Goal: Task Accomplishment & Management: Manage account settings

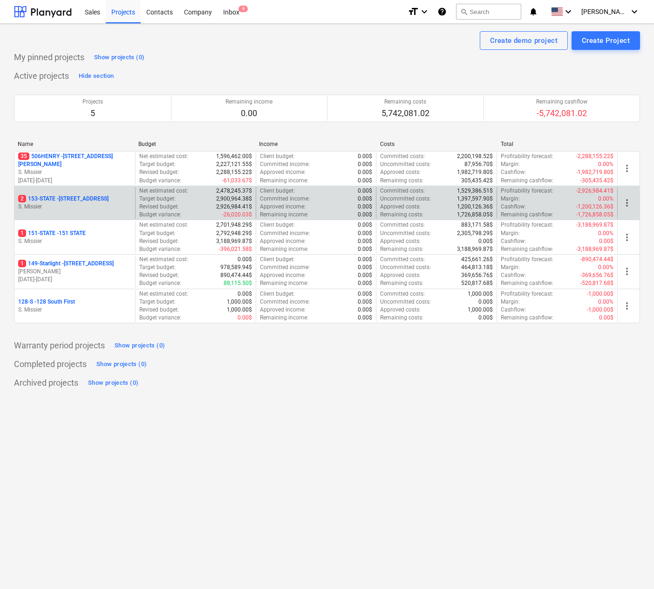
click at [73, 195] on p "2 153-STATE - 153 STATE ST" at bounding box center [63, 199] width 90 height 8
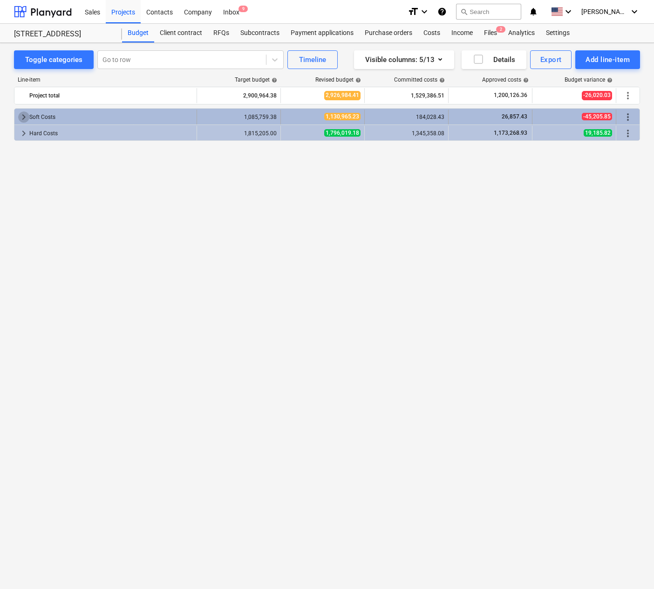
click at [21, 115] on span "keyboard_arrow_right" at bounding box center [23, 116] width 11 height 11
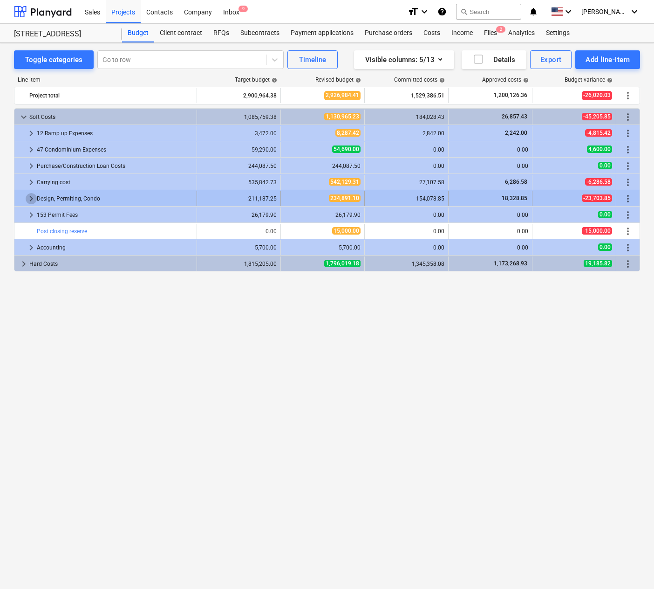
click at [30, 196] on span "keyboard_arrow_right" at bounding box center [31, 198] width 11 height 11
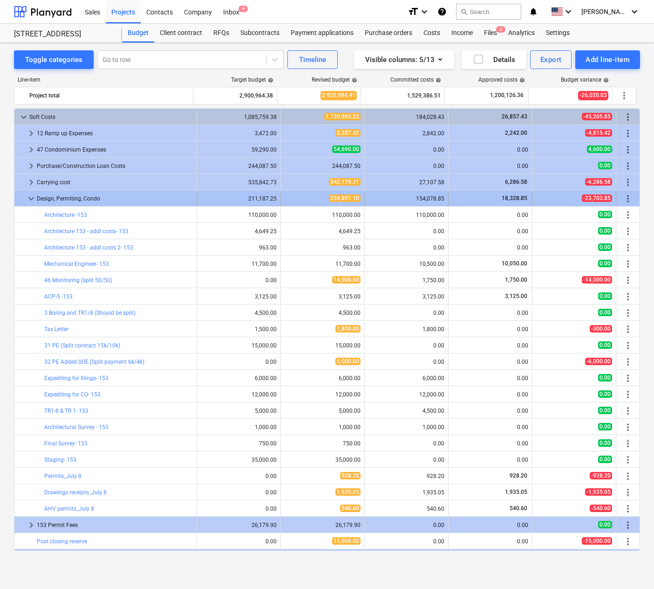
click at [626, 199] on span "more_vert" at bounding box center [628, 198] width 11 height 11
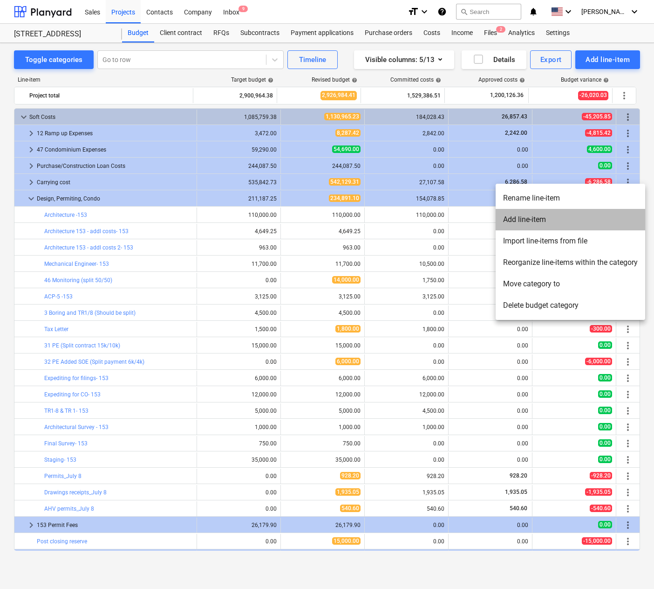
click at [535, 219] on li "Add line-item" at bounding box center [571, 219] width 150 height 21
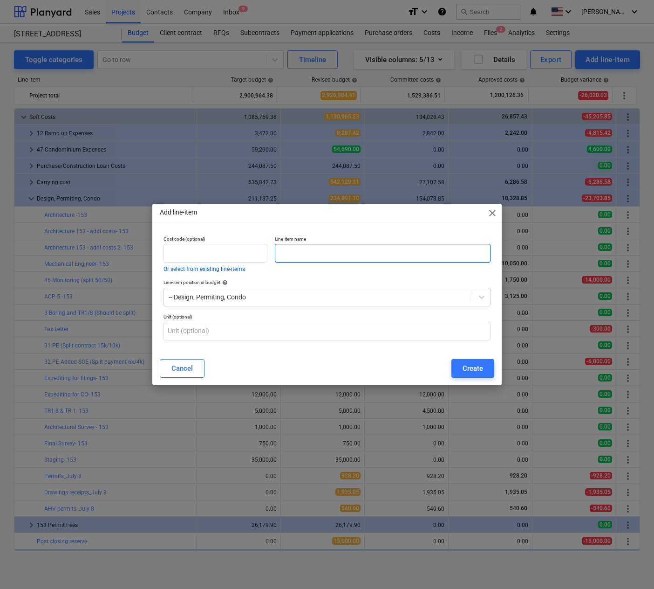
click at [323, 252] on input "text" at bounding box center [383, 253] width 216 height 19
type input "TR2 - Concrete Testing"
click at [478, 369] on div "Create" at bounding box center [473, 368] width 21 height 12
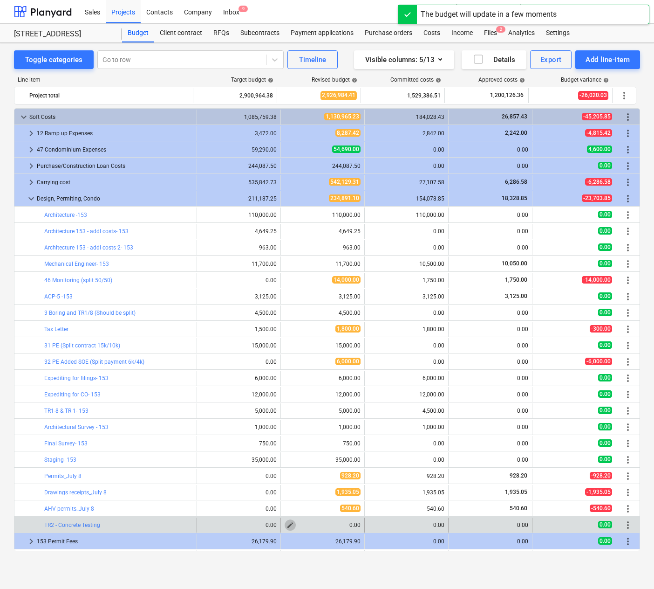
click at [287, 523] on span "edit" at bounding box center [290, 524] width 7 height 7
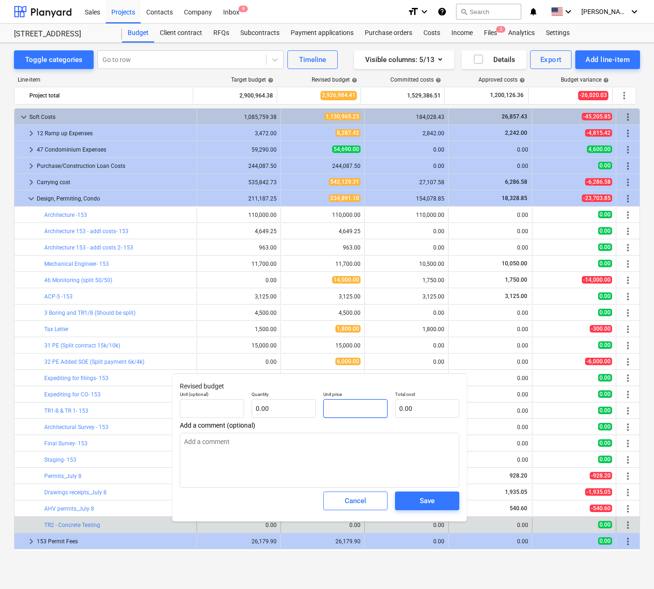
click at [350, 412] on input "text" at bounding box center [355, 408] width 64 height 19
type input "pcs"
type input "4"
type textarea "x"
type input "1.00"
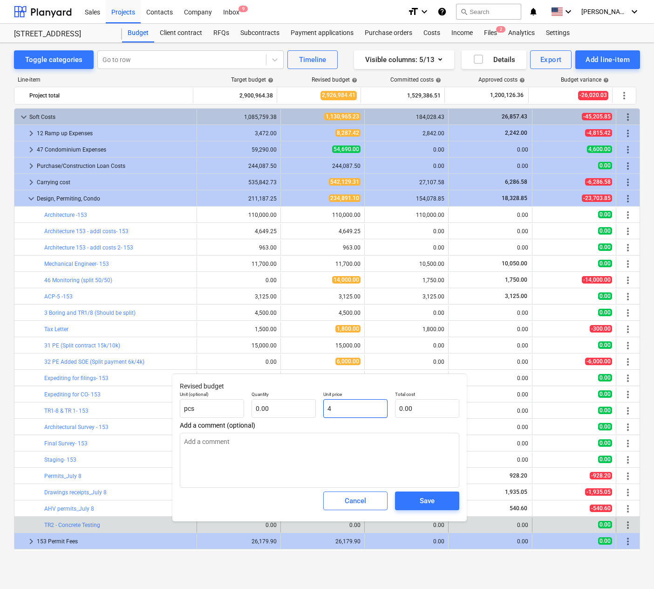
type input "4.00"
type input "42"
type textarea "x"
type input "42.00"
type input "425"
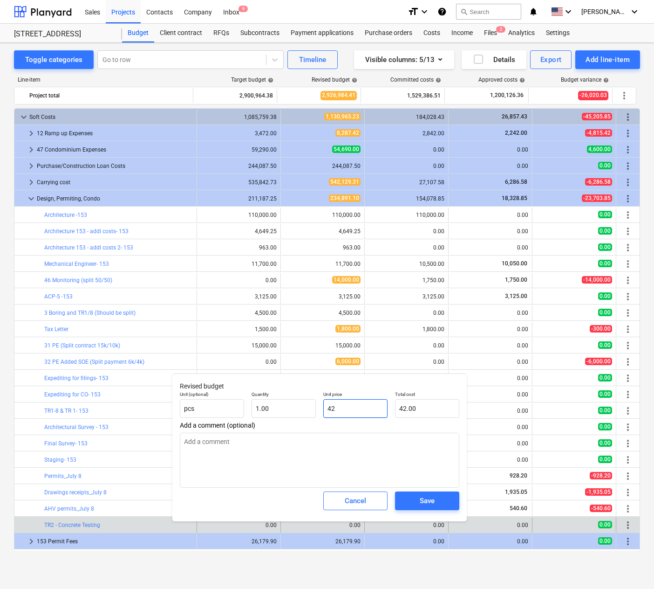
type textarea "x"
type input "425.00"
type input "4250"
type textarea "x"
type input "4,250.00"
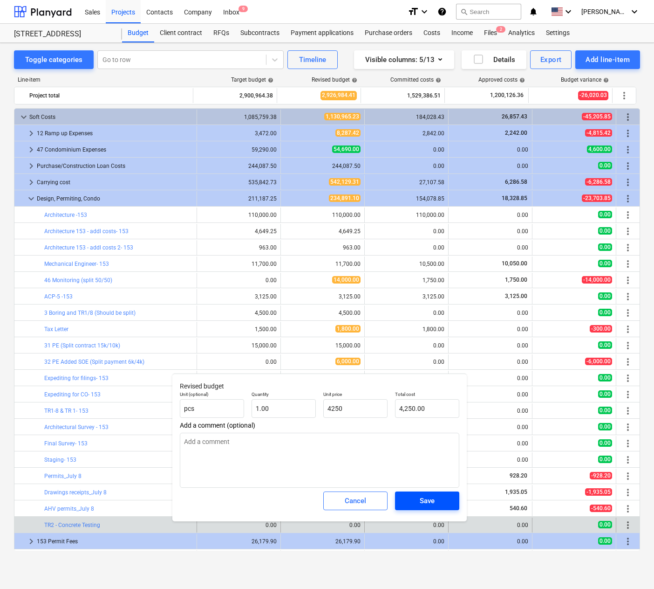
type input "4,250.00"
click at [426, 504] on div "Save" at bounding box center [427, 500] width 15 height 12
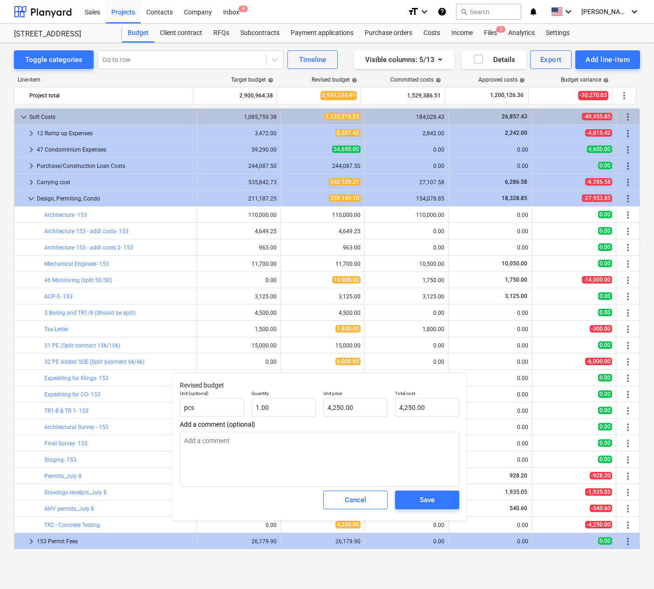
type textarea "x"
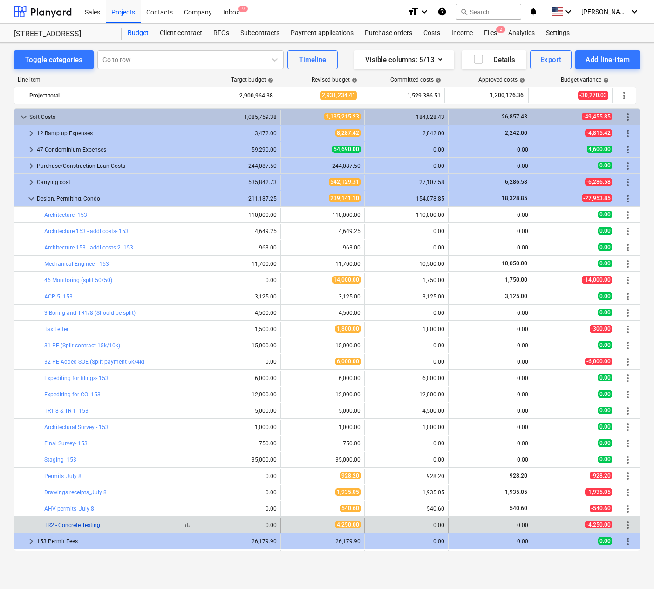
click at [60, 521] on link "TR2 - Concrete Testing" at bounding box center [72, 524] width 56 height 7
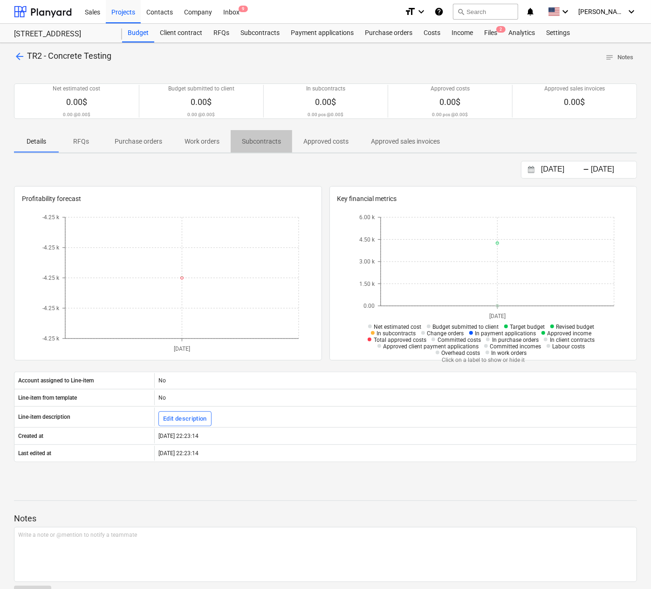
click at [253, 138] on p "Subcontracts" at bounding box center [261, 142] width 39 height 10
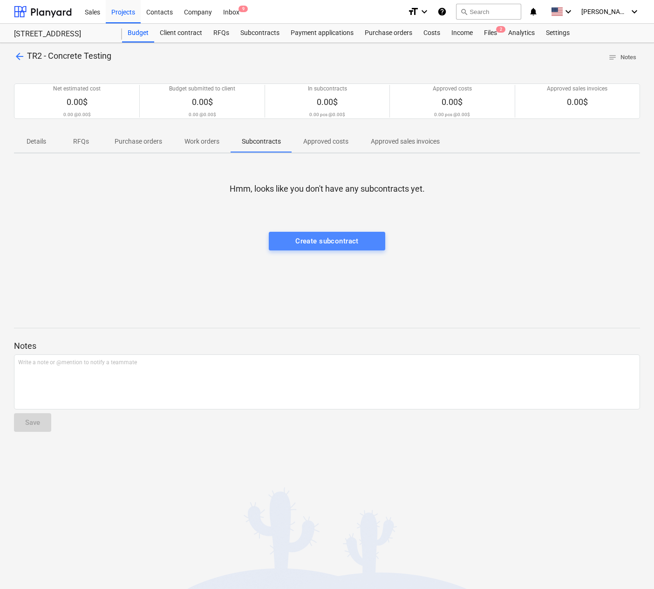
click at [335, 242] on div "Create subcontract" at bounding box center [326, 241] width 63 height 12
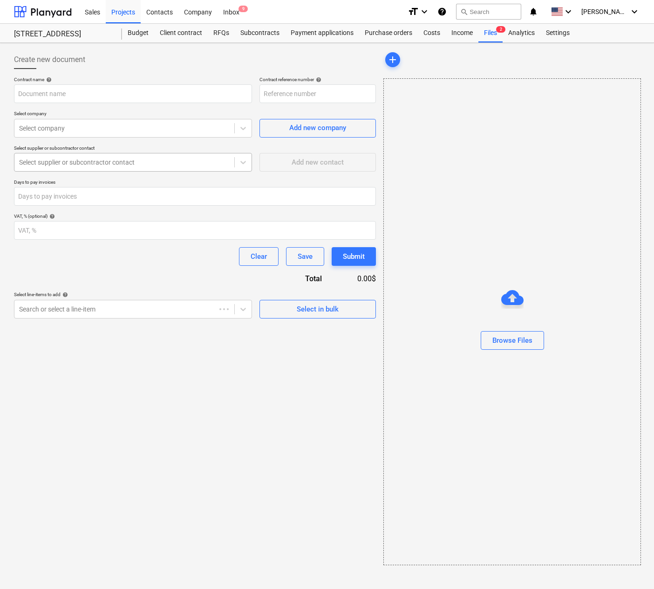
type input "153-STATE-SO-076"
click at [48, 95] on input "text" at bounding box center [133, 93] width 238 height 19
type input "TR2 Concrete testing"
click at [65, 129] on div at bounding box center [124, 127] width 211 height 9
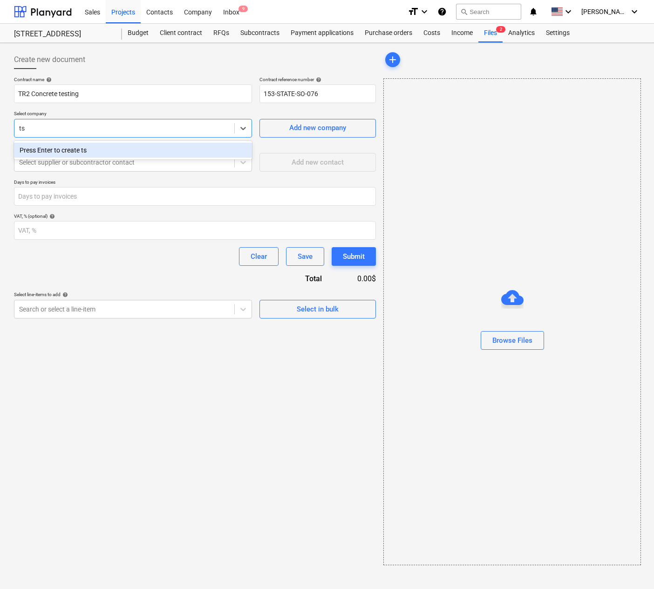
type input "t"
type input "HRF Services"
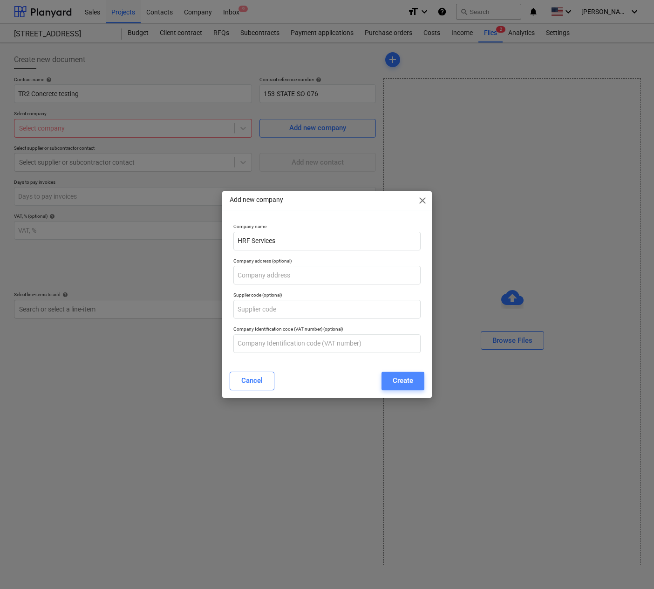
click at [407, 376] on div "Create" at bounding box center [403, 380] width 21 height 12
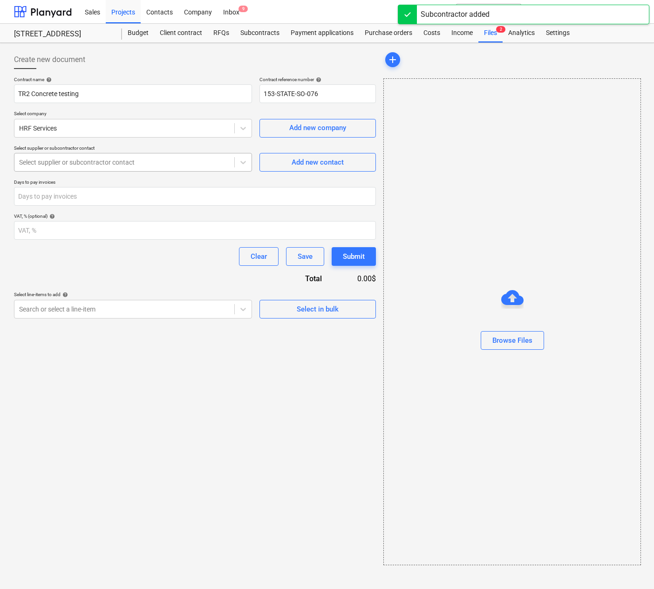
click at [69, 163] on div at bounding box center [124, 162] width 211 height 9
click at [308, 179] on p "Days to pay invoices" at bounding box center [195, 183] width 362 height 8
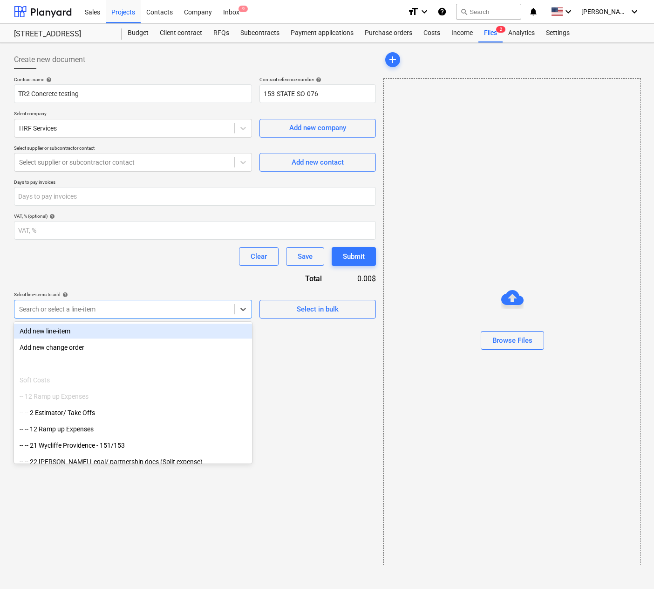
click at [141, 307] on div at bounding box center [124, 308] width 211 height 9
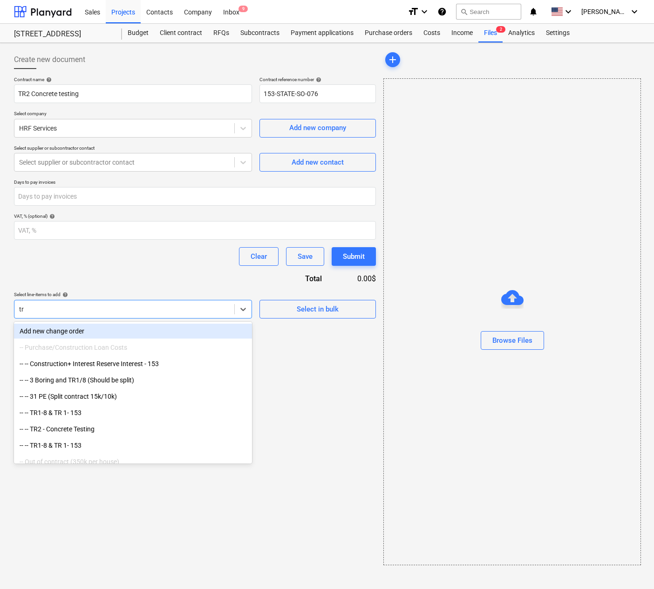
type input "tr2"
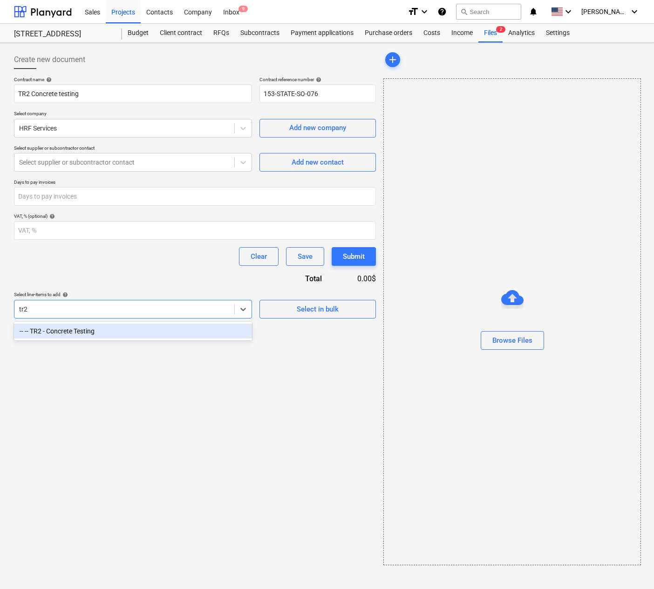
click at [119, 335] on div "-- -- TR2 - Concrete Testing" at bounding box center [133, 330] width 238 height 15
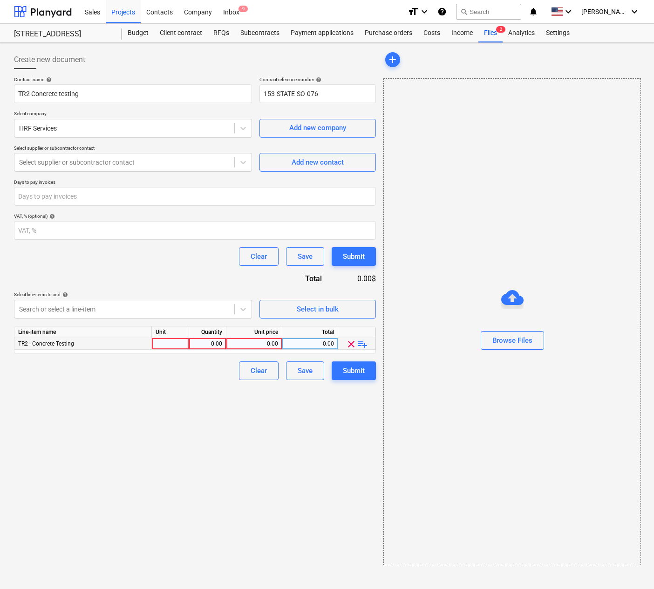
click at [260, 342] on div "0.00" at bounding box center [254, 344] width 48 height 12
type input "4250"
click at [205, 344] on div "1.00" at bounding box center [207, 344] width 29 height 12
click at [273, 422] on div "Create new document Contract name help TR2 Concrete testing Contract reference …" at bounding box center [195, 308] width 370 height 522
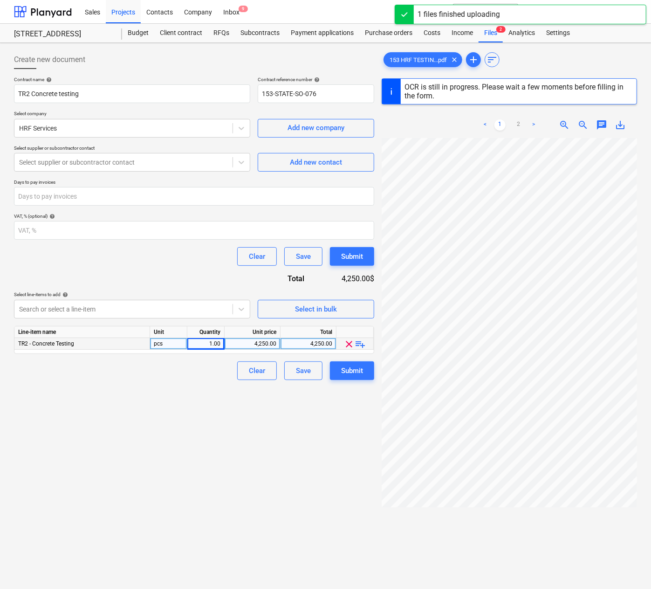
click at [350, 377] on button "Submit" at bounding box center [352, 370] width 44 height 19
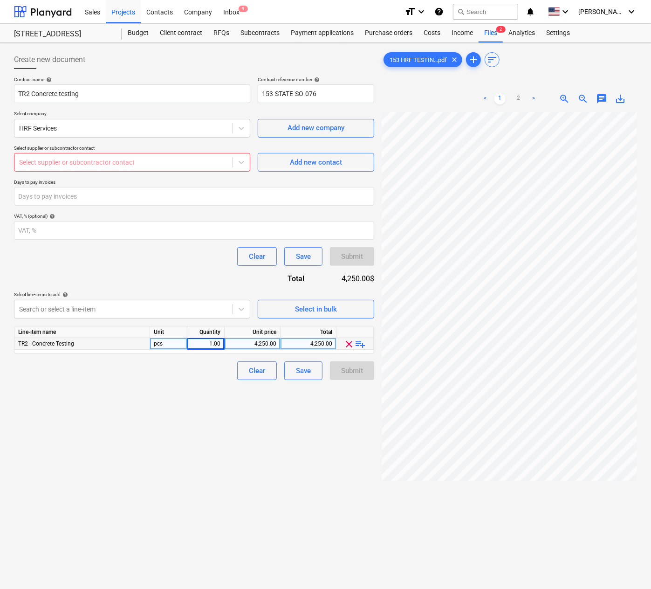
click at [153, 169] on div "Select supplier or subcontractor contact" at bounding box center [132, 162] width 236 height 19
click at [298, 167] on div "Add new contact" at bounding box center [316, 162] width 52 height 12
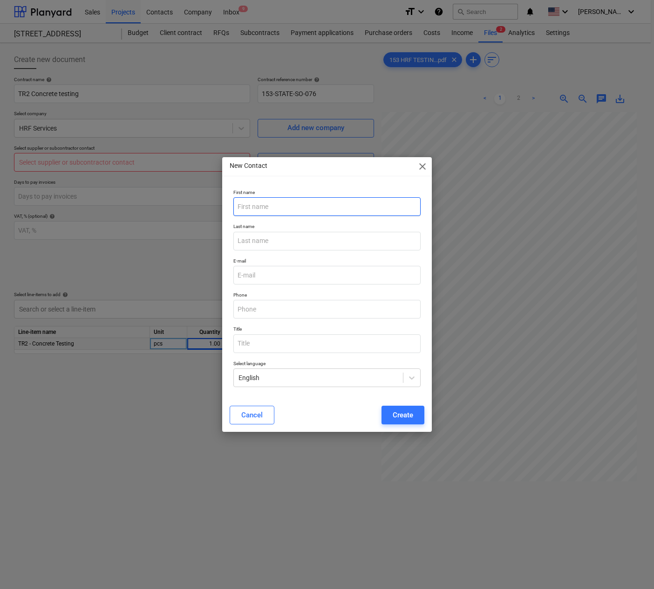
click at [290, 205] on input "text" at bounding box center [326, 206] width 187 height 19
click at [340, 211] on input "text" at bounding box center [326, 206] width 187 height 19
paste input "HRF SERVICES CORP"
type input "HRF SERVICES CORP"
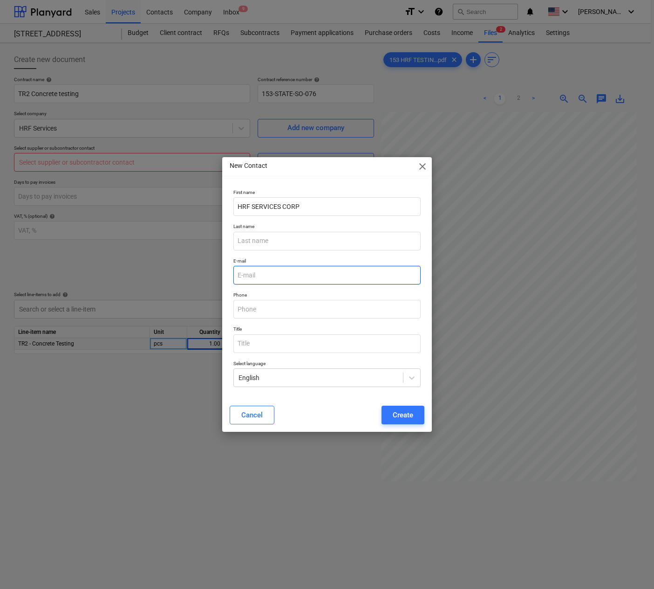
click at [267, 269] on input "email" at bounding box center [326, 275] width 187 height 19
paste input "[PHONE_NUMBER] [EMAIL_ADDRESS][DOMAIN_NAME]"
drag, startPoint x: 288, startPoint y: 277, endPoint x: 206, endPoint y: 271, distance: 81.8
click at [206, 271] on div "New Contact close First name HRF SERVICES CORP Last name E-mail [PHONE_NUMBER] …" at bounding box center [327, 294] width 654 height 589
type input "[EMAIL_ADDRESS][DOMAIN_NAME]"
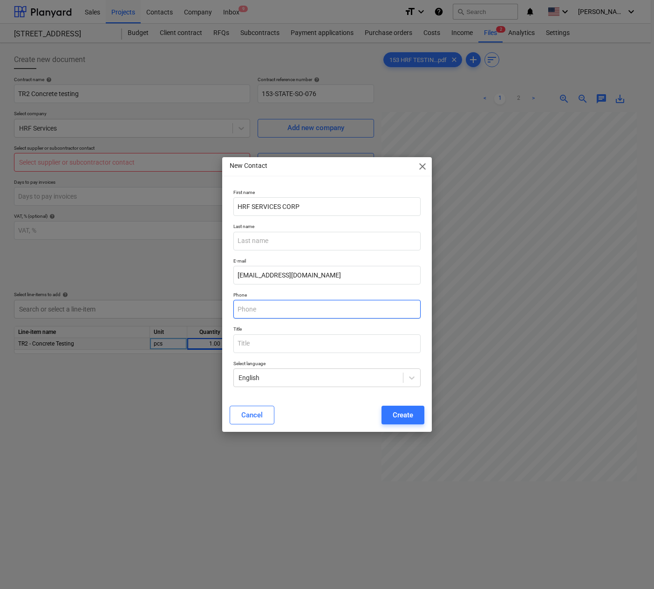
click at [257, 312] on input "text" at bounding box center [326, 309] width 187 height 19
paste input "[PHONE_NUMBER]"
click at [243, 308] on input "[PHONE_NUMBER]" at bounding box center [326, 309] width 187 height 19
type input "2129617523"
click at [390, 418] on button "Create" at bounding box center [403, 414] width 43 height 19
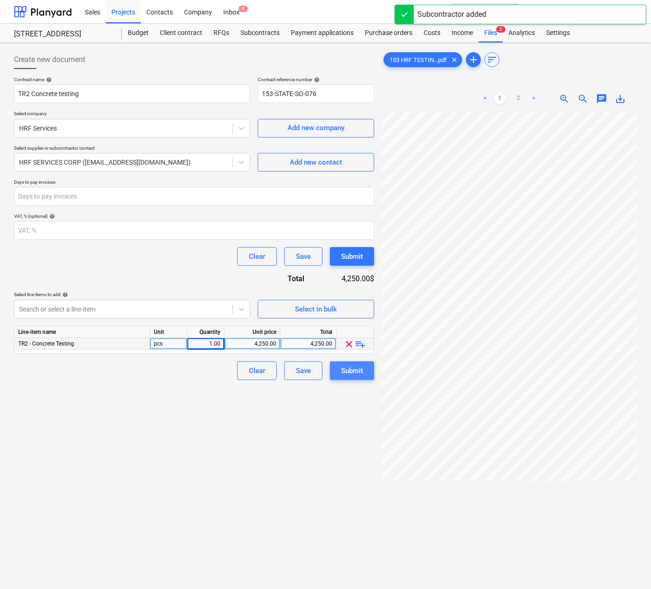
click at [351, 364] on div "Submit" at bounding box center [352, 370] width 22 height 12
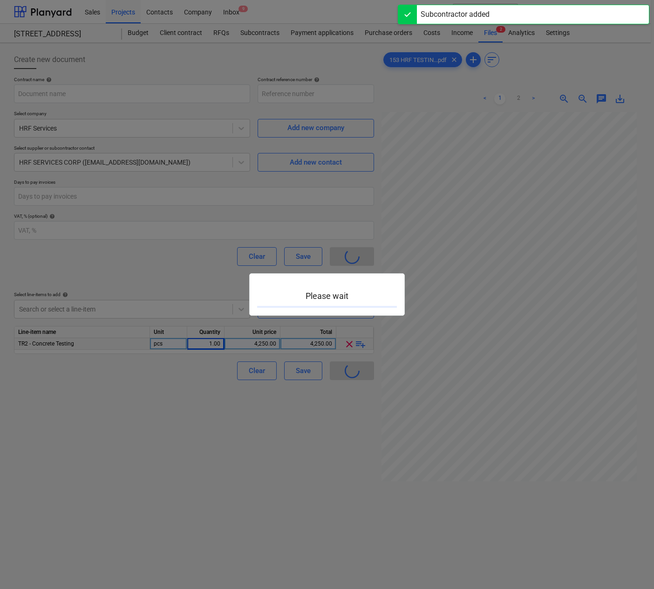
type input "153-STATE-SO-076"
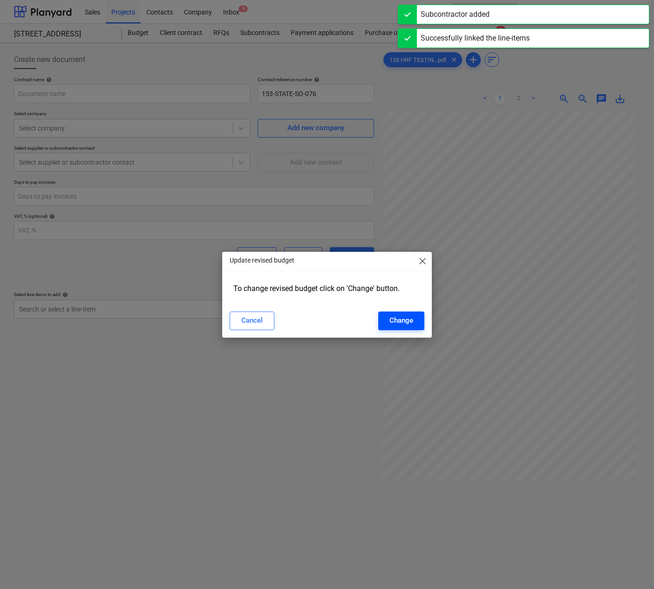
click at [410, 320] on div "Change" at bounding box center [402, 320] width 24 height 12
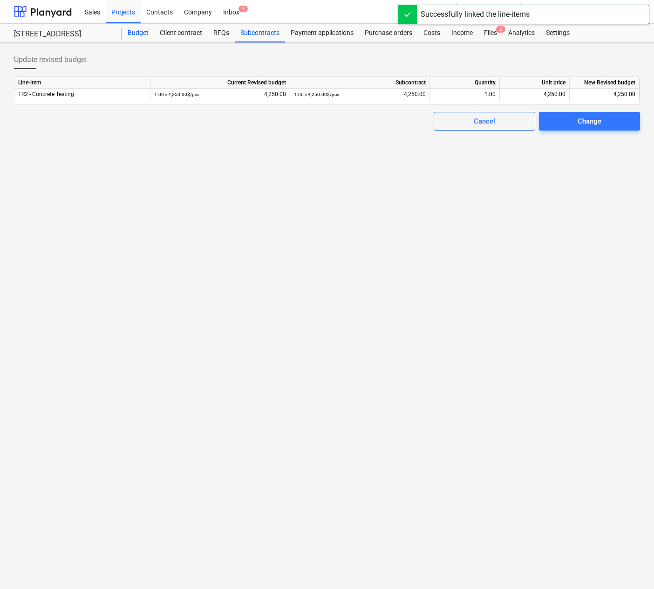
drag, startPoint x: 134, startPoint y: 32, endPoint x: 137, endPoint y: 40, distance: 8.8
click at [134, 32] on div "Budget" at bounding box center [138, 33] width 32 height 19
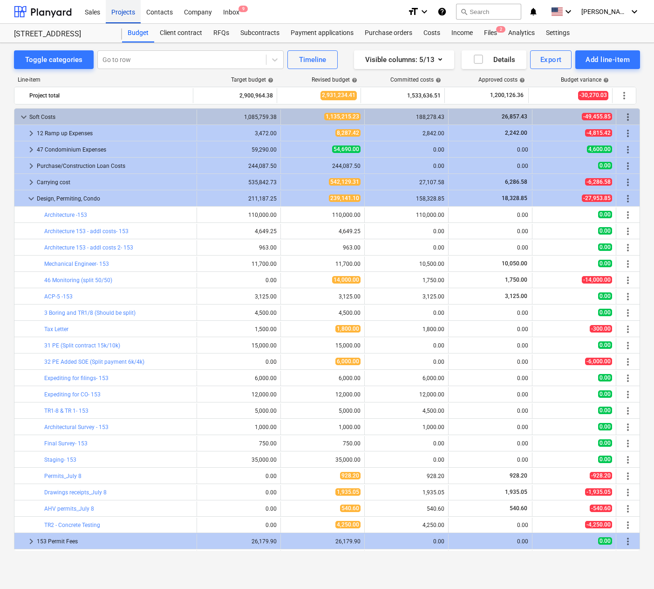
click at [124, 13] on div "Projects" at bounding box center [123, 12] width 35 height 24
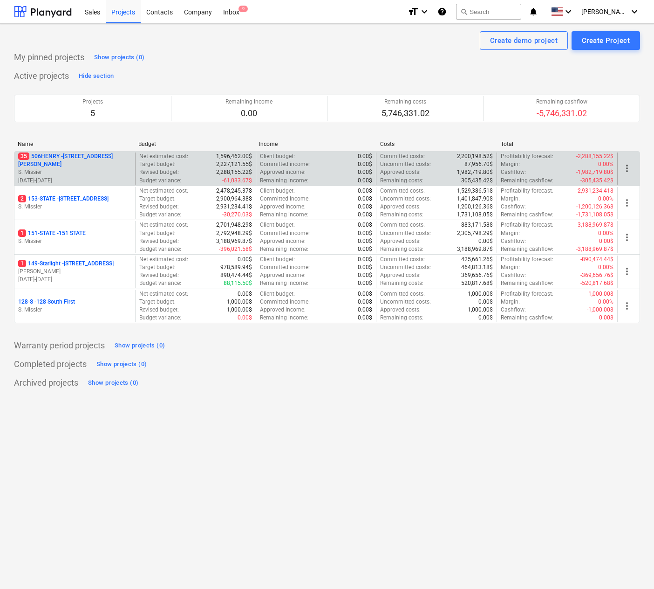
click at [64, 159] on p "35 [STREET_ADDRESS][PERSON_NAME]" at bounding box center [74, 160] width 113 height 16
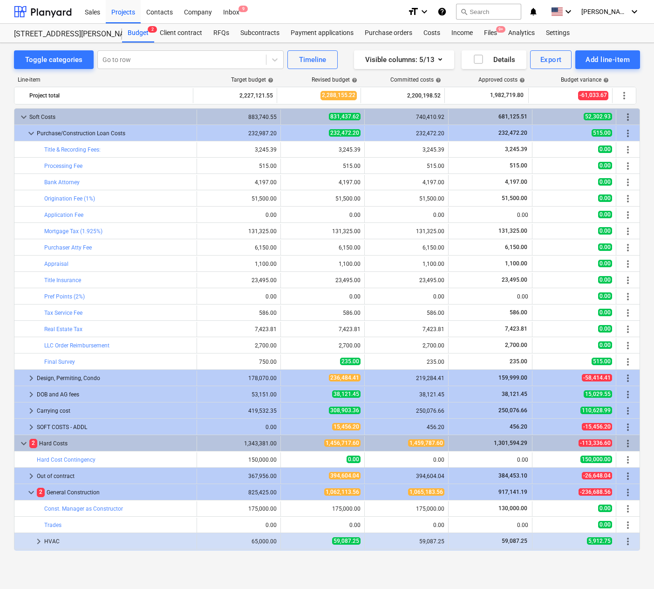
scroll to position [174, 0]
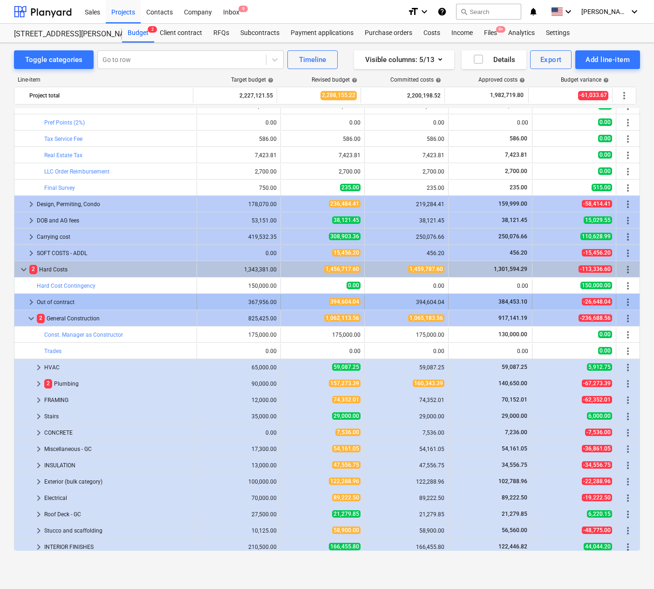
click at [29, 306] on span "keyboard_arrow_right" at bounding box center [31, 301] width 11 height 11
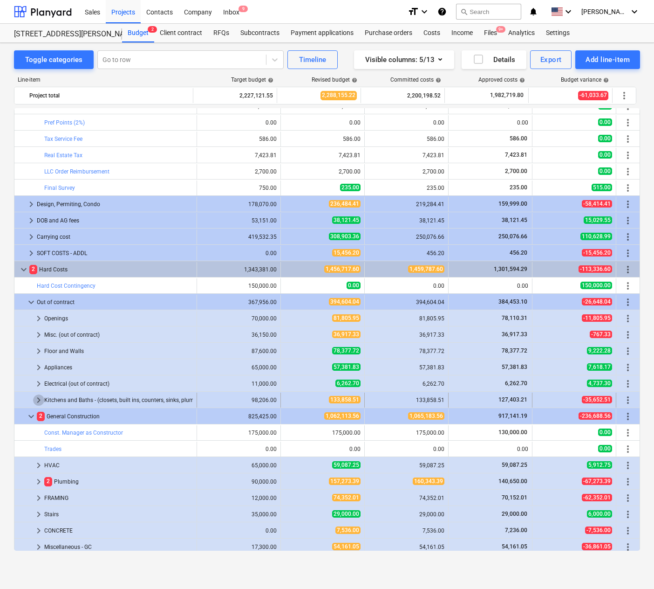
click at [36, 398] on span "keyboard_arrow_right" at bounding box center [38, 399] width 11 height 11
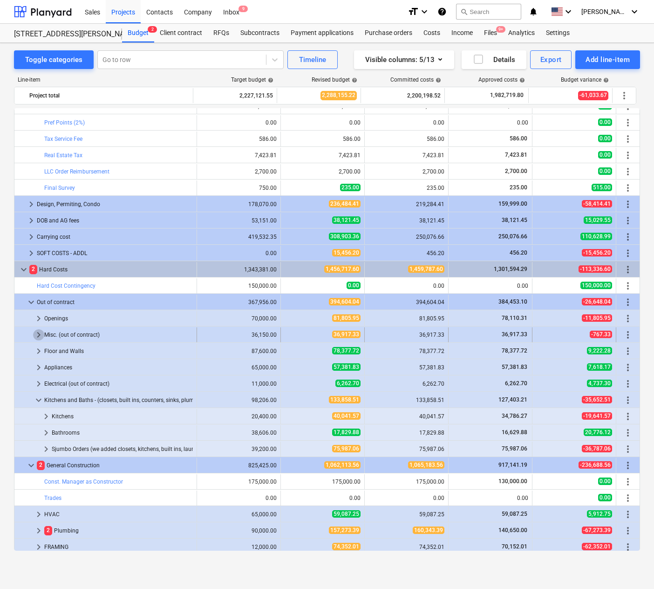
click at [36, 331] on span "keyboard_arrow_right" at bounding box center [38, 334] width 11 height 11
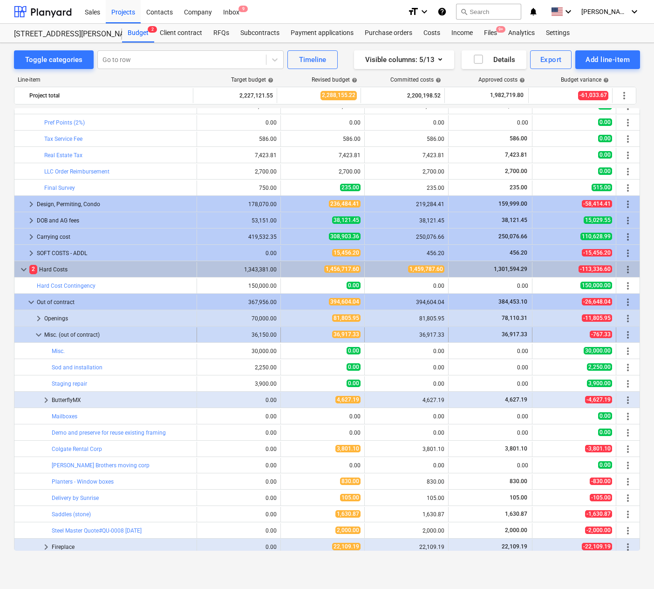
drag, startPoint x: 34, startPoint y: 333, endPoint x: 116, endPoint y: 335, distance: 81.6
click at [116, 335] on div "keyboard_arrow_down Misc. (out of contract)" at bounding box center [105, 334] width 183 height 15
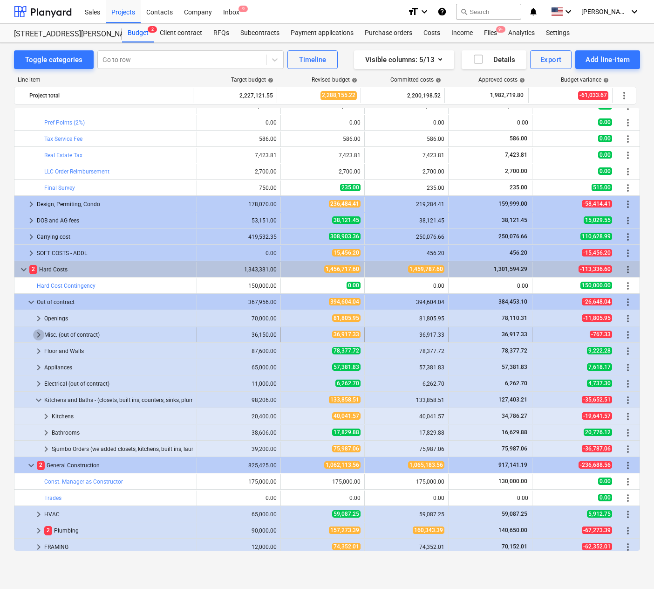
click at [35, 334] on span "keyboard_arrow_right" at bounding box center [38, 334] width 11 height 11
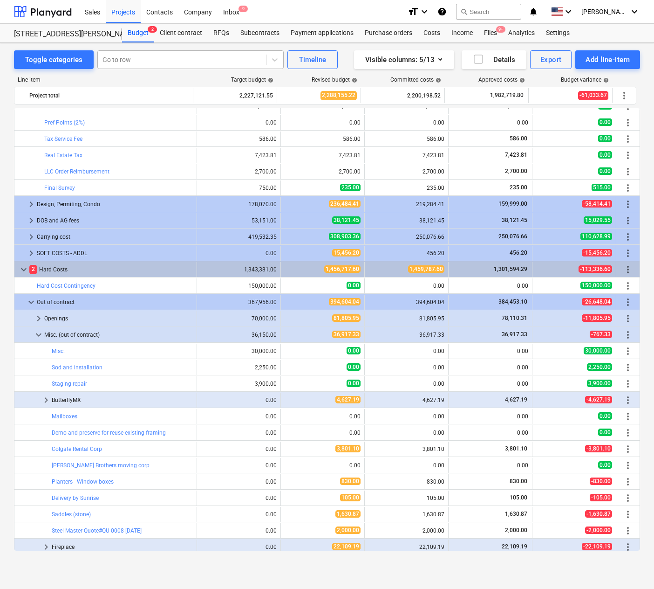
click at [129, 54] on div "Go to row" at bounding box center [182, 59] width 168 height 13
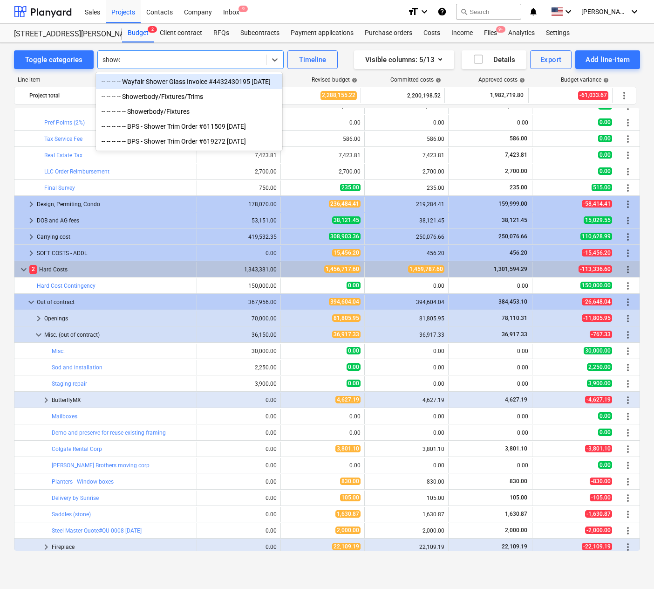
type input "shower"
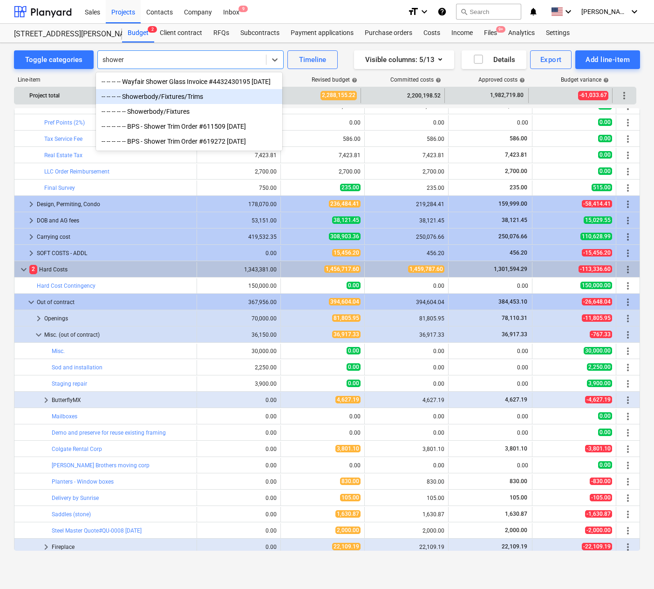
click at [150, 92] on div "-- -- -- -- Showerbody/Fixtures/Trims" at bounding box center [189, 96] width 186 height 15
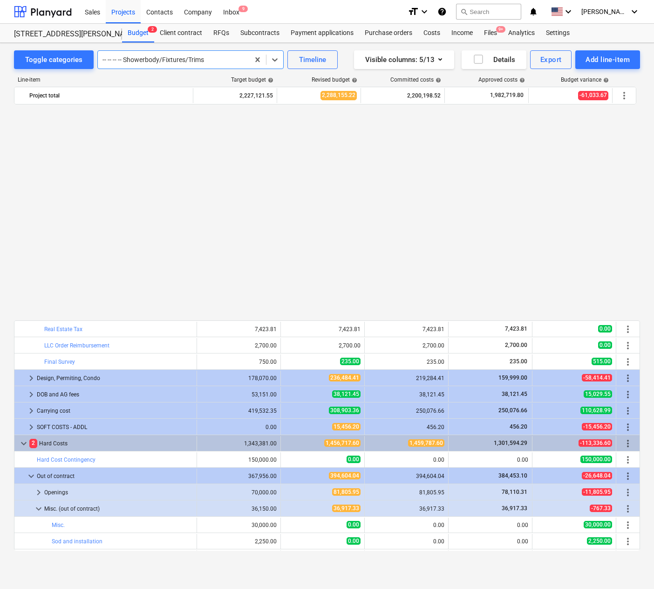
scroll to position [233, 0]
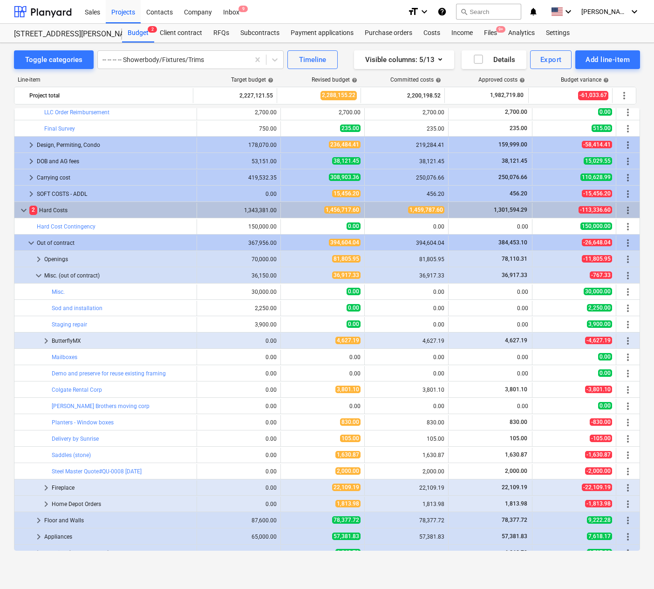
click at [176, 48] on div "Toggle categories -- -- -- -- Showerbody/Fixtures/Trims Timeline Visible column…" at bounding box center [327, 306] width 654 height 526
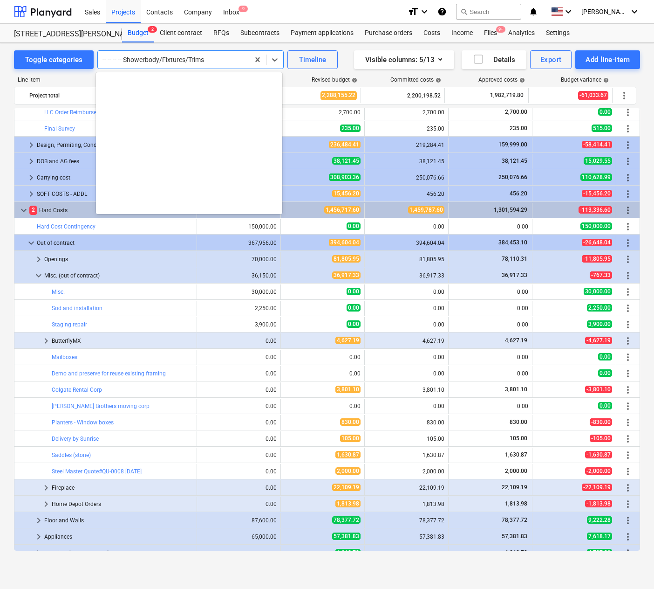
click at [183, 59] on div at bounding box center [174, 59] width 142 height 9
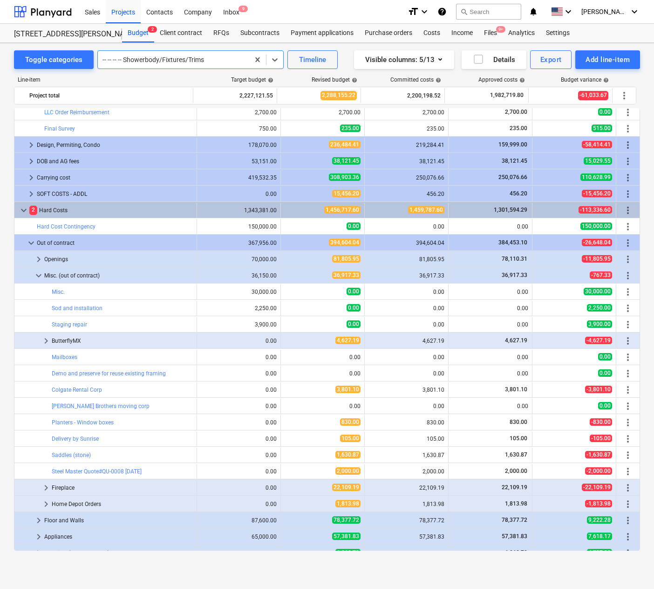
click at [204, 55] on div at bounding box center [174, 59] width 142 height 9
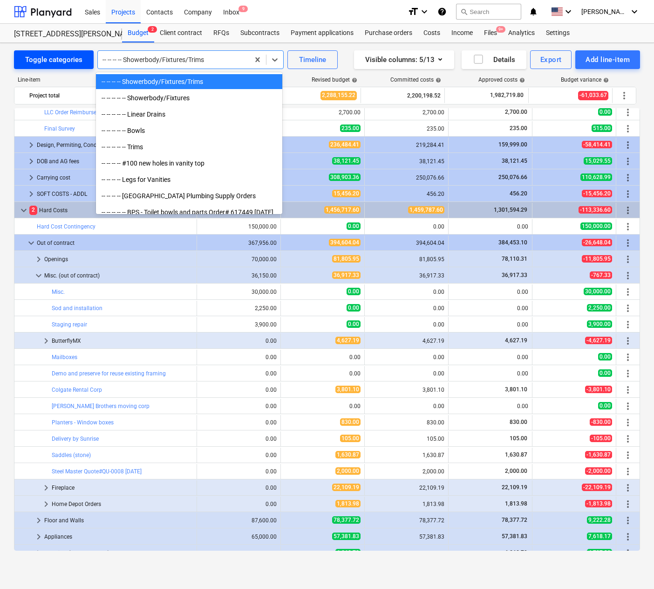
drag, startPoint x: 204, startPoint y: 55, endPoint x: 62, endPoint y: 59, distance: 141.7
click at [62, 59] on div "Toggle categories option -- -- -- -- Showerbody/Fixtures/Trims selected, 171 of…" at bounding box center [176, 59] width 324 height 19
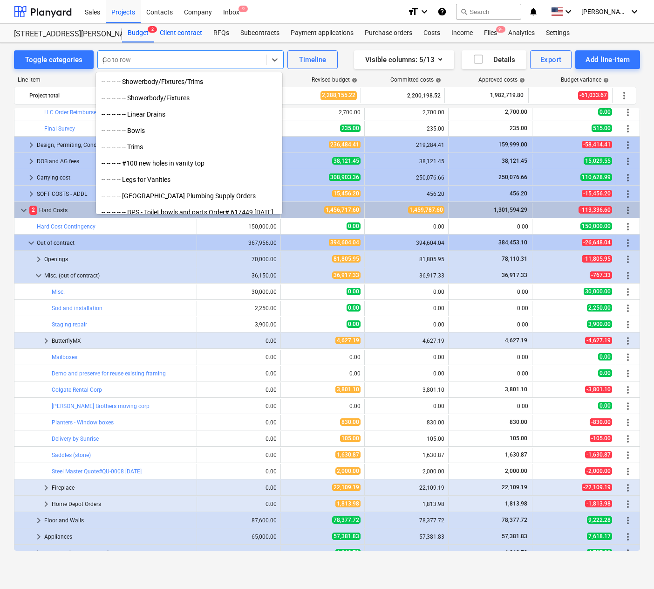
scroll to position [2144, 0]
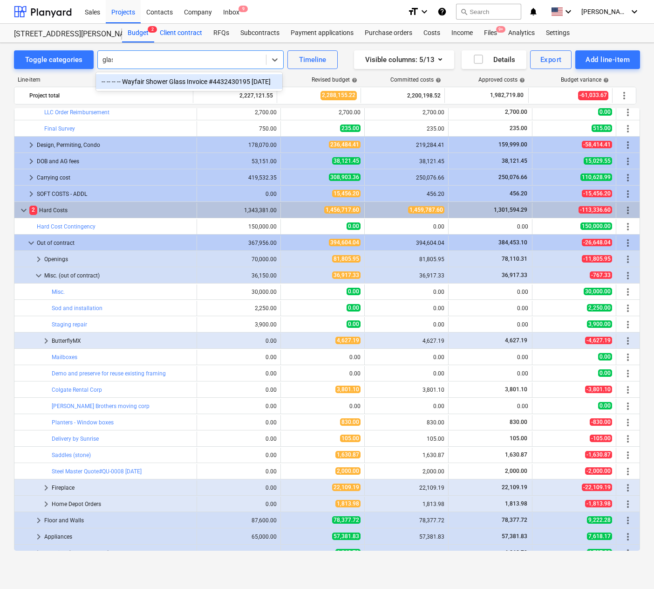
type input "glass"
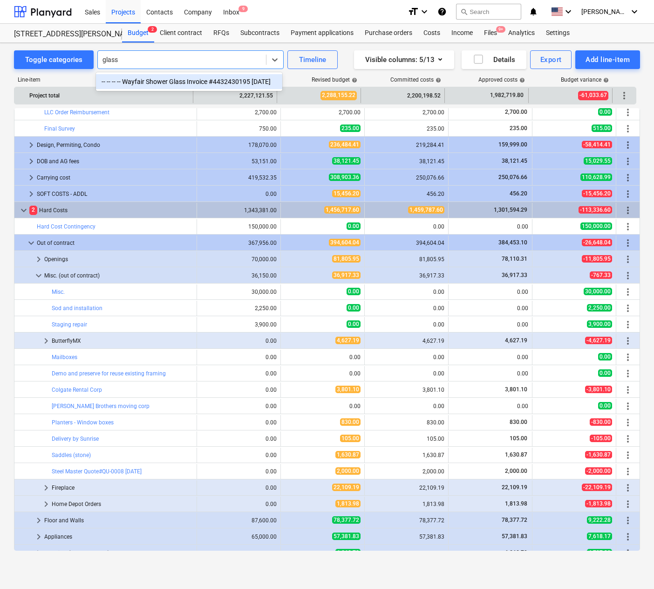
drag, startPoint x: 162, startPoint y: 78, endPoint x: 157, endPoint y: 92, distance: 14.5
click at [162, 78] on div "-- -- -- -- Wayfair Shower Glass Invoice #4432430195 [DATE]" at bounding box center [189, 81] width 186 height 15
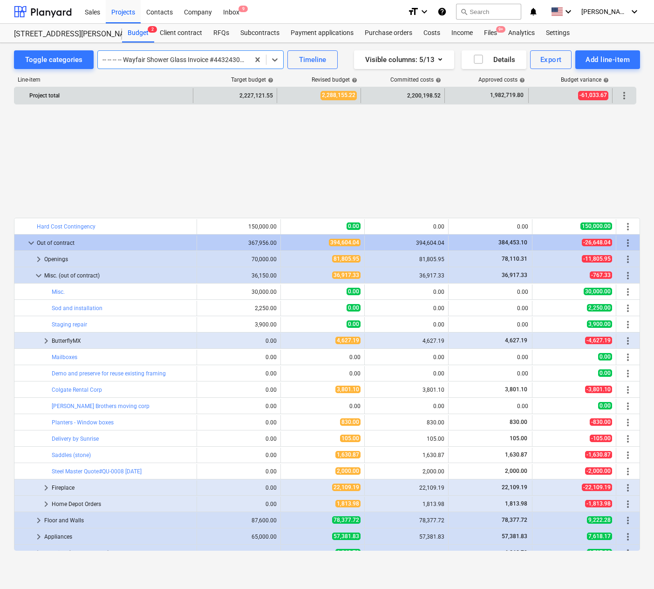
scroll to position [683, 0]
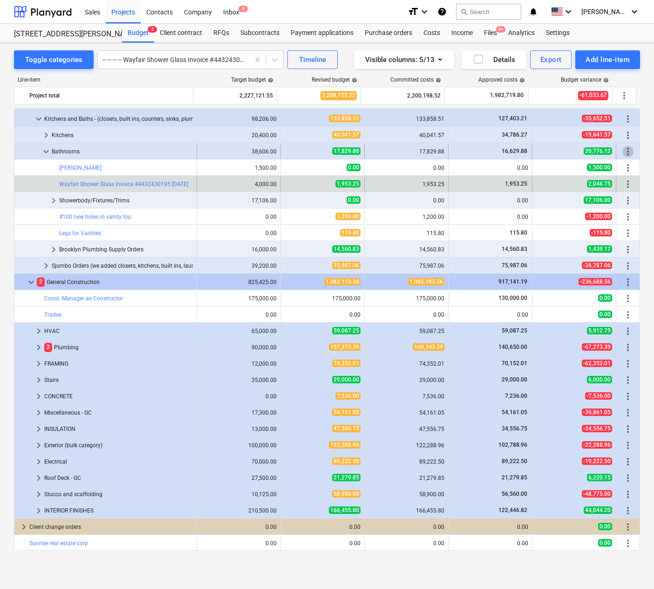
click at [625, 148] on span "more_vert" at bounding box center [628, 151] width 11 height 11
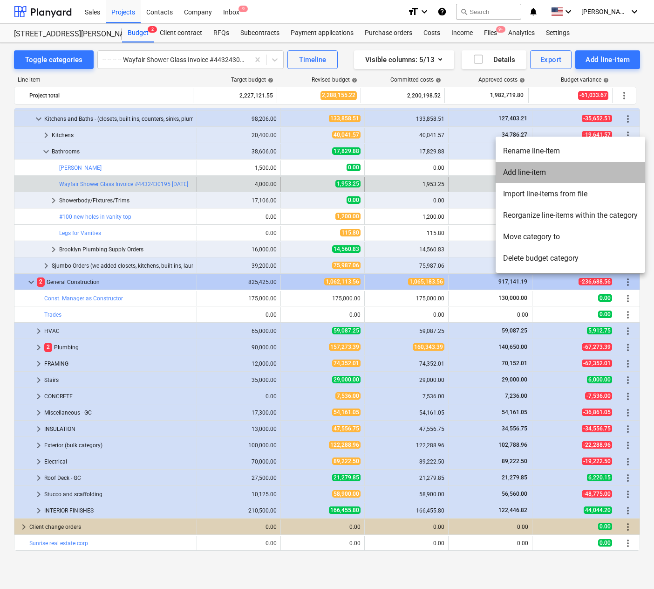
click at [535, 175] on li "Add line-item" at bounding box center [571, 172] width 150 height 21
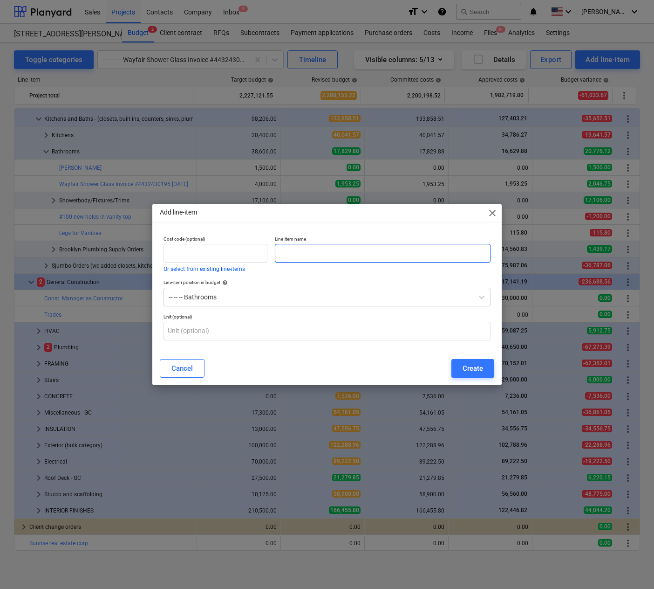
click at [314, 253] on input "text" at bounding box center [383, 253] width 216 height 19
type input "Unit 4 master Shower Glass Slider"
click at [470, 369] on div "Create" at bounding box center [473, 368] width 21 height 12
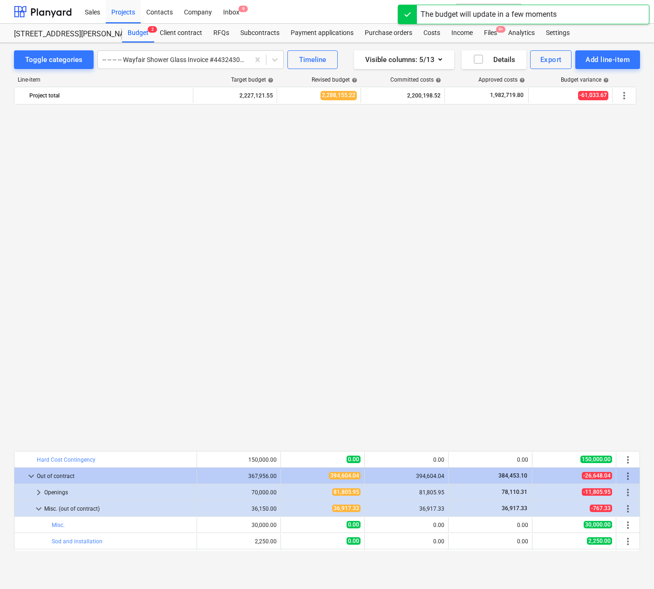
scroll to position [683, 0]
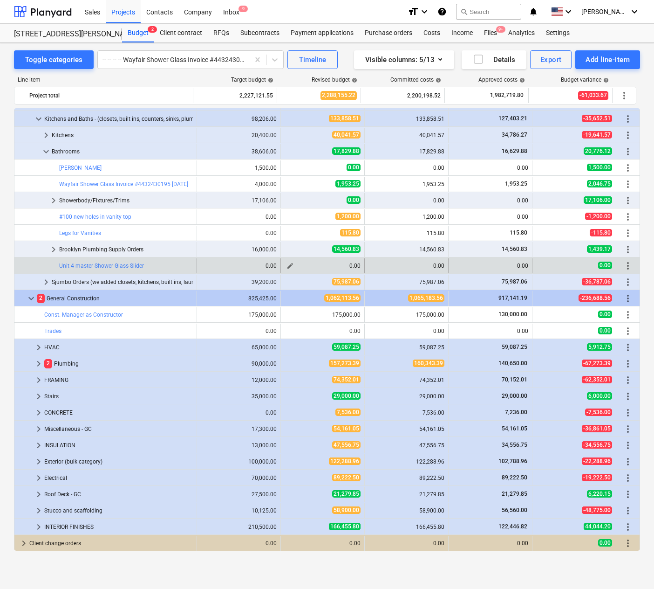
click at [288, 263] on span "edit" at bounding box center [290, 265] width 7 height 7
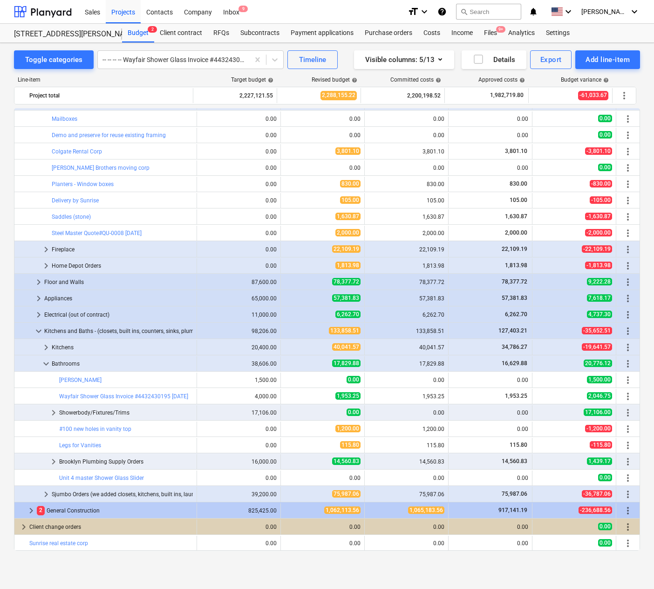
scroll to position [471, 0]
type textarea "x"
type input "0.00"
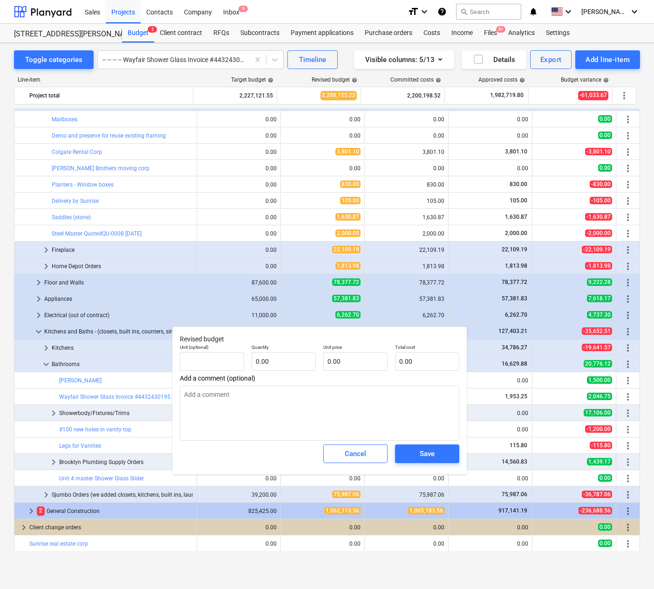
type textarea "x"
drag, startPoint x: 324, startPoint y: 361, endPoint x: 318, endPoint y: 362, distance: 6.1
click at [318, 362] on div "Unit (optional) Quantity 0.00 Unit price Total cost 0.00" at bounding box center [319, 357] width 287 height 34
type textarea "x"
type input "pcs"
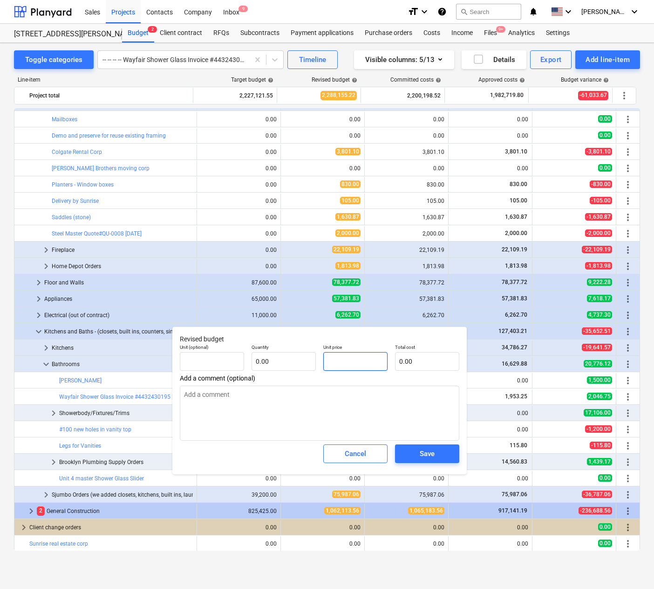
type input "6"
type input "1.00"
type input "6.00"
type textarea "x"
type input "68"
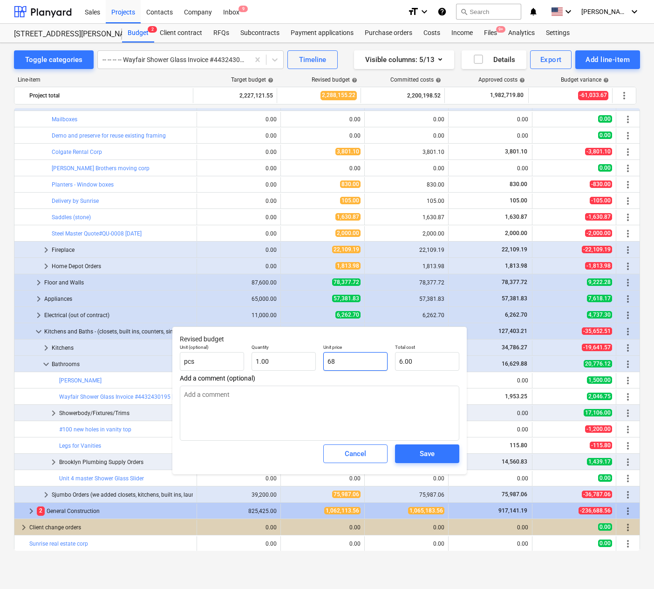
type input "68.00"
type textarea "x"
type input "684"
type input "684.00"
type textarea "x"
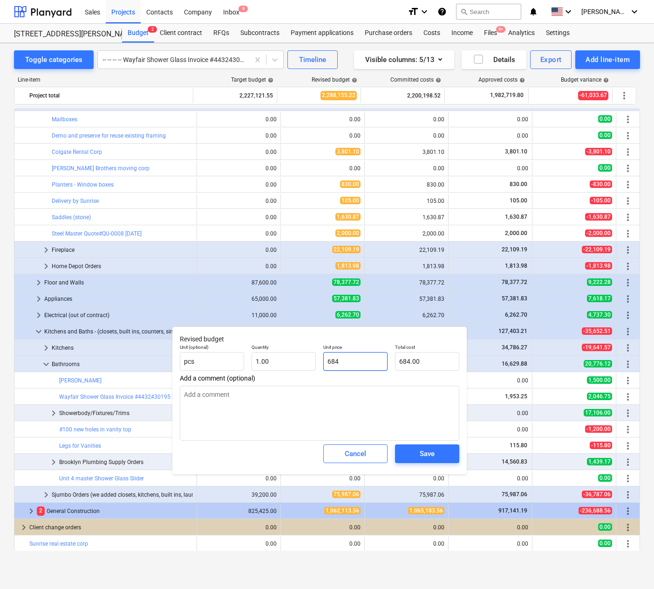
type input "684."
type textarea "x"
type input "684.8"
type input "684.80"
type textarea "x"
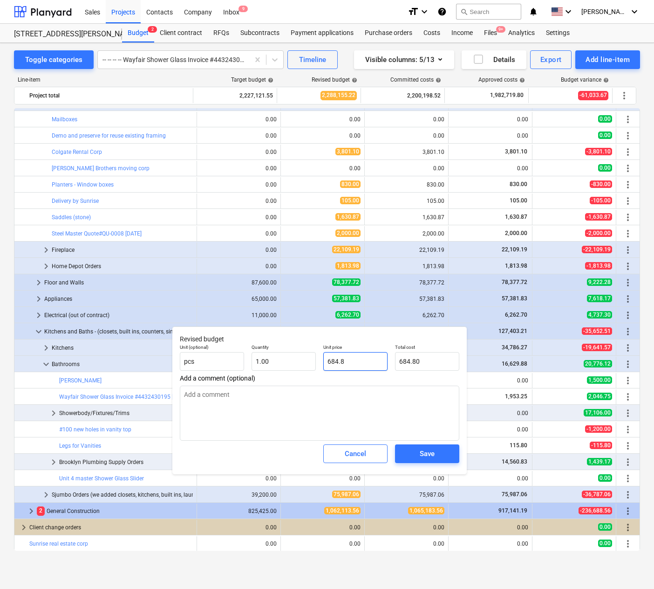
type input "684.82"
click at [435, 452] on span "Save" at bounding box center [427, 453] width 42 height 12
type textarea "x"
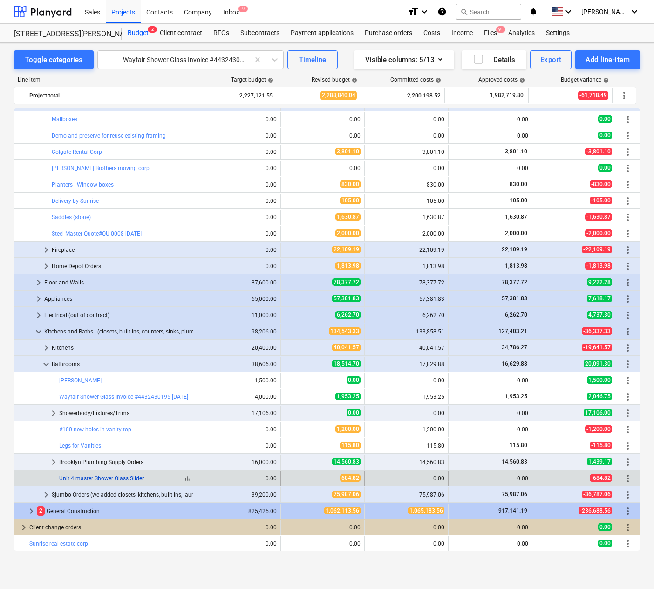
click at [103, 475] on link "Unit 4 master Shower Glass Slider" at bounding box center [101, 478] width 85 height 7
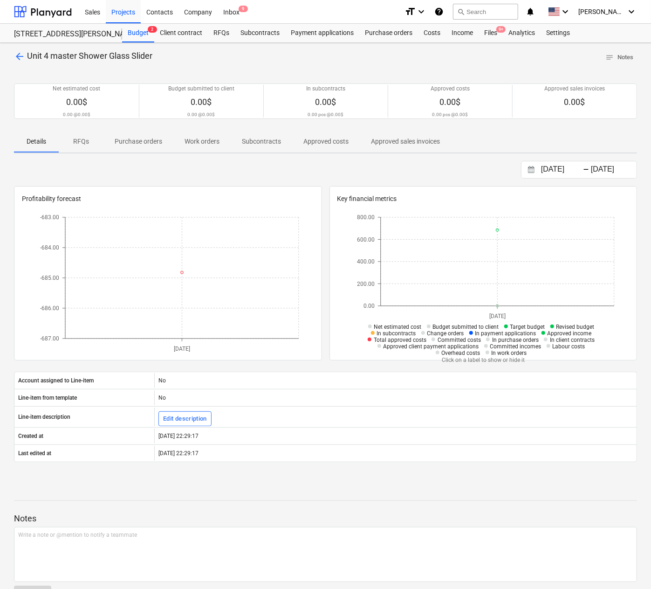
click at [262, 138] on p "Subcontracts" at bounding box center [261, 142] width 39 height 10
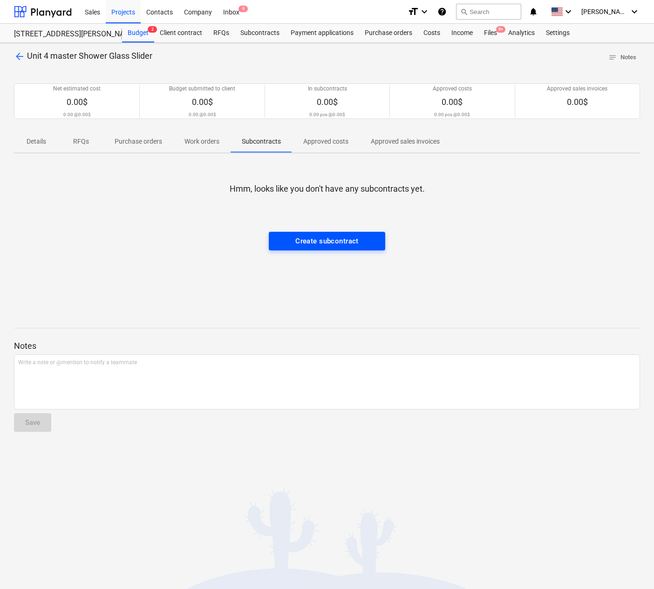
click at [302, 237] on div "Create subcontract" at bounding box center [326, 241] width 63 height 12
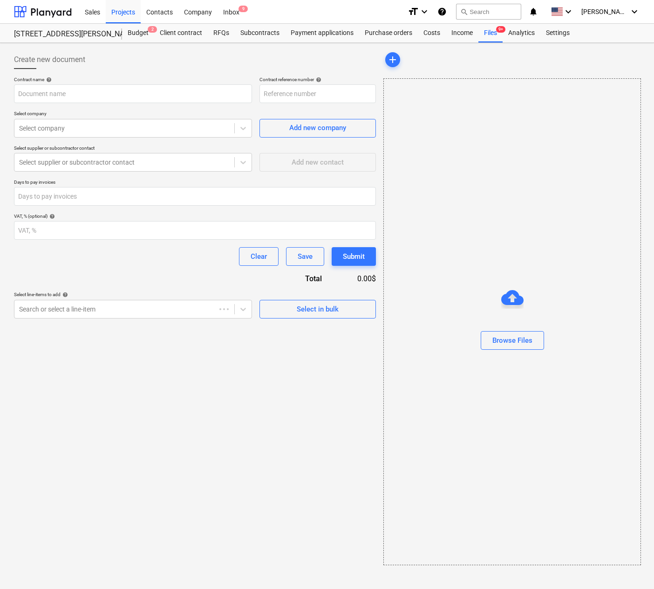
type input "506HENRY-SO-218"
click at [77, 88] on input "text" at bounding box center [133, 93] width 238 height 19
click at [72, 89] on input "text" at bounding box center [133, 93] width 238 height 19
type input "Unit 4 mstr shower glass slider"
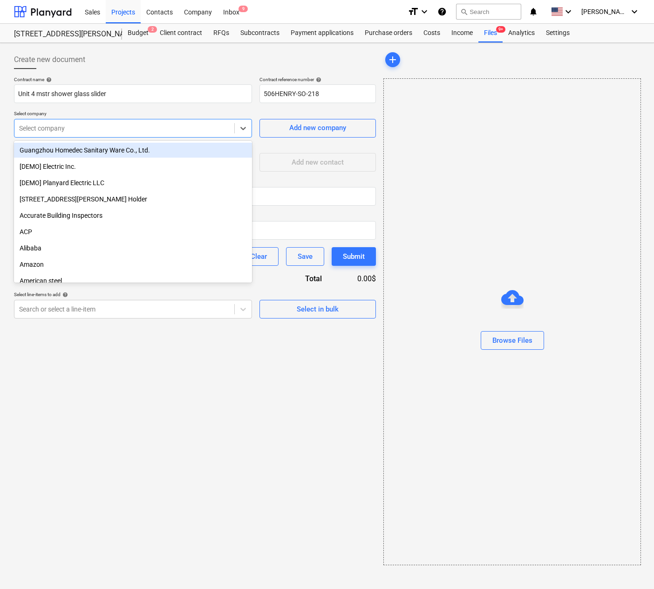
click at [112, 135] on div "Select company" at bounding box center [133, 128] width 238 height 19
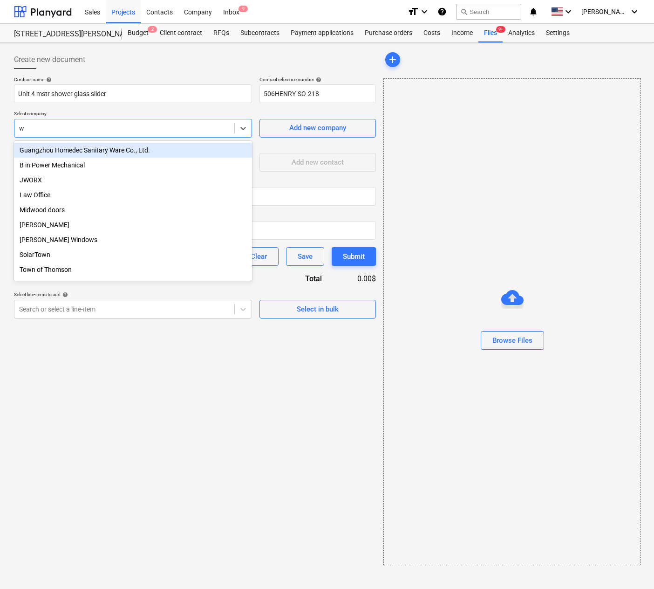
type input "wa"
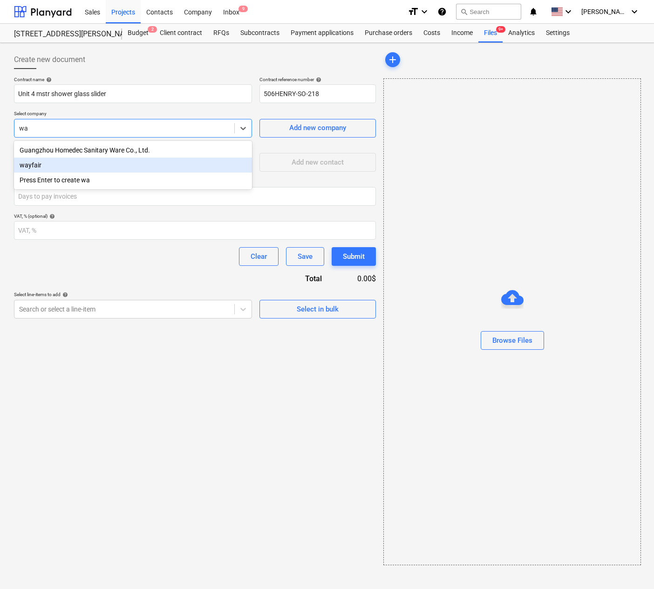
click at [50, 163] on div "wayfair" at bounding box center [133, 165] width 238 height 15
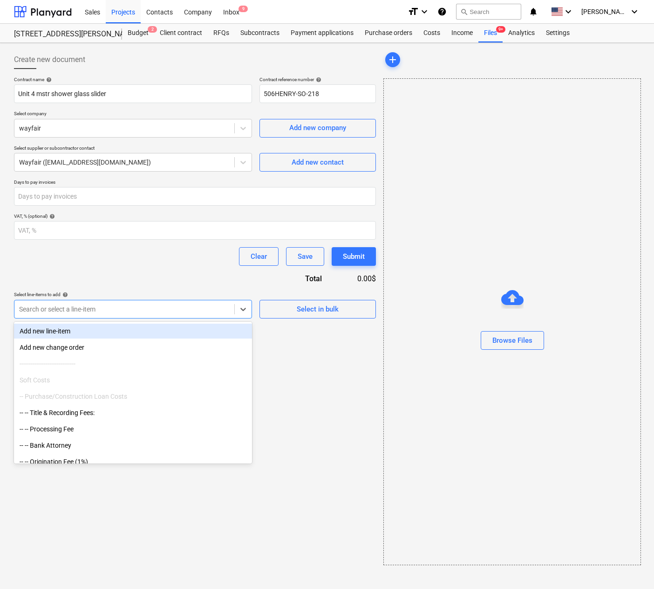
click at [62, 308] on div at bounding box center [124, 308] width 211 height 9
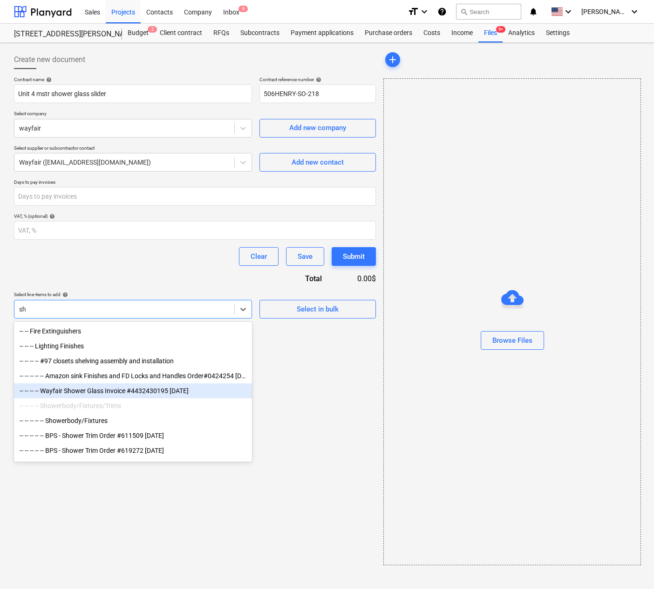
type input "s"
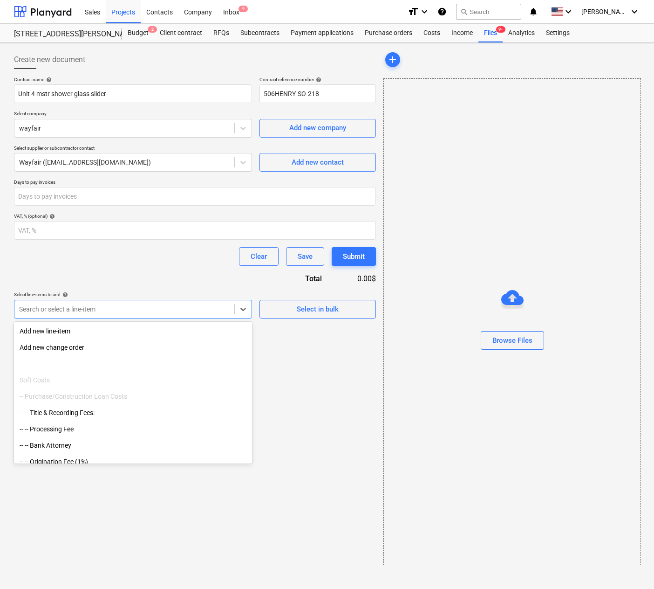
type input "b"
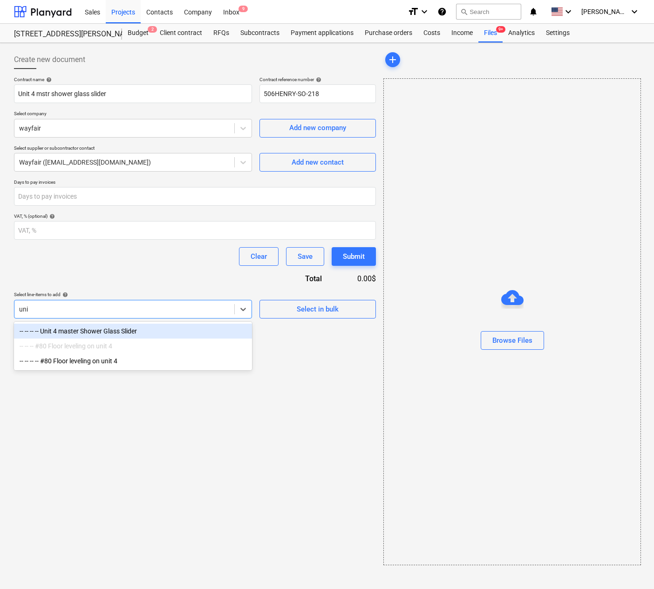
type input "unit"
click at [101, 329] on div "-- -- -- -- Unit 4 master Shower Glass Slider" at bounding box center [133, 330] width 238 height 15
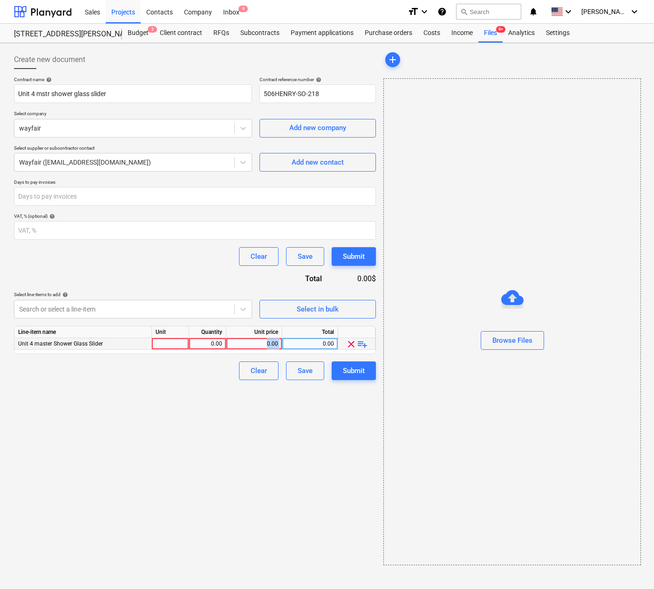
drag, startPoint x: 262, startPoint y: 343, endPoint x: 289, endPoint y: 344, distance: 27.0
click at [0, 0] on div "Unit 4 master Shower Glass Slider 0.00 0.00 0.00 clear playlist_add" at bounding box center [0, 0] width 0 height 0
click at [257, 346] on div "0.00" at bounding box center [254, 344] width 48 height 12
click at [206, 344] on div "0.00" at bounding box center [207, 344] width 29 height 12
type input "1"
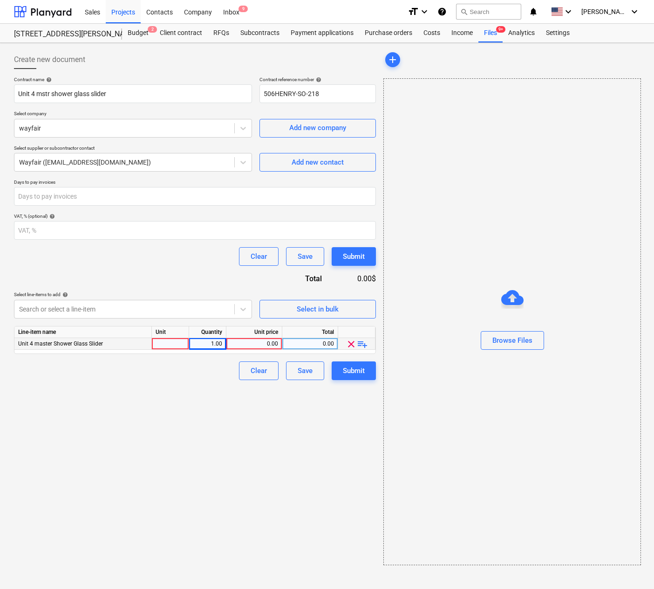
click at [255, 342] on div "0.00" at bounding box center [254, 344] width 48 height 12
type input "684.82"
click at [356, 367] on div "Submit" at bounding box center [354, 370] width 22 height 12
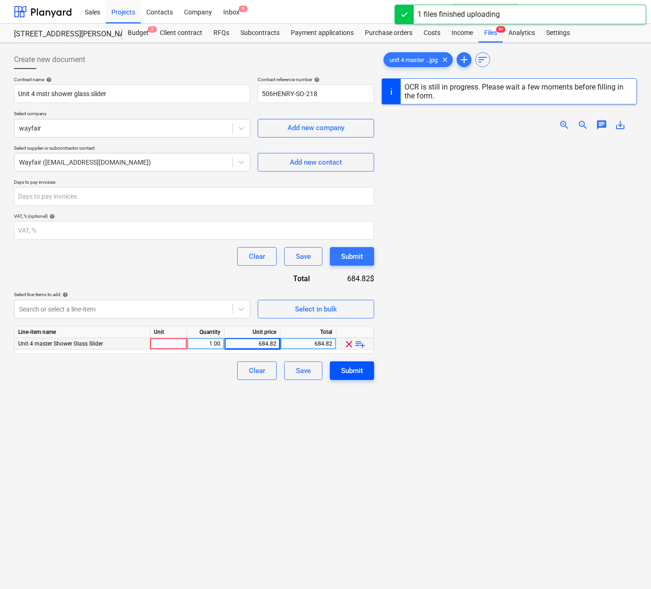
click at [355, 372] on div "Submit" at bounding box center [352, 370] width 22 height 12
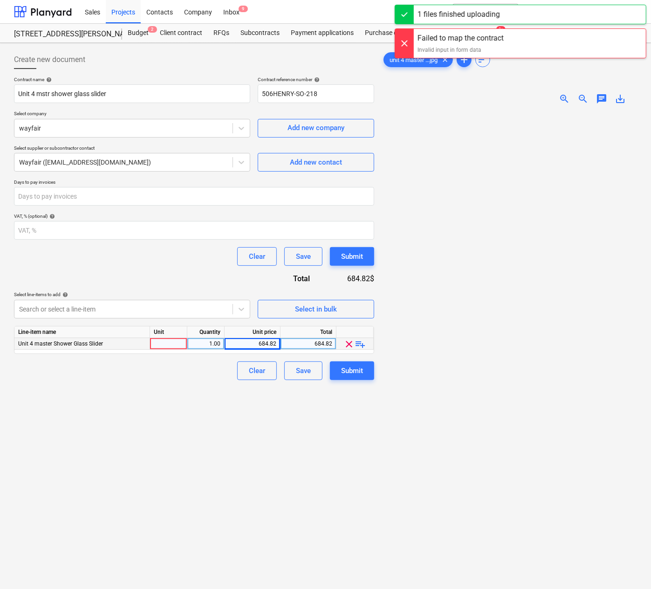
click at [467, 351] on div at bounding box center [509, 393] width 255 height 562
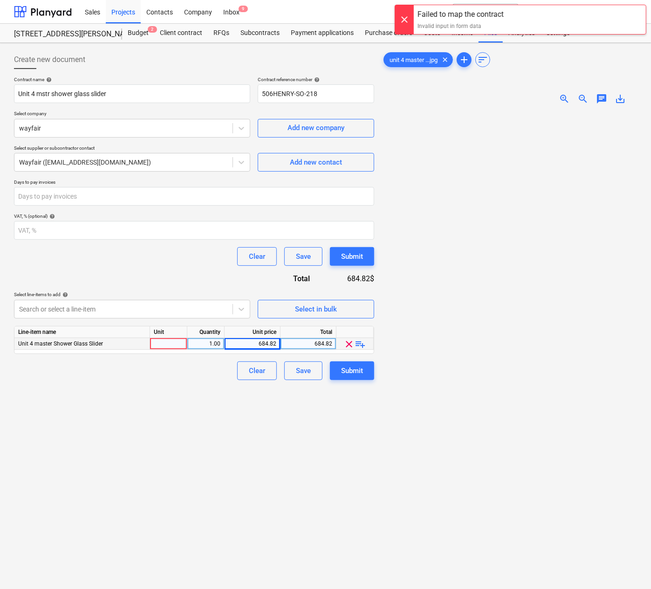
click at [173, 335] on div "Unit" at bounding box center [168, 332] width 37 height 12
click at [173, 342] on div at bounding box center [168, 344] width 37 height 12
type input "1"
click at [459, 418] on div at bounding box center [509, 393] width 255 height 562
click at [354, 370] on div "Submit" at bounding box center [352, 370] width 22 height 12
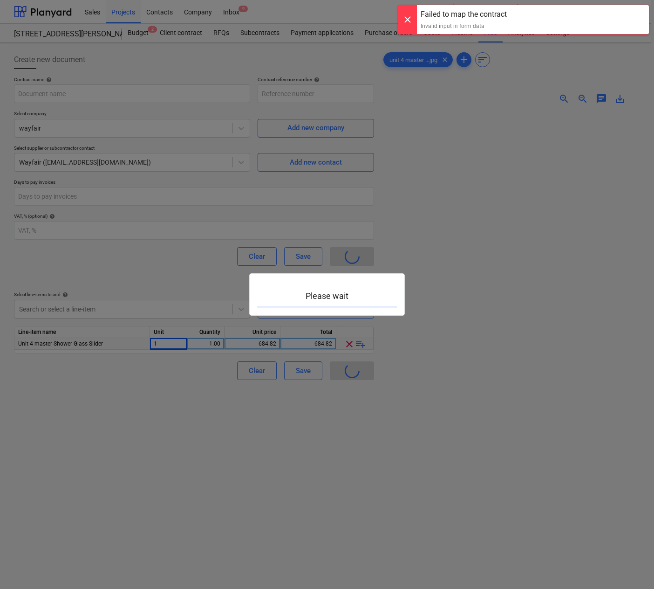
type input "506HENRY-SO-218"
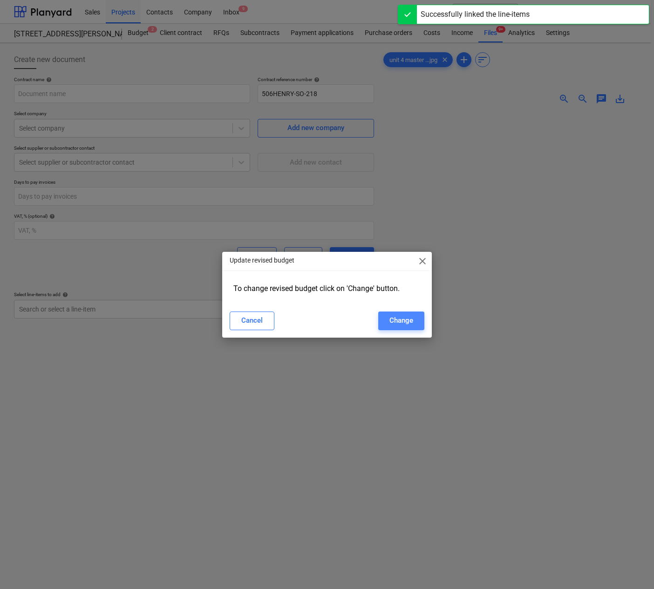
click at [411, 325] on div "Change" at bounding box center [402, 320] width 24 height 12
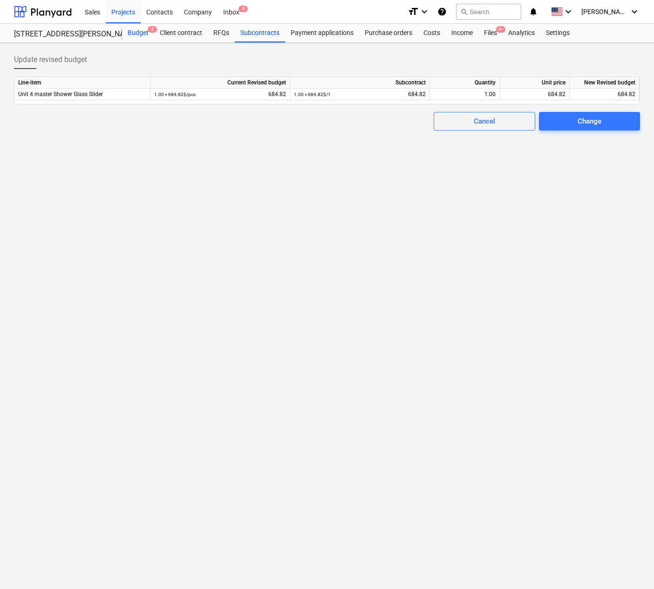
click at [135, 34] on div "Budget 2" at bounding box center [138, 33] width 32 height 19
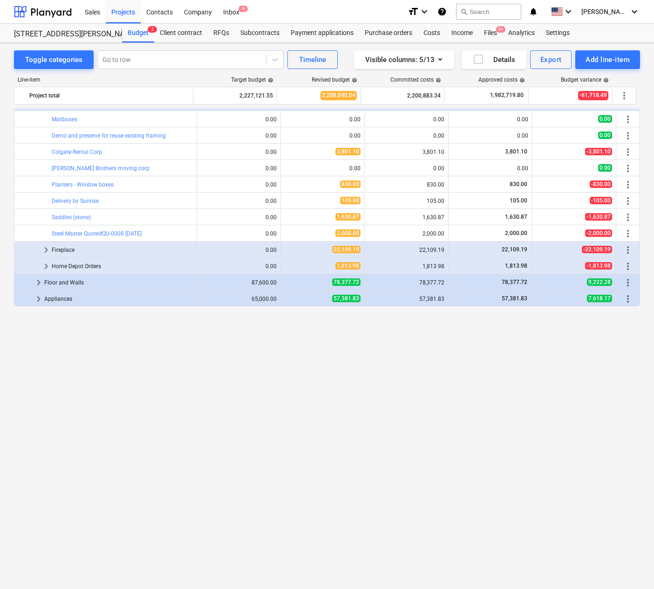
scroll to position [191, 0]
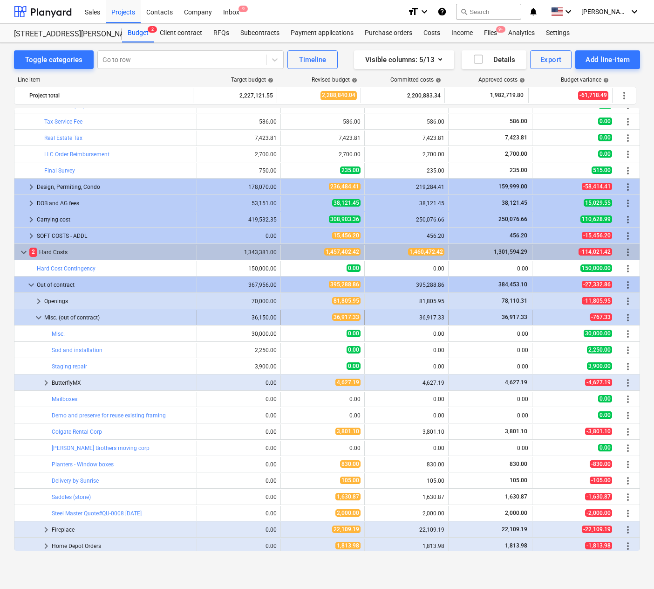
click at [36, 317] on span "keyboard_arrow_down" at bounding box center [38, 317] width 11 height 11
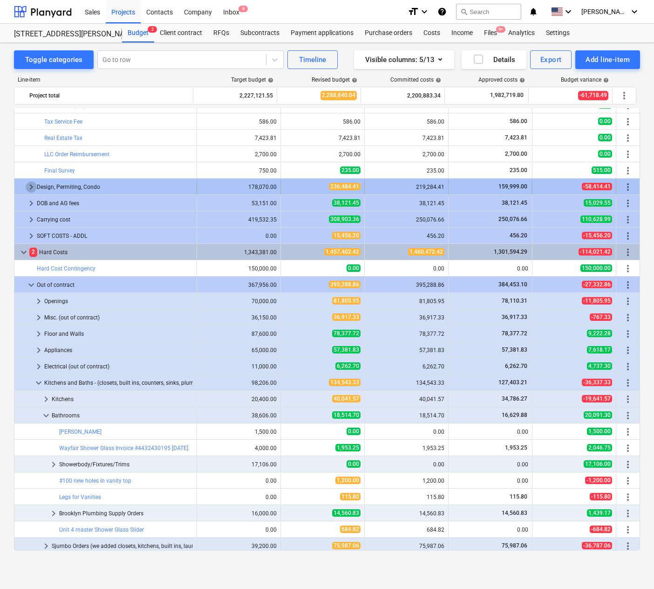
click at [29, 185] on span "keyboard_arrow_right" at bounding box center [31, 186] width 11 height 11
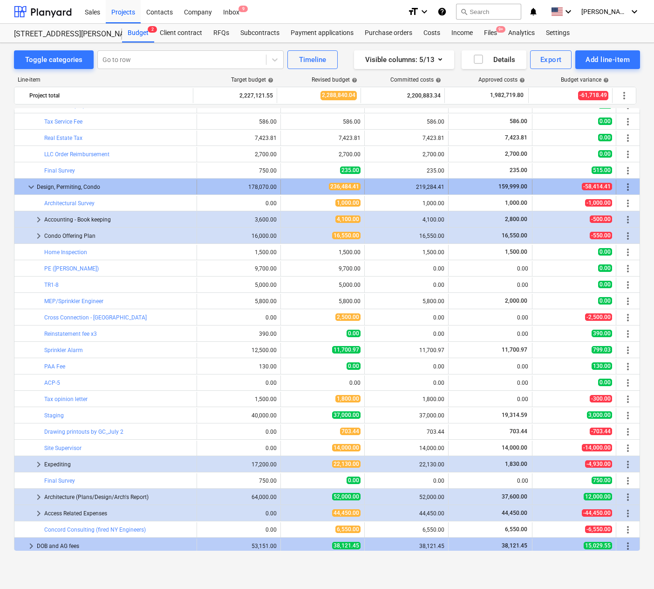
click at [28, 184] on span "keyboard_arrow_down" at bounding box center [31, 186] width 11 height 11
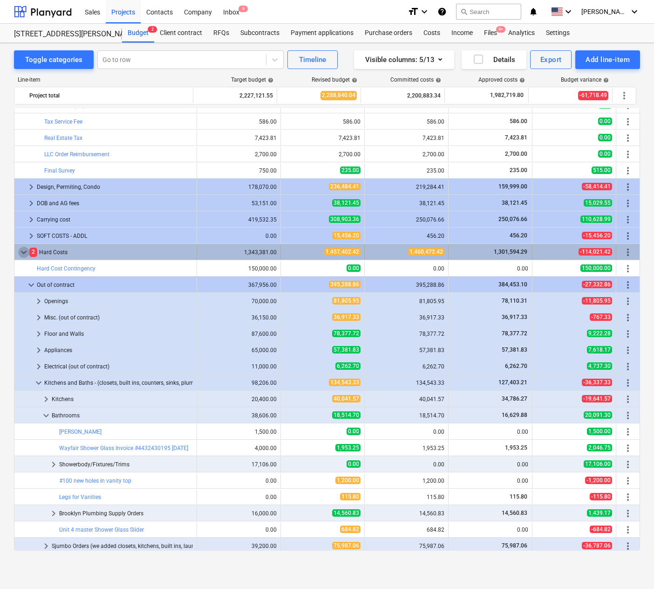
click at [23, 253] on span "keyboard_arrow_down" at bounding box center [23, 252] width 11 height 11
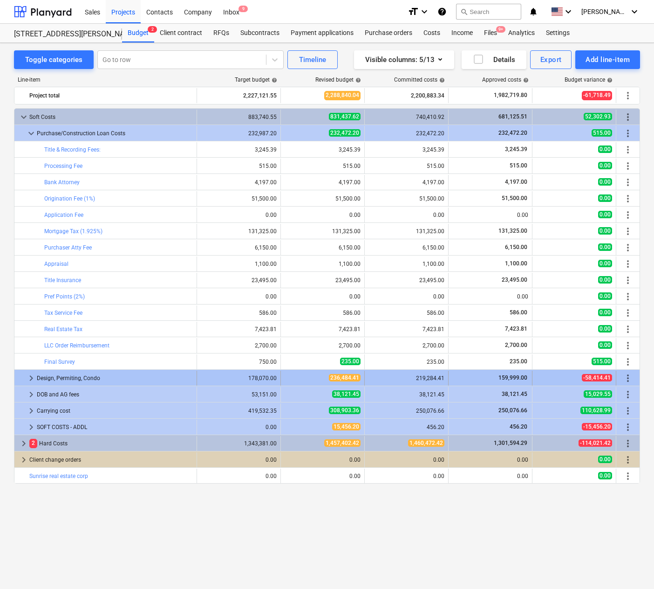
click at [24, 375] on div at bounding box center [21, 377] width 7 height 15
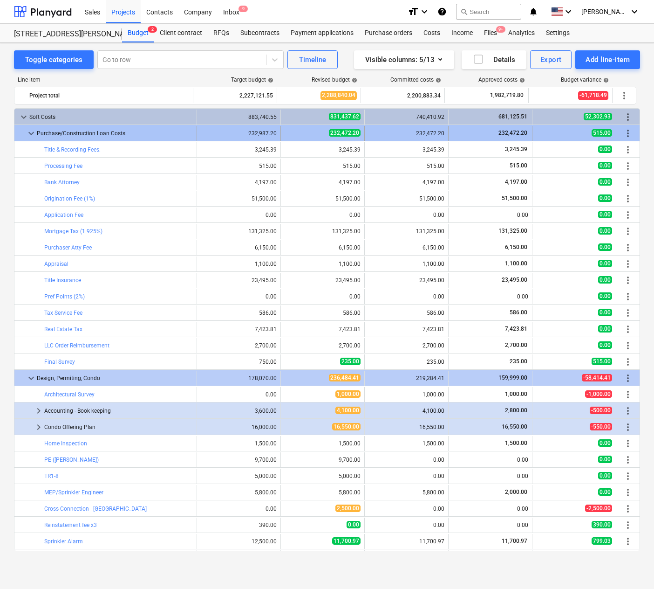
click at [23, 130] on div at bounding box center [21, 133] width 7 height 15
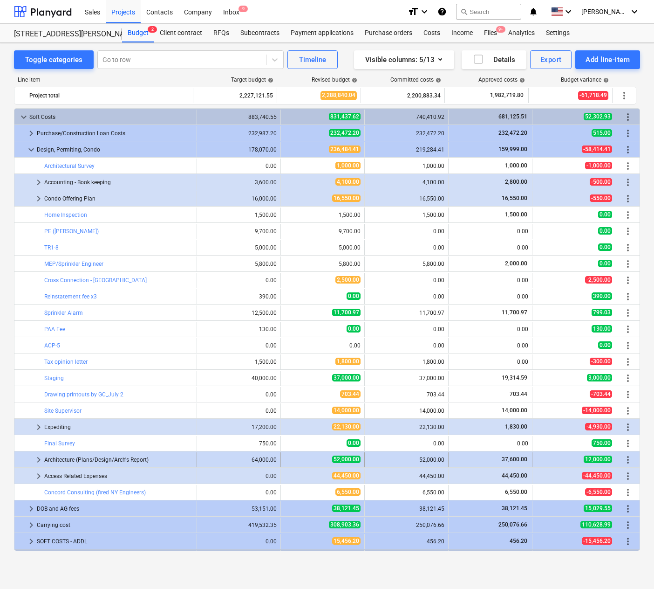
click at [40, 461] on span "keyboard_arrow_right" at bounding box center [38, 459] width 11 height 11
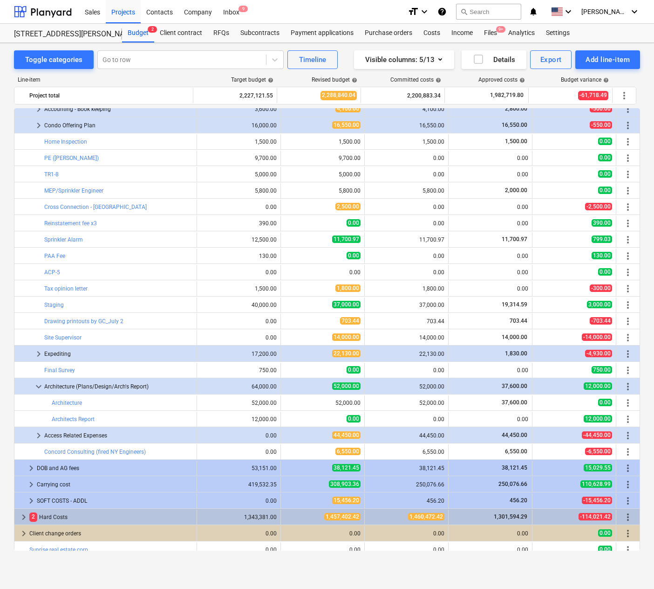
scroll to position [79, 0]
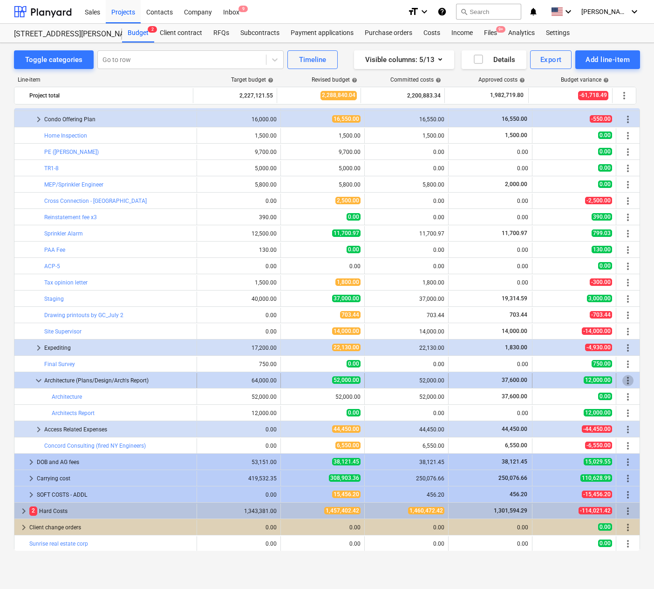
click at [627, 379] on span "more_vert" at bounding box center [628, 380] width 11 height 11
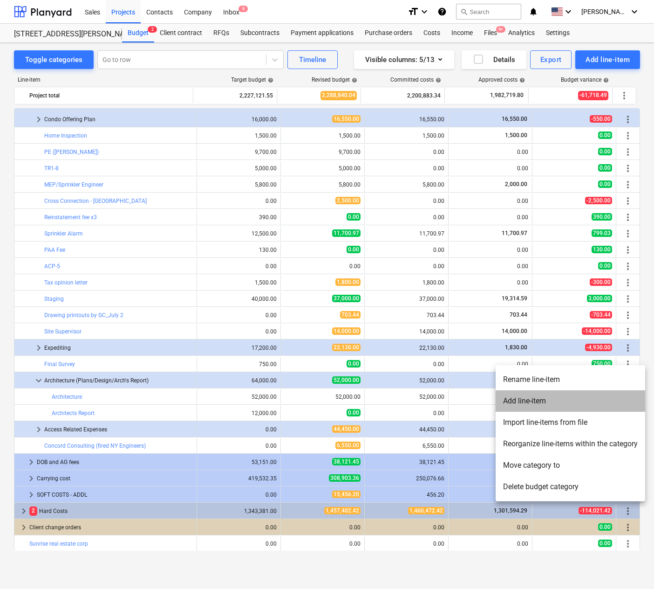
click at [524, 399] on li "Add line-item" at bounding box center [571, 400] width 150 height 21
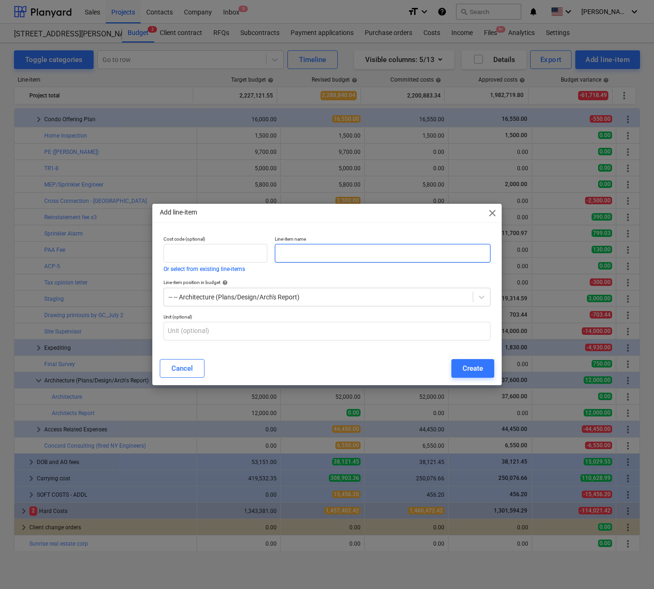
click at [334, 254] on input "text" at bounding box center [383, 253] width 216 height 19
type input "5"
drag, startPoint x: 476, startPoint y: 367, endPoint x: 322, endPoint y: 261, distance: 186.9
click at [323, 264] on div "Add line-item close Cost code (optional) Or select from existing line-items Lin…" at bounding box center [327, 294] width 350 height 181
click at [309, 250] on input "PAA" at bounding box center [383, 253] width 216 height 19
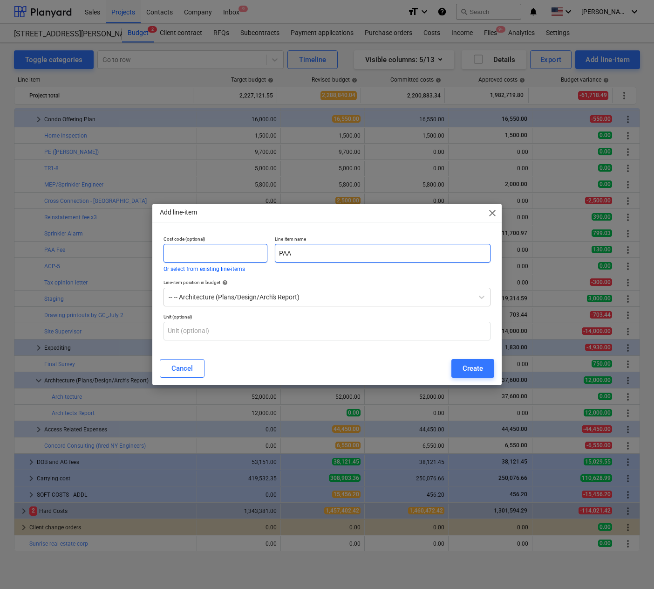
drag, startPoint x: 309, startPoint y: 250, endPoint x: 244, endPoint y: 254, distance: 65.8
click at [244, 254] on div "Cost code (optional) Or select from existing line-items Line-item name PAA" at bounding box center [327, 253] width 335 height 43
paste input "Post approval amendments and construction administration phase"
type input "Post approval amendments and construction administration phase + DOB Fee"
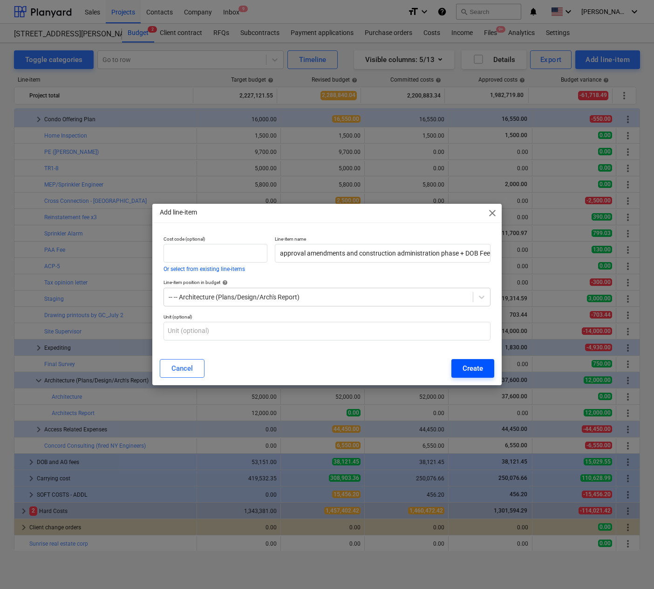
scroll to position [0, 0]
click at [470, 365] on div "Create" at bounding box center [473, 368] width 21 height 12
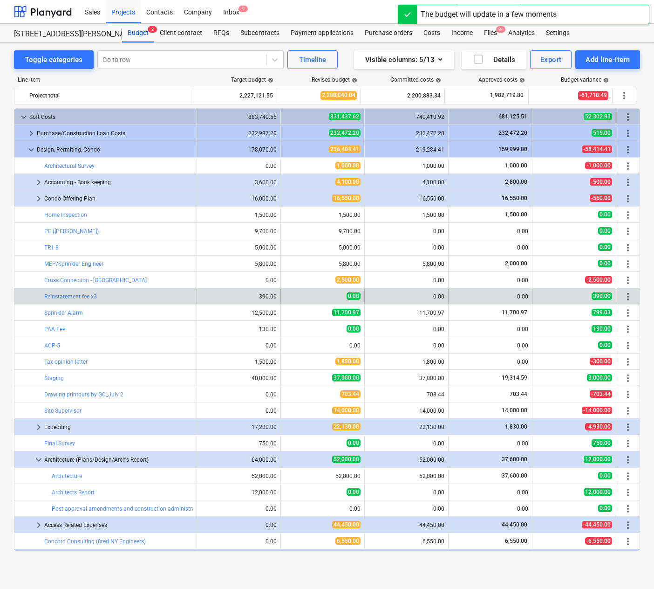
scroll to position [79, 0]
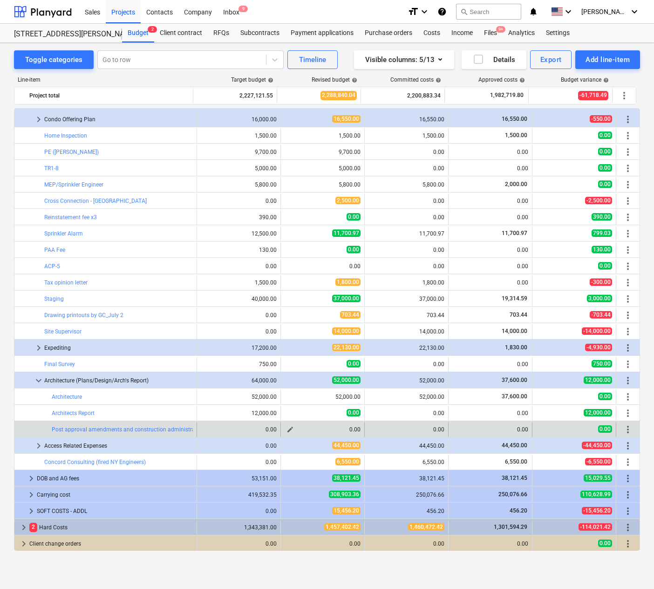
click at [287, 425] on span "edit" at bounding box center [290, 428] width 7 height 7
type textarea "x"
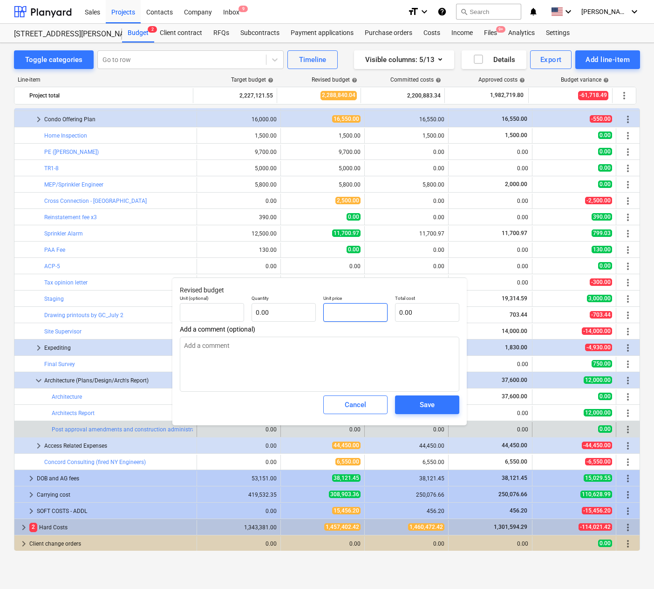
click at [349, 311] on input "text" at bounding box center [355, 312] width 64 height 19
type textarea "x"
type input "pcs"
type input "4"
type input "1.00"
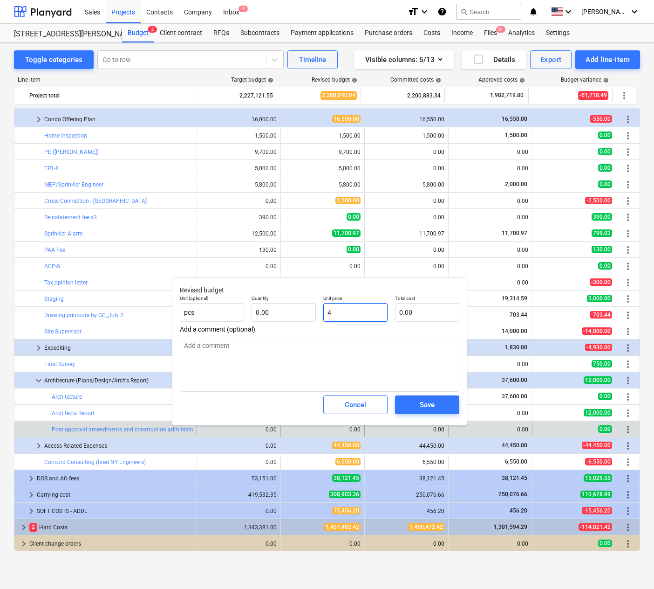
type input "4.00"
type textarea "x"
type input "43"
type input "43.00"
type textarea "x"
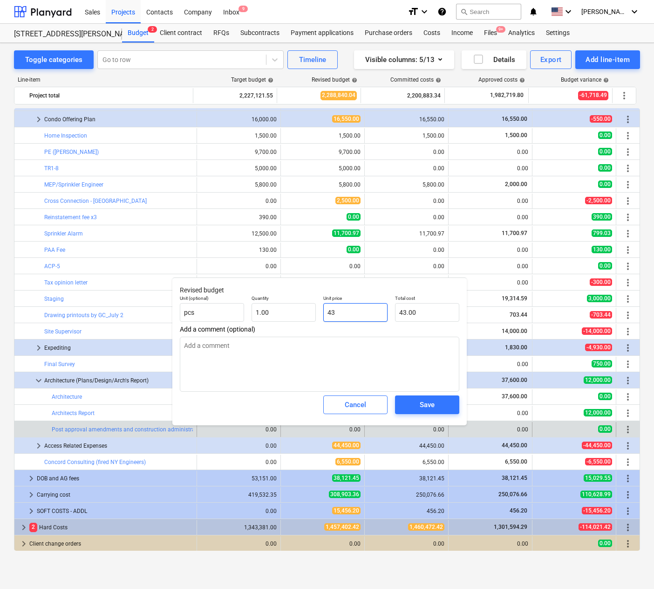
type input "433"
type input "433.00"
type textarea "x"
type input "4332"
type input "4,332.00"
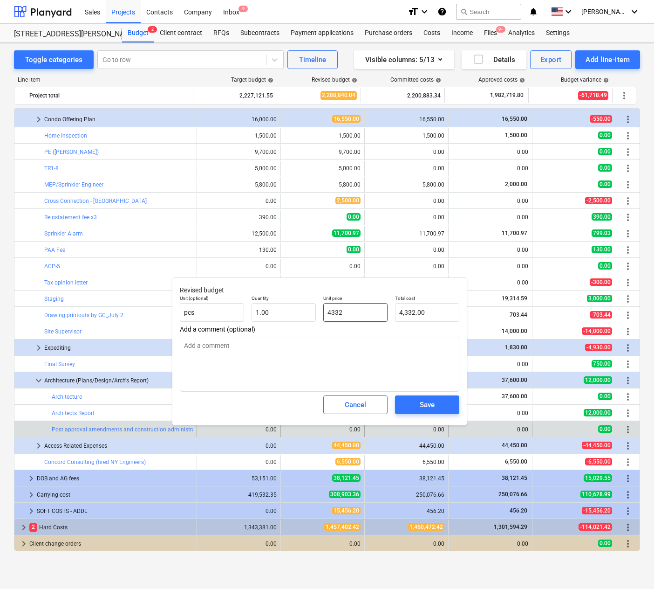
type textarea "x"
type input "4332."
type textarea "x"
type input "4332.6"
type input "4,332.60"
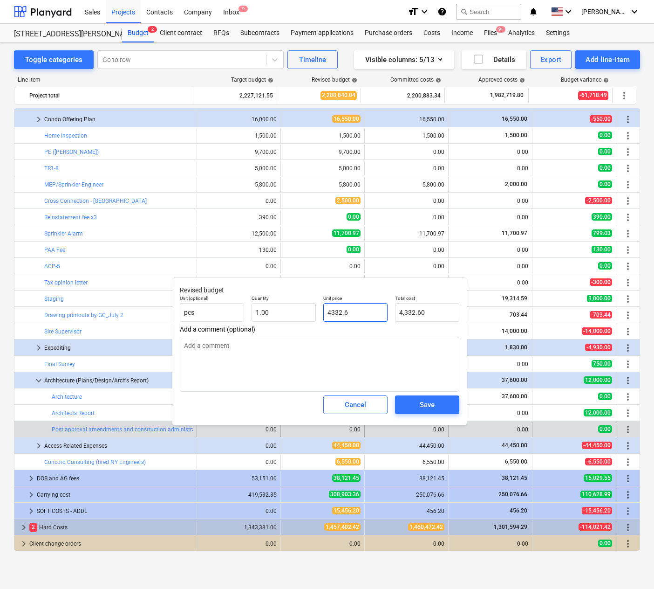
type textarea "x"
type input "4332.63"
type input "4,332.63"
type input "4332.63"
type textarea "x"
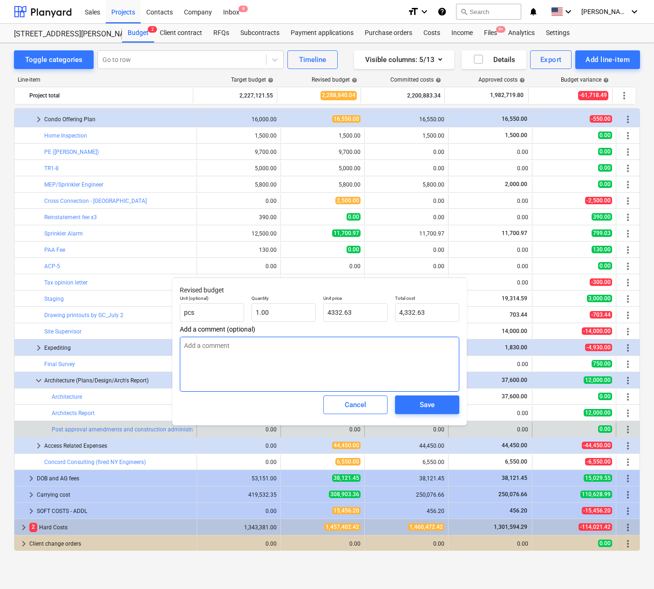
type input "4,332.63"
click at [404, 357] on textarea at bounding box center [320, 363] width 280 height 55
click at [426, 409] on div "Save" at bounding box center [427, 404] width 15 height 12
type textarea "x"
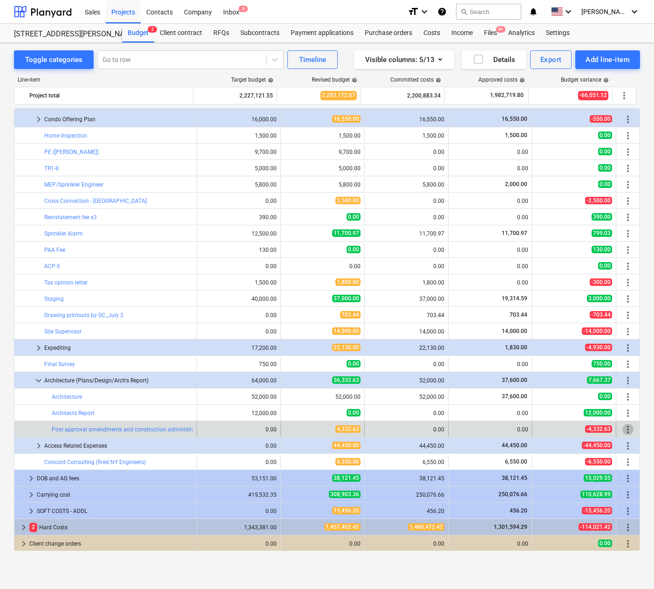
click at [626, 430] on span "more_vert" at bounding box center [628, 429] width 11 height 11
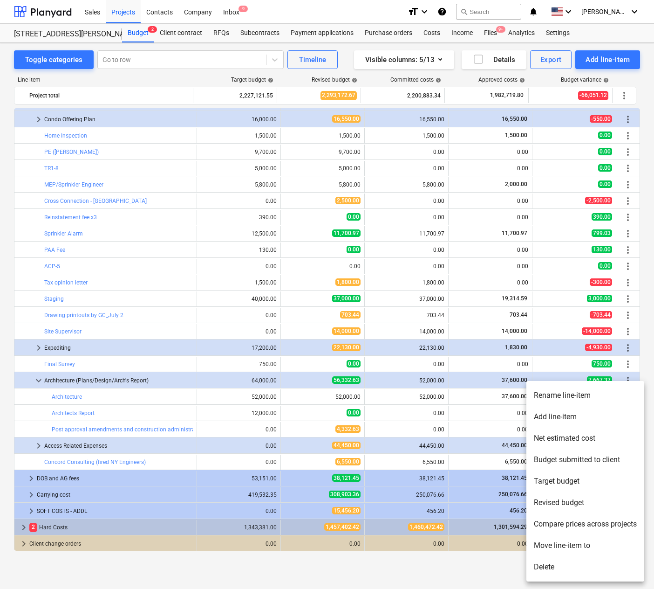
click at [117, 426] on div at bounding box center [327, 294] width 654 height 589
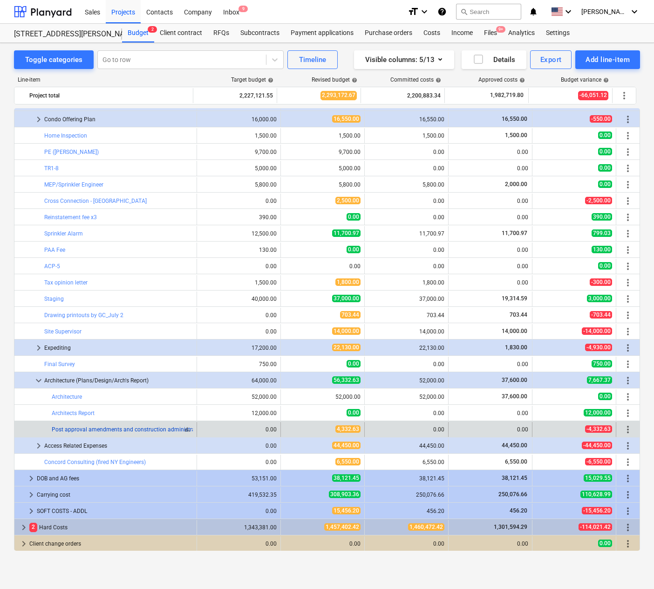
click at [106, 426] on link "Post approval amendments and construction administration phase + DOB Fee" at bounding box center [150, 429] width 197 height 7
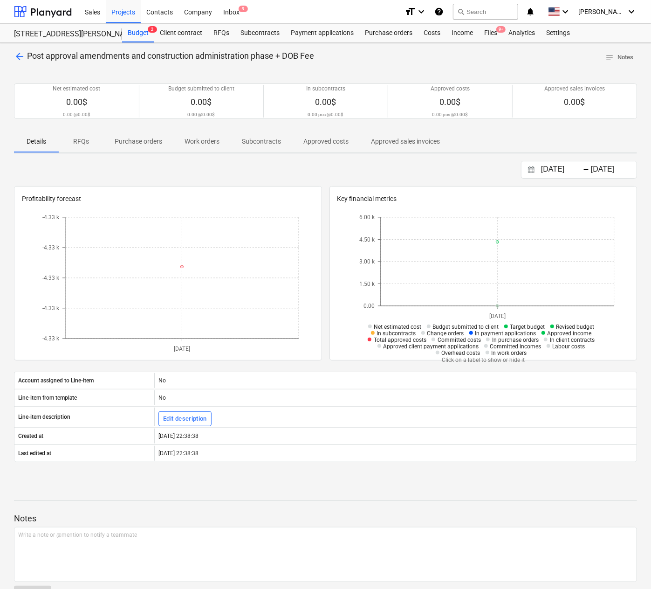
click at [270, 138] on p "Subcontracts" at bounding box center [261, 142] width 39 height 10
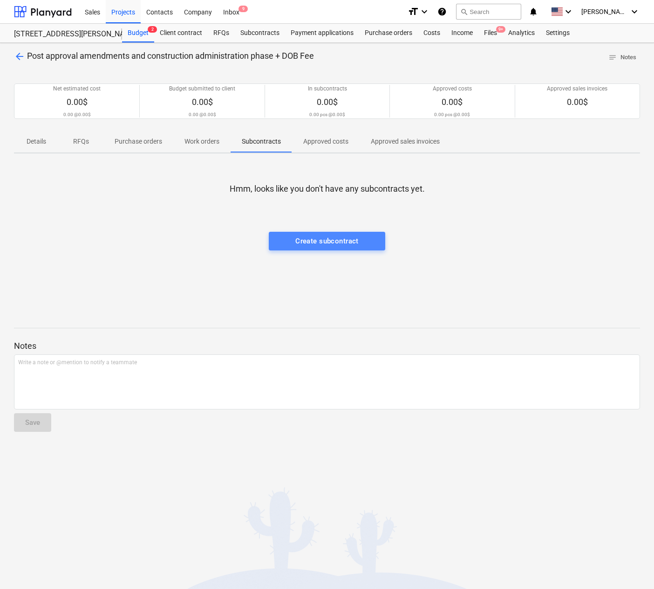
click at [326, 237] on div "Create subcontract" at bounding box center [326, 241] width 63 height 12
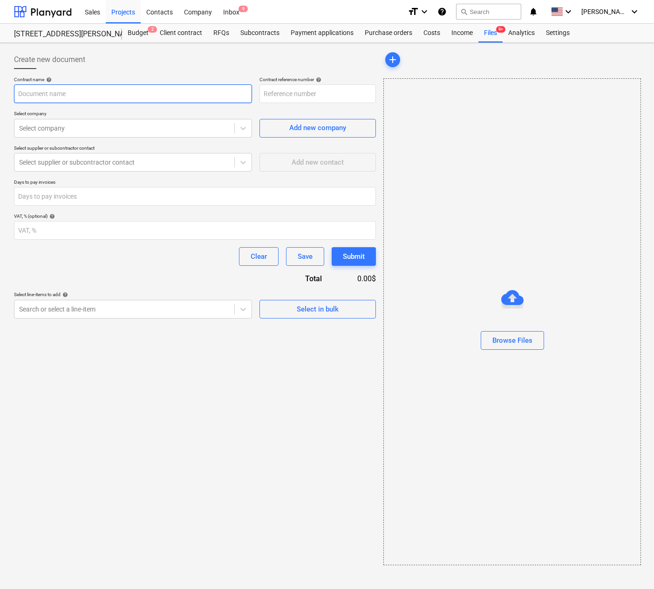
type input "506HENRY-SO-219"
click at [124, 95] on input "text" at bounding box center [133, 93] width 238 height 19
type input "PAA"
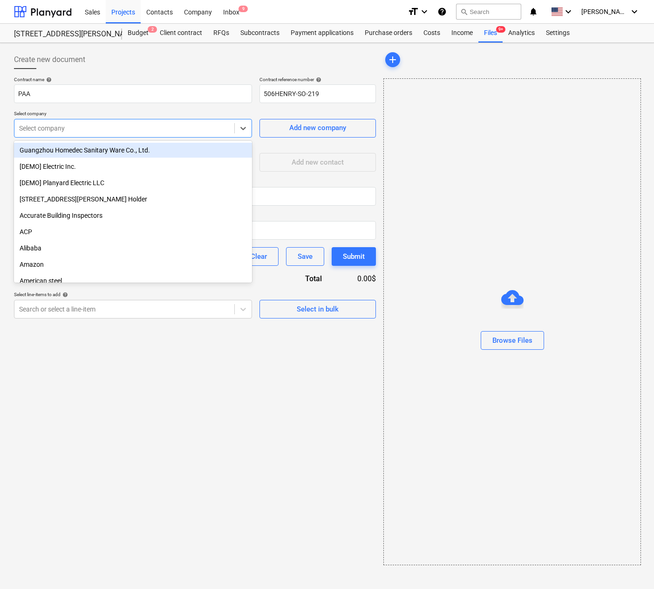
click at [106, 133] on div "Select company" at bounding box center [124, 128] width 220 height 13
type input "op"
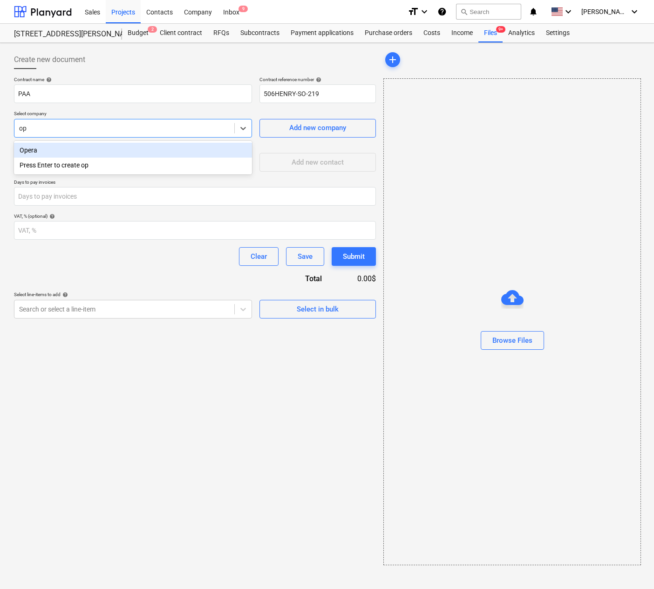
click at [93, 148] on div "Opera" at bounding box center [133, 150] width 238 height 15
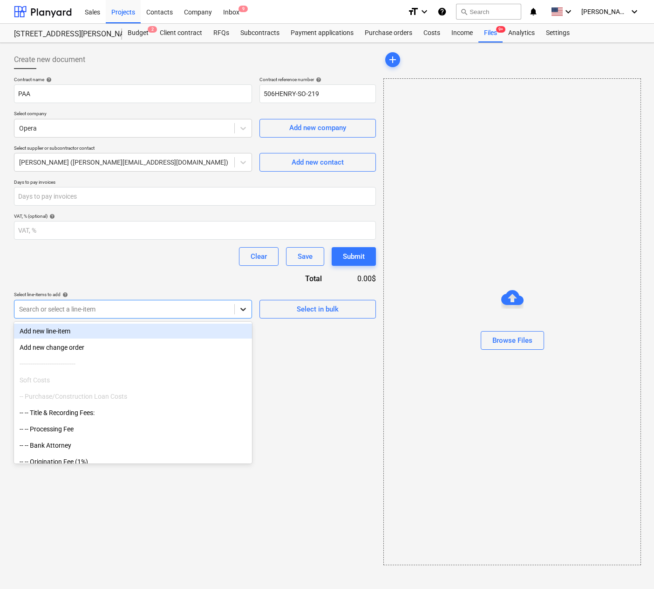
click at [243, 306] on icon at bounding box center [243, 308] width 9 height 9
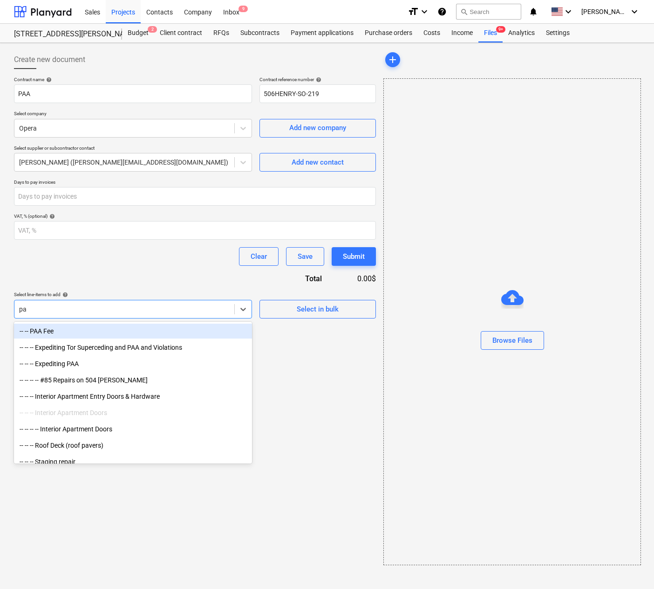
type input "paa"
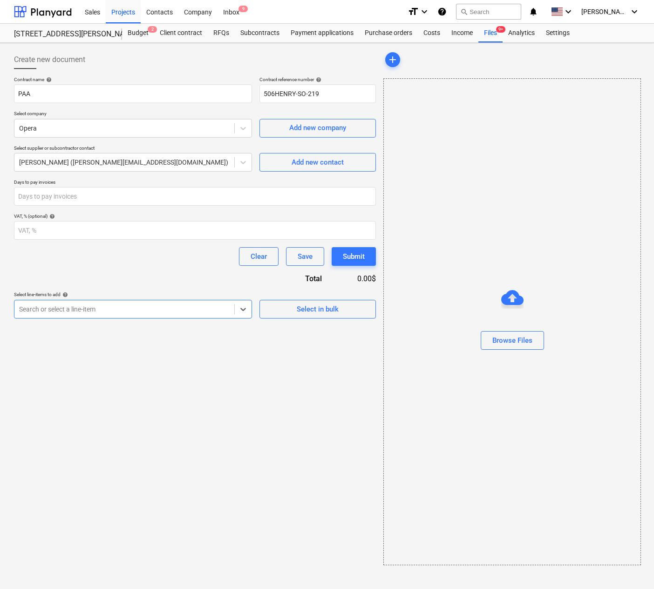
click at [39, 303] on div "Search or select a line-item" at bounding box center [124, 308] width 220 height 13
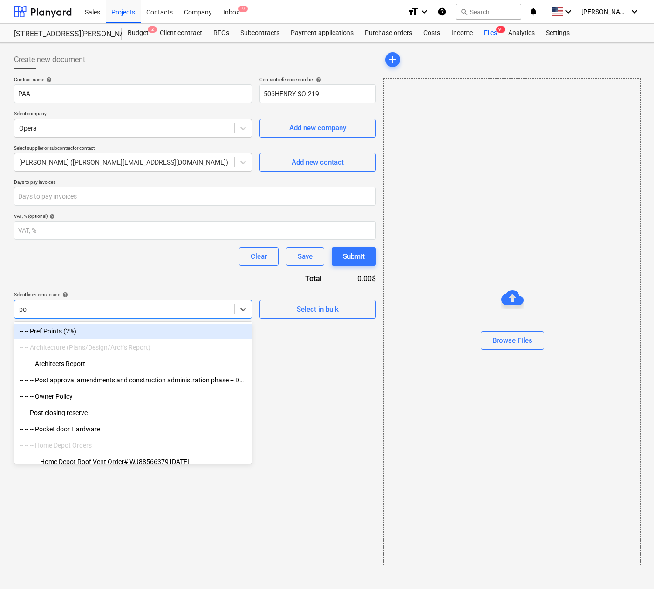
type input "pos"
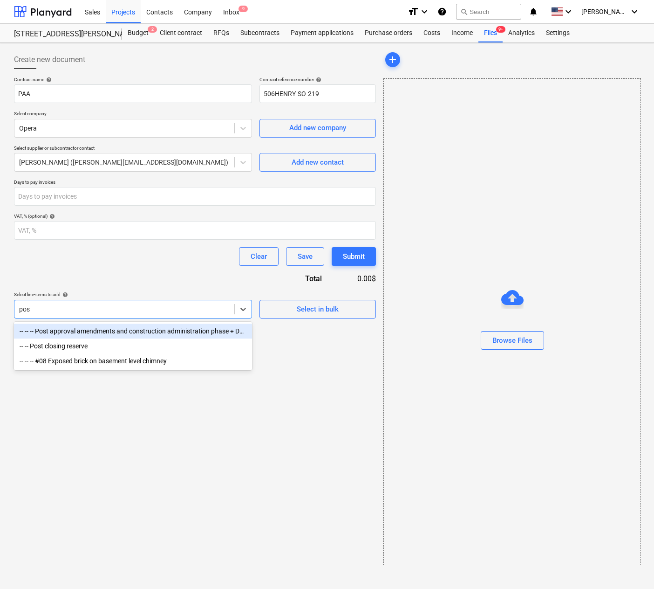
click at [128, 329] on div "-- -- -- Post approval amendments and construction administration phase + DOB F…" at bounding box center [133, 330] width 238 height 15
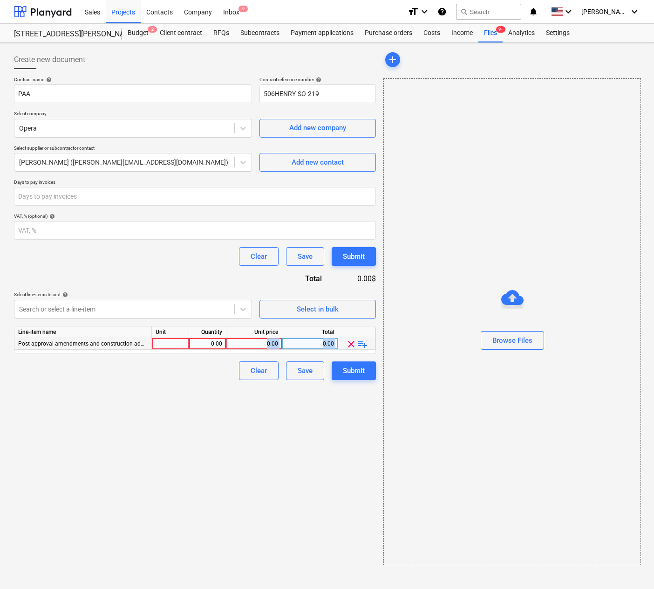
drag, startPoint x: 252, startPoint y: 342, endPoint x: 351, endPoint y: 342, distance: 98.8
click at [0, 0] on div "Post approval amendments and construction administration phase + DOB Fee 0.00 0…" at bounding box center [0, 0] width 0 height 0
click at [159, 343] on div at bounding box center [170, 344] width 37 height 12
type input "1"
click at [209, 345] on div "0.00" at bounding box center [207, 344] width 29 height 12
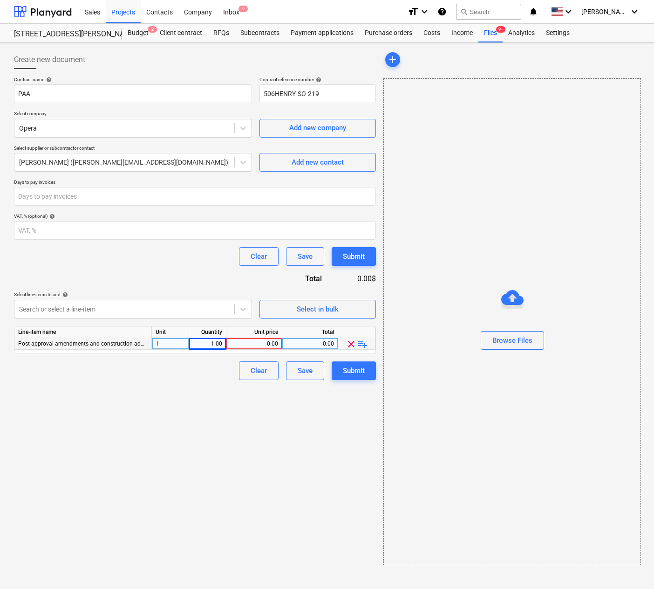
click at [252, 342] on div "0.00" at bounding box center [254, 344] width 48 height 12
type input "4332.63"
click at [310, 343] on div "0.00" at bounding box center [310, 344] width 48 height 12
click at [328, 443] on div "Create new document Contract name help PAA Contract reference number help 506HE…" at bounding box center [195, 308] width 370 height 522
click at [359, 372] on div "Submit" at bounding box center [354, 370] width 22 height 12
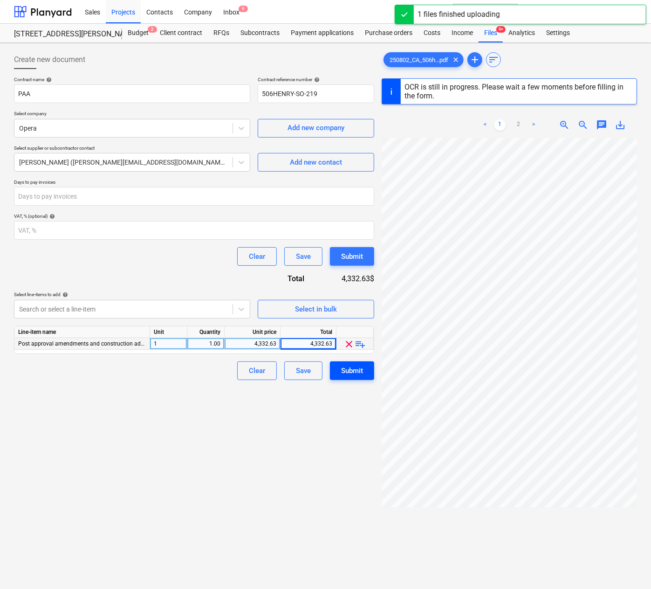
click at [353, 373] on div "Submit" at bounding box center [352, 370] width 22 height 12
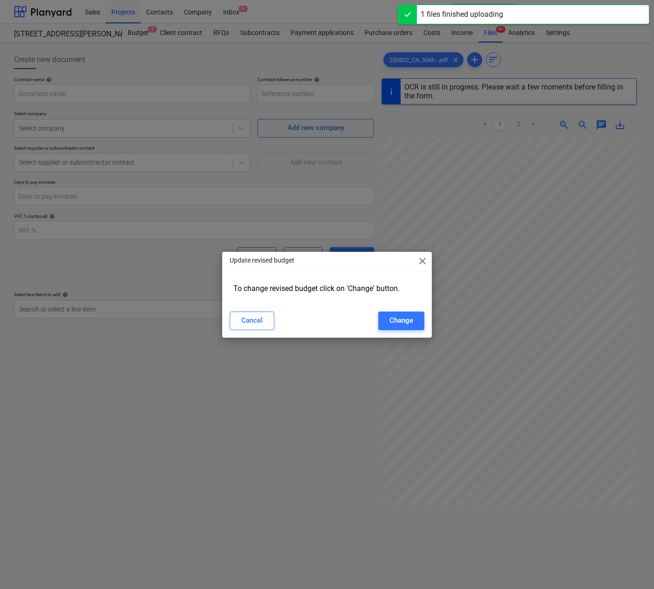
type input "506HENRY-SO-219"
type input "250802_CA_506henry.pdf"
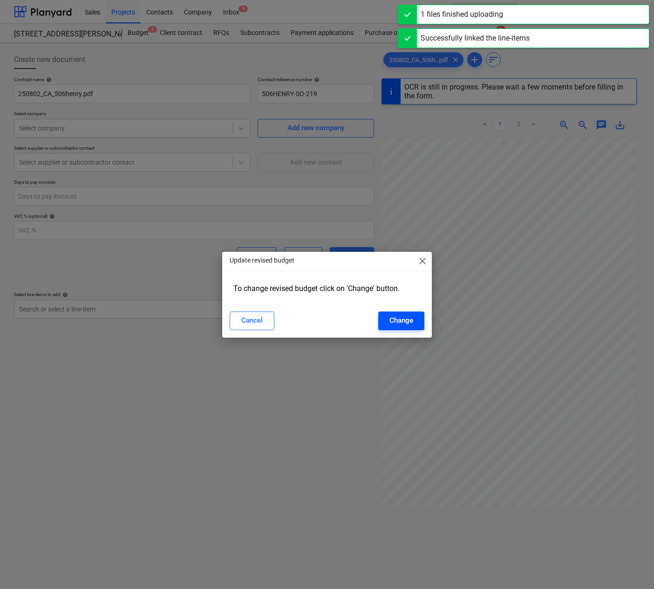
click at [397, 319] on div "Change" at bounding box center [402, 320] width 24 height 12
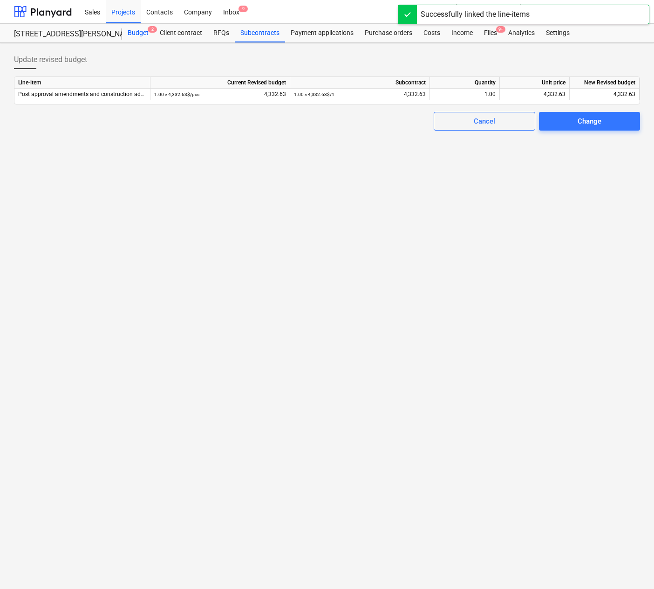
click at [135, 34] on div "Budget 2" at bounding box center [138, 33] width 32 height 19
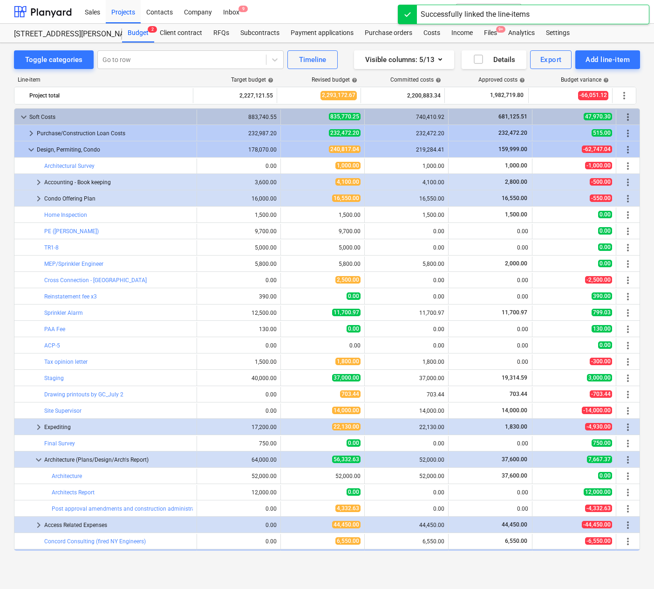
scroll to position [79, 0]
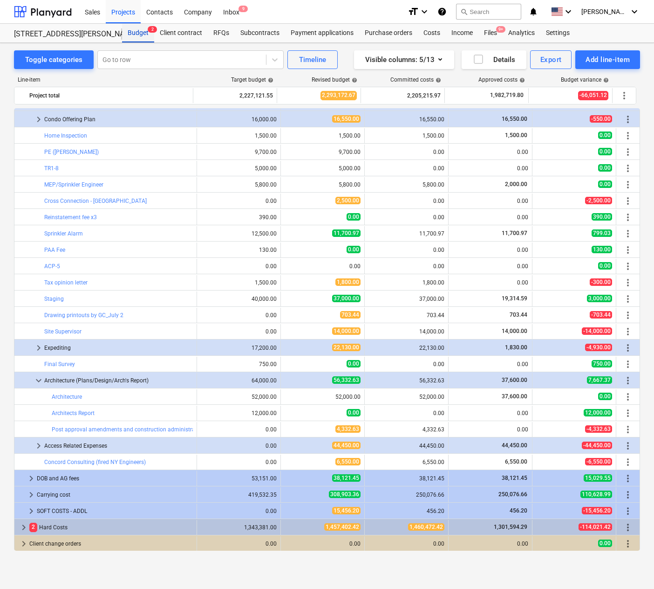
click at [138, 29] on div "Budget 2" at bounding box center [138, 33] width 32 height 19
click at [136, 34] on div "Budget 2" at bounding box center [138, 33] width 32 height 19
click at [125, 11] on div "Projects" at bounding box center [123, 12] width 35 height 24
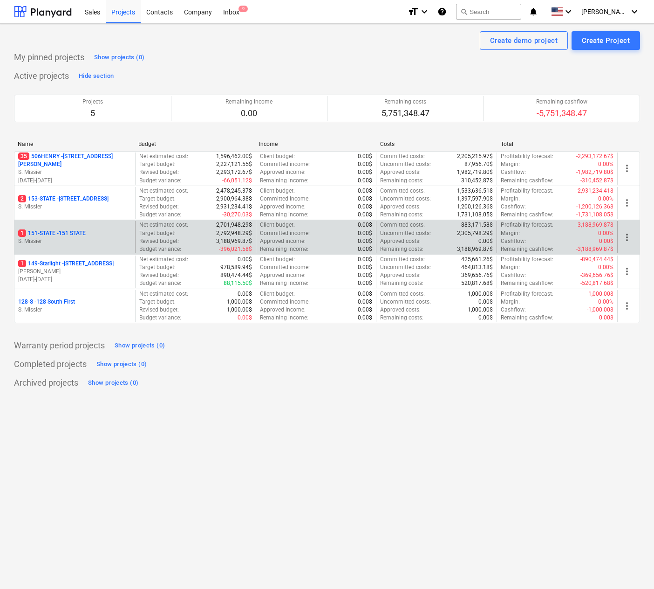
click at [50, 230] on p "1 151-STATE - 151 STATE" at bounding box center [52, 233] width 68 height 8
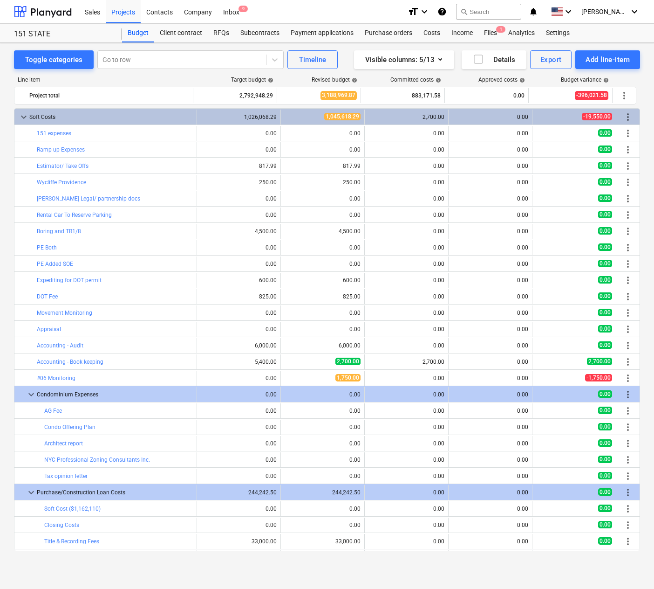
scroll to position [190, 0]
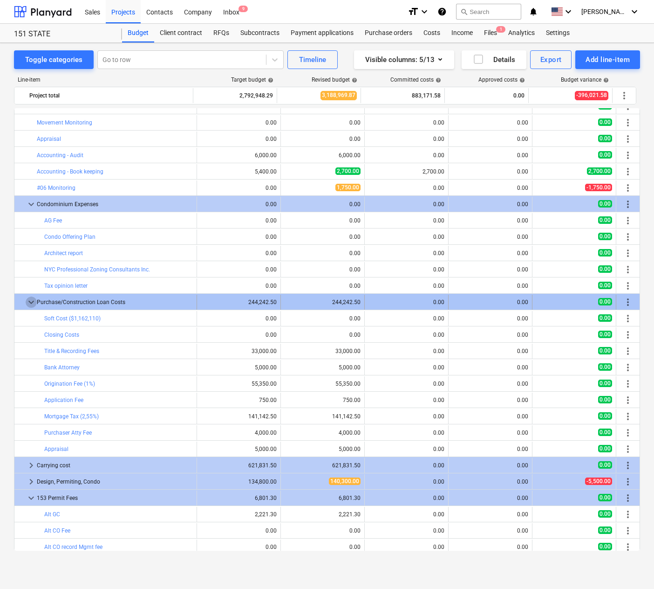
click at [33, 302] on span "keyboard_arrow_down" at bounding box center [31, 301] width 11 height 11
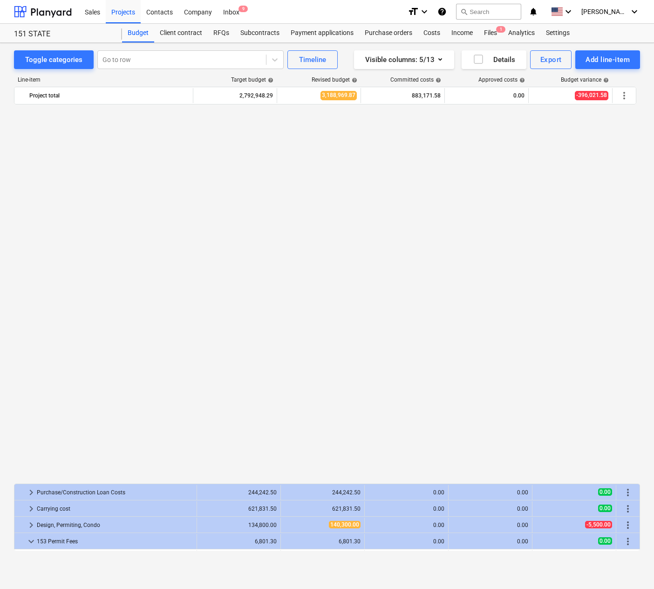
scroll to position [405, 0]
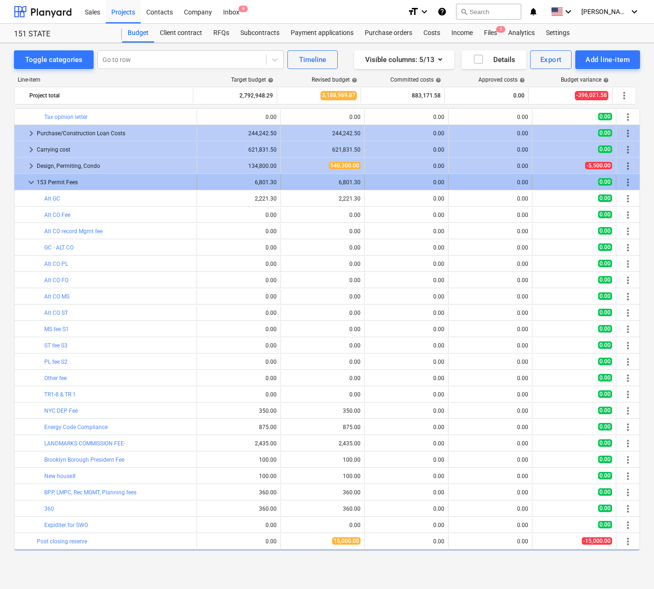
click at [29, 185] on span "keyboard_arrow_down" at bounding box center [31, 182] width 11 height 11
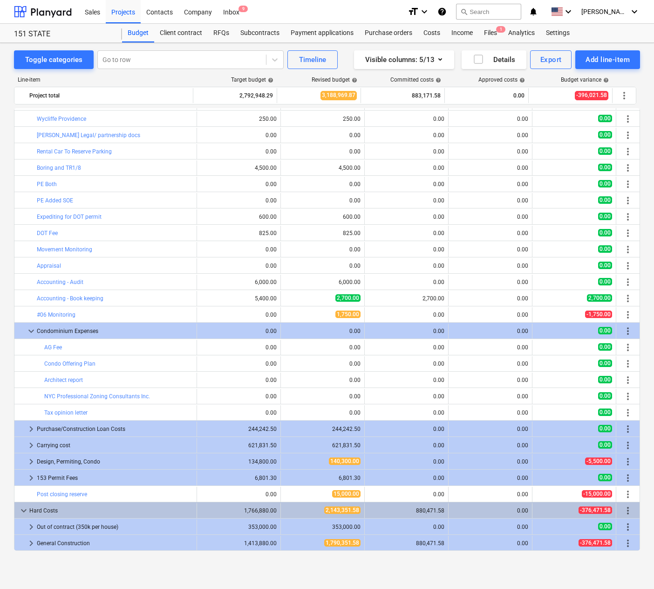
scroll to position [63, 0]
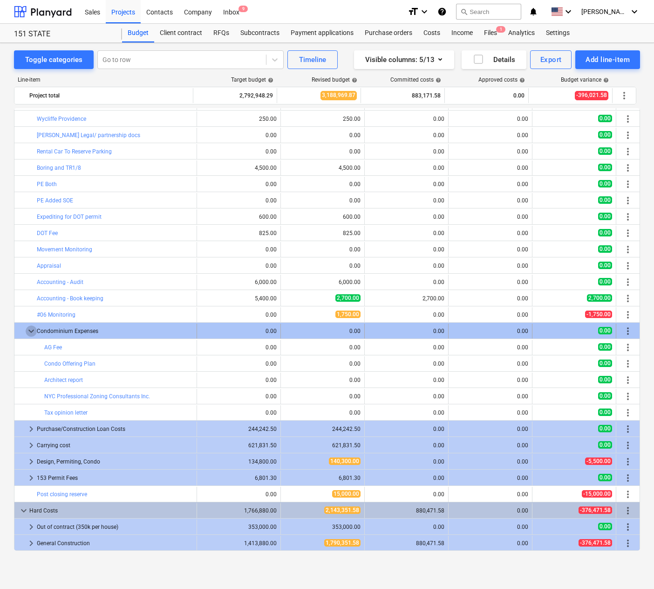
click at [29, 330] on span "keyboard_arrow_down" at bounding box center [31, 330] width 11 height 11
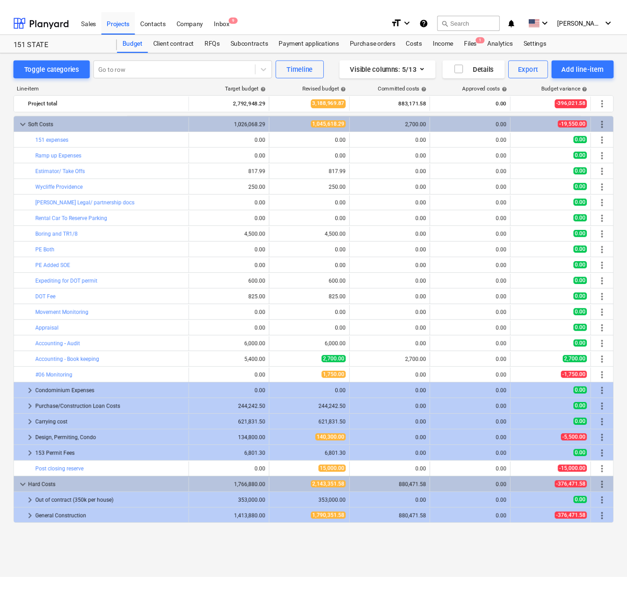
scroll to position [0, 0]
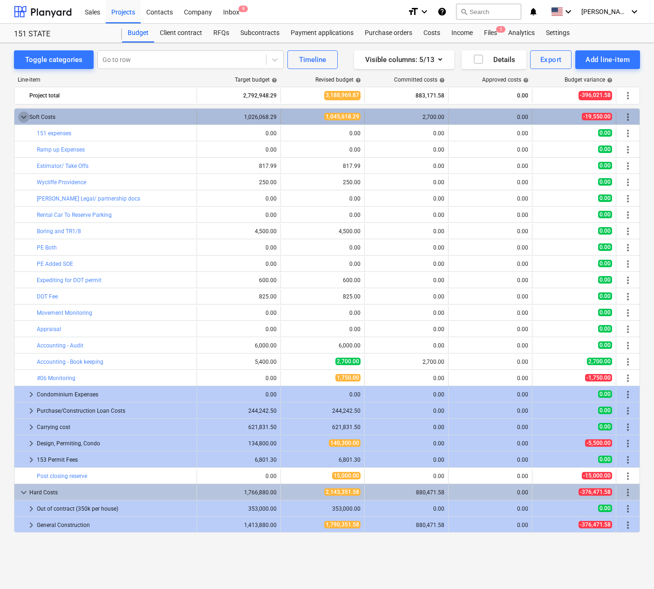
click at [26, 113] on span "keyboard_arrow_down" at bounding box center [23, 116] width 11 height 11
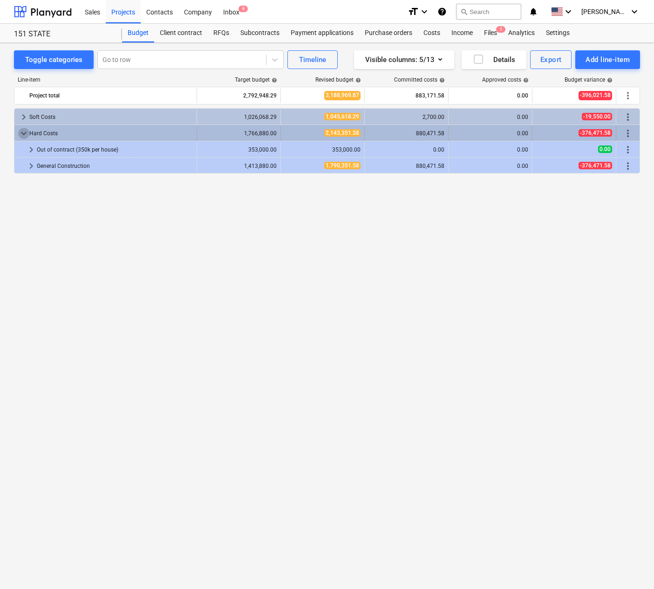
click at [23, 132] on span "keyboard_arrow_down" at bounding box center [23, 133] width 11 height 11
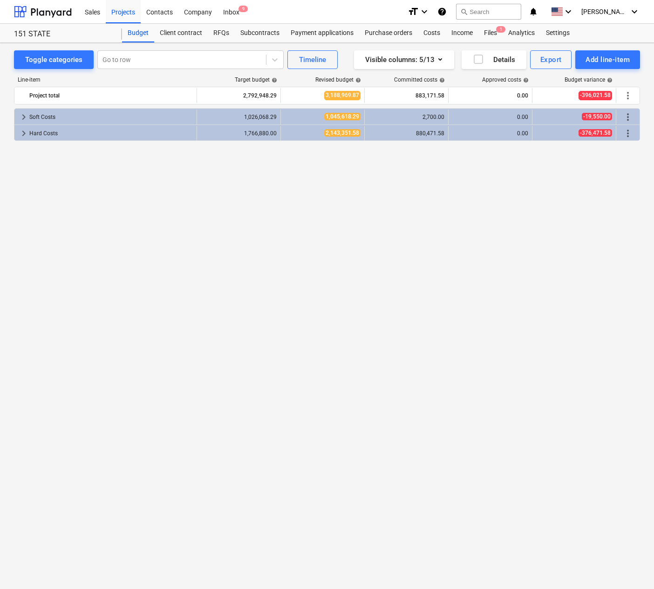
click at [23, 132] on span "keyboard_arrow_right" at bounding box center [23, 133] width 11 height 11
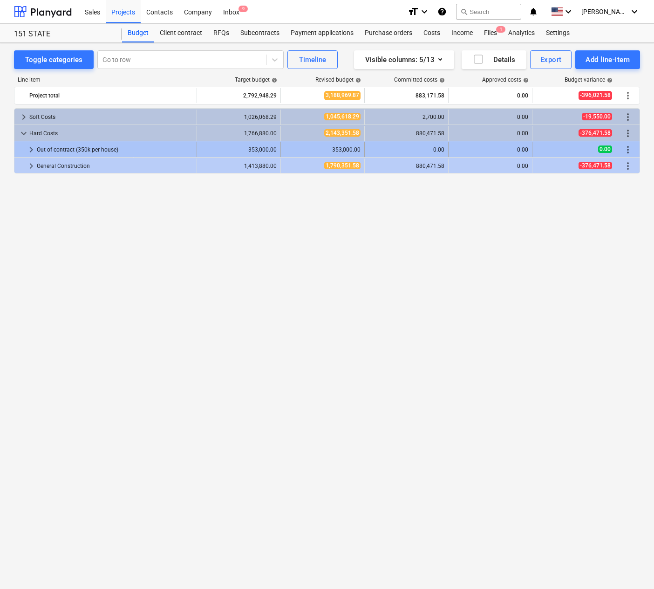
click at [23, 151] on div at bounding box center [21, 149] width 7 height 15
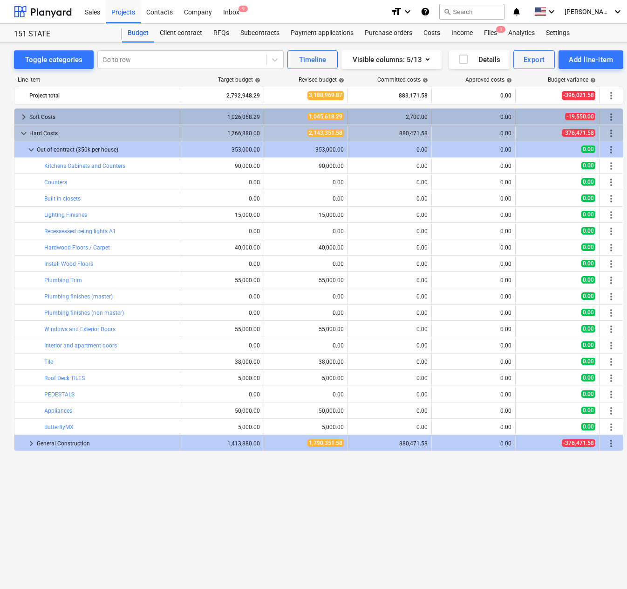
click at [21, 113] on span "keyboard_arrow_right" at bounding box center [23, 116] width 11 height 11
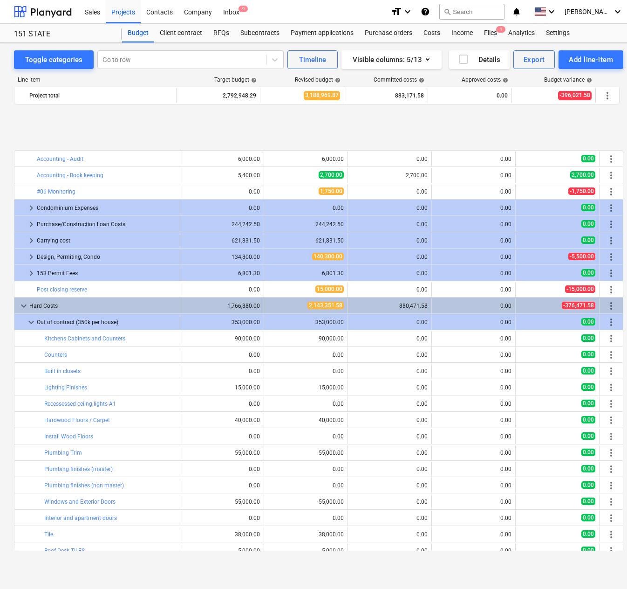
scroll to position [259, 0]
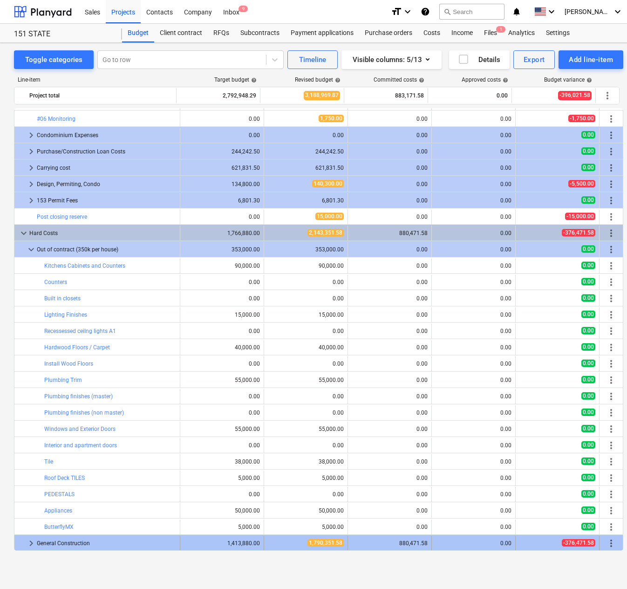
click at [32, 542] on span "keyboard_arrow_right" at bounding box center [31, 542] width 11 height 11
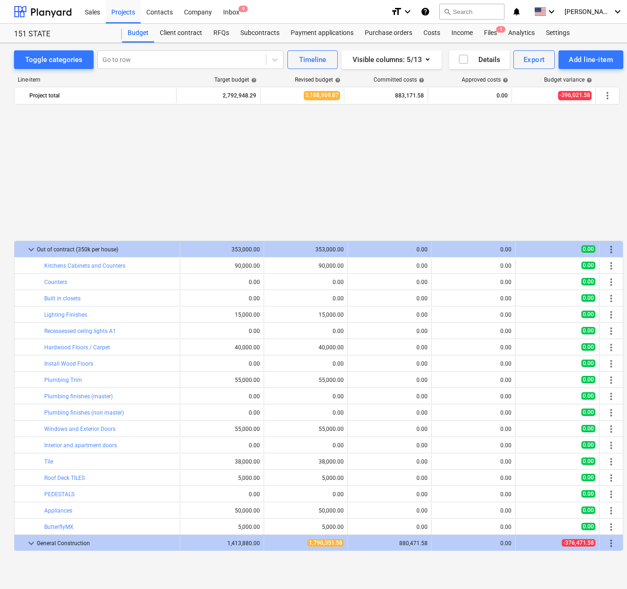
scroll to position [438, 0]
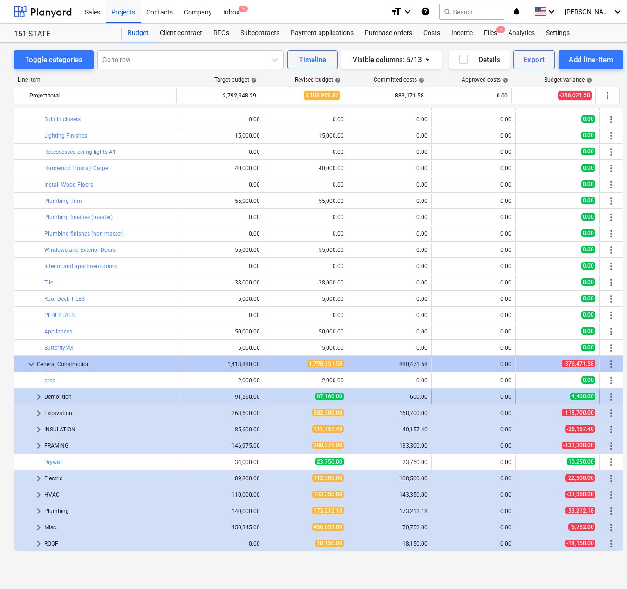
click at [36, 395] on span "keyboard_arrow_right" at bounding box center [38, 396] width 11 height 11
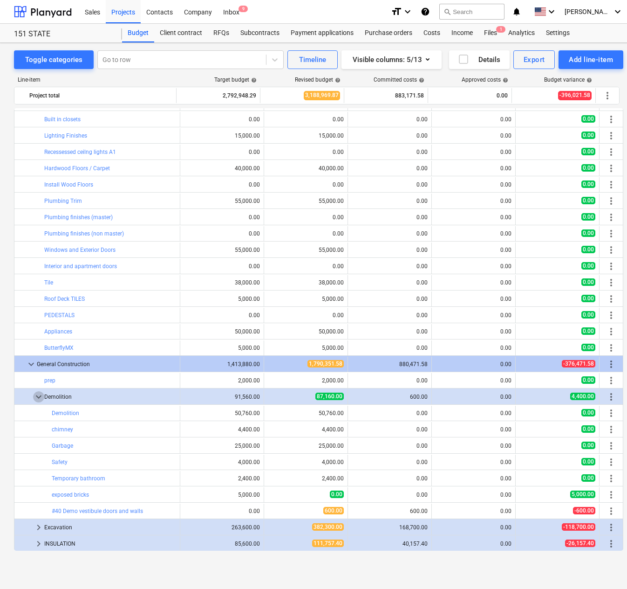
click at [36, 395] on span "keyboard_arrow_down" at bounding box center [38, 396] width 11 height 11
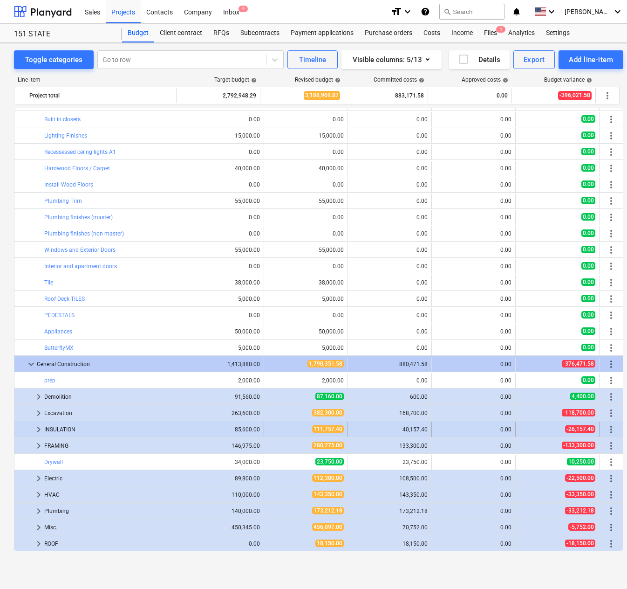
click at [37, 427] on span "keyboard_arrow_right" at bounding box center [38, 429] width 11 height 11
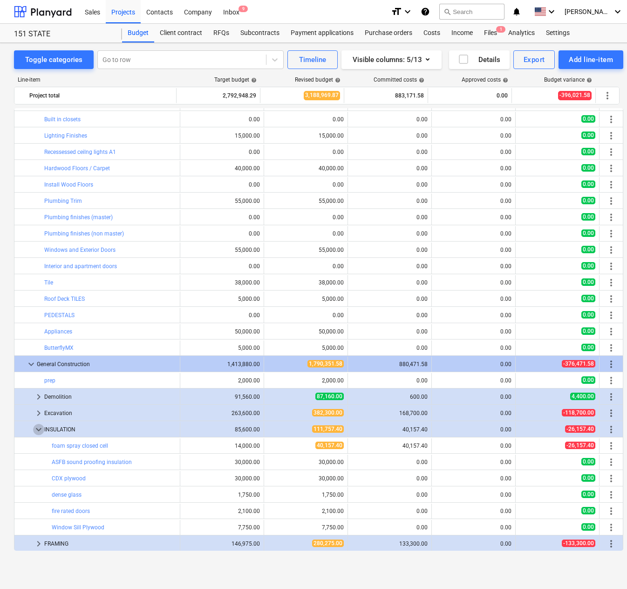
click at [37, 427] on span "keyboard_arrow_down" at bounding box center [38, 429] width 11 height 11
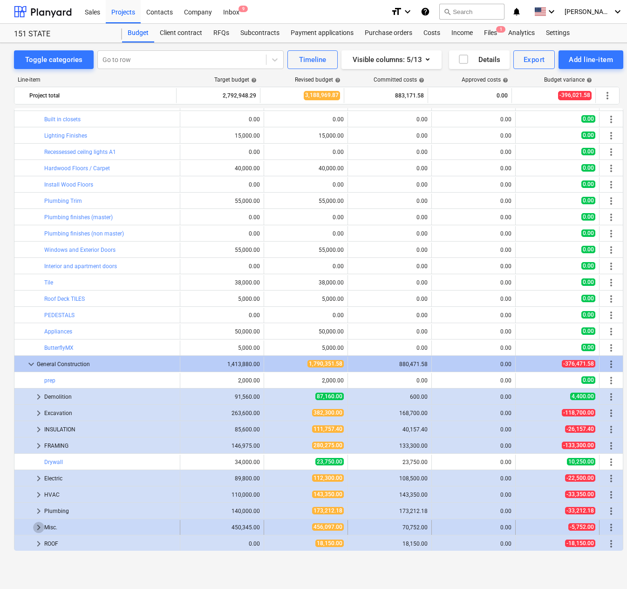
click at [39, 522] on span "keyboard_arrow_right" at bounding box center [38, 526] width 11 height 11
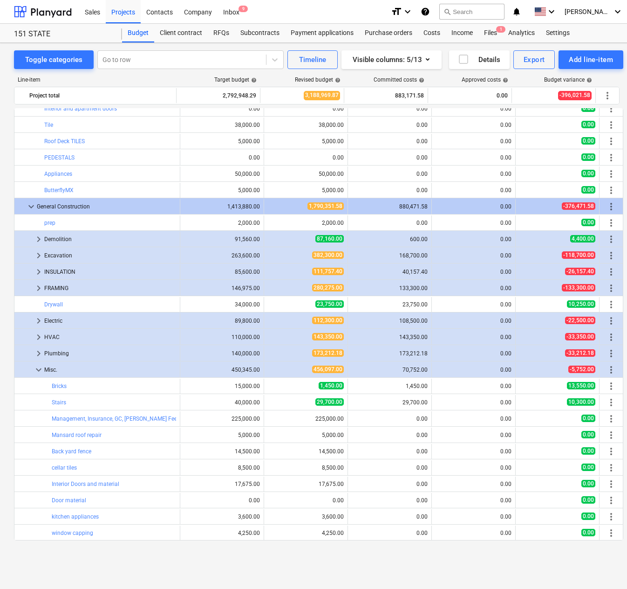
scroll to position [569, 0]
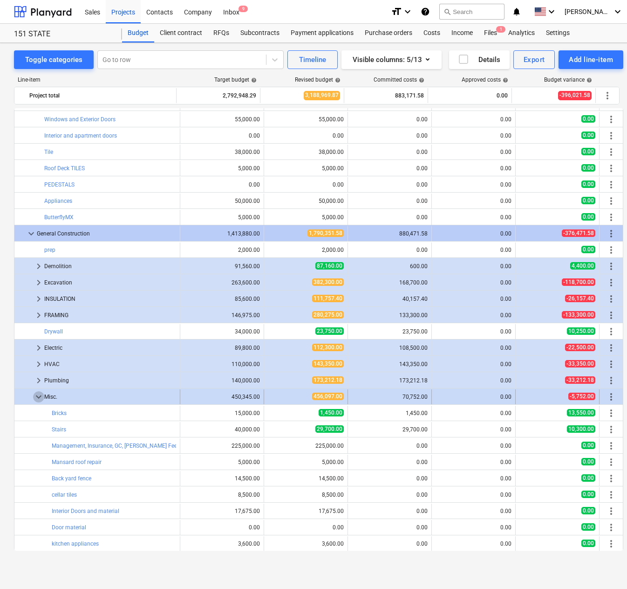
click at [38, 393] on span "keyboard_arrow_down" at bounding box center [38, 396] width 11 height 11
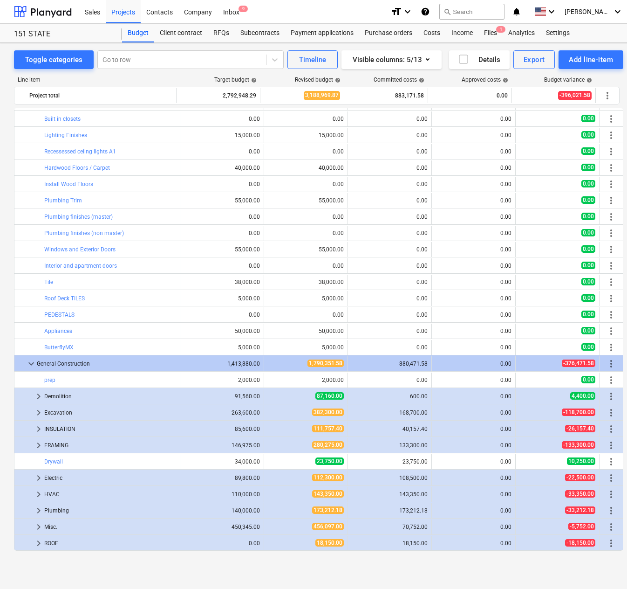
scroll to position [438, 0]
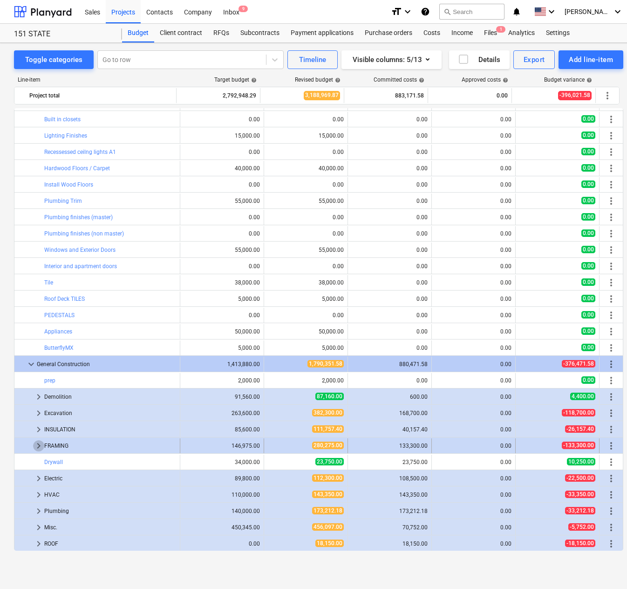
click at [37, 441] on span "keyboard_arrow_right" at bounding box center [38, 445] width 11 height 11
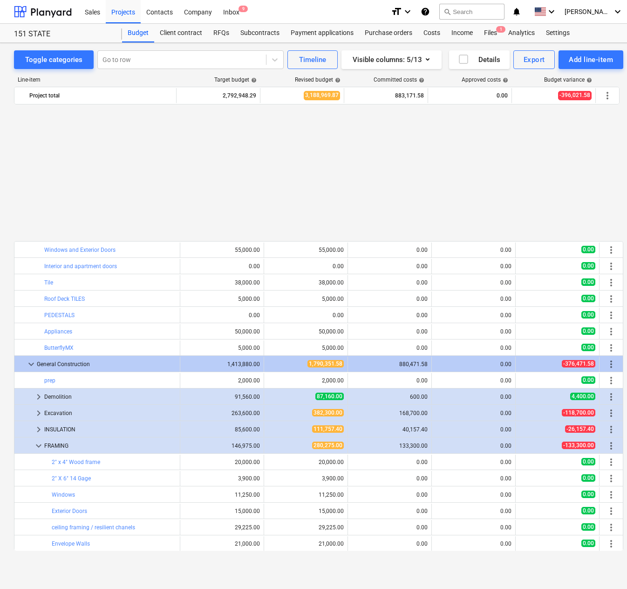
scroll to position [618, 0]
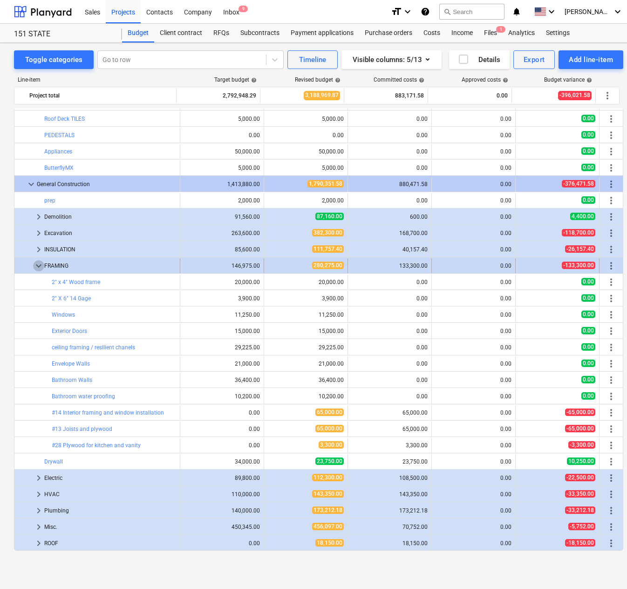
click at [36, 267] on span "keyboard_arrow_down" at bounding box center [38, 265] width 11 height 11
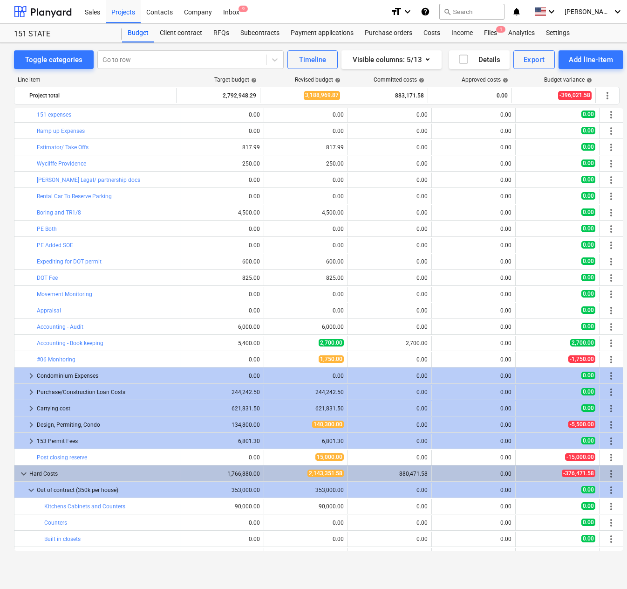
scroll to position [0, 0]
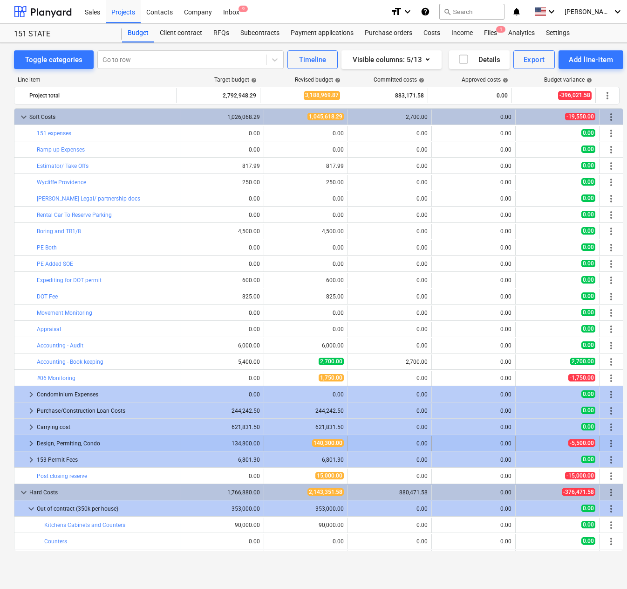
click at [26, 443] on span "keyboard_arrow_right" at bounding box center [31, 443] width 11 height 11
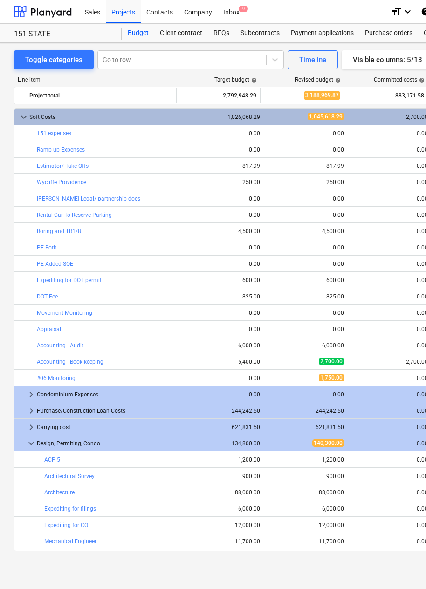
click at [21, 115] on span "keyboard_arrow_down" at bounding box center [23, 116] width 11 height 11
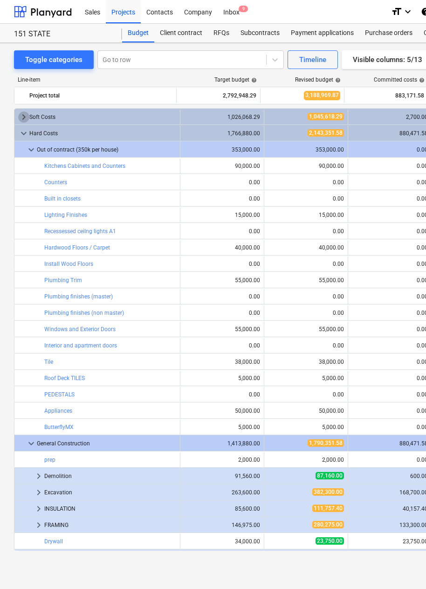
click at [21, 115] on span "keyboard_arrow_right" at bounding box center [23, 116] width 11 height 11
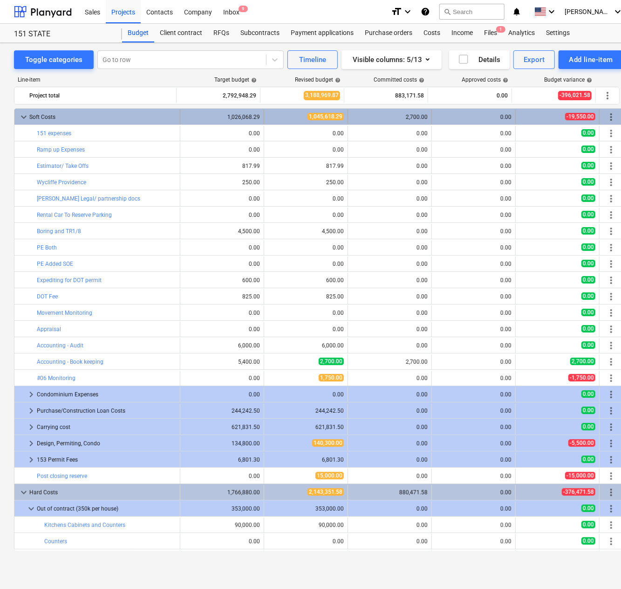
click at [609, 115] on span "more_vert" at bounding box center [611, 116] width 11 height 11
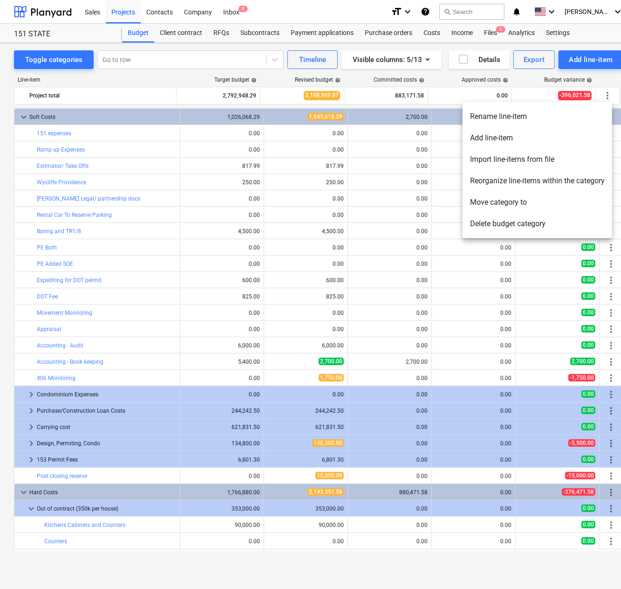
click at [570, 180] on li "Reorganize line-items within the category" at bounding box center [538, 180] width 150 height 21
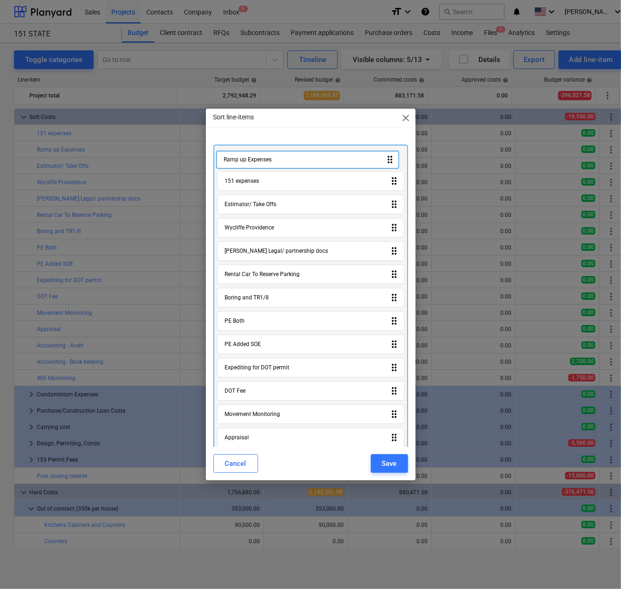
drag, startPoint x: 395, startPoint y: 184, endPoint x: 391, endPoint y: 160, distance: 24.5
click at [391, 160] on div "151 expenses drag_indicator Ramp up Expenses drag_indicator Estimator/ Take Off…" at bounding box center [310, 404] width 195 height 520
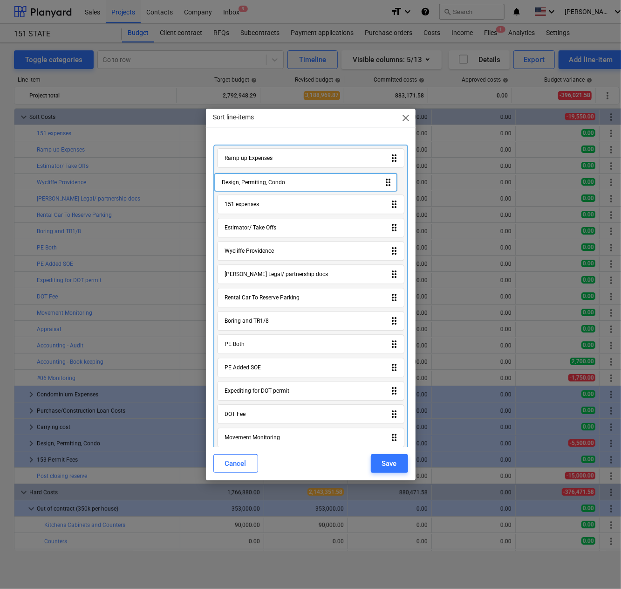
drag, startPoint x: 392, startPoint y: 384, endPoint x: 389, endPoint y: 178, distance: 206.9
click at [389, 178] on div "Ramp up Expenses drag_indicator 151 expenses drag_indicator Estimator/ Take Off…" at bounding box center [310, 404] width 195 height 520
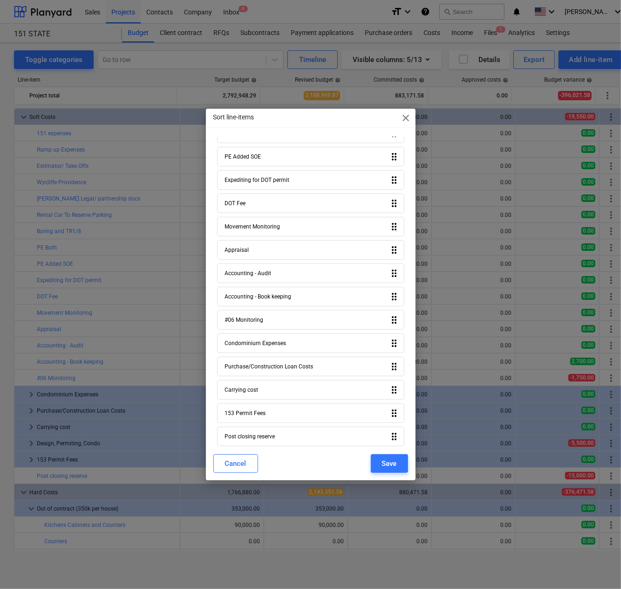
scroll to position [165, 0]
click at [393, 410] on icon "drag_indicator" at bounding box center [394, 412] width 11 height 11
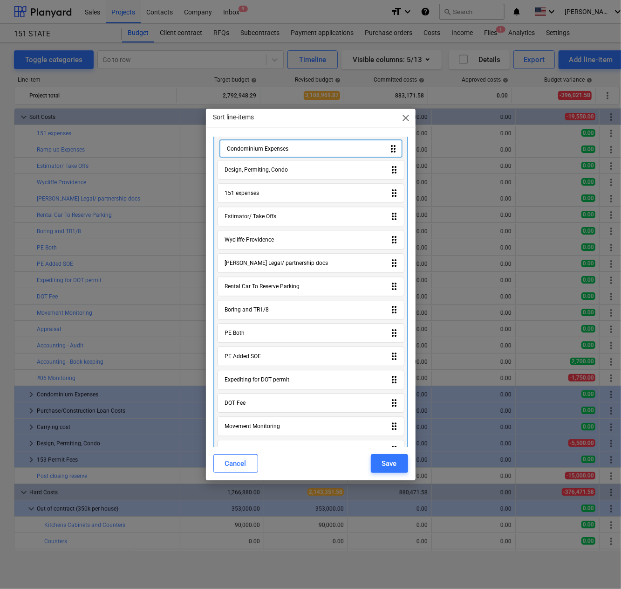
scroll to position [0, 0]
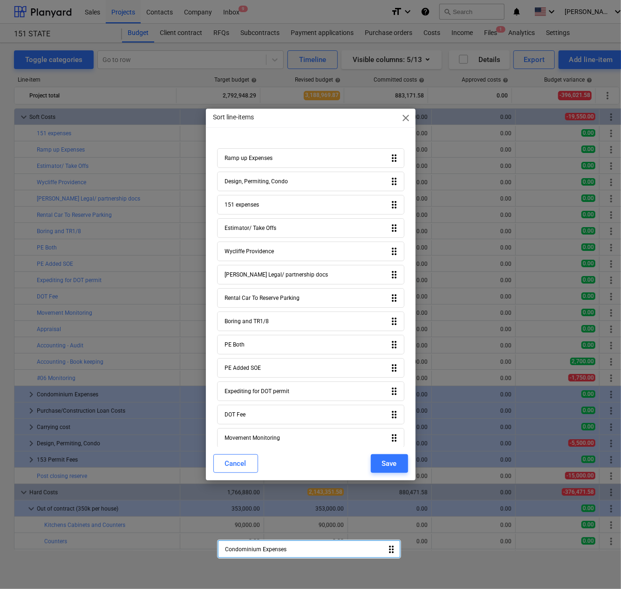
click at [391, 178] on div "Ramp up Expenses drag_indicator Design, Permiting, Condo drag_indicator 151 exp…" at bounding box center [310, 404] width 195 height 520
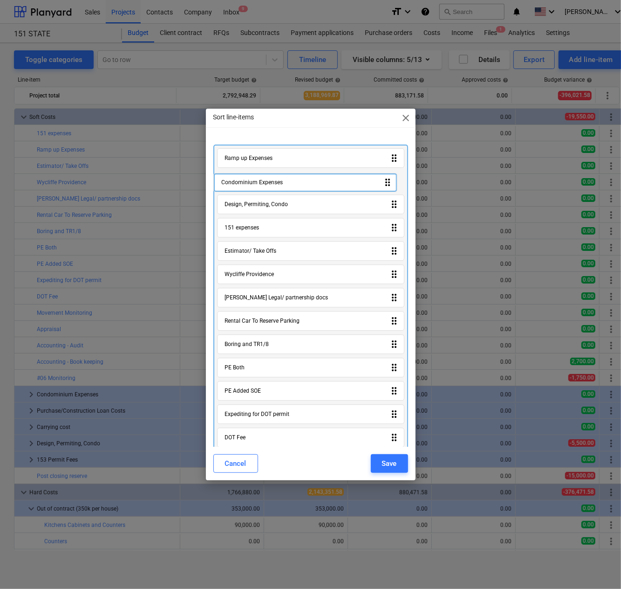
drag, startPoint x: 392, startPoint y: 339, endPoint x: 389, endPoint y: 181, distance: 157.6
click at [389, 181] on div "Ramp up Expenses drag_indicator Design, Permiting, Condo drag_indicator 151 exp…" at bounding box center [310, 404] width 195 height 520
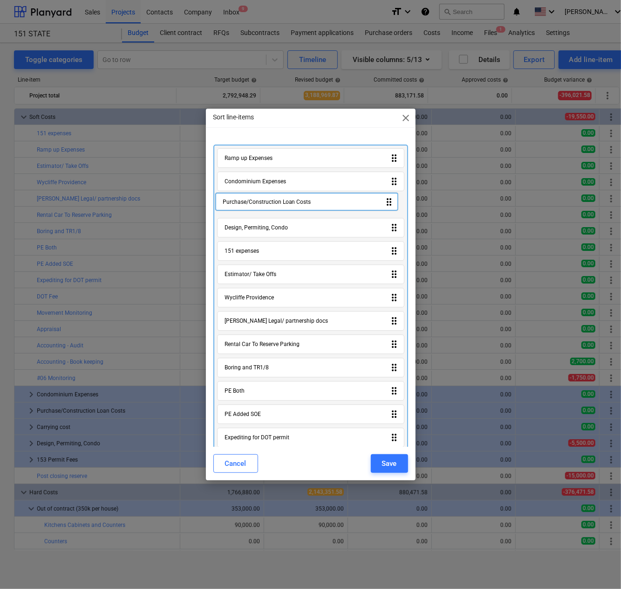
drag, startPoint x: 393, startPoint y: 363, endPoint x: 391, endPoint y: 199, distance: 163.6
click at [391, 199] on div "Ramp up Expenses drag_indicator Condominium Expenses drag_indicator Design, Per…" at bounding box center [310, 404] width 195 height 520
drag, startPoint x: 394, startPoint y: 384, endPoint x: 393, endPoint y: 197, distance: 186.4
click at [393, 197] on div "Ramp up Expenses drag_indicator Condominium Expenses drag_indicator Purchase/Co…" at bounding box center [310, 404] width 195 height 520
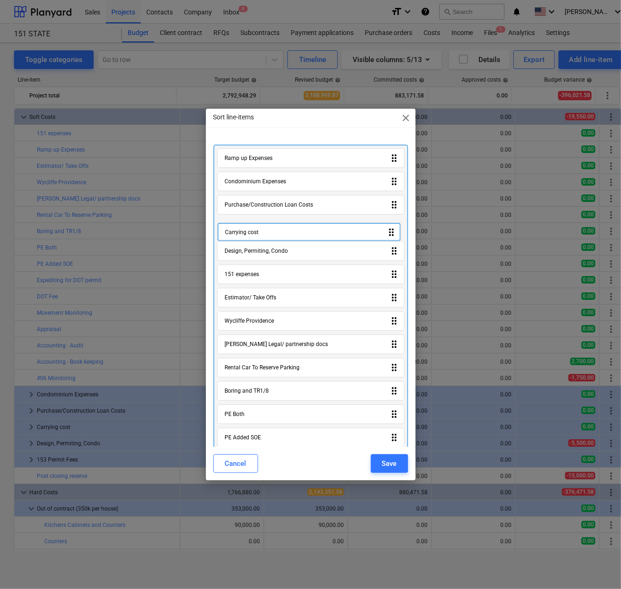
drag, startPoint x: 391, startPoint y: 206, endPoint x: 391, endPoint y: 236, distance: 30.8
click at [391, 236] on div "Ramp up Expenses drag_indicator Condominium Expenses drag_indicator Carrying co…" at bounding box center [310, 404] width 195 height 520
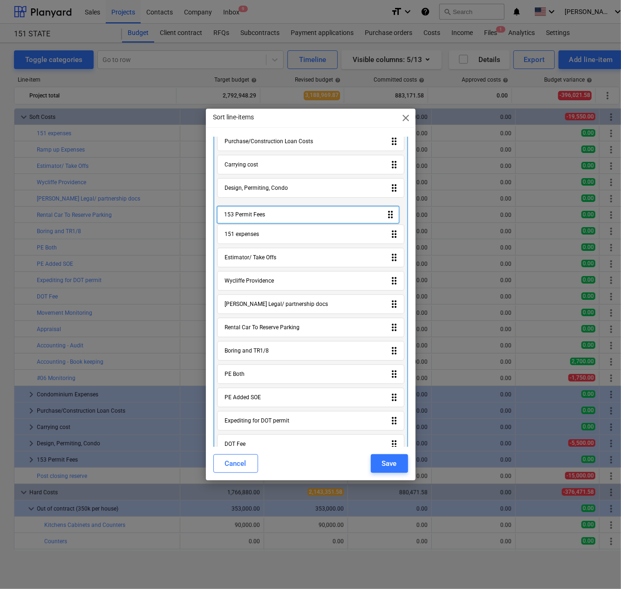
scroll to position [62, 0]
drag, startPoint x: 391, startPoint y: 407, endPoint x: 391, endPoint y: 209, distance: 197.6
click at [391, 209] on div "Ramp up Expenses drag_indicator Condominium Expenses drag_indicator Purchase/Co…" at bounding box center [310, 342] width 195 height 520
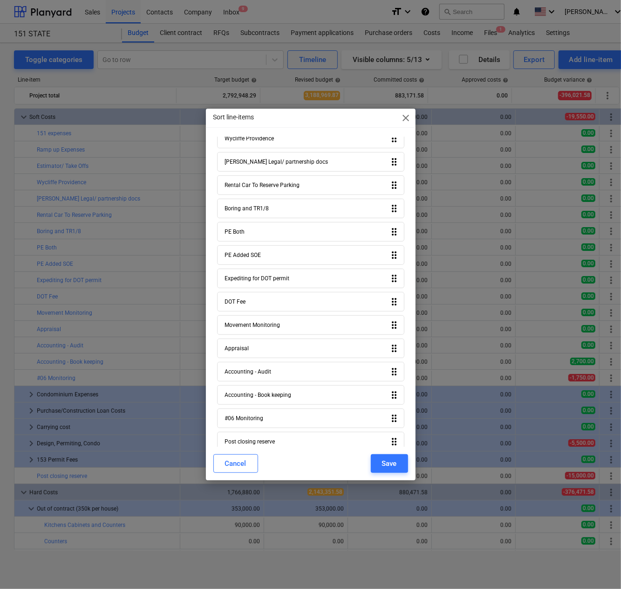
scroll to position [211, 0]
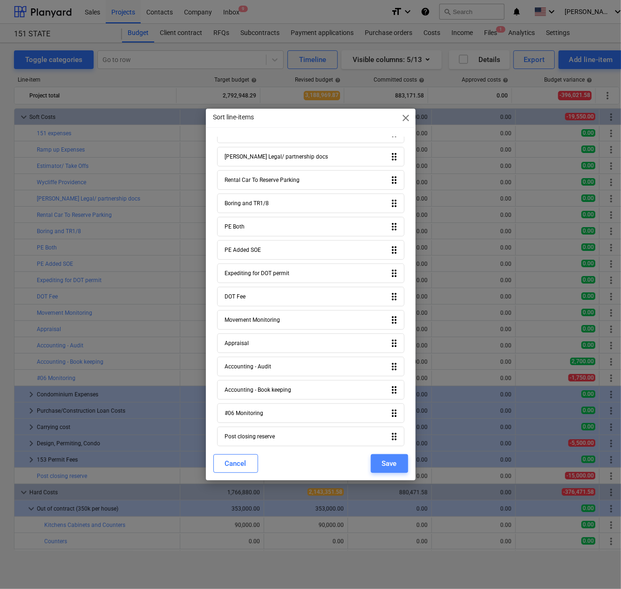
click at [390, 459] on div "Save" at bounding box center [389, 463] width 15 height 12
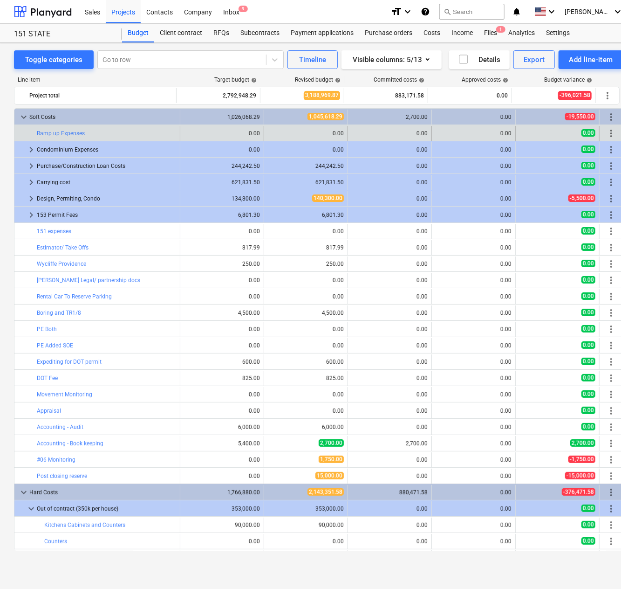
click at [608, 130] on span "more_vert" at bounding box center [611, 133] width 11 height 11
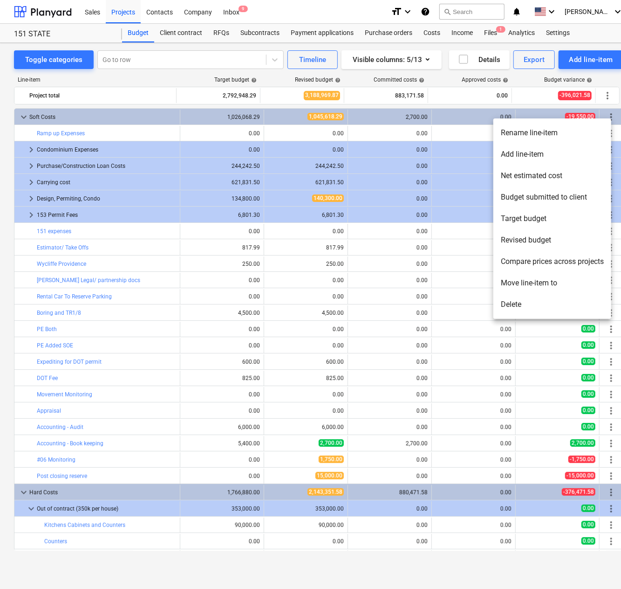
click at [563, 152] on li "Add line-item" at bounding box center [553, 154] width 118 height 21
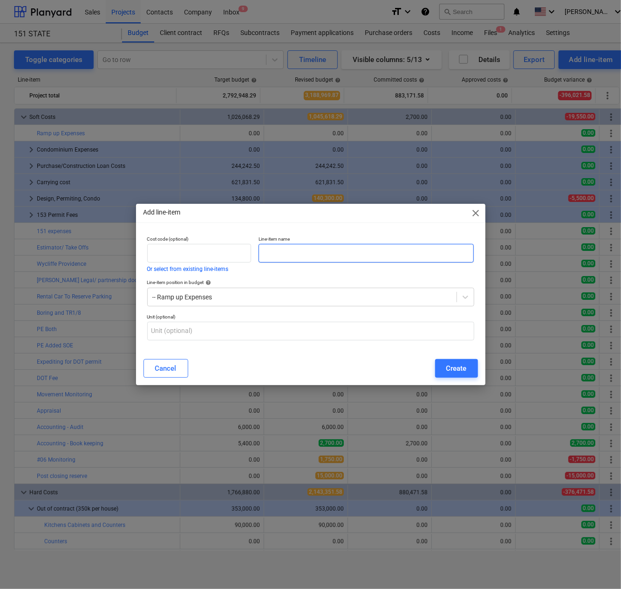
click at [292, 250] on input "text" at bounding box center [367, 253] width 216 height 19
type input "Take Offs"
click at [448, 365] on div "Create" at bounding box center [456, 368] width 21 height 12
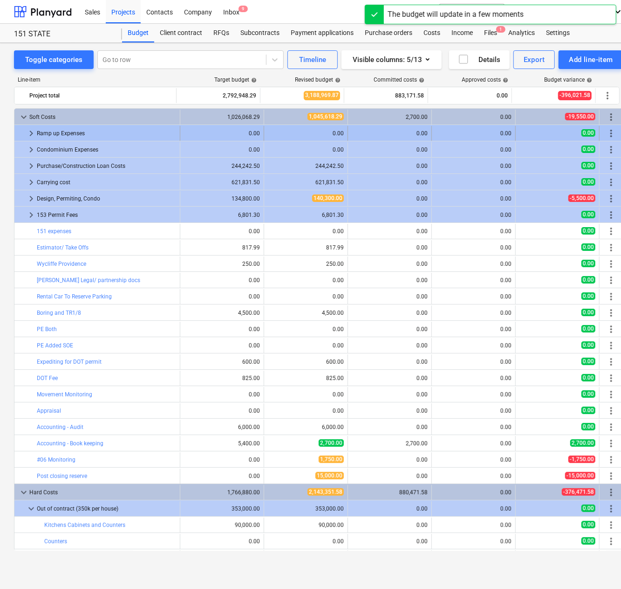
click at [32, 132] on span "keyboard_arrow_right" at bounding box center [31, 133] width 11 height 11
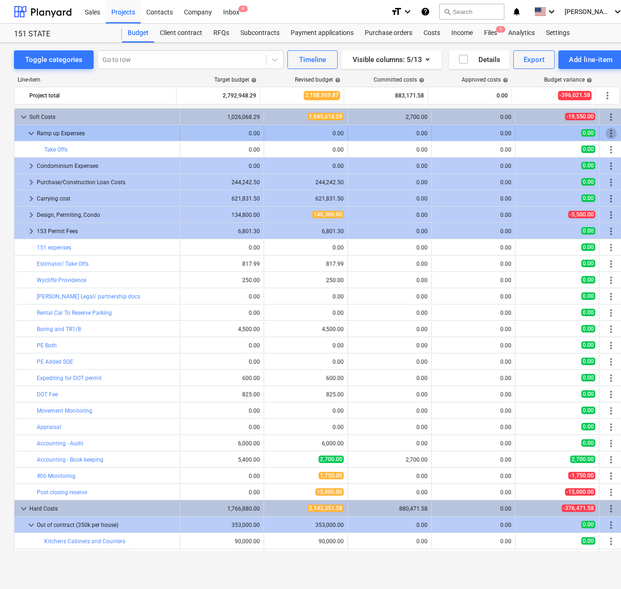
click at [610, 133] on span "more_vert" at bounding box center [611, 133] width 11 height 11
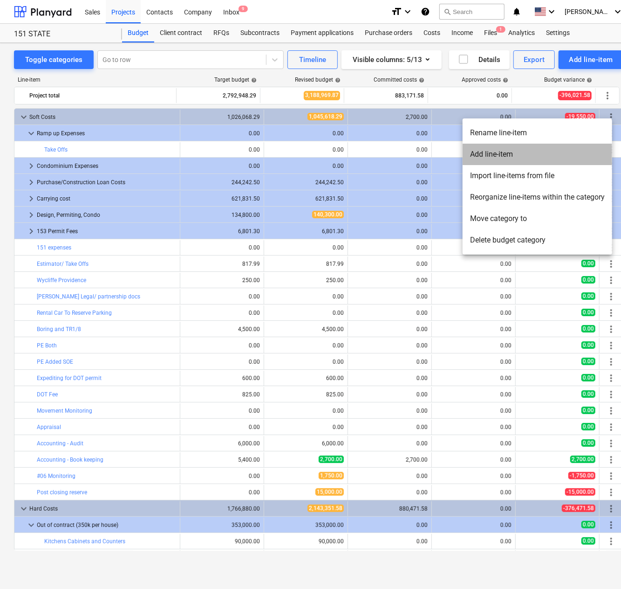
click at [509, 154] on li "Add line-item" at bounding box center [538, 154] width 150 height 21
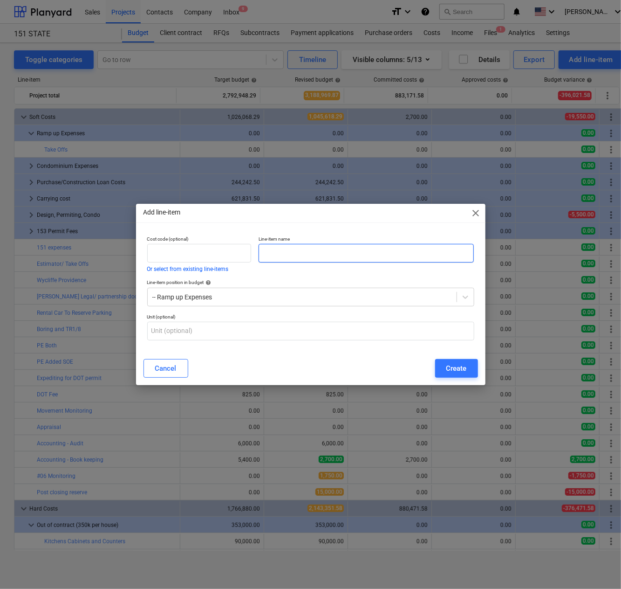
click at [307, 257] on input "text" at bounding box center [367, 253] width 216 height 19
drag, startPoint x: 344, startPoint y: 257, endPoint x: 343, endPoint y: 253, distance: 4.9
click at [343, 257] on input "[PERSON_NAME]/ partnership Docs" at bounding box center [367, 253] width 216 height 19
click at [278, 253] on input "[PERSON_NAME]/ partnership docs" at bounding box center [367, 253] width 216 height 19
type input "[PERSON_NAME]/ partnership docs"
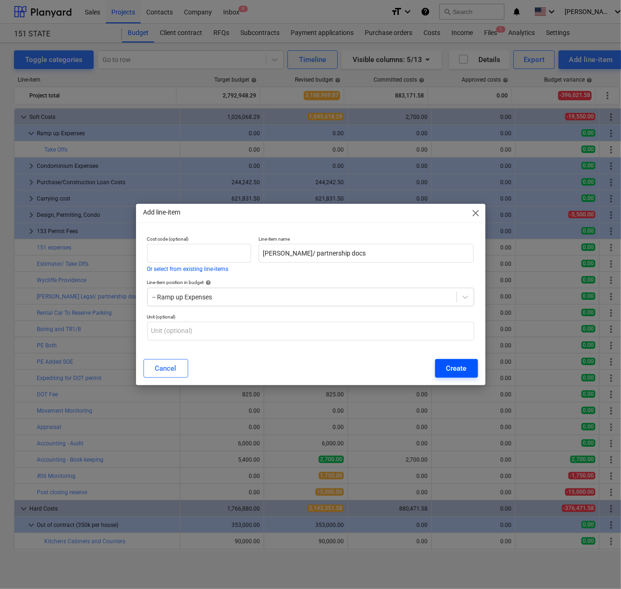
click at [469, 372] on button "Create" at bounding box center [456, 368] width 43 height 19
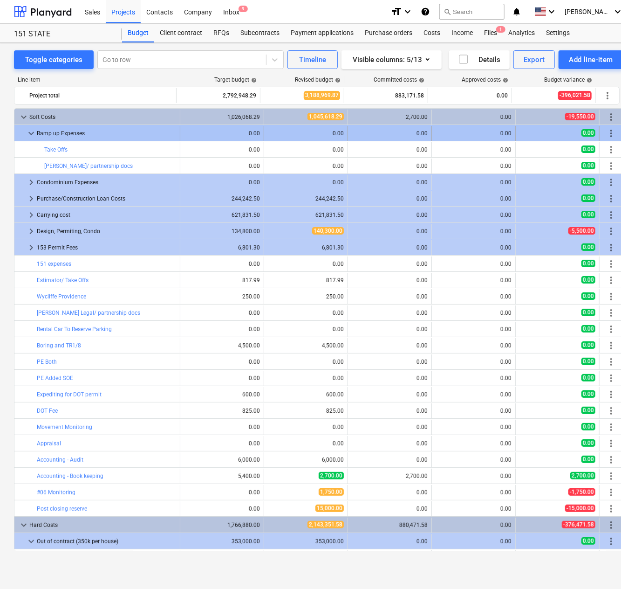
click at [608, 135] on span "more_vert" at bounding box center [611, 133] width 11 height 11
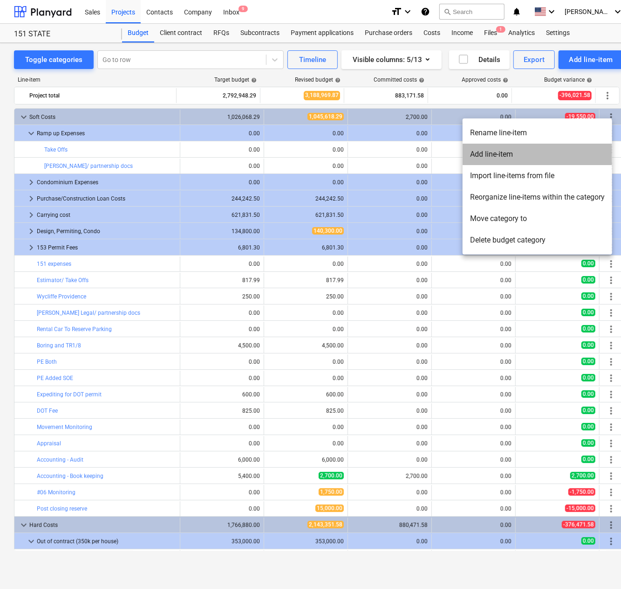
click at [511, 148] on li "Add line-item" at bounding box center [538, 154] width 150 height 21
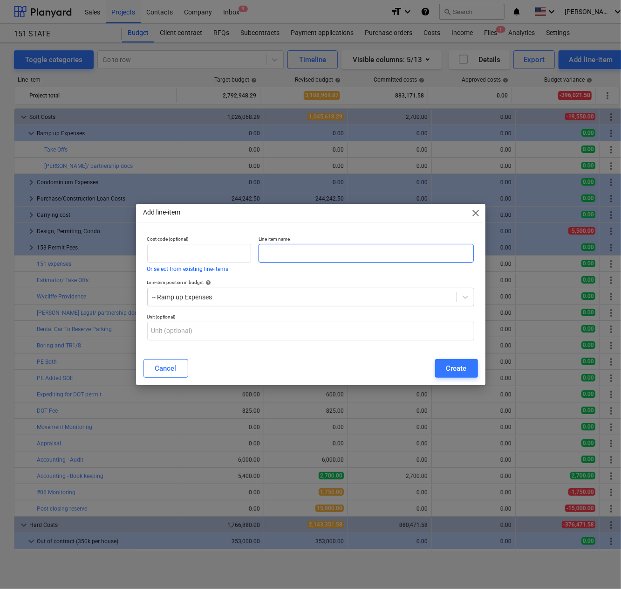
click at [307, 259] on input "text" at bounding box center [367, 253] width 216 height 19
type input "Jersey Barriers for Parking"
click at [442, 371] on button "Create" at bounding box center [456, 368] width 43 height 19
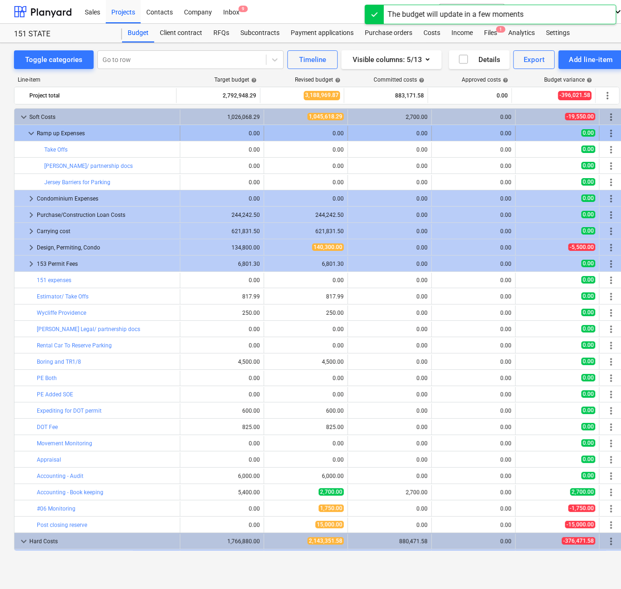
click at [608, 131] on span "more_vert" at bounding box center [611, 133] width 11 height 11
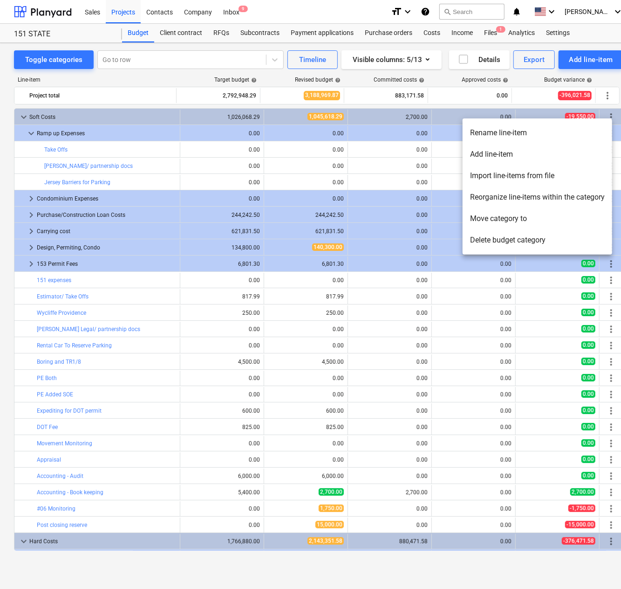
click at [516, 159] on li "Add line-item" at bounding box center [538, 154] width 150 height 21
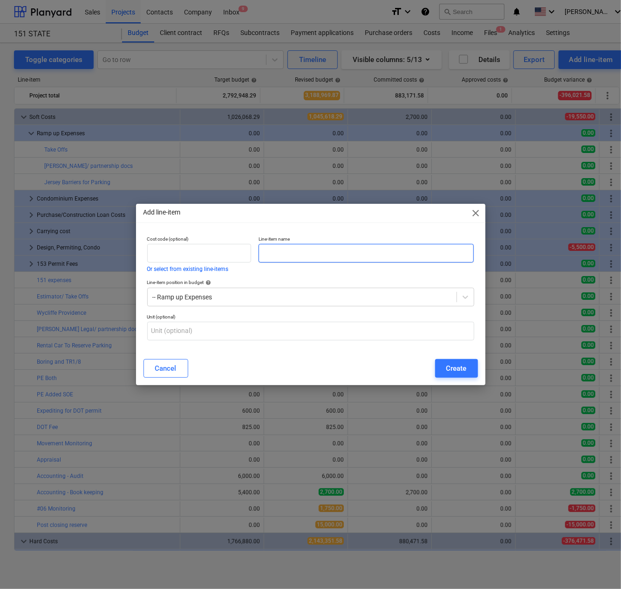
click at [292, 252] on input "text" at bounding box center [367, 253] width 216 height 19
type input "Expediting for DOT"
click at [451, 375] on button "Create" at bounding box center [456, 368] width 43 height 19
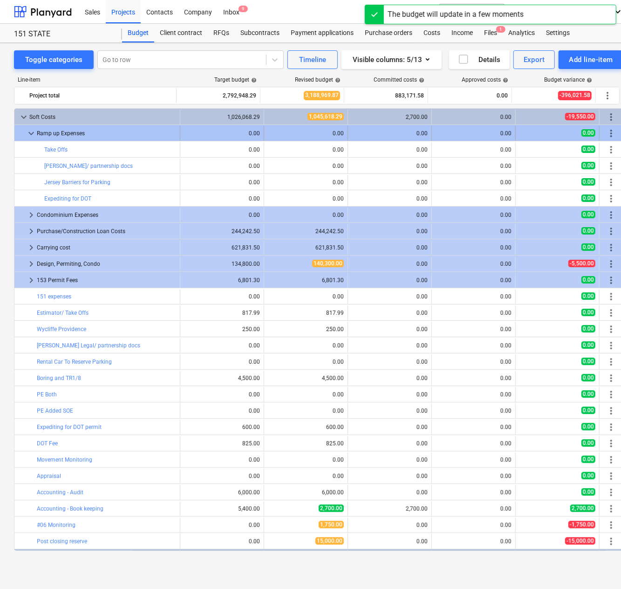
click at [609, 130] on span "more_vert" at bounding box center [611, 133] width 11 height 11
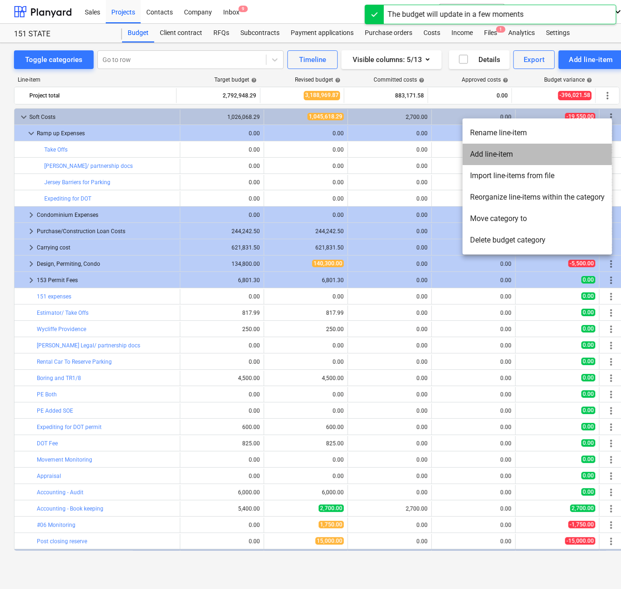
click at [517, 153] on li "Add line-item" at bounding box center [538, 154] width 150 height 21
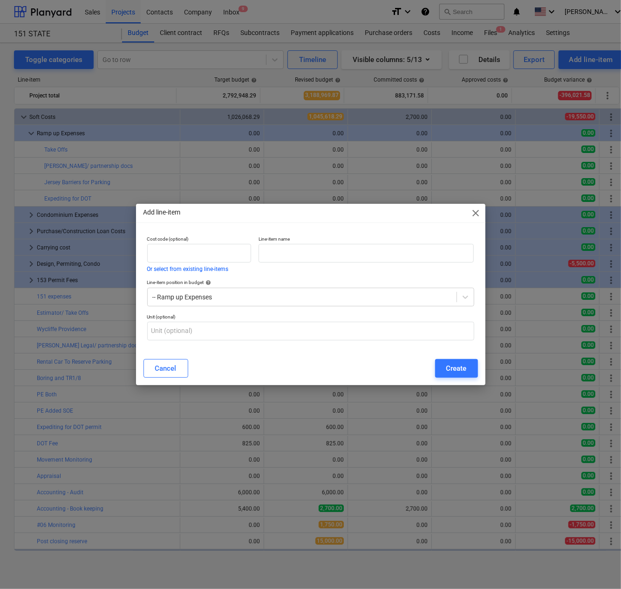
click at [373, 264] on div "Line-item name" at bounding box center [366, 253] width 223 height 43
click at [367, 258] on input "text" at bounding box center [367, 253] width 216 height 19
type input "Rental Car to Reserve Parking"
click at [457, 370] on div "Create" at bounding box center [456, 368] width 21 height 12
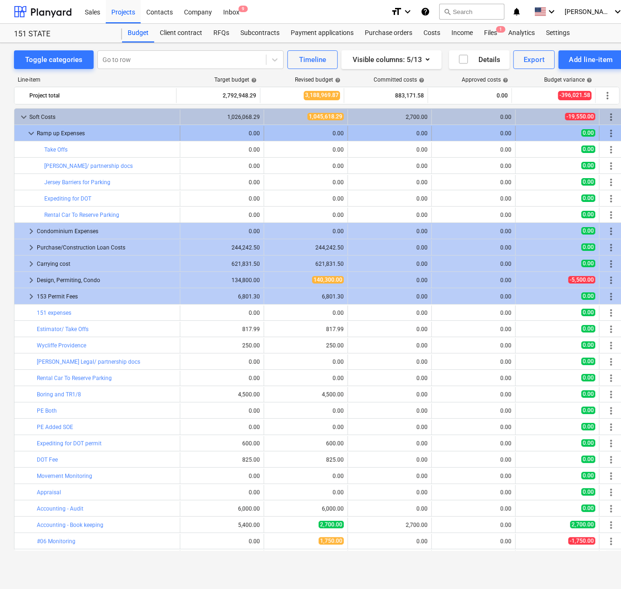
click at [610, 129] on span "more_vert" at bounding box center [611, 133] width 11 height 11
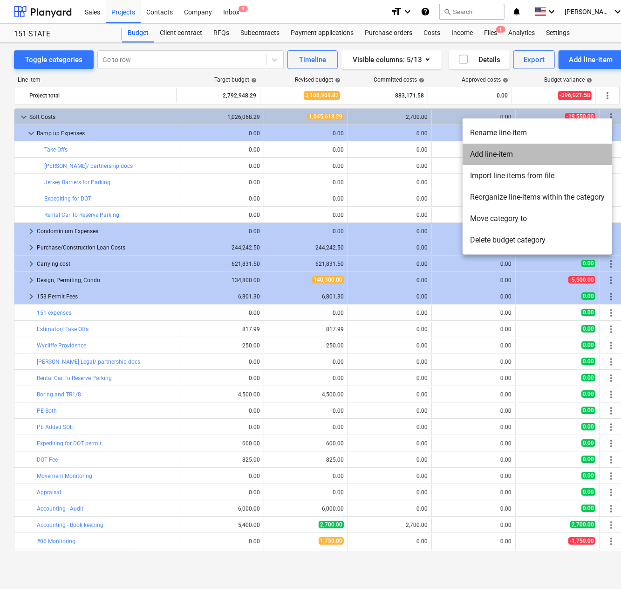
click at [508, 151] on li "Add line-item" at bounding box center [538, 154] width 150 height 21
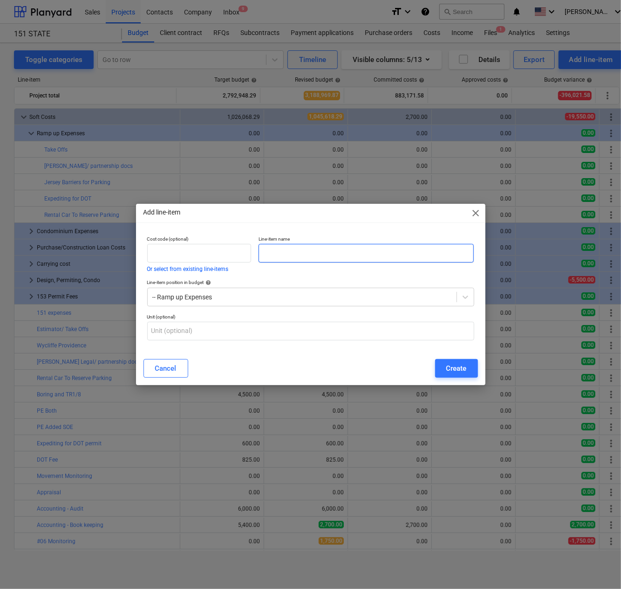
click at [281, 248] on input "text" at bounding box center [367, 253] width 216 height 19
paste input "Post approval amendments and construction administration phase"
drag, startPoint x: 280, startPoint y: 254, endPoint x: 724, endPoint y: 195, distance: 448.0
click at [621, 195] on html "Sales Projects Contacts Company Inbox 9 format_size keyboard_arrow_down help se…" at bounding box center [310, 294] width 621 height 589
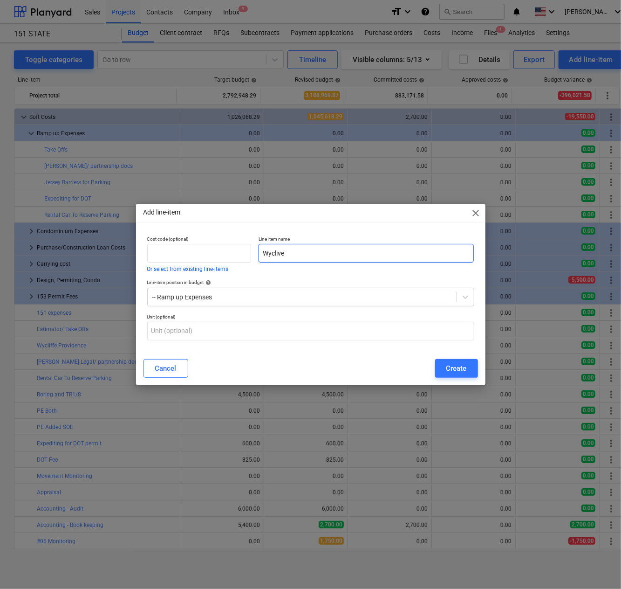
scroll to position [0, 0]
type input "Wycliffe Providence"
click at [455, 363] on div "Create" at bounding box center [456, 368] width 21 height 12
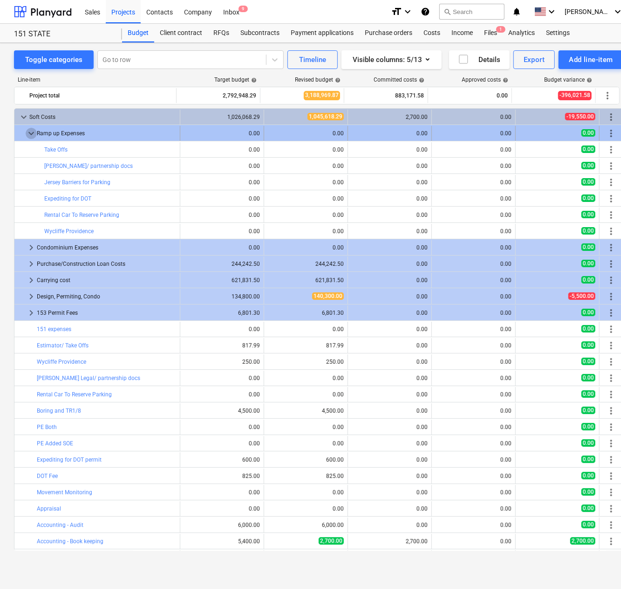
click at [33, 134] on span "keyboard_arrow_down" at bounding box center [31, 133] width 11 height 11
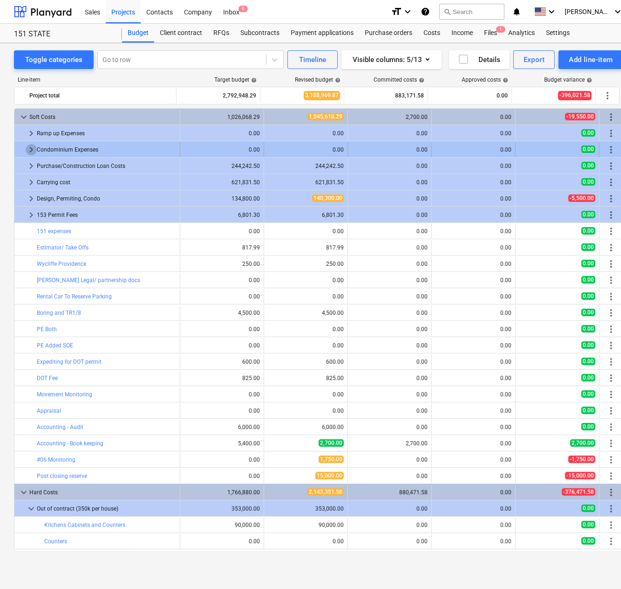
click at [30, 147] on span "keyboard_arrow_right" at bounding box center [31, 149] width 11 height 11
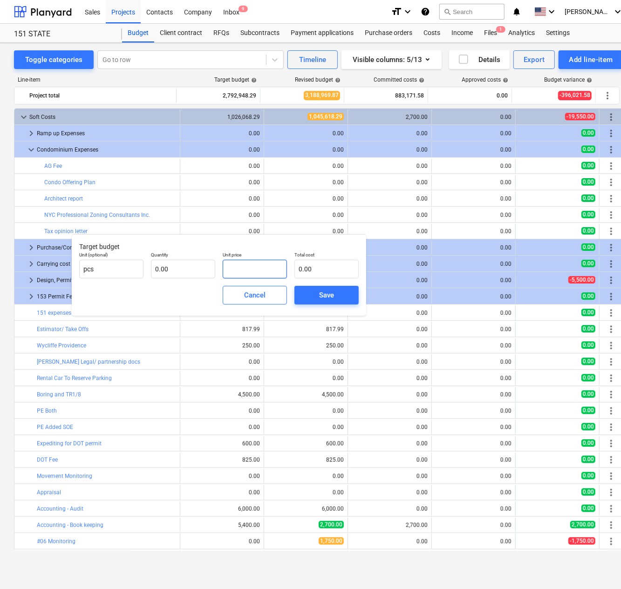
click at [257, 269] on input "text" at bounding box center [255, 269] width 64 height 19
type input "1,500.00"
click at [325, 290] on div "Save" at bounding box center [326, 295] width 15 height 12
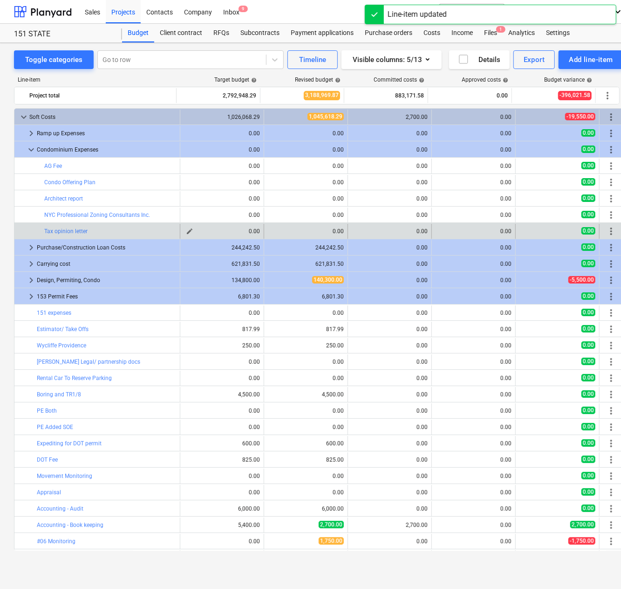
click at [186, 229] on span "edit" at bounding box center [189, 230] width 7 height 7
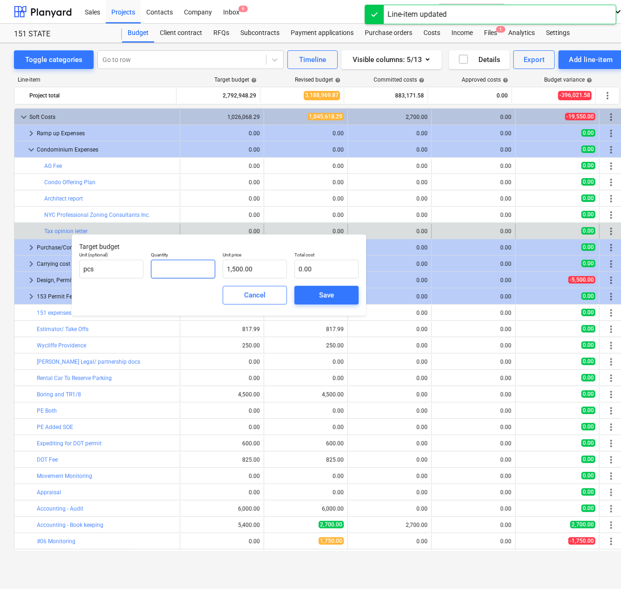
click at [171, 266] on input "text" at bounding box center [183, 269] width 64 height 19
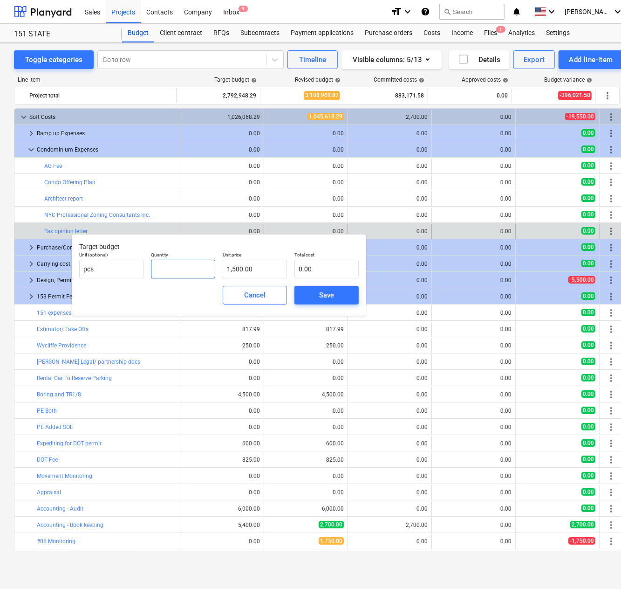
type input "1"
type input "1,500.00"
type input "1.00"
click at [332, 293] on div "Save" at bounding box center [326, 295] width 15 height 12
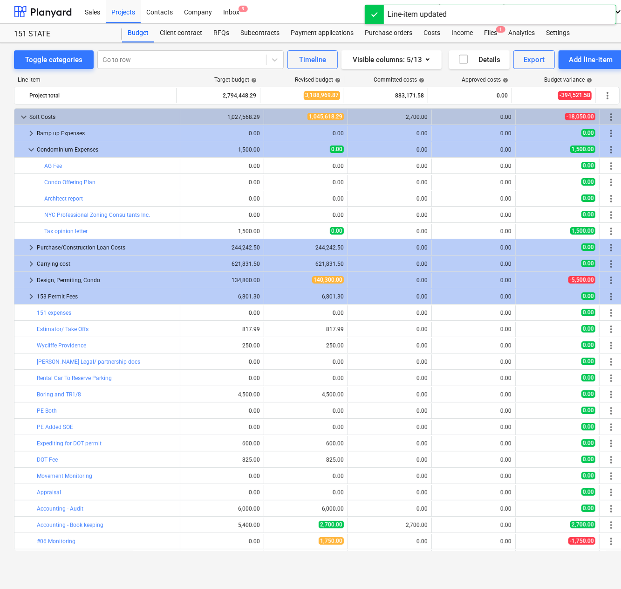
click at [287, 230] on div "0.00" at bounding box center [306, 231] width 76 height 8
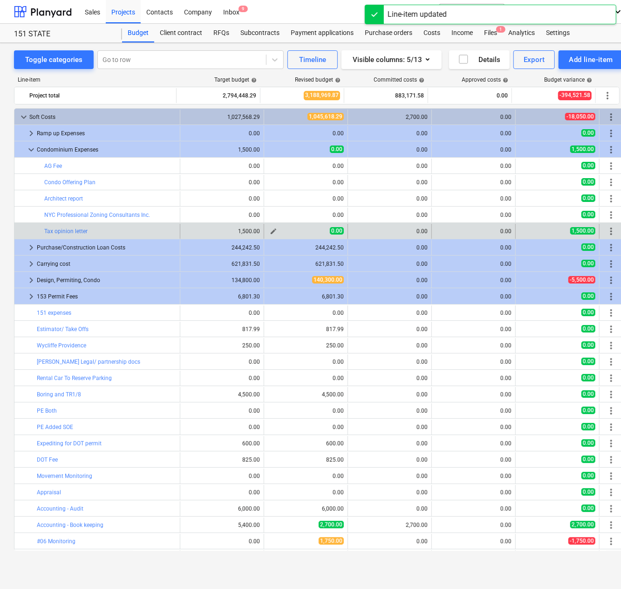
click at [270, 228] on span "edit" at bounding box center [273, 230] width 7 height 7
type textarea "x"
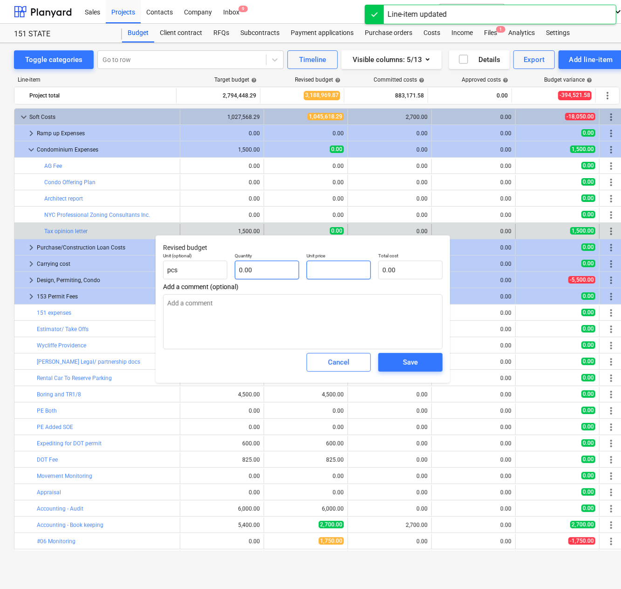
drag, startPoint x: 337, startPoint y: 268, endPoint x: 290, endPoint y: 270, distance: 47.1
click at [290, 270] on div "Unit (optional) pcs Quantity 0.00 Unit price Total cost 0.00" at bounding box center [302, 266] width 287 height 34
type textarea "x"
type input "1"
type textarea "x"
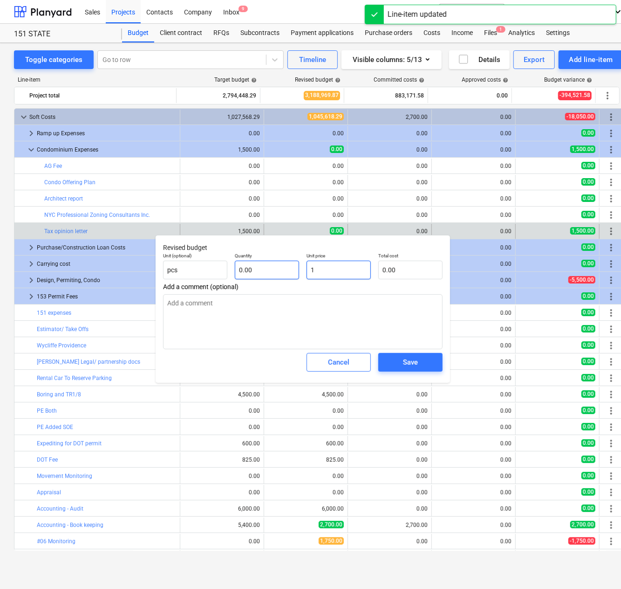
type input "18"
type textarea "x"
type input "180"
type textarea "x"
type input "1800"
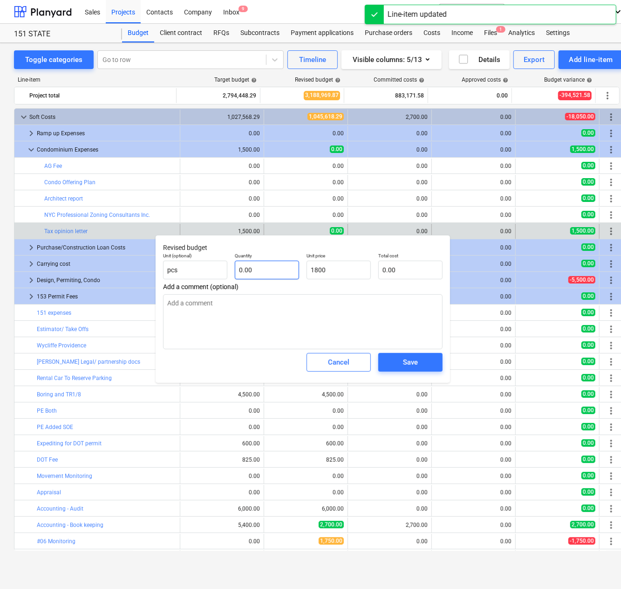
type textarea "x"
type input "1,800.00"
click at [246, 271] on input "text" at bounding box center [267, 270] width 64 height 19
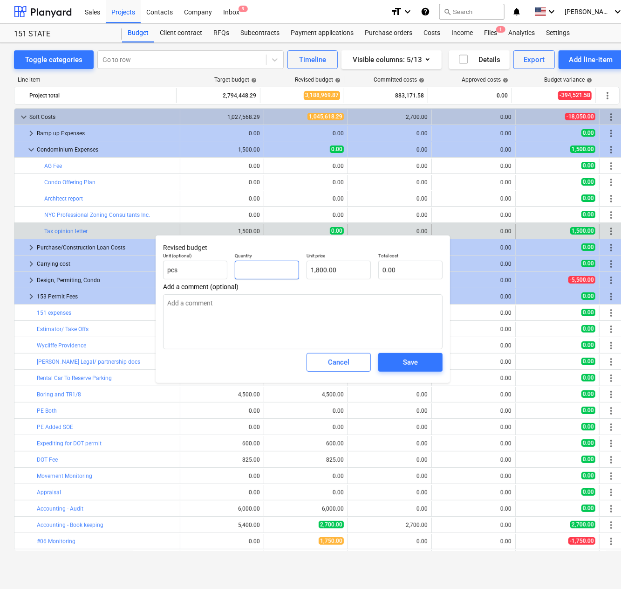
type textarea "x"
type input "1"
type input "1,800.00"
type input "1"
type textarea "x"
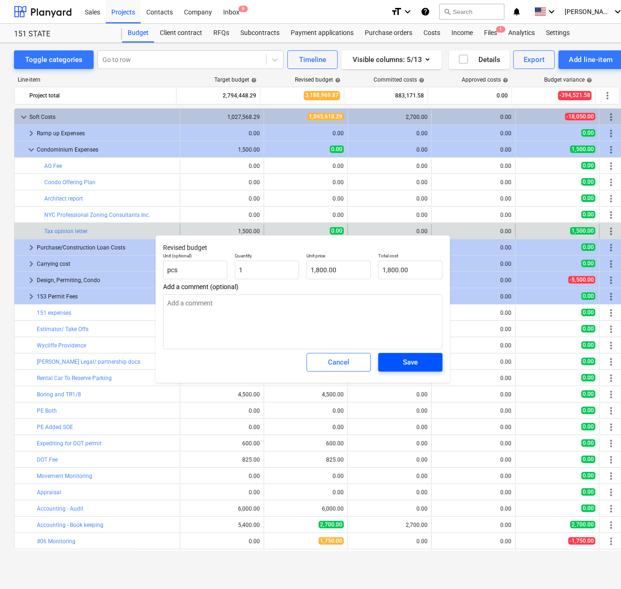
type input "1.00"
click at [419, 359] on span "Save" at bounding box center [411, 362] width 42 height 12
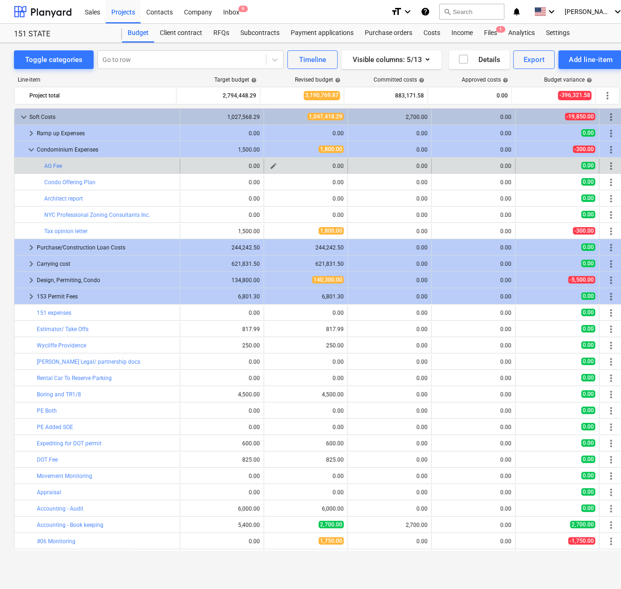
click at [270, 164] on span "edit" at bounding box center [273, 165] width 7 height 7
type textarea "x"
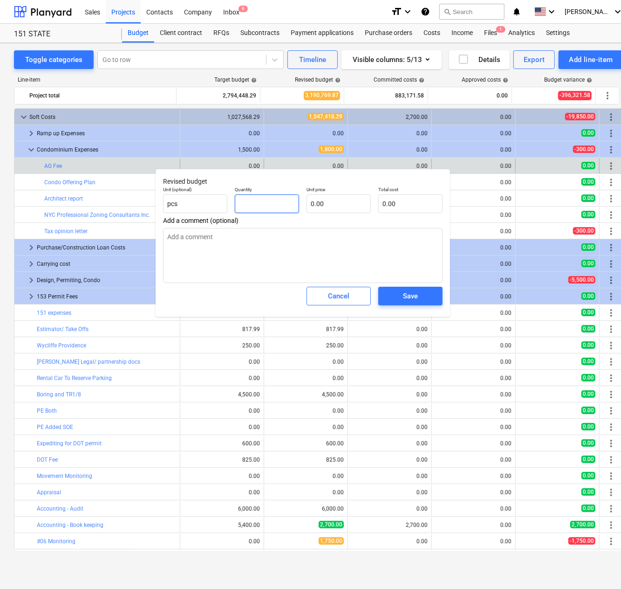
click at [261, 207] on input "text" at bounding box center [267, 203] width 64 height 19
type textarea "x"
type input "1"
type textarea "x"
type input "1.00"
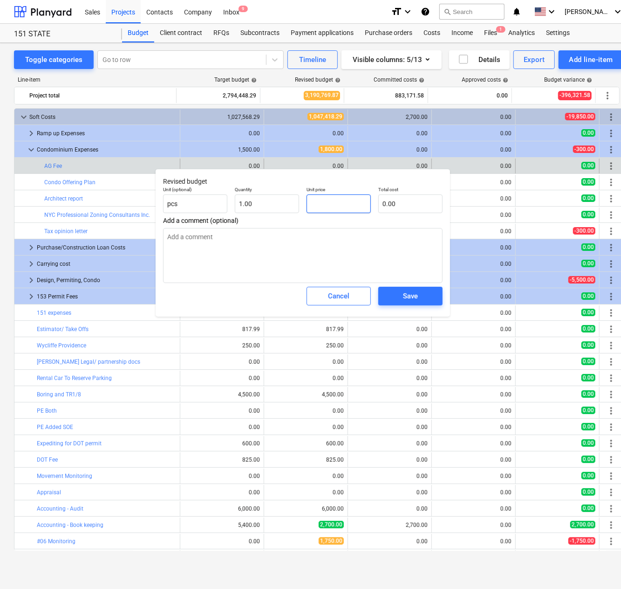
click at [370, 203] on input "text" at bounding box center [339, 203] width 64 height 19
type textarea "x"
type input "3"
type input "3.00"
type textarea "x"
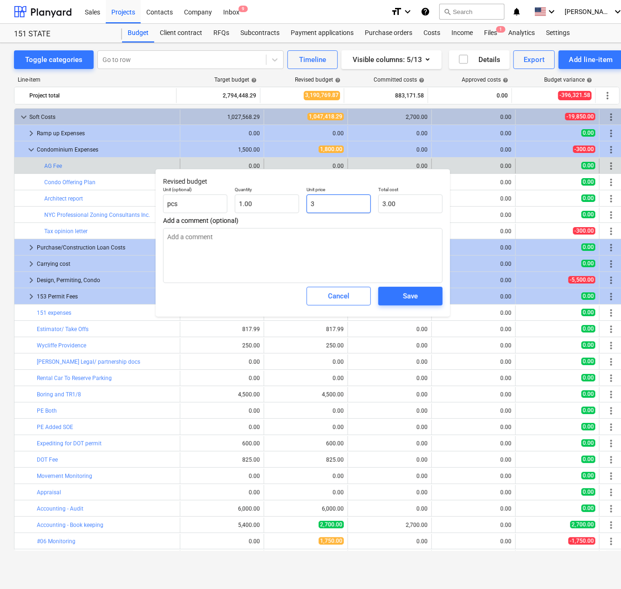
type input "38"
type input "38.00"
type textarea "x"
type input "380"
type input "380.00"
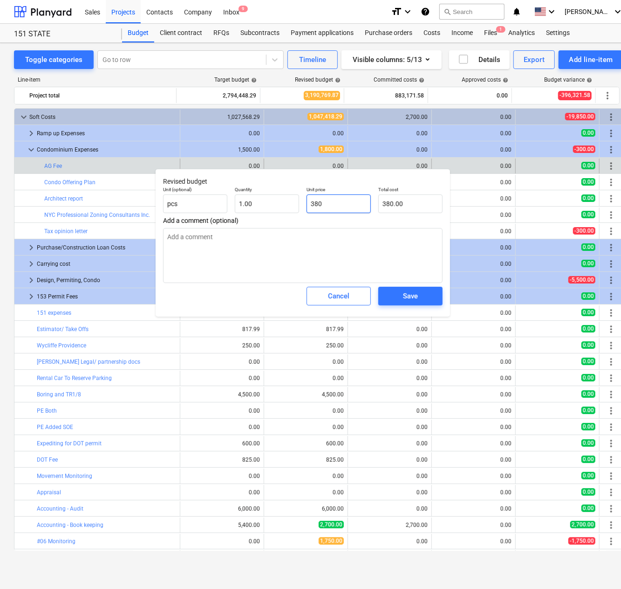
type textarea "x"
type input "3800"
type input "3,800.00"
type textarea "x"
type input "38000"
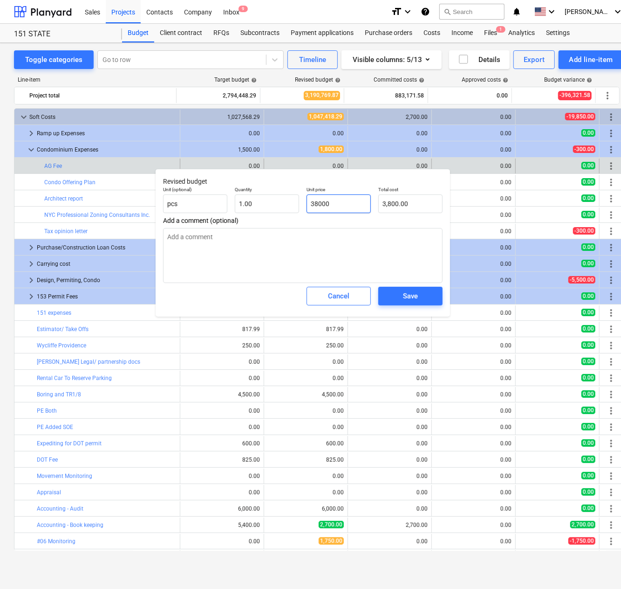
type input "38,000.00"
type input "38000"
type textarea "x"
type input "38,000.00"
click at [416, 292] on div "Save" at bounding box center [410, 296] width 15 height 12
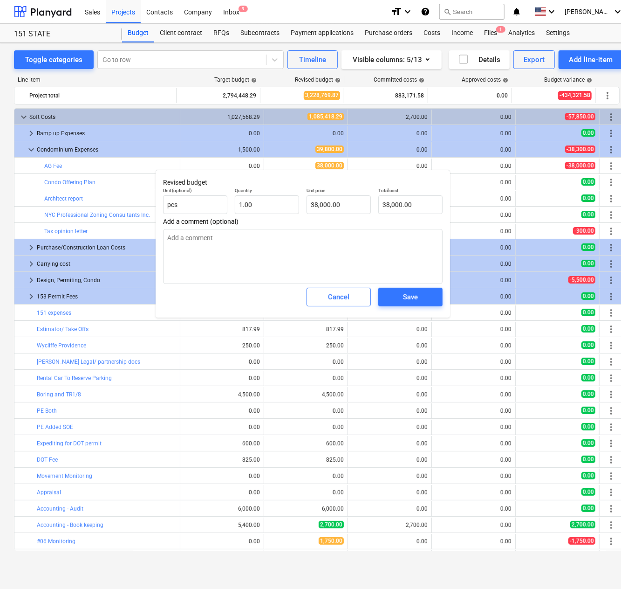
type textarea "x"
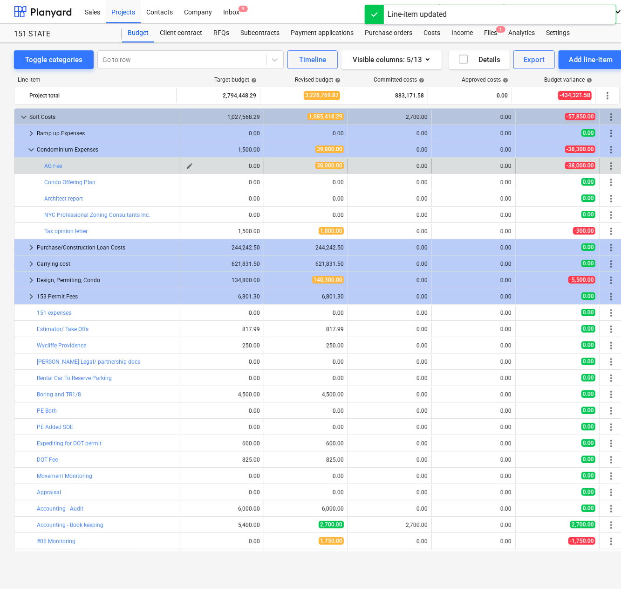
click at [186, 165] on span "edit" at bounding box center [189, 165] width 7 height 7
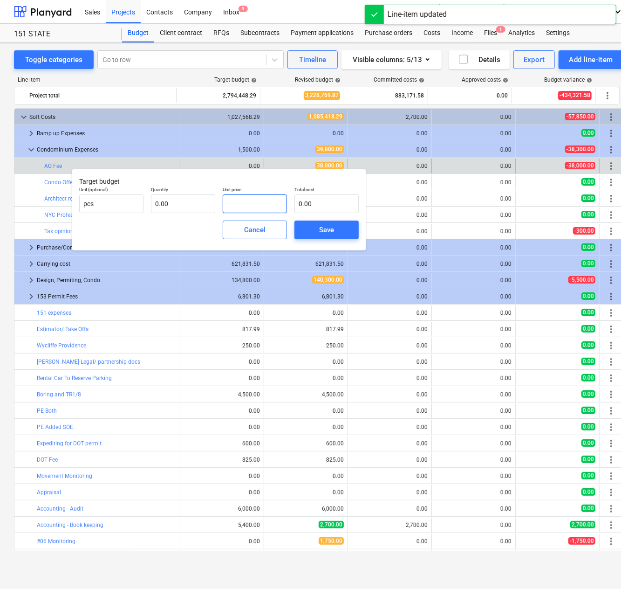
drag, startPoint x: 267, startPoint y: 206, endPoint x: 222, endPoint y: 206, distance: 44.7
click at [222, 206] on div "Unit price" at bounding box center [255, 200] width 72 height 34
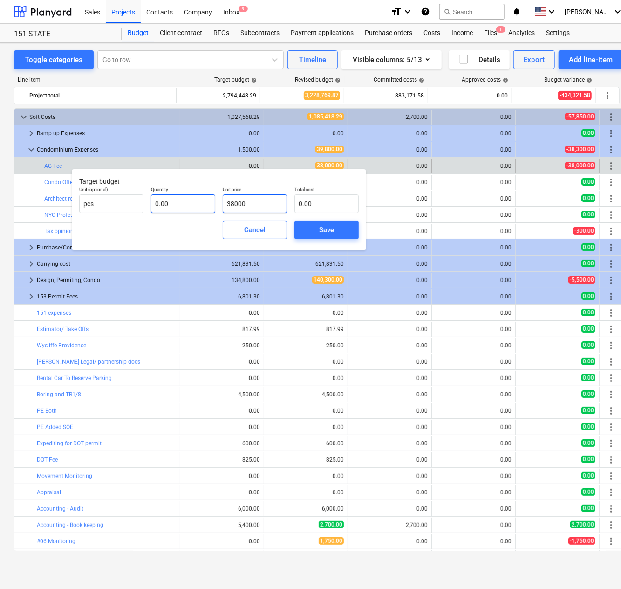
type input "38000"
type input "38,000.00"
click at [174, 206] on input "text" at bounding box center [183, 203] width 64 height 19
type input "1"
type input "38,000.00"
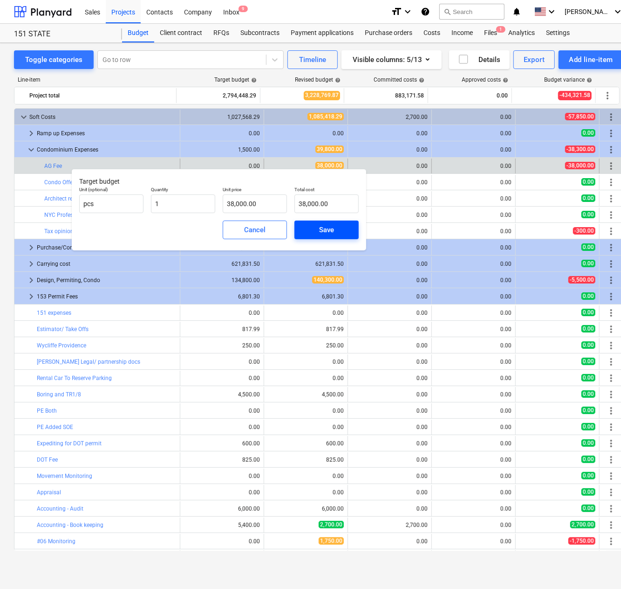
type input "1.00"
click at [323, 228] on div "Save" at bounding box center [326, 230] width 15 height 12
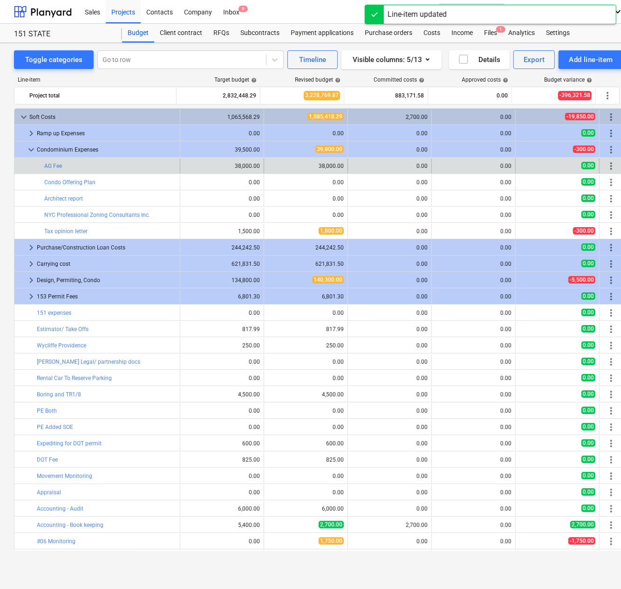
click at [264, 165] on div "edit 38,000.00" at bounding box center [306, 165] width 84 height 15
click at [270, 165] on span "edit" at bounding box center [273, 165] width 7 height 7
type textarea "x"
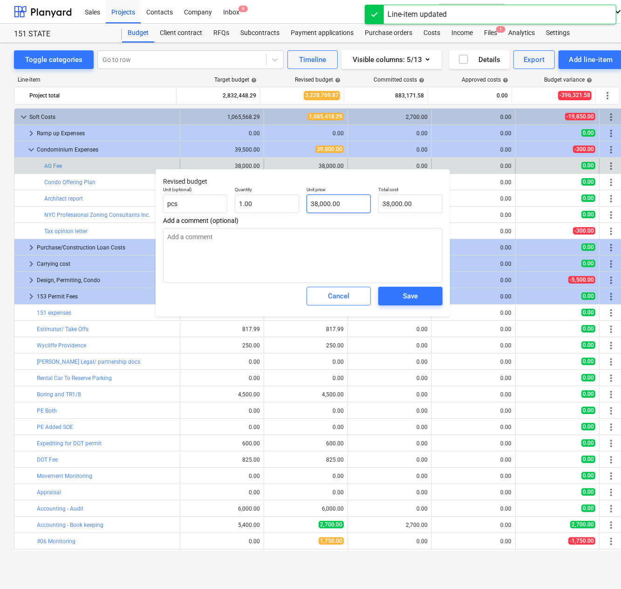
type input "38000"
click at [317, 201] on input "38000" at bounding box center [339, 203] width 64 height 19
type textarea "x"
type input "30000"
type input "30,000.00"
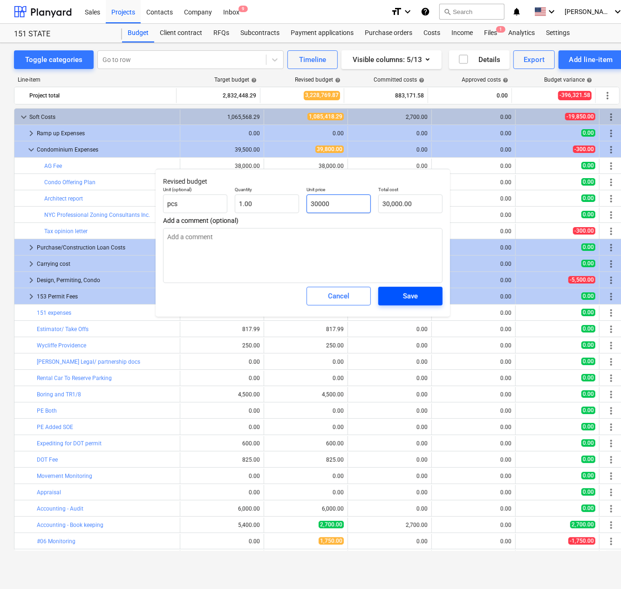
type input "30000"
type textarea "x"
type input "30,000.00"
click at [410, 301] on div "Save" at bounding box center [410, 296] width 15 height 12
type textarea "x"
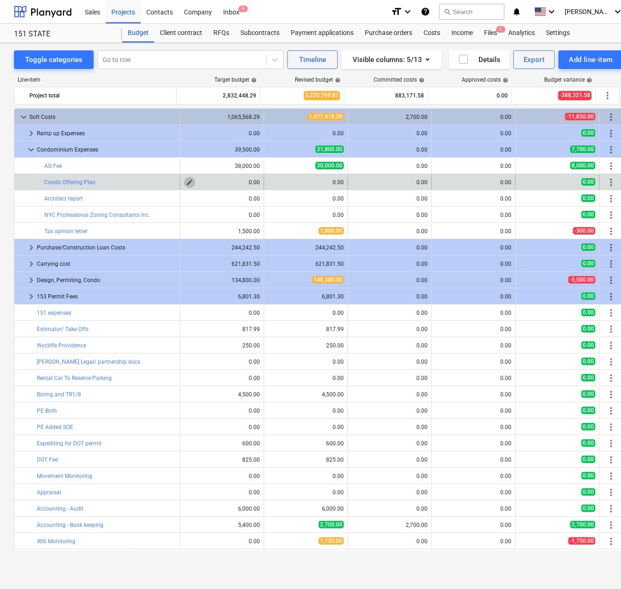
click at [191, 185] on button "edit" at bounding box center [189, 182] width 11 height 11
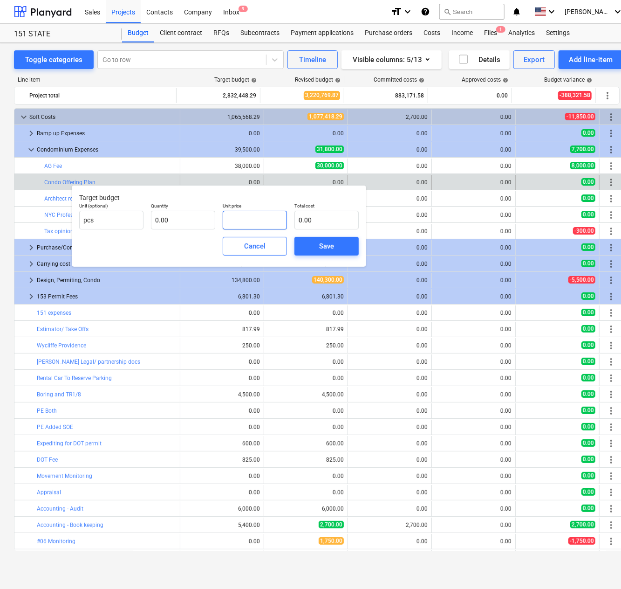
click at [253, 218] on input "text" at bounding box center [255, 220] width 64 height 19
type input "9000"
type input "9,000.00"
click at [166, 222] on input "text" at bounding box center [183, 220] width 64 height 19
type input "1"
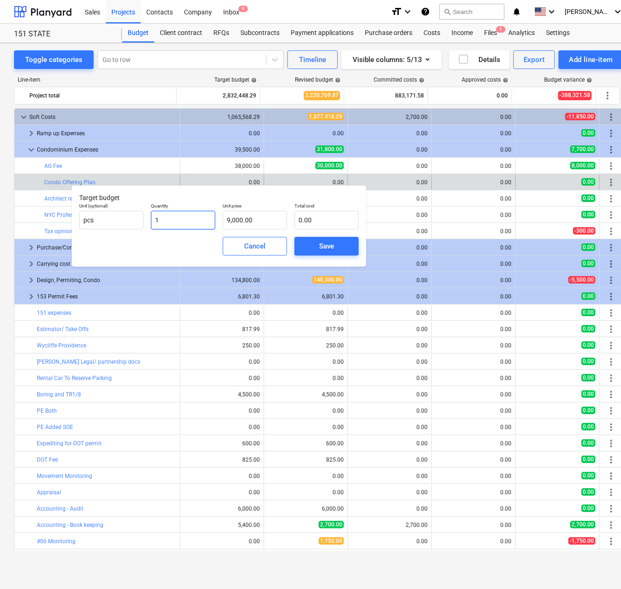
type input "9,000.00"
type input "1.00"
click at [326, 244] on div "Save" at bounding box center [326, 246] width 15 height 12
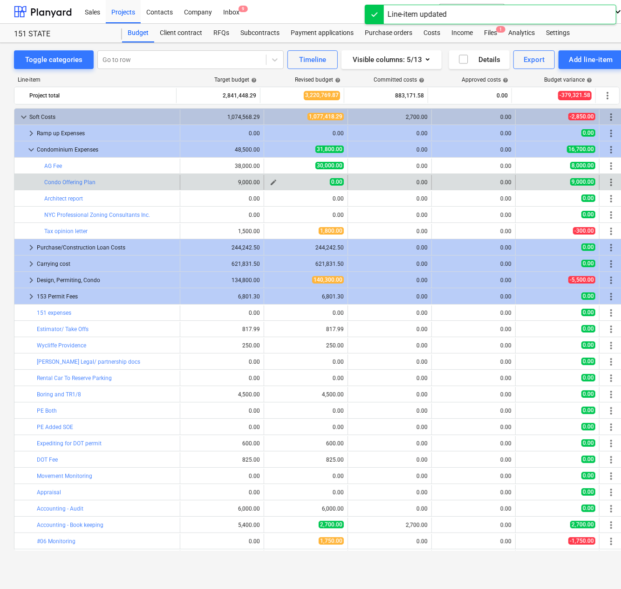
click at [314, 184] on div "0.00" at bounding box center [306, 182] width 76 height 8
click at [272, 178] on span "edit" at bounding box center [273, 181] width 7 height 7
type textarea "x"
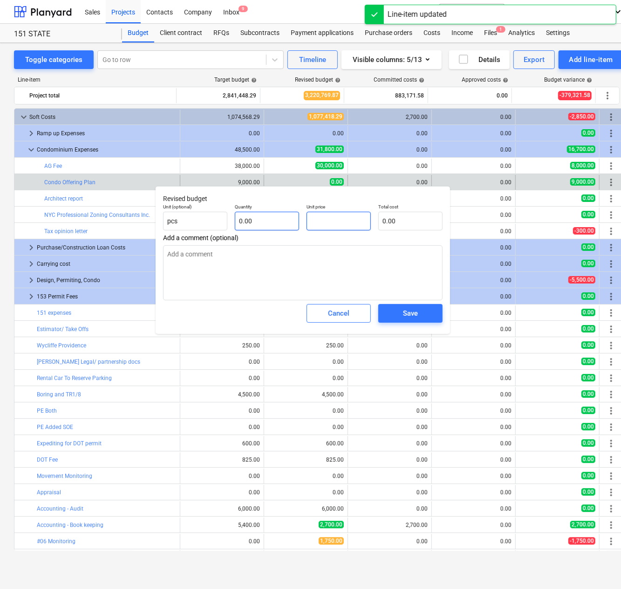
drag, startPoint x: 342, startPoint y: 223, endPoint x: 290, endPoint y: 220, distance: 51.8
click at [290, 220] on div "Unit (optional) pcs Quantity 0.00 Unit price Total cost 0.00" at bounding box center [302, 217] width 287 height 34
type textarea "x"
type input "1"
type textarea "x"
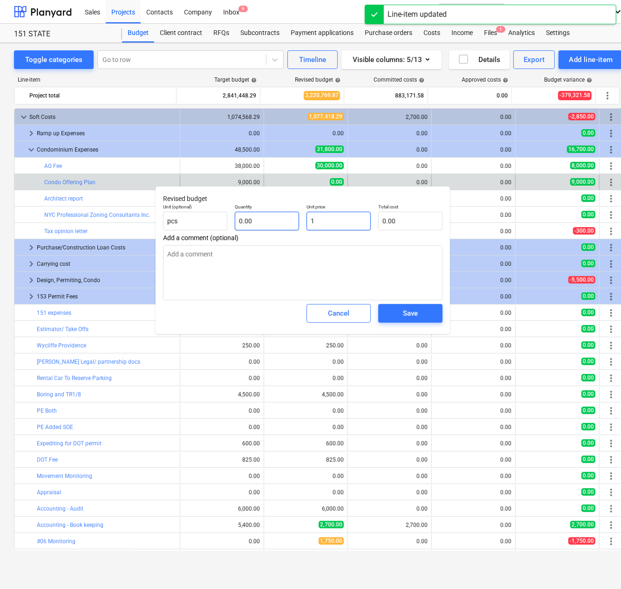
type input "18"
type textarea "x"
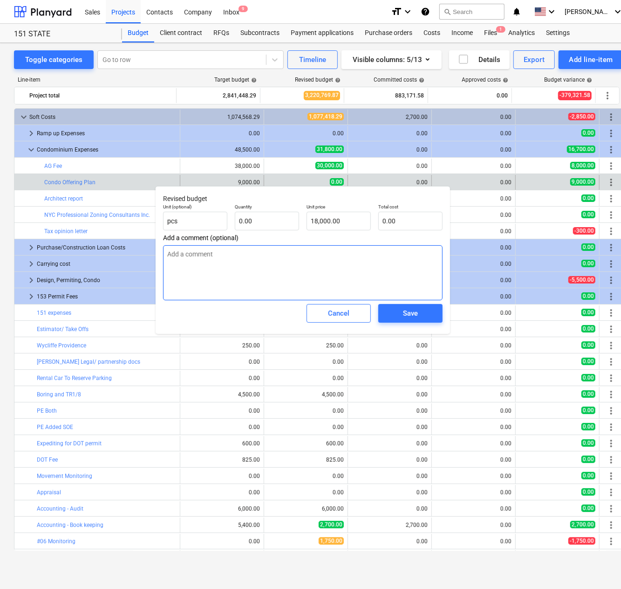
click at [389, 263] on textarea at bounding box center [303, 272] width 280 height 55
click at [247, 222] on input "text" at bounding box center [267, 221] width 64 height 19
click at [402, 312] on span "Save" at bounding box center [411, 313] width 42 height 12
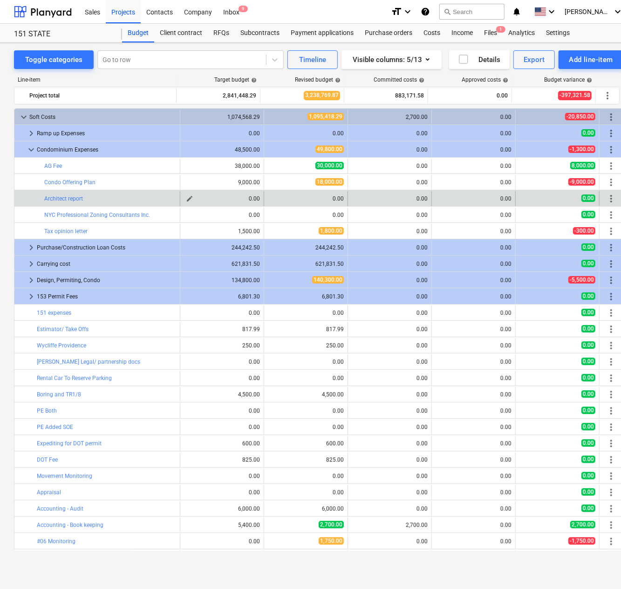
click at [186, 198] on span "edit" at bounding box center [189, 198] width 7 height 7
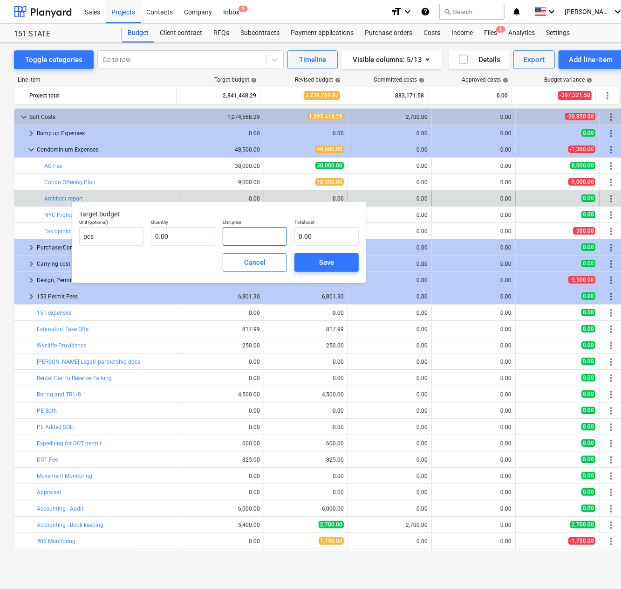
drag, startPoint x: 248, startPoint y: 234, endPoint x: 242, endPoint y: 234, distance: 6.1
click at [242, 234] on input "text" at bounding box center [255, 236] width 64 height 19
click at [184, 238] on input "text" at bounding box center [183, 236] width 64 height 19
click at [323, 259] on div "Save" at bounding box center [326, 262] width 15 height 12
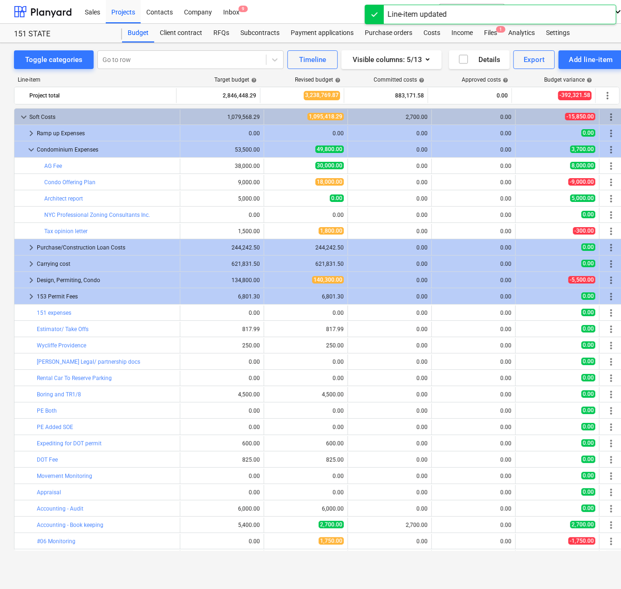
click at [320, 196] on div "0.00" at bounding box center [306, 198] width 76 height 8
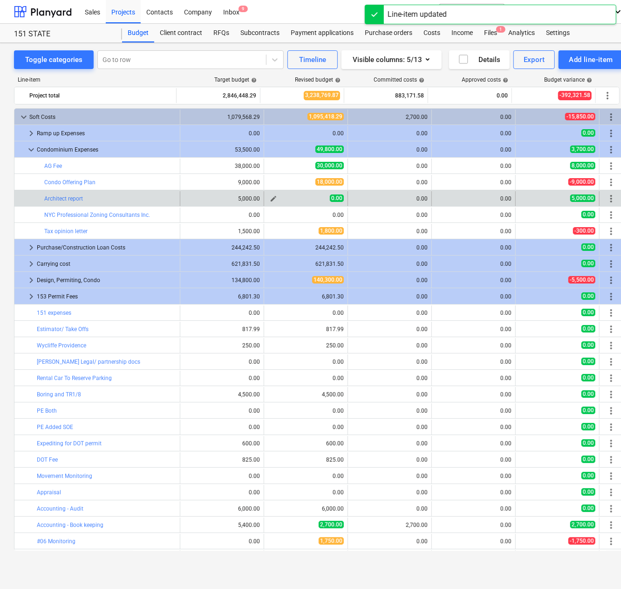
click at [270, 195] on span "edit" at bounding box center [273, 198] width 7 height 7
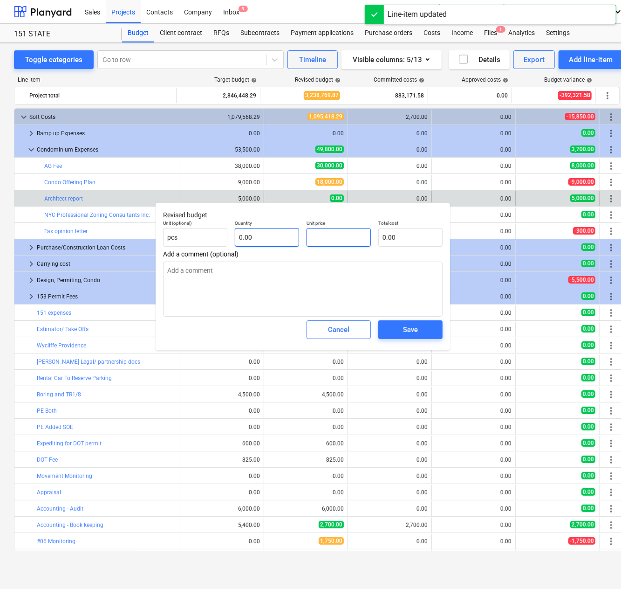
drag, startPoint x: 331, startPoint y: 233, endPoint x: 296, endPoint y: 235, distance: 34.5
click at [296, 235] on div "Unit (optional) pcs Quantity 0.00 Unit price Total cost 0.00" at bounding box center [302, 233] width 287 height 34
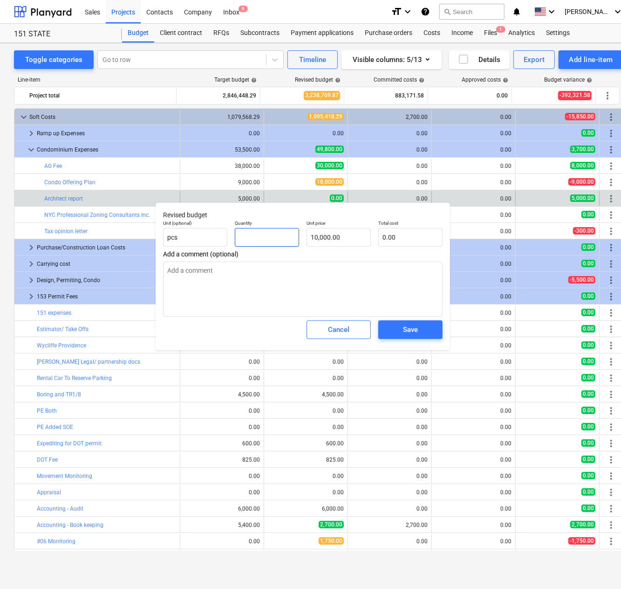
click at [254, 239] on input "text" at bounding box center [267, 237] width 64 height 19
click at [418, 330] on span "Save" at bounding box center [411, 329] width 42 height 12
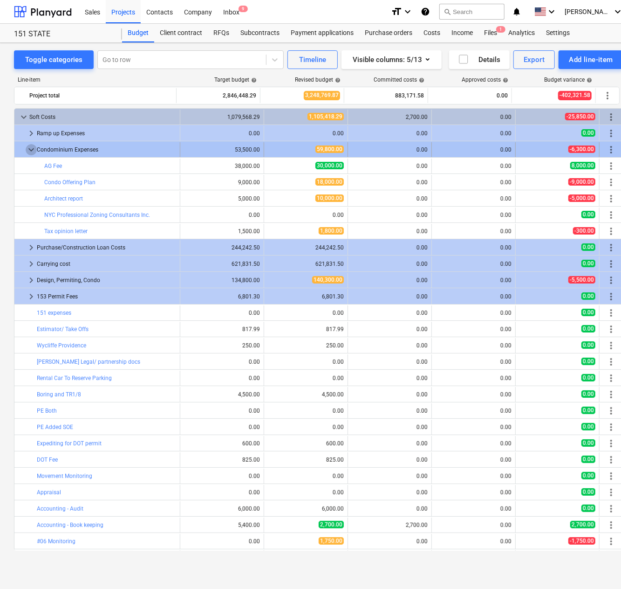
click at [29, 146] on span "keyboard_arrow_down" at bounding box center [31, 149] width 11 height 11
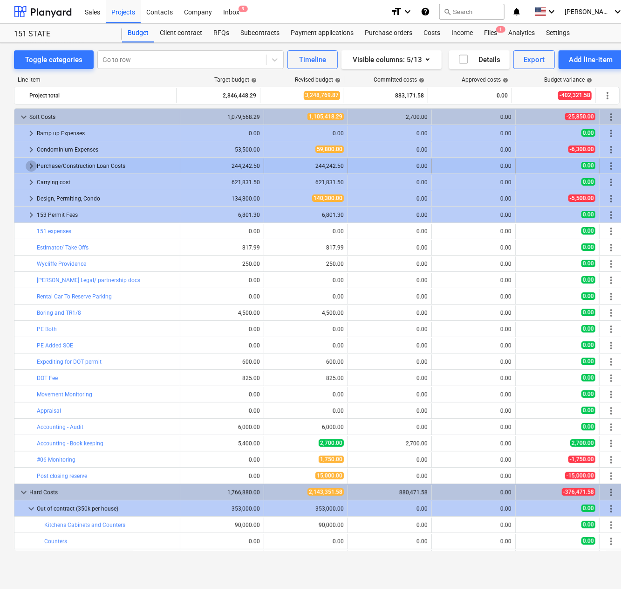
click at [29, 164] on span "keyboard_arrow_right" at bounding box center [31, 165] width 11 height 11
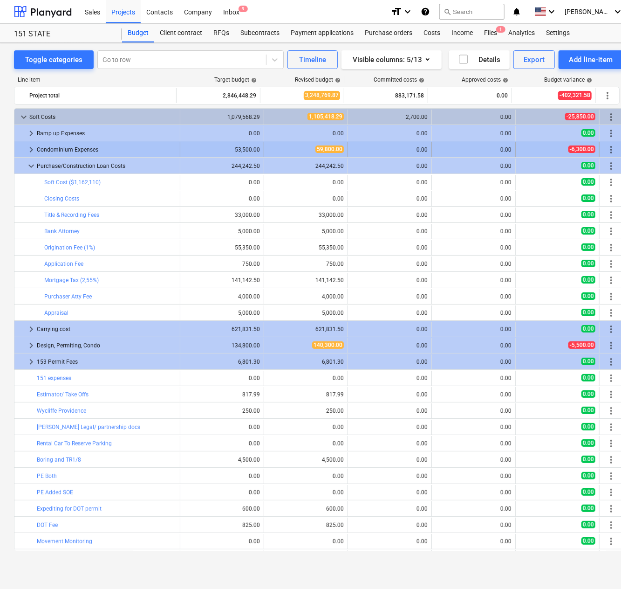
click at [32, 146] on span "keyboard_arrow_right" at bounding box center [31, 149] width 11 height 11
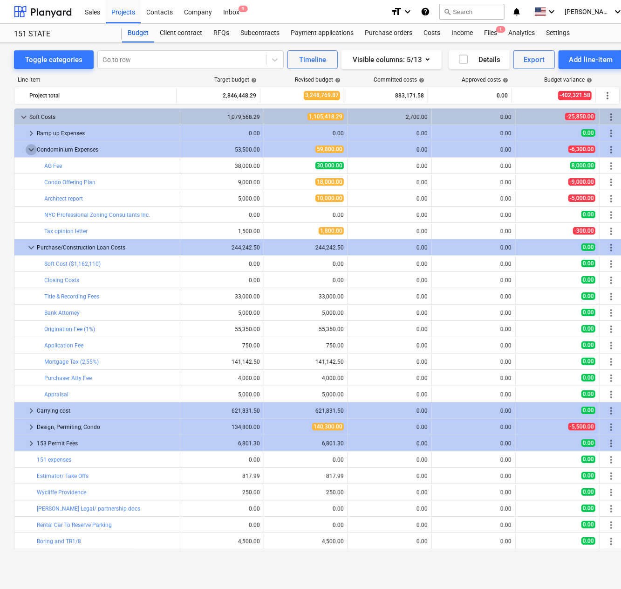
click at [32, 146] on span "keyboard_arrow_down" at bounding box center [31, 149] width 11 height 11
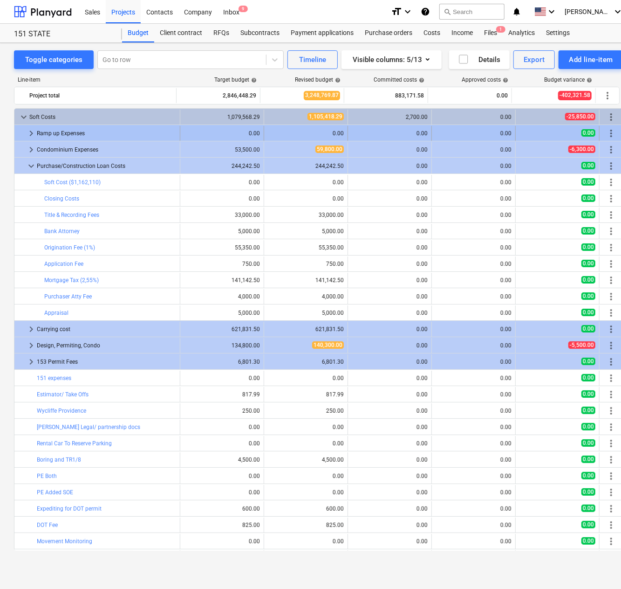
click at [30, 131] on span "keyboard_arrow_right" at bounding box center [31, 133] width 11 height 11
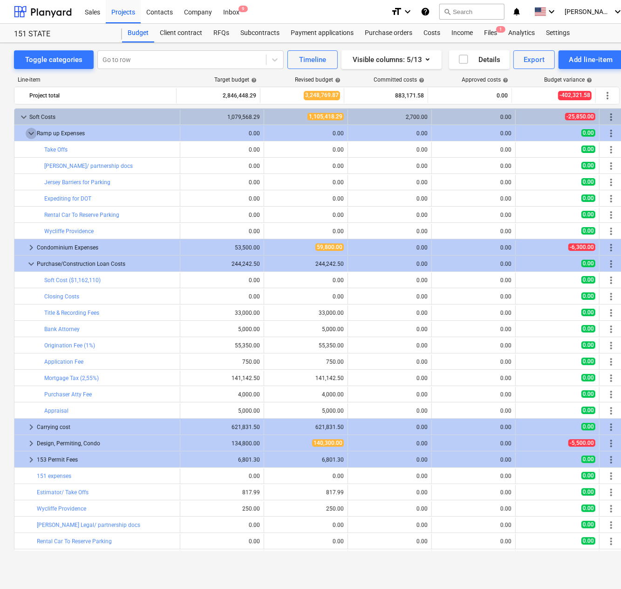
click at [30, 131] on span "keyboard_arrow_down" at bounding box center [31, 133] width 11 height 11
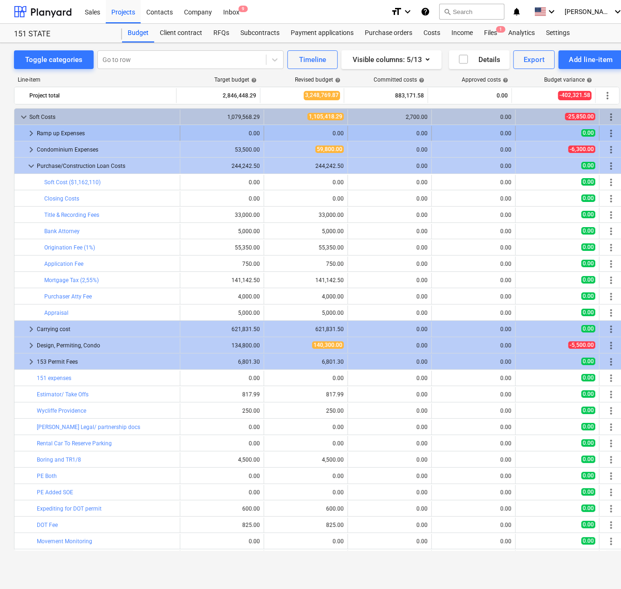
click at [32, 132] on span "keyboard_arrow_right" at bounding box center [31, 133] width 11 height 11
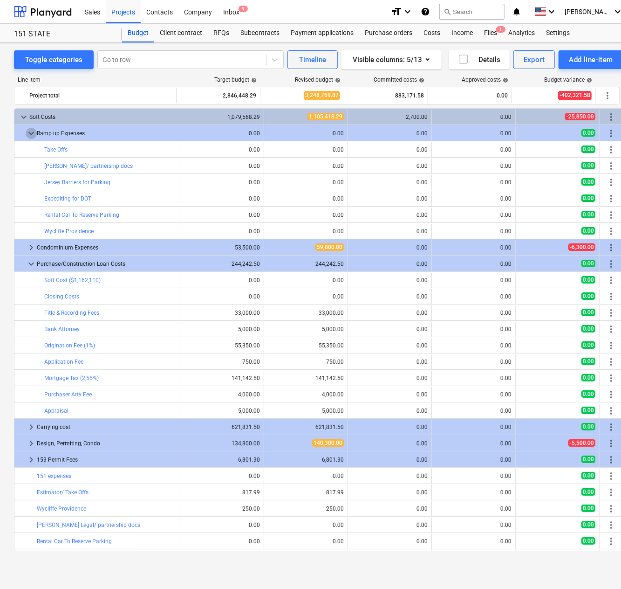
click at [32, 132] on span "keyboard_arrow_down" at bounding box center [31, 133] width 11 height 11
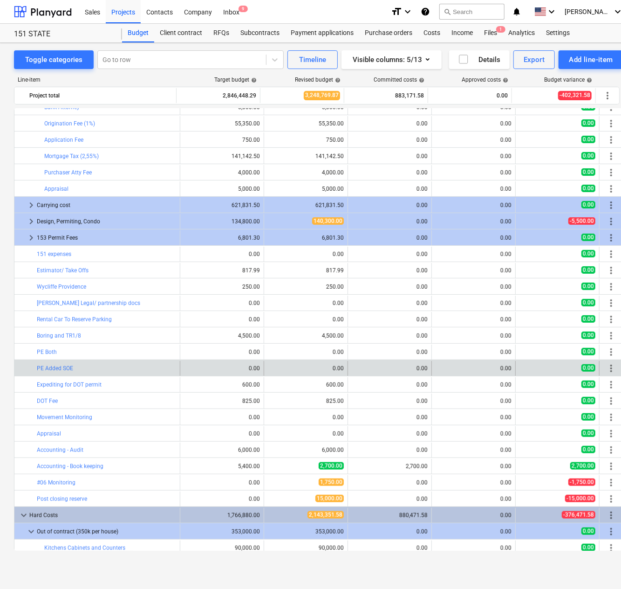
scroll to position [140, 0]
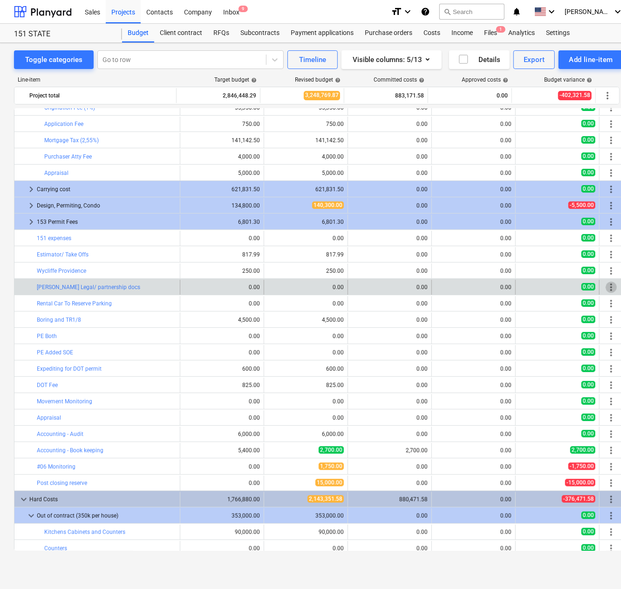
click at [608, 286] on span "more_vert" at bounding box center [611, 286] width 11 height 11
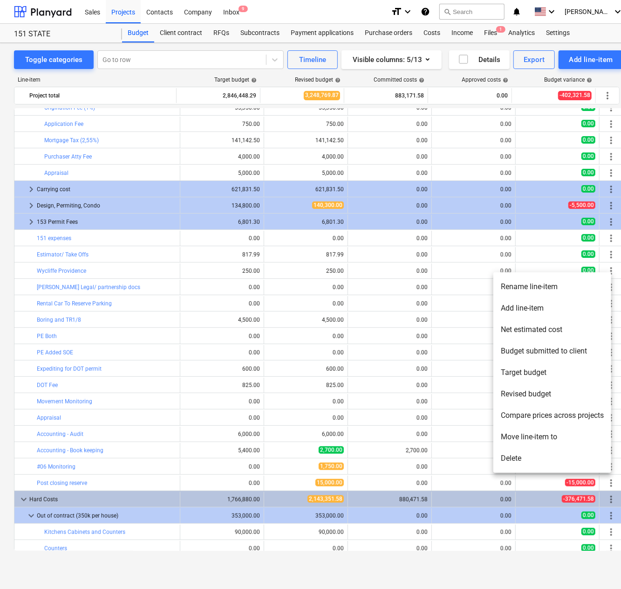
click at [522, 461] on li "Delete" at bounding box center [553, 457] width 118 height 21
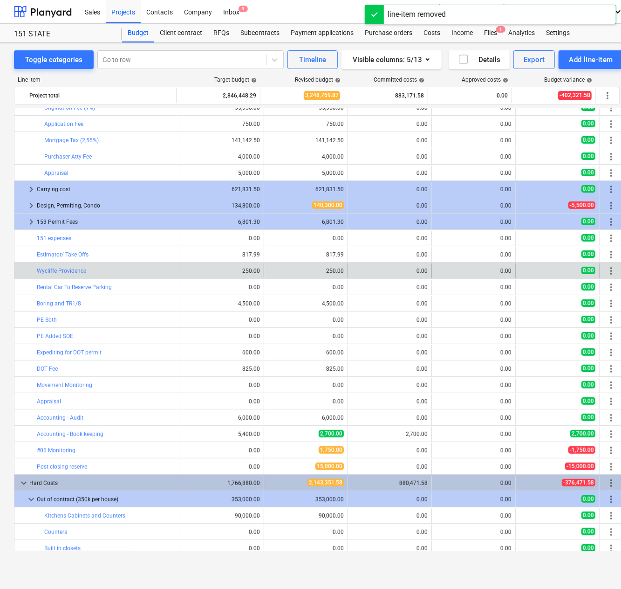
click at [607, 268] on span "more_vert" at bounding box center [611, 270] width 11 height 11
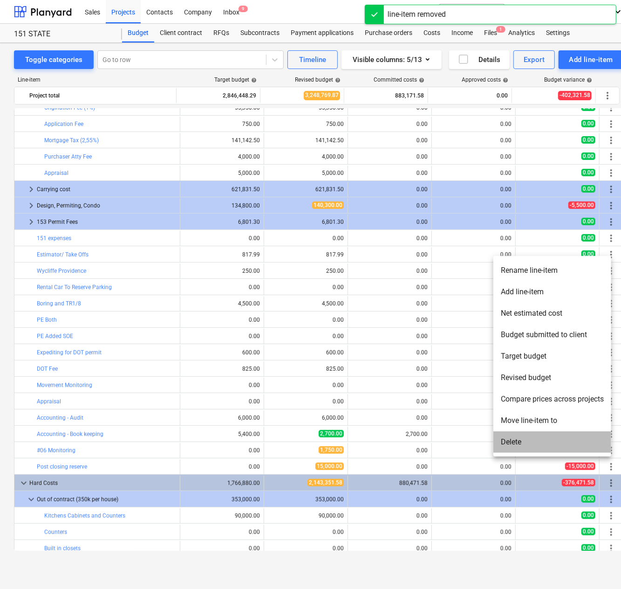
click at [546, 444] on li "Delete" at bounding box center [553, 441] width 118 height 21
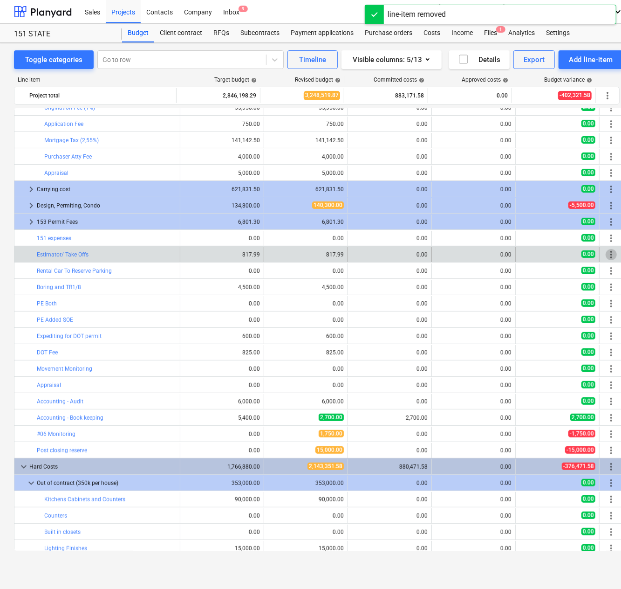
click at [606, 253] on span "more_vert" at bounding box center [611, 254] width 11 height 11
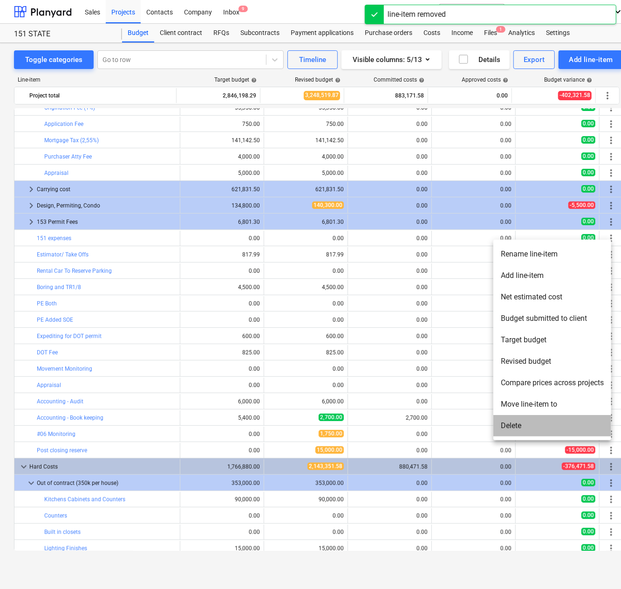
click at [547, 421] on li "Delete" at bounding box center [553, 425] width 118 height 21
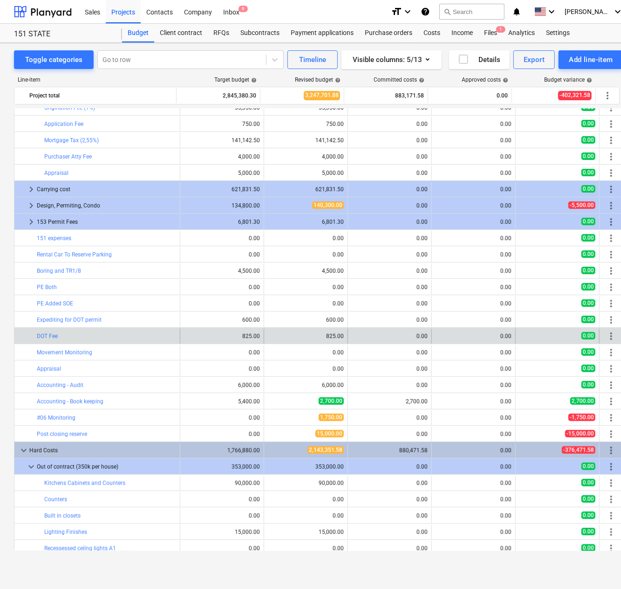
click at [608, 333] on span "more_vert" at bounding box center [611, 335] width 11 height 11
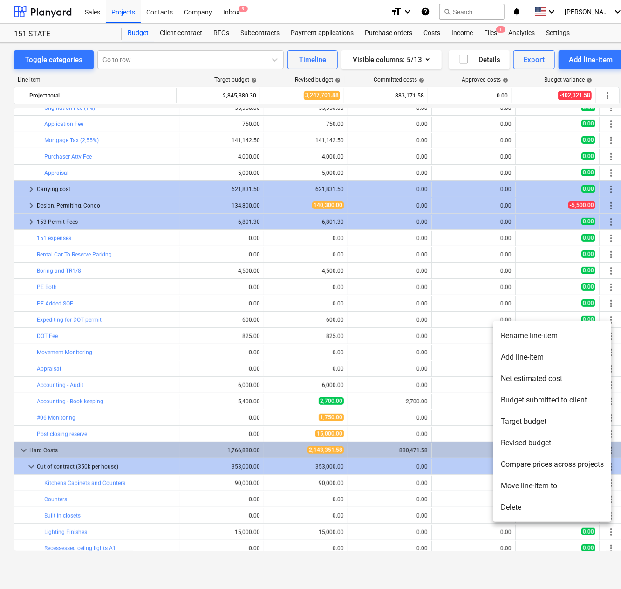
drag, startPoint x: 539, startPoint y: 507, endPoint x: 514, endPoint y: 504, distance: 25.8
click at [514, 504] on li "Delete" at bounding box center [553, 506] width 118 height 21
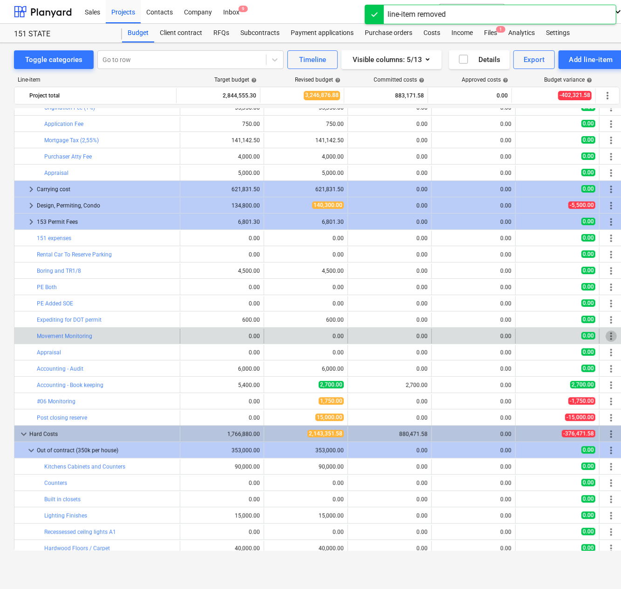
click at [607, 334] on span "more_vert" at bounding box center [611, 335] width 11 height 11
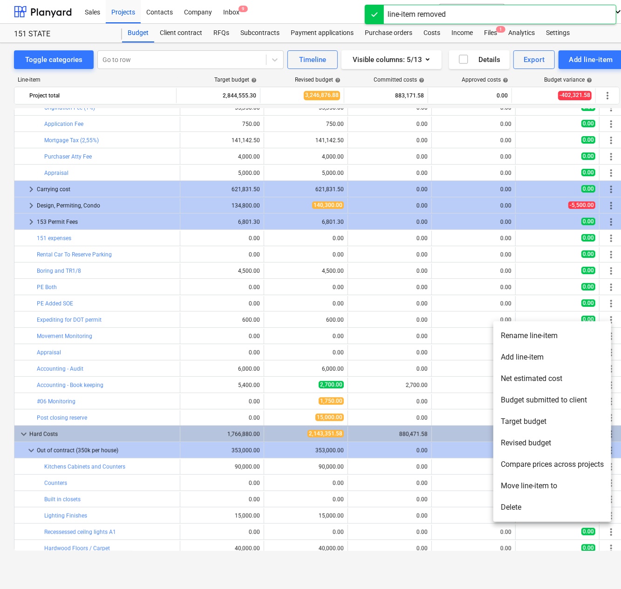
click at [607, 315] on div at bounding box center [310, 294] width 621 height 589
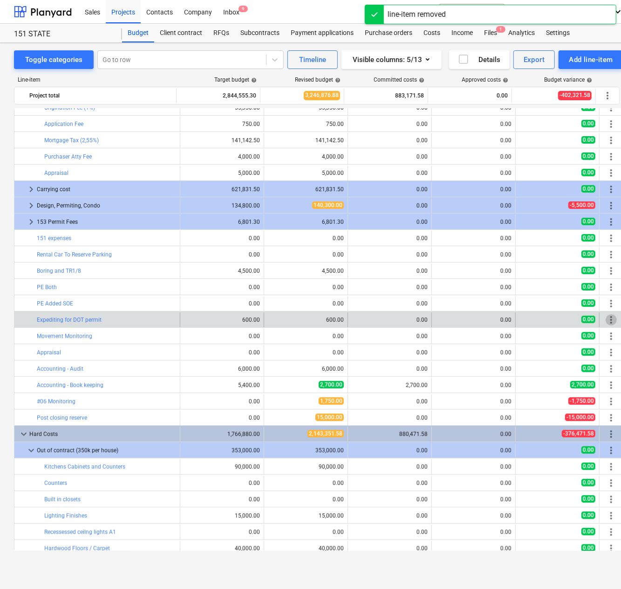
click at [609, 318] on span "more_vert" at bounding box center [611, 319] width 11 height 11
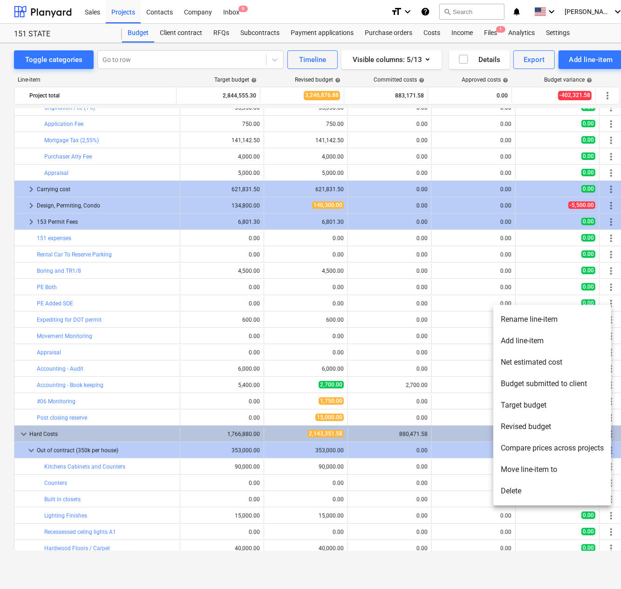
click at [523, 492] on li "Delete" at bounding box center [553, 490] width 118 height 21
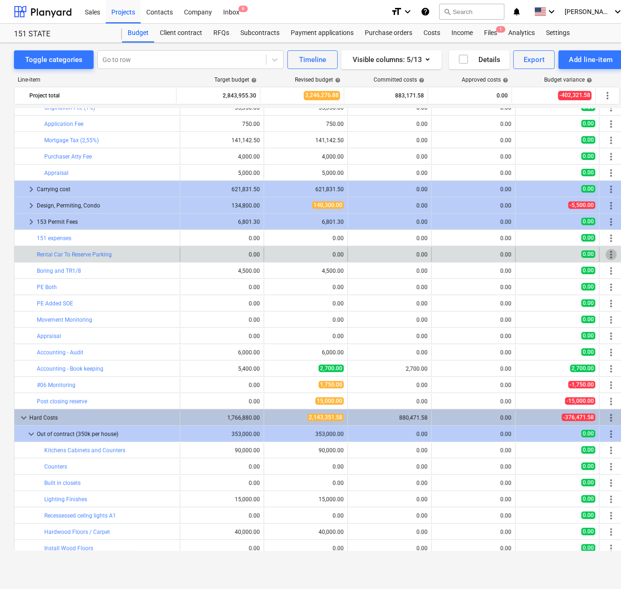
click at [610, 253] on span "more_vert" at bounding box center [611, 254] width 11 height 11
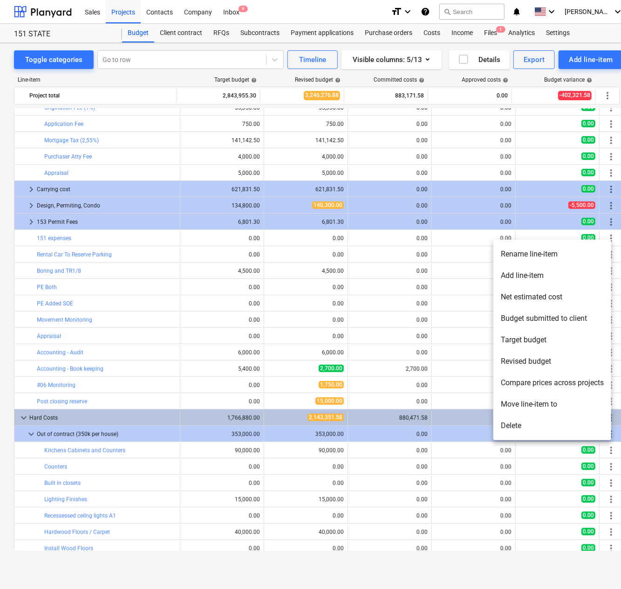
click at [519, 425] on li "Delete" at bounding box center [553, 425] width 118 height 21
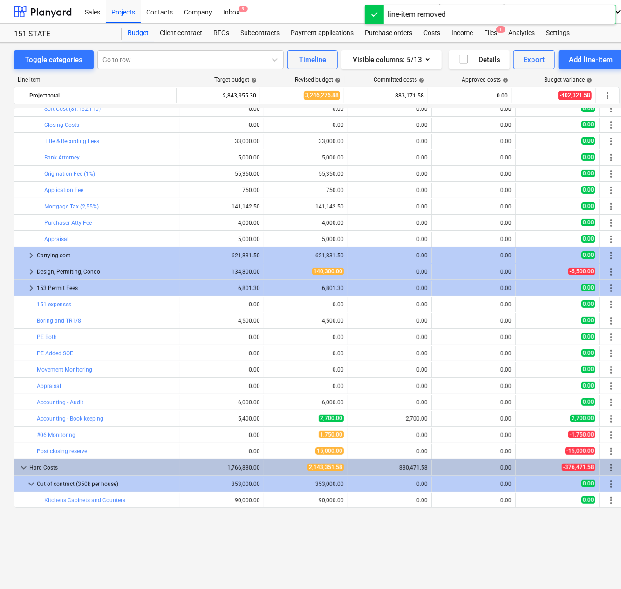
scroll to position [0, 0]
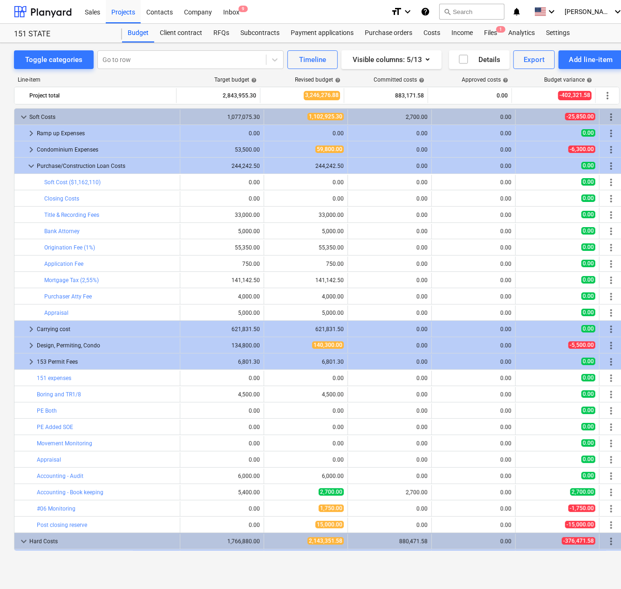
click at [186, 277] on span "edit" at bounding box center [189, 279] width 7 height 7
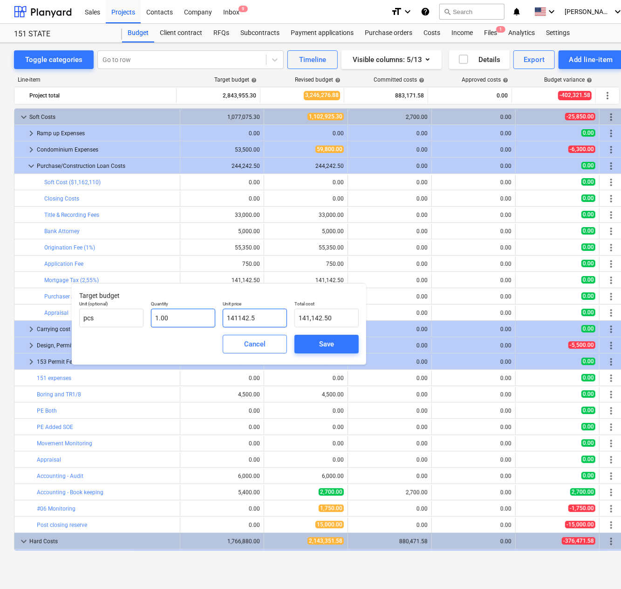
drag, startPoint x: 266, startPoint y: 316, endPoint x: 193, endPoint y: 313, distance: 72.8
click at [193, 313] on div "Unit (optional) pcs Quantity 1.00 Unit price 141142.5 Total cost 141,142.50" at bounding box center [218, 314] width 287 height 34
click at [328, 342] on div "Save" at bounding box center [326, 344] width 15 height 12
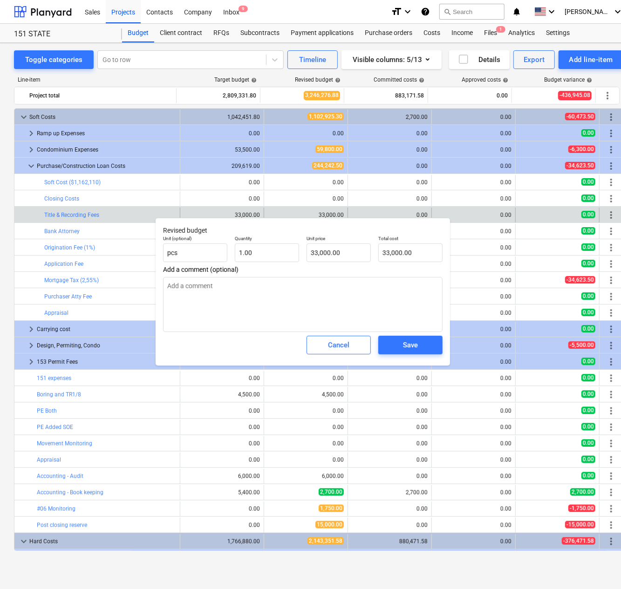
click at [337, 212] on div "33,000.00" at bounding box center [306, 215] width 76 height 7
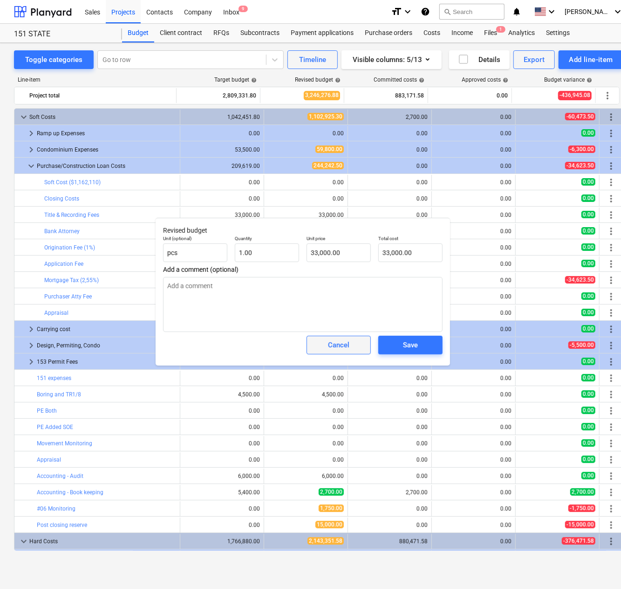
click at [333, 340] on div "Cancel" at bounding box center [338, 345] width 21 height 12
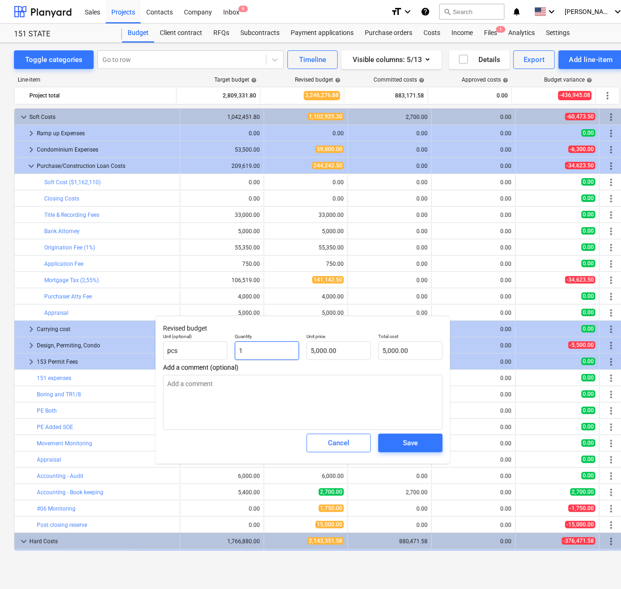
click at [255, 351] on input "1" at bounding box center [267, 350] width 64 height 19
drag, startPoint x: 255, startPoint y: 351, endPoint x: 232, endPoint y: 353, distance: 23.3
click at [232, 353] on div "Quantity 1" at bounding box center [267, 346] width 72 height 34
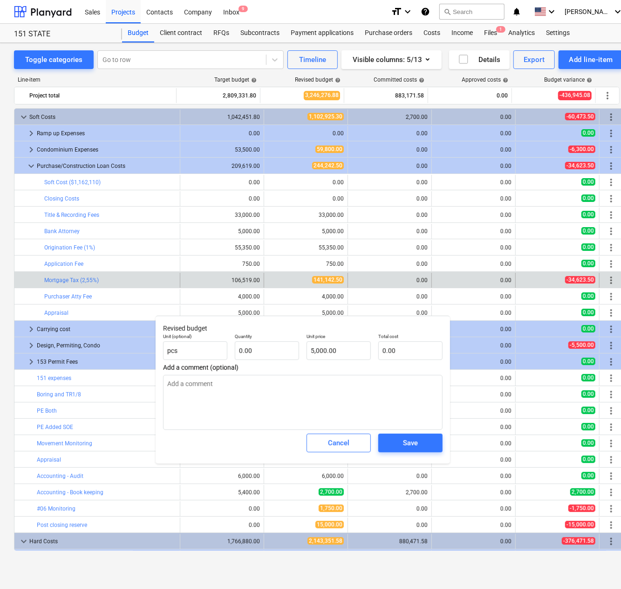
click at [306, 281] on div "edit 141,142.50" at bounding box center [306, 280] width 76 height 15
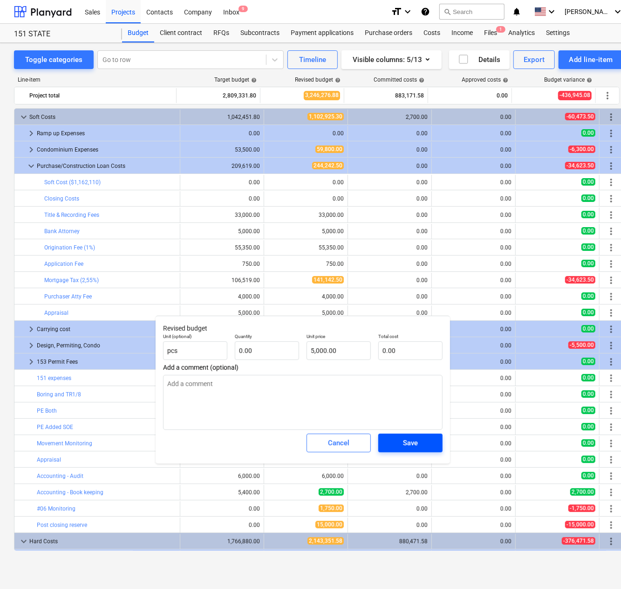
click at [400, 437] on span "Save" at bounding box center [411, 443] width 42 height 12
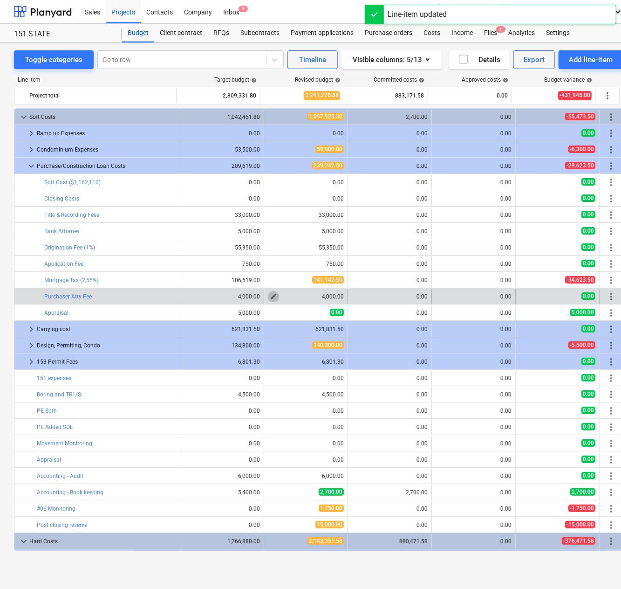
click at [268, 296] on button "edit" at bounding box center [273, 296] width 11 height 11
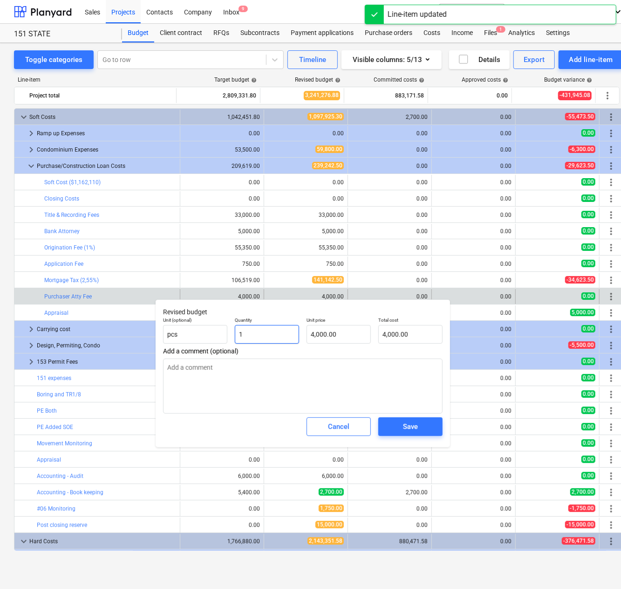
click at [255, 332] on input "1" at bounding box center [267, 334] width 64 height 19
drag, startPoint x: 245, startPoint y: 335, endPoint x: 224, endPoint y: 337, distance: 21.2
click at [224, 337] on div "Unit (optional) pcs Quantity 1 Unit price 4,000.00 Total cost 4,000.00" at bounding box center [302, 330] width 287 height 34
click at [420, 428] on span "Save" at bounding box center [411, 426] width 42 height 12
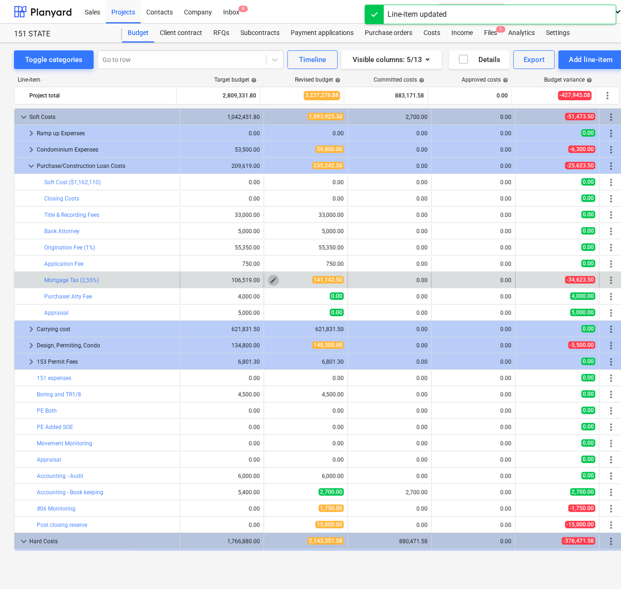
click at [270, 276] on span "edit" at bounding box center [273, 279] width 7 height 7
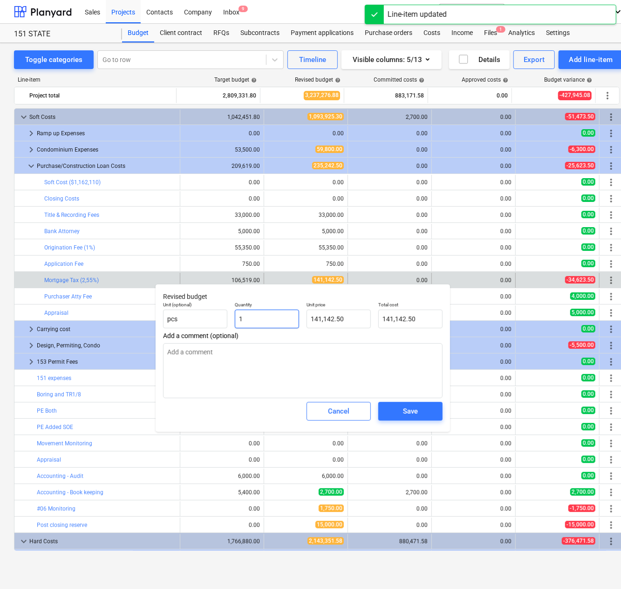
click at [247, 319] on input "1" at bounding box center [267, 318] width 64 height 19
drag, startPoint x: 247, startPoint y: 319, endPoint x: 216, endPoint y: 323, distance: 31.4
click at [216, 323] on div "Unit (optional) pcs Quantity 1 Unit price 141,142.50 Total cost 141,142.50" at bounding box center [302, 315] width 287 height 34
click at [412, 414] on div "Save" at bounding box center [410, 411] width 15 height 12
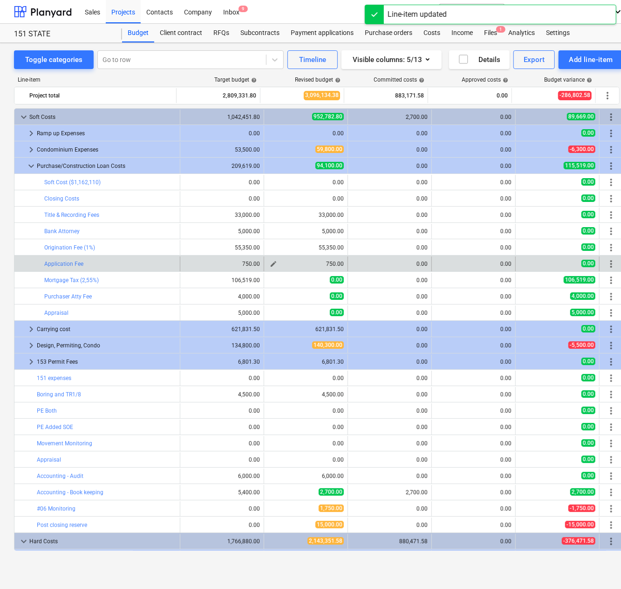
click at [270, 260] on span "edit" at bounding box center [273, 263] width 7 height 7
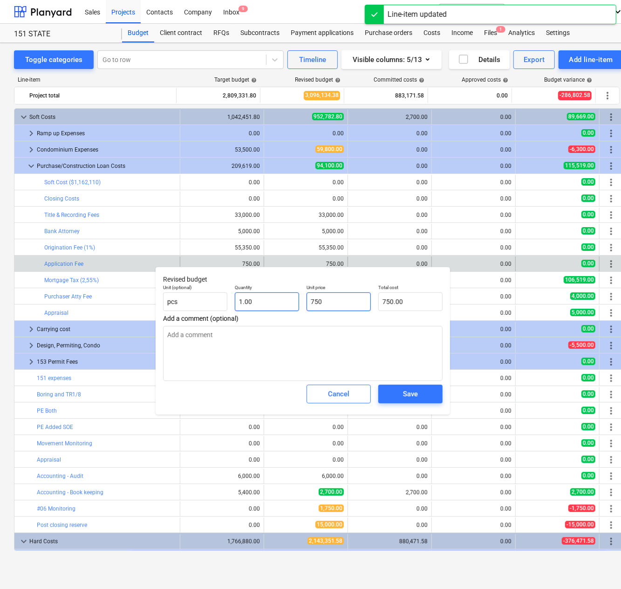
drag, startPoint x: 351, startPoint y: 307, endPoint x: 284, endPoint y: 309, distance: 66.7
click at [284, 309] on div "Unit (optional) pcs Quantity 1.00 Unit price 750 Total cost 750.00" at bounding box center [302, 298] width 287 height 34
click at [416, 397] on div "Save" at bounding box center [410, 394] width 15 height 12
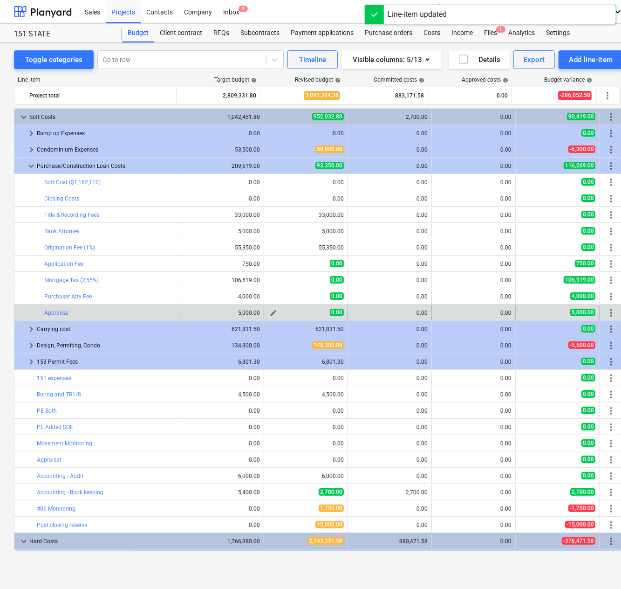
click at [330, 314] on span "0.00" at bounding box center [337, 312] width 14 height 7
click at [270, 311] on span "edit" at bounding box center [273, 312] width 7 height 7
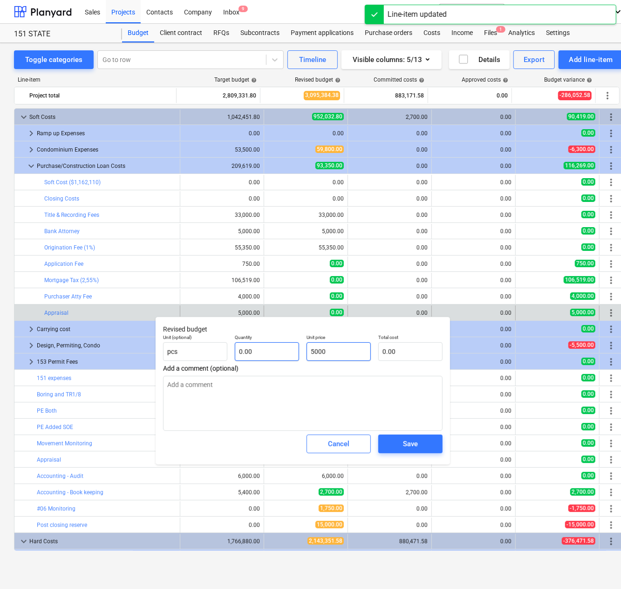
drag, startPoint x: 326, startPoint y: 355, endPoint x: 240, endPoint y: 359, distance: 86.3
click at [240, 359] on div "Unit (optional) pcs Quantity 0.00 Unit price 5000 Total cost 0.00" at bounding box center [302, 347] width 287 height 34
click at [415, 450] on button "Save" at bounding box center [410, 443] width 64 height 19
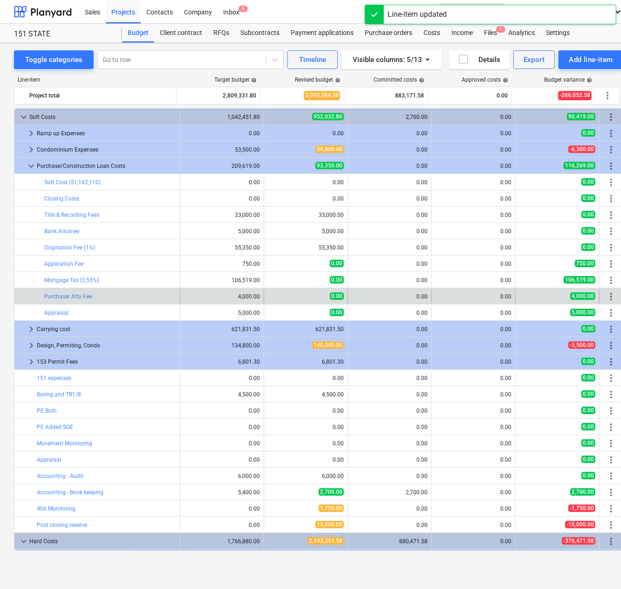
click at [289, 291] on div "edit 0.00" at bounding box center [306, 296] width 76 height 15
click at [270, 294] on span "edit" at bounding box center [273, 296] width 7 height 7
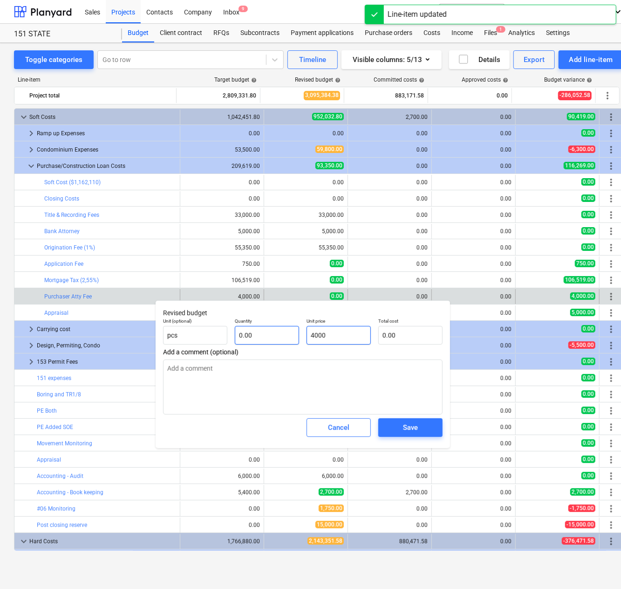
drag, startPoint x: 346, startPoint y: 338, endPoint x: 259, endPoint y: 340, distance: 86.7
click at [259, 340] on div "Unit (optional) pcs Quantity 0.00 Unit price 4000 Total cost 0.00" at bounding box center [302, 331] width 287 height 34
click at [404, 425] on div "Save" at bounding box center [410, 427] width 15 height 12
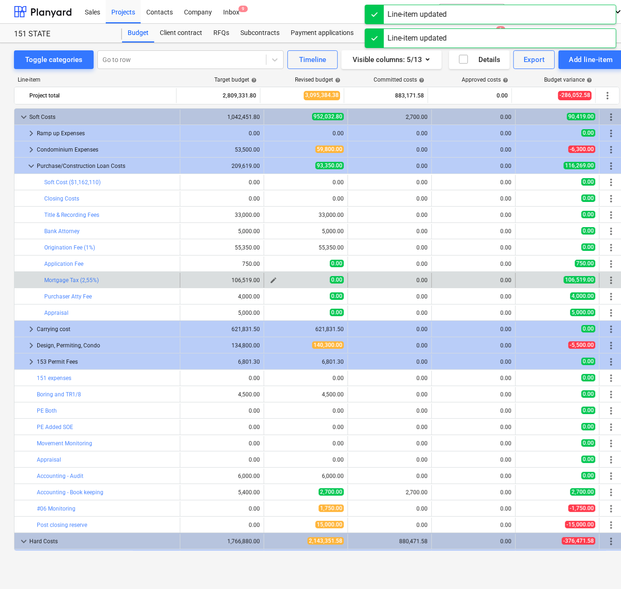
click at [270, 279] on span "edit" at bounding box center [273, 279] width 7 height 7
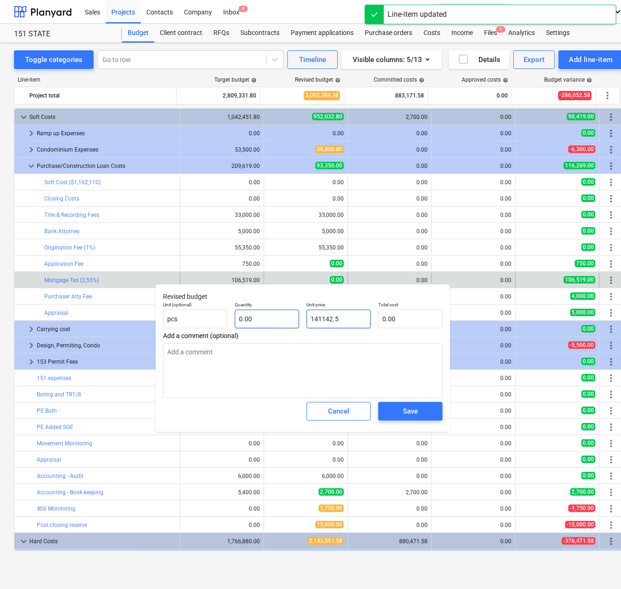
drag, startPoint x: 356, startPoint y: 320, endPoint x: 275, endPoint y: 319, distance: 81.1
click at [275, 319] on div "Unit (optional) pcs Quantity 0.00 Unit price 141142.5 Total cost 0.00" at bounding box center [302, 315] width 287 height 34
click at [406, 411] on div "Save" at bounding box center [410, 411] width 15 height 12
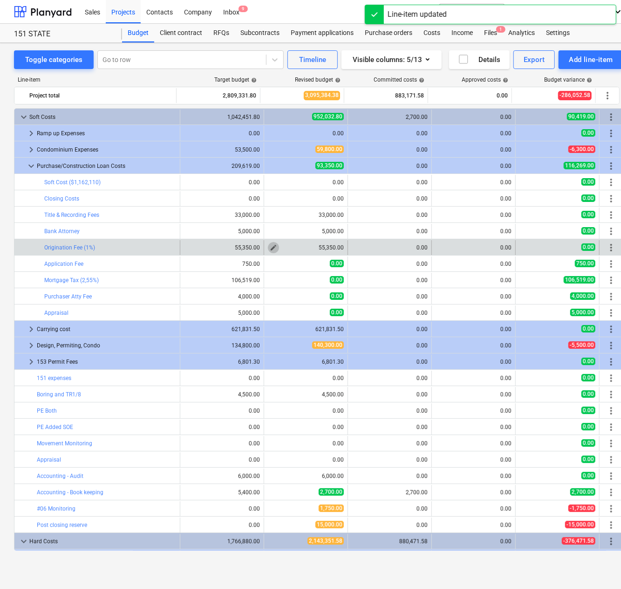
click at [270, 244] on span "edit" at bounding box center [273, 247] width 7 height 7
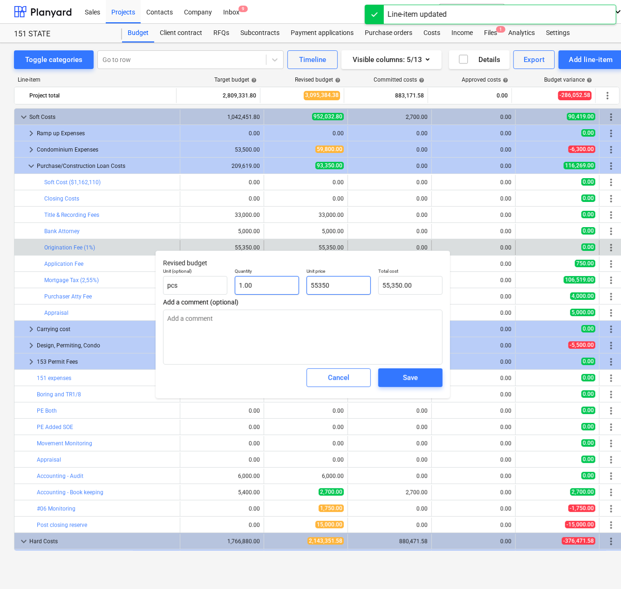
drag, startPoint x: 336, startPoint y: 288, endPoint x: 268, endPoint y: 290, distance: 67.1
click at [268, 290] on div "Unit (optional) pcs Quantity 1.00 Unit price 55350 Total cost 55,350.00" at bounding box center [302, 281] width 287 height 34
click at [418, 378] on span "Save" at bounding box center [411, 377] width 42 height 12
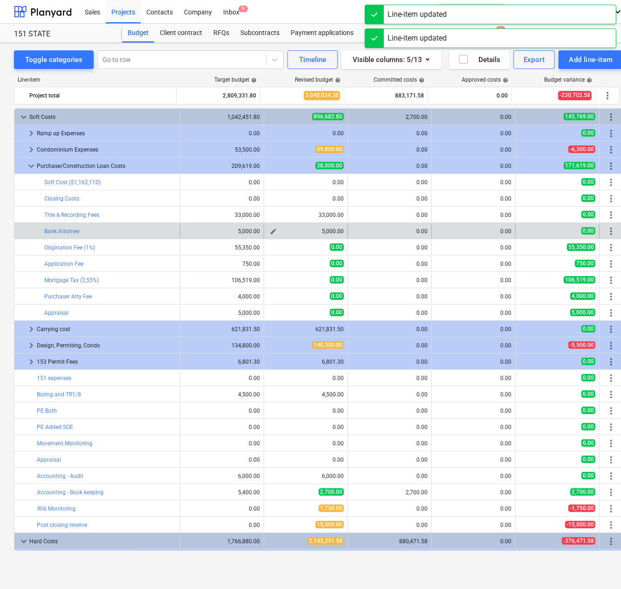
click at [270, 229] on span "edit" at bounding box center [273, 230] width 7 height 7
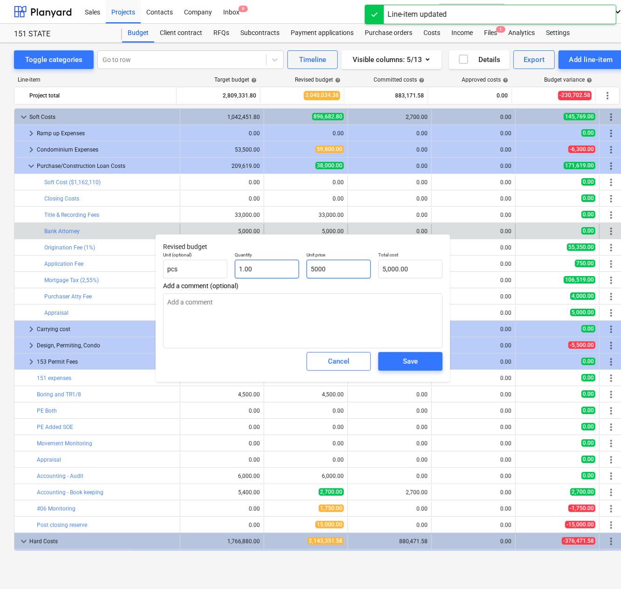
drag, startPoint x: 327, startPoint y: 272, endPoint x: 275, endPoint y: 272, distance: 51.7
click at [275, 272] on div "Unit (optional) pcs Quantity 1.00 Unit price 5000 Total cost 5,000.00" at bounding box center [302, 265] width 287 height 34
click at [413, 363] on div "Save" at bounding box center [410, 361] width 15 height 12
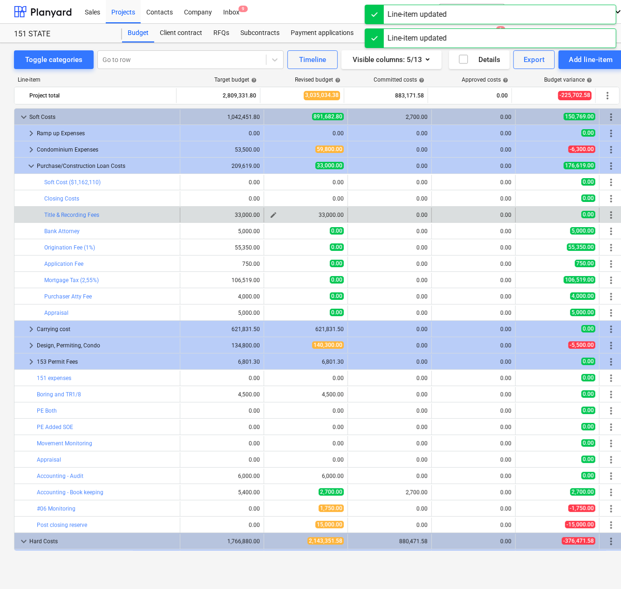
click at [272, 213] on span "edit" at bounding box center [273, 214] width 7 height 7
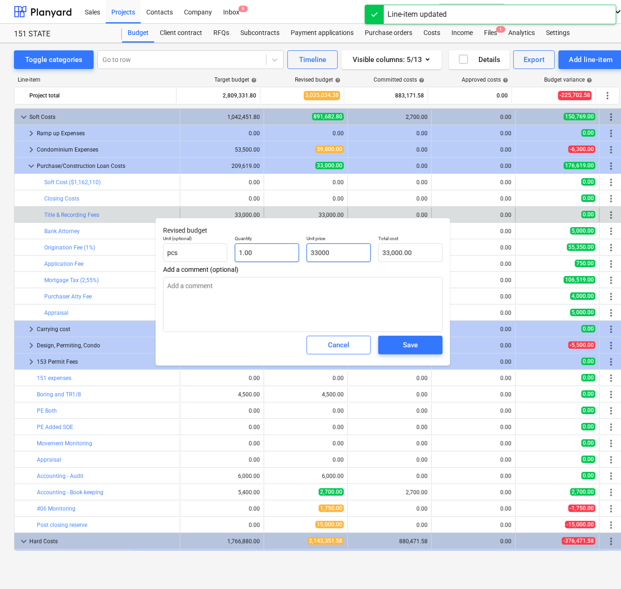
drag, startPoint x: 356, startPoint y: 252, endPoint x: 286, endPoint y: 256, distance: 69.6
click at [286, 256] on div "Unit (optional) pcs Quantity 1.00 Unit price 33000 Total cost 33,000.00" at bounding box center [302, 249] width 287 height 34
click at [413, 344] on div "Save" at bounding box center [410, 345] width 15 height 12
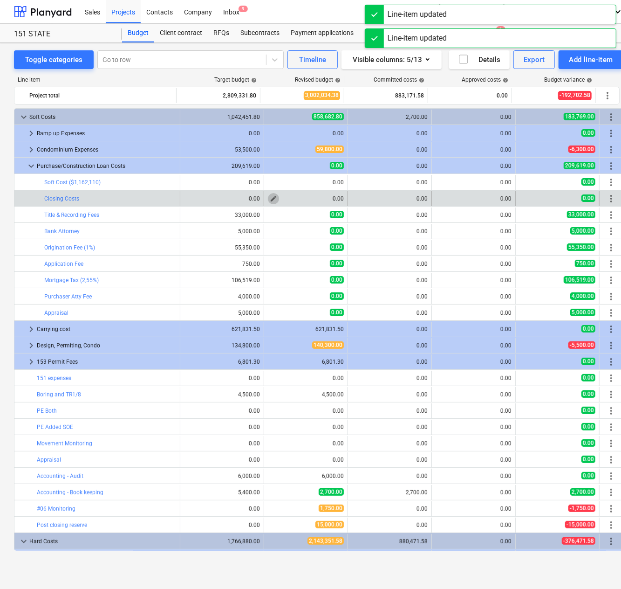
click at [271, 196] on span "edit" at bounding box center [273, 198] width 7 height 7
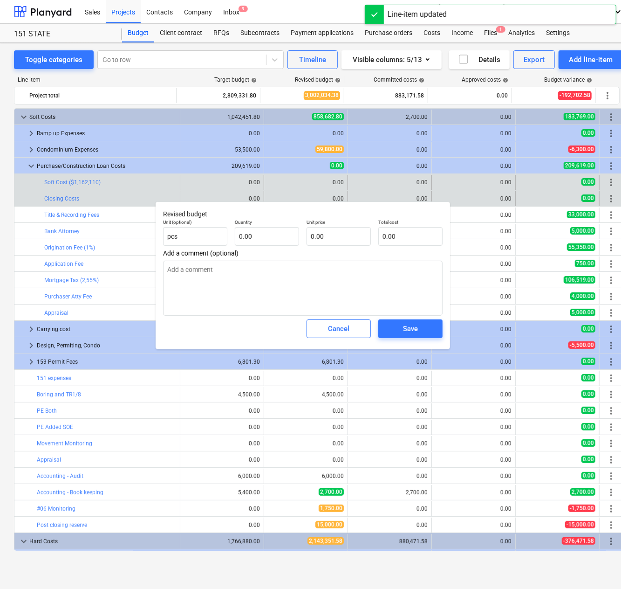
click at [274, 180] on div "edit 0.00" at bounding box center [306, 182] width 76 height 15
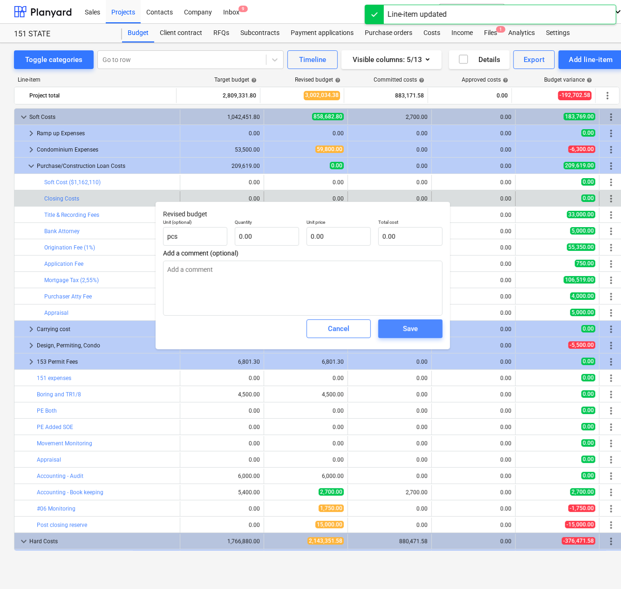
click at [411, 326] on div "Save" at bounding box center [410, 328] width 15 height 12
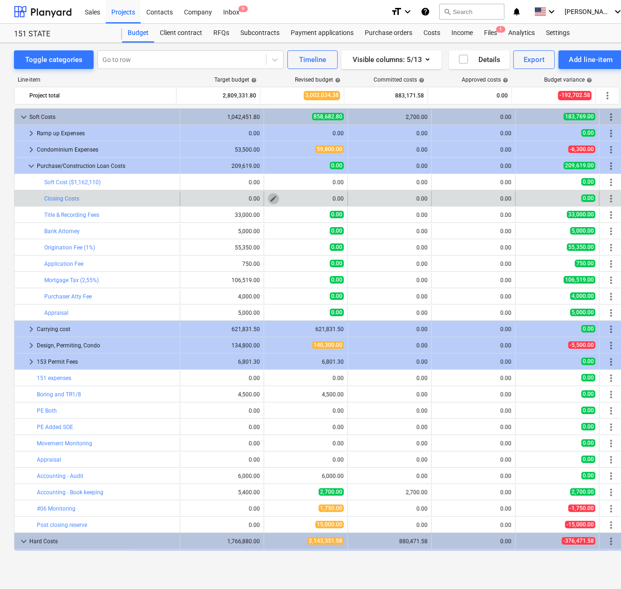
click at [270, 195] on span "edit" at bounding box center [273, 198] width 7 height 7
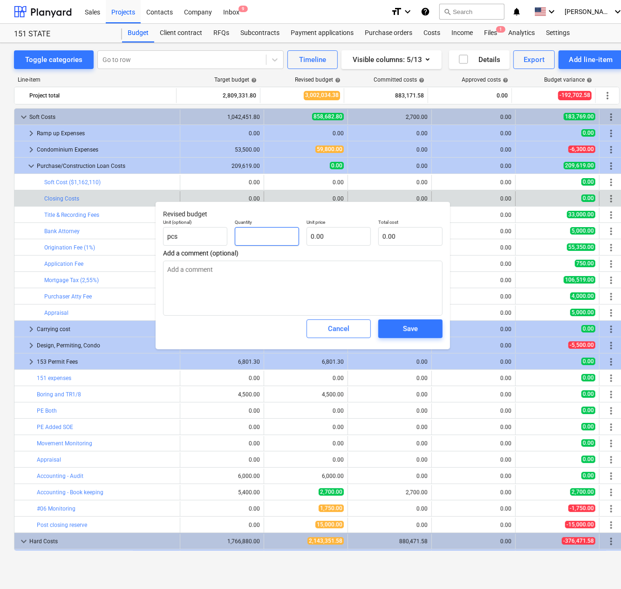
click at [263, 231] on input "text" at bounding box center [267, 236] width 64 height 19
click at [323, 240] on input "text" at bounding box center [339, 236] width 64 height 19
click at [404, 327] on div "Save" at bounding box center [410, 328] width 15 height 12
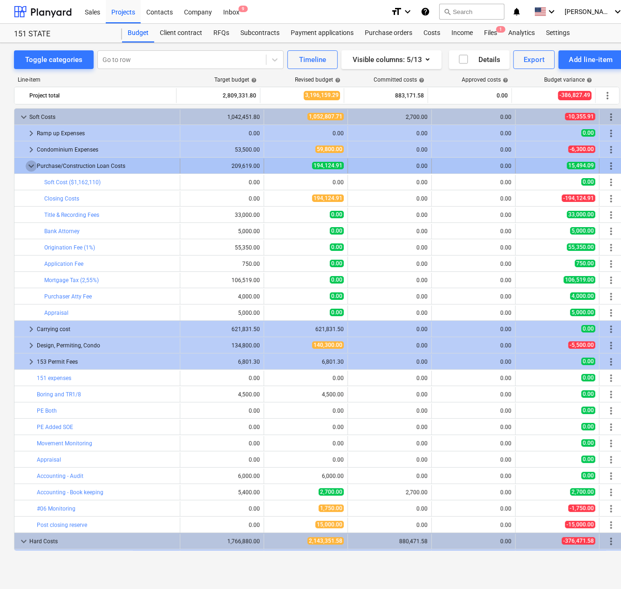
click at [28, 164] on span "keyboard_arrow_down" at bounding box center [31, 165] width 11 height 11
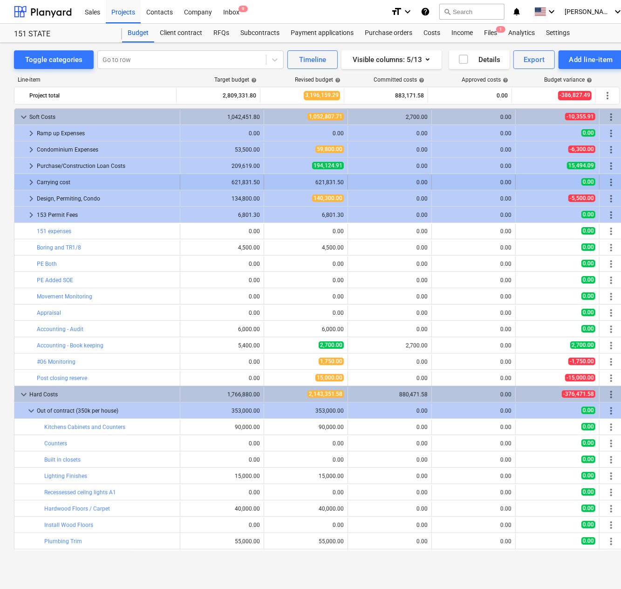
click at [27, 179] on span "keyboard_arrow_right" at bounding box center [31, 182] width 11 height 11
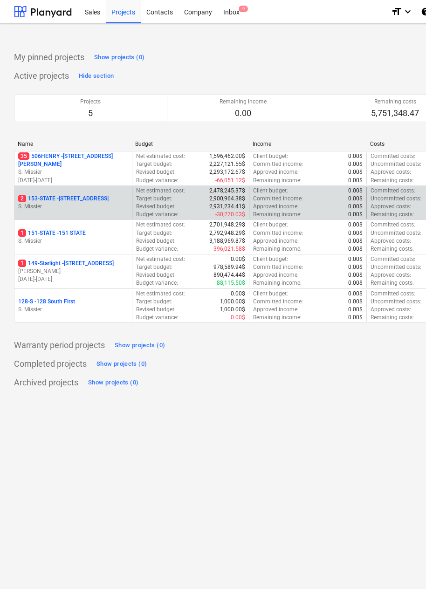
click at [50, 193] on div "2 153-STATE - 153 STATE ST S. Missier" at bounding box center [72, 203] width 117 height 32
click at [53, 198] on p "2 153-STATE - 153 STATE ST" at bounding box center [63, 199] width 90 height 8
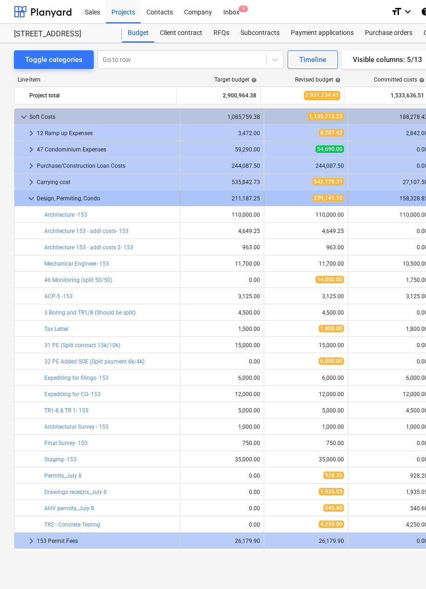
click at [29, 197] on span "keyboard_arrow_down" at bounding box center [31, 198] width 11 height 11
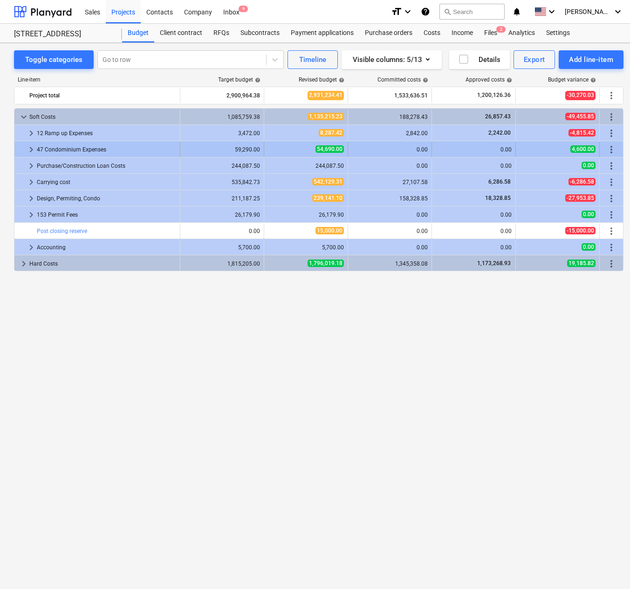
click at [31, 149] on span "keyboard_arrow_right" at bounding box center [31, 149] width 11 height 11
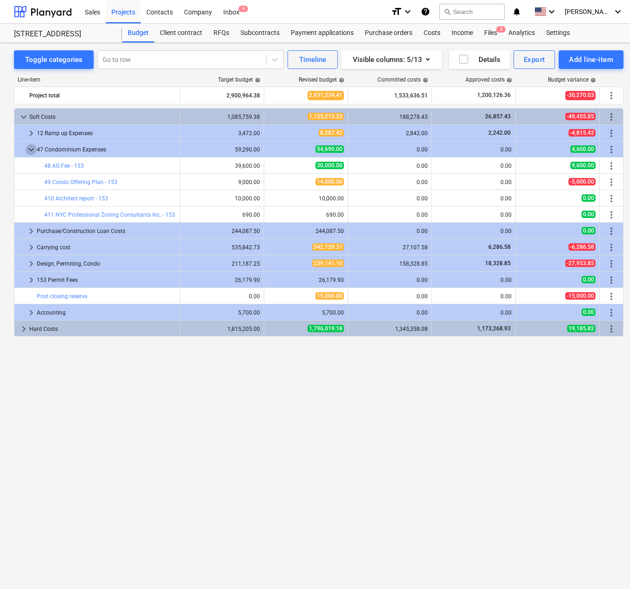
click at [31, 149] on span "keyboard_arrow_down" at bounding box center [31, 149] width 11 height 11
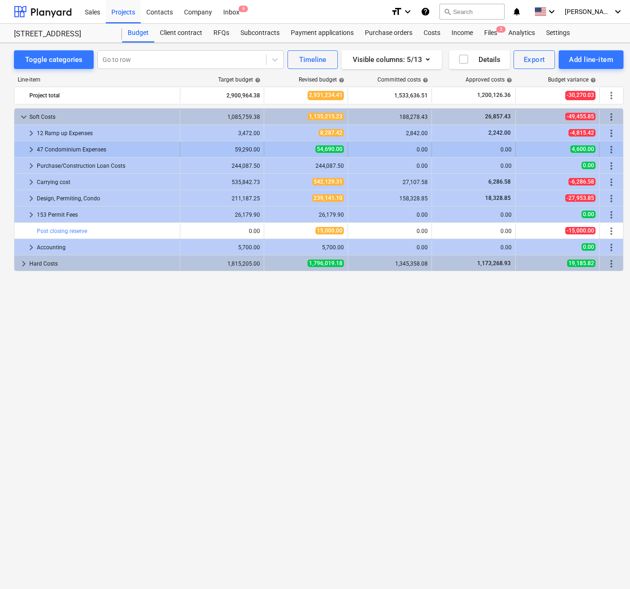
click at [425, 145] on span "more_vert" at bounding box center [611, 149] width 11 height 11
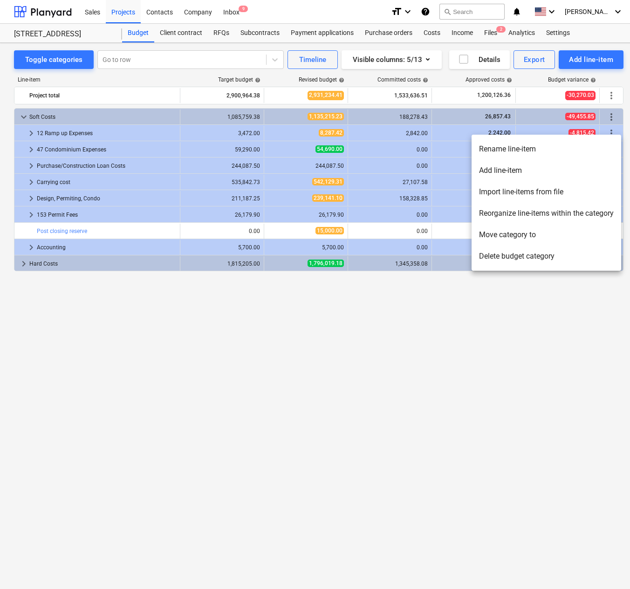
click at [425, 150] on li "Rename line-item" at bounding box center [547, 148] width 150 height 21
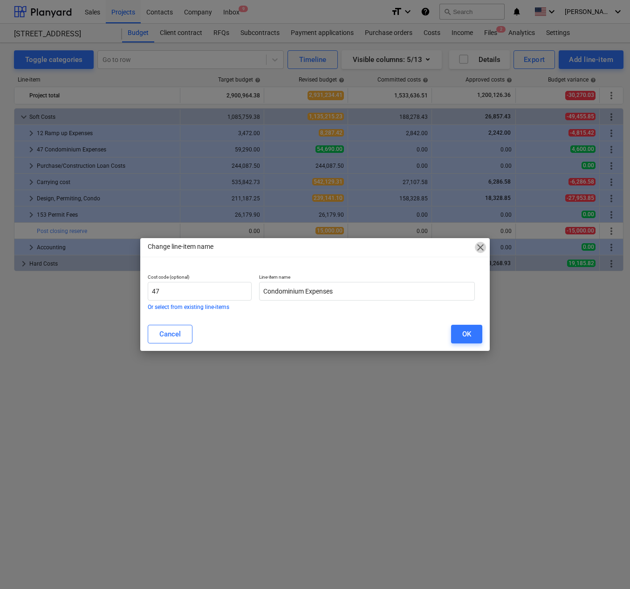
click at [425, 247] on span "close" at bounding box center [480, 247] width 11 height 11
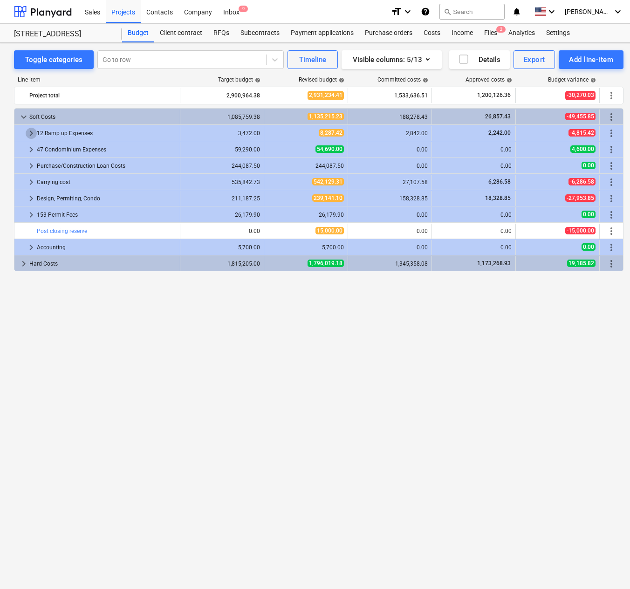
click at [28, 133] on span "keyboard_arrow_right" at bounding box center [31, 133] width 11 height 11
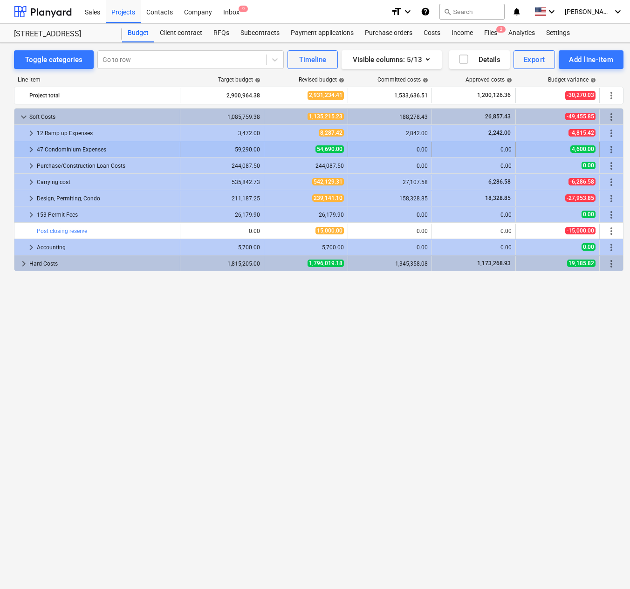
click at [27, 150] on span "keyboard_arrow_right" at bounding box center [31, 149] width 11 height 11
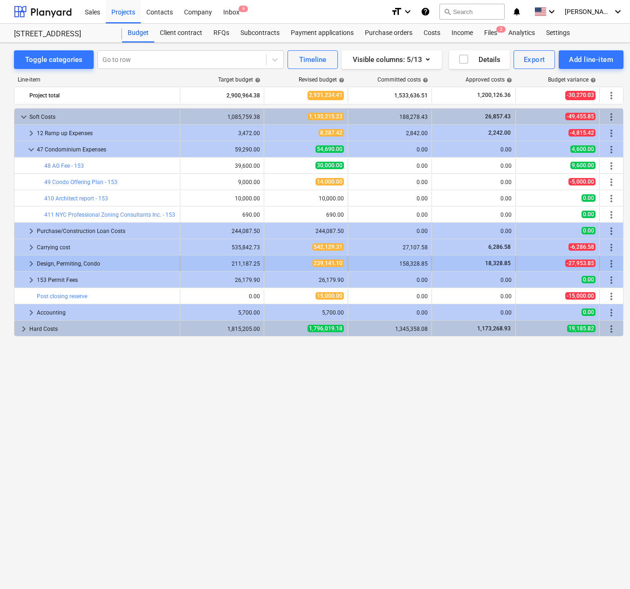
click at [30, 267] on span "keyboard_arrow_right" at bounding box center [31, 263] width 11 height 11
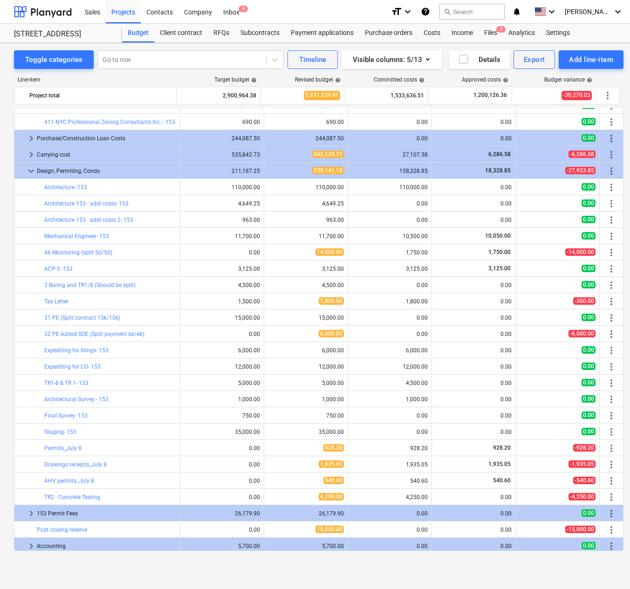
scroll to position [93, 0]
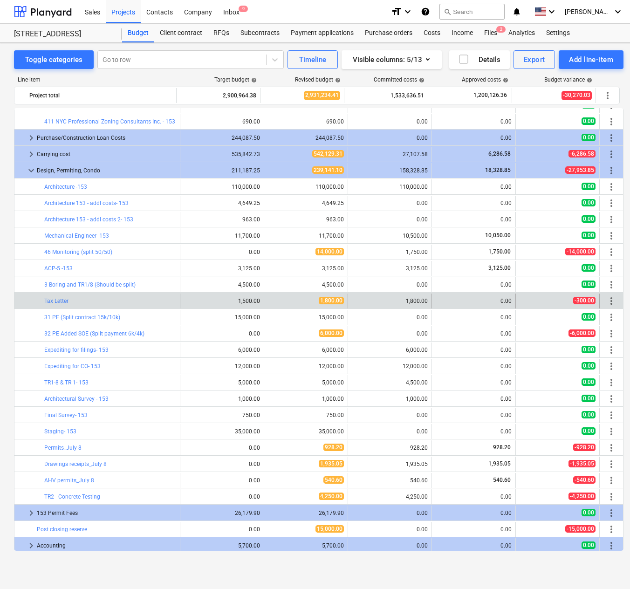
click at [425, 301] on span "more_vert" at bounding box center [611, 300] width 11 height 11
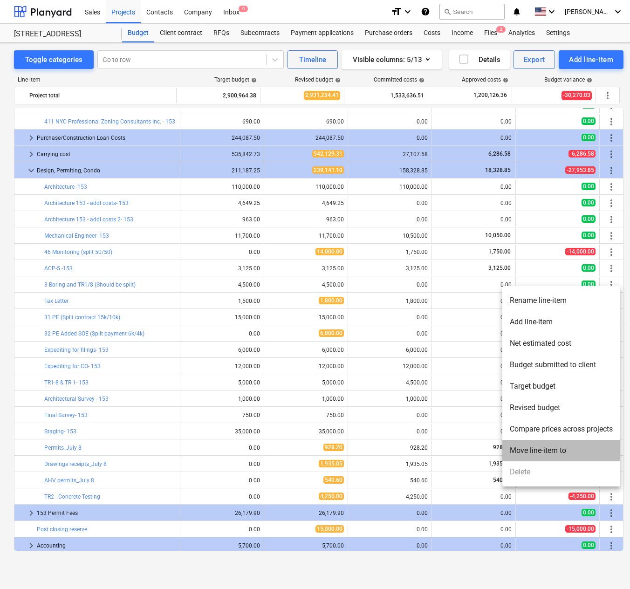
click at [425, 450] on li "Move line-item to" at bounding box center [561, 450] width 118 height 21
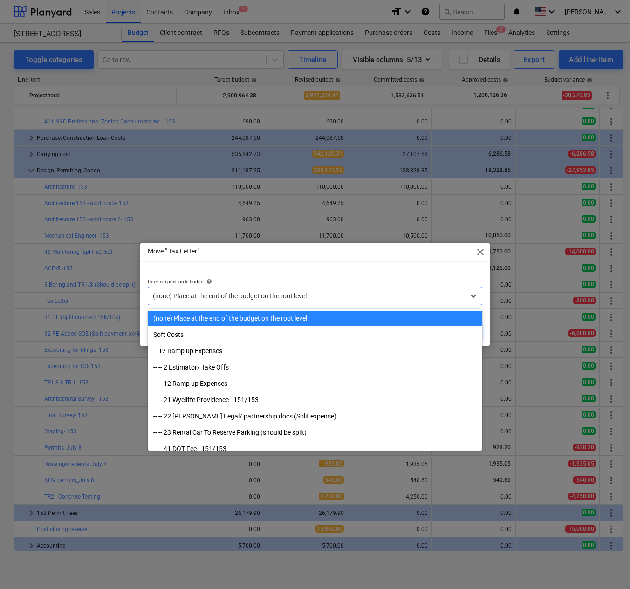
click at [279, 294] on div at bounding box center [306, 295] width 307 height 9
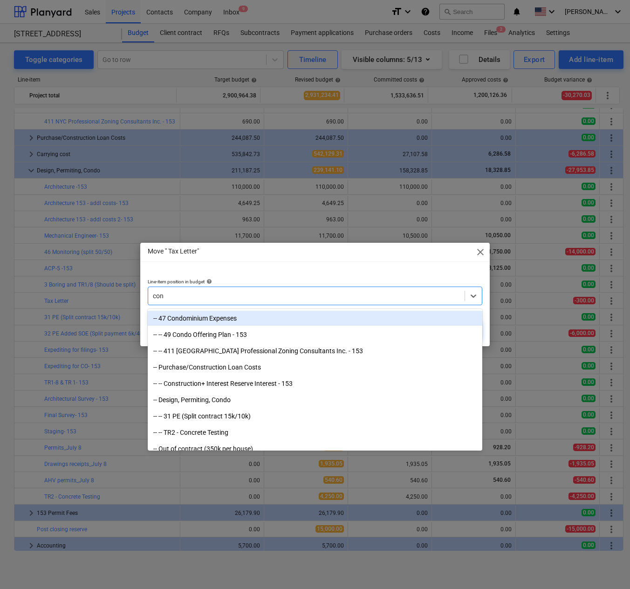
type input "cond"
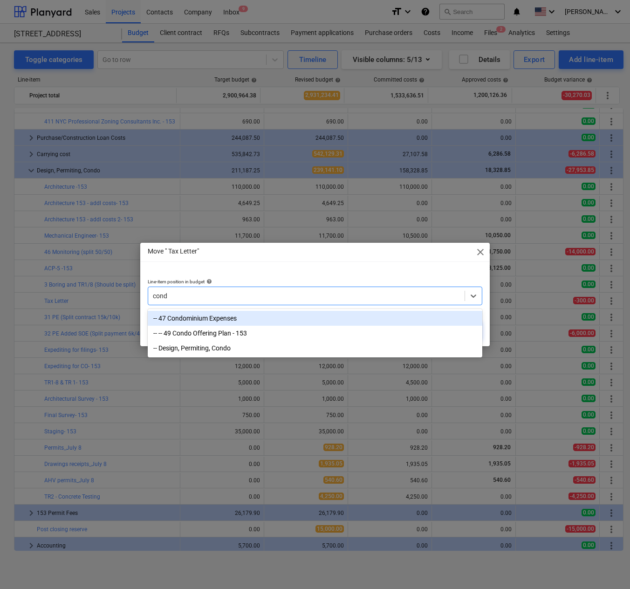
click at [207, 318] on div "-- 47 Condominium Expenses" at bounding box center [315, 318] width 335 height 15
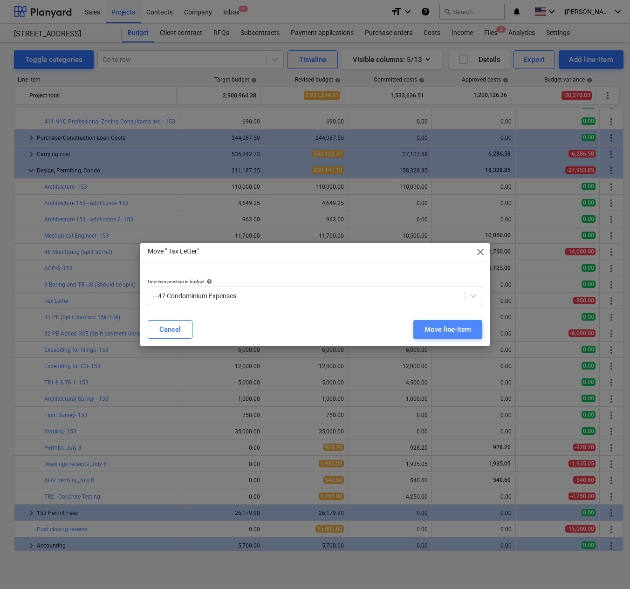
click at [425, 328] on div "Move line-item" at bounding box center [448, 329] width 47 height 12
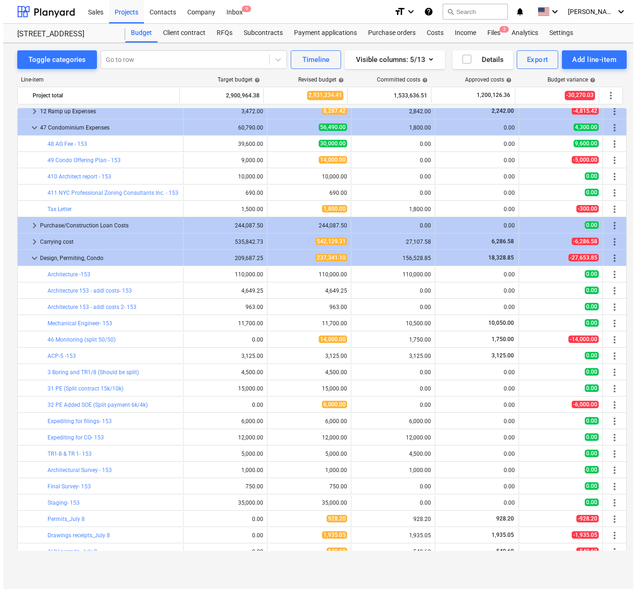
scroll to position [0, 0]
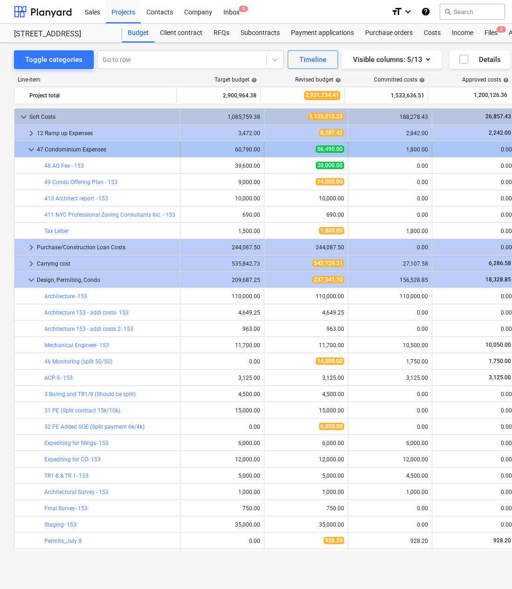
click at [28, 147] on span "keyboard_arrow_down" at bounding box center [31, 149] width 11 height 11
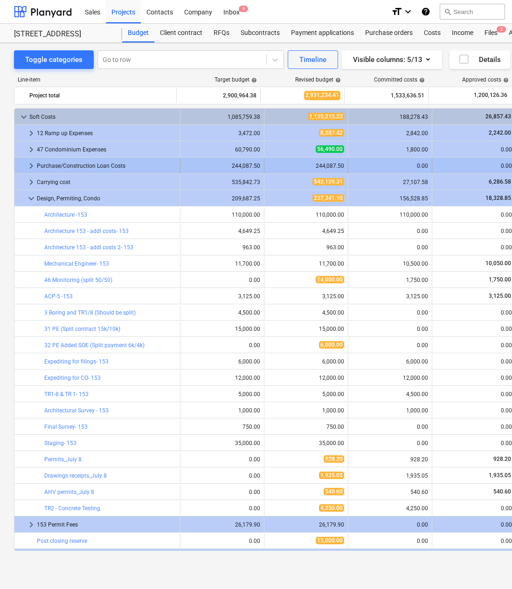
click at [29, 170] on span "keyboard_arrow_right" at bounding box center [31, 165] width 11 height 11
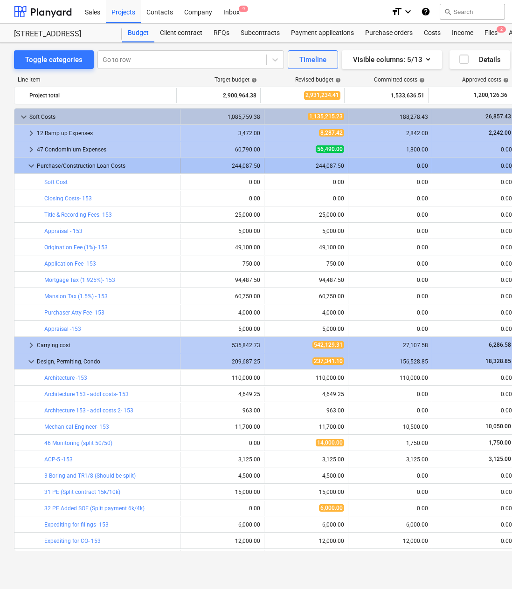
click at [31, 161] on span "keyboard_arrow_down" at bounding box center [31, 165] width 11 height 11
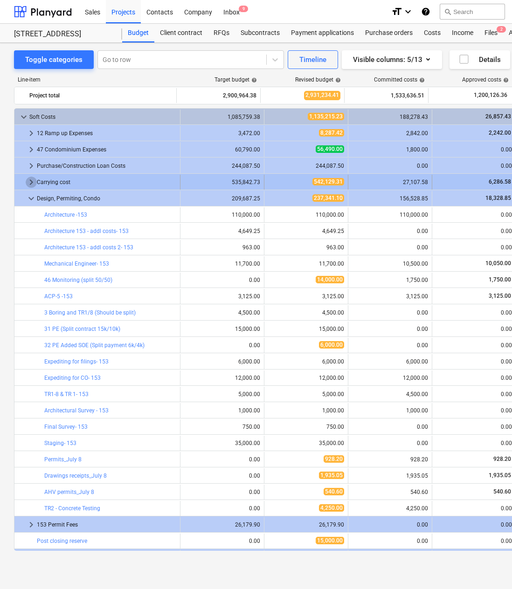
click at [32, 185] on span "keyboard_arrow_right" at bounding box center [31, 182] width 11 height 11
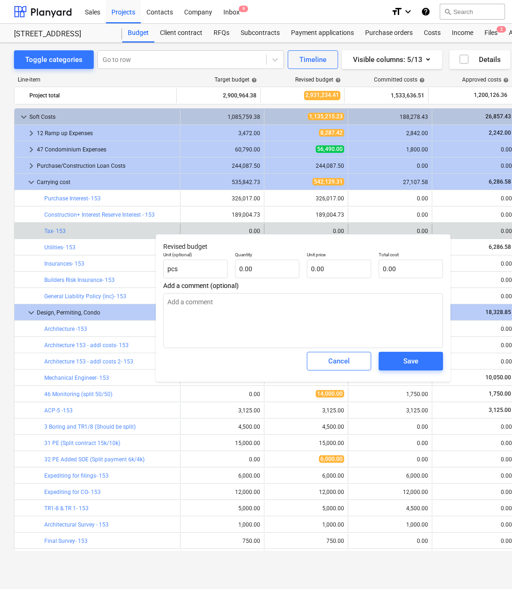
type textarea "x"
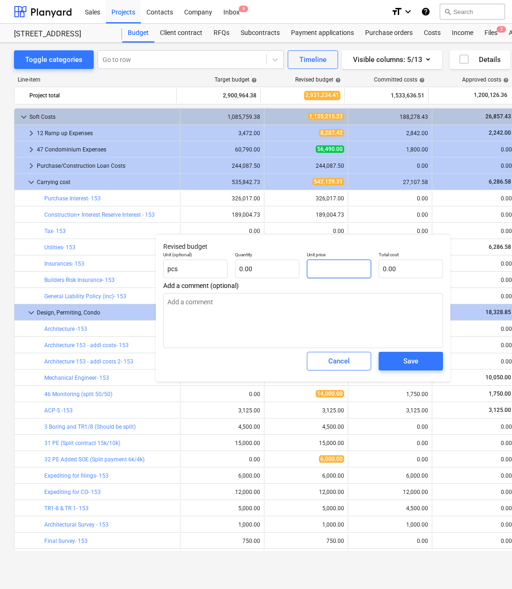
click at [346, 271] on input "text" at bounding box center [339, 269] width 64 height 19
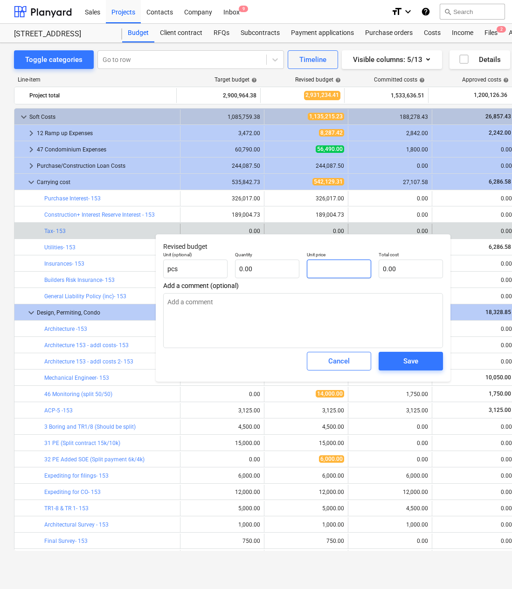
type textarea "x"
type input "2"
type textarea "x"
type input "24"
type textarea "x"
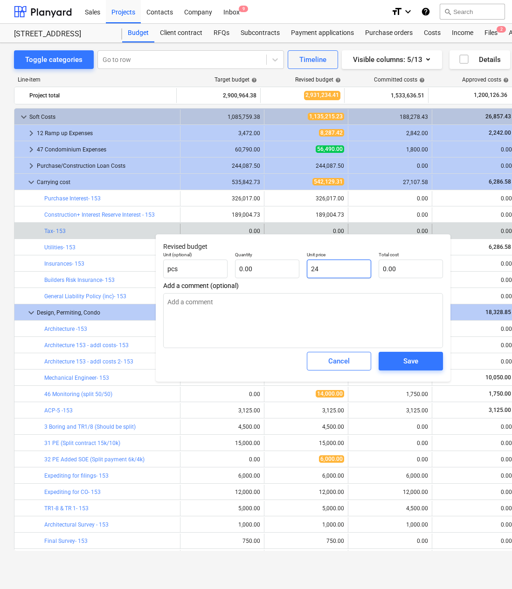
type input "242"
type textarea "x"
type input "2424"
type textarea "x"
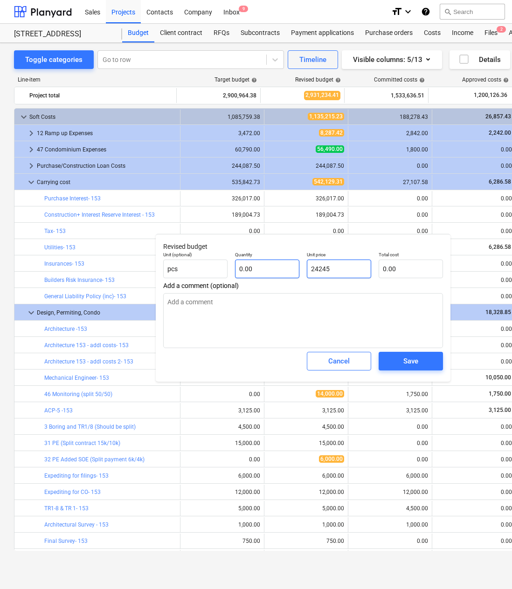
type input "24245"
type textarea "x"
type input "24,245.00"
click at [247, 272] on input "text" at bounding box center [267, 269] width 64 height 19
type textarea "x"
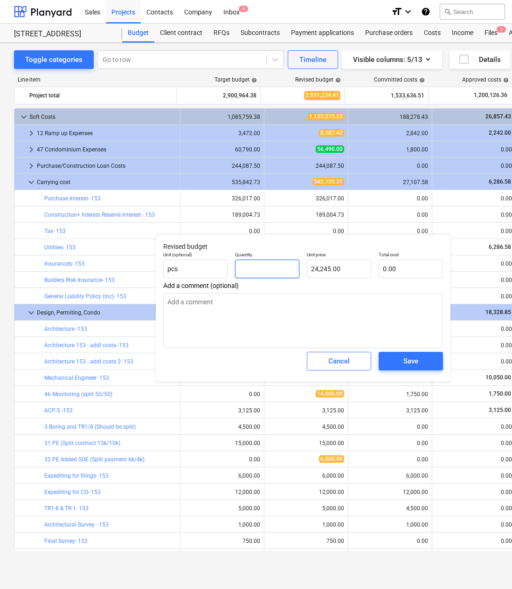
type input "1"
type input "24,245.00"
type input "1"
type textarea "x"
type input "1.00"
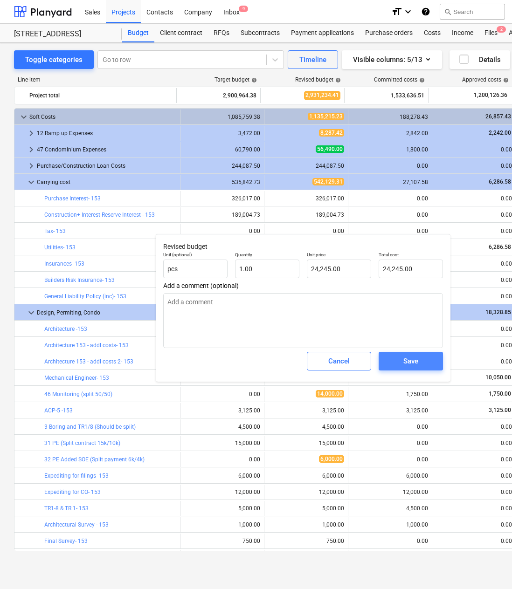
click at [422, 364] on span "Save" at bounding box center [411, 361] width 42 height 12
type textarea "x"
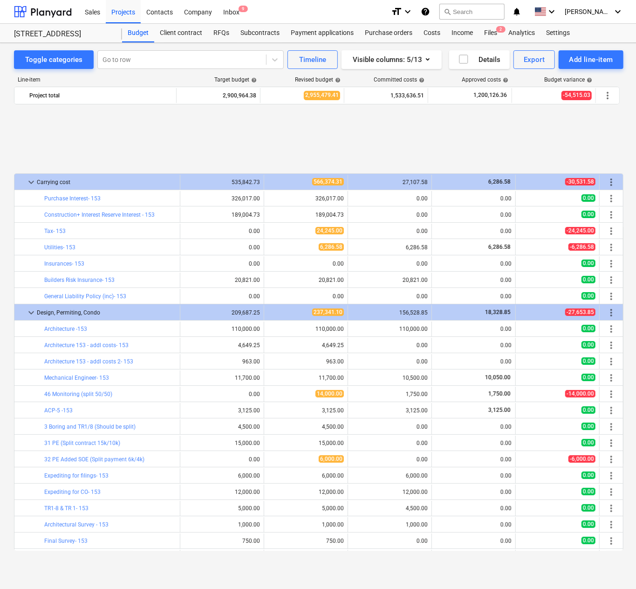
scroll to position [144, 0]
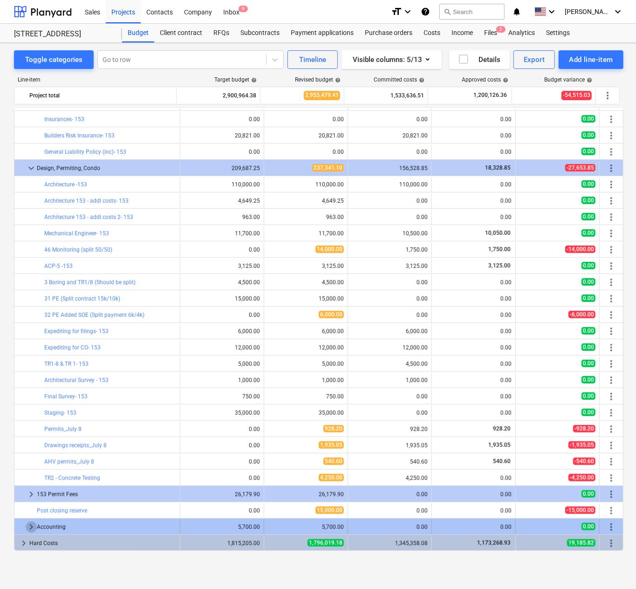
click at [28, 527] on span "keyboard_arrow_right" at bounding box center [31, 526] width 11 height 11
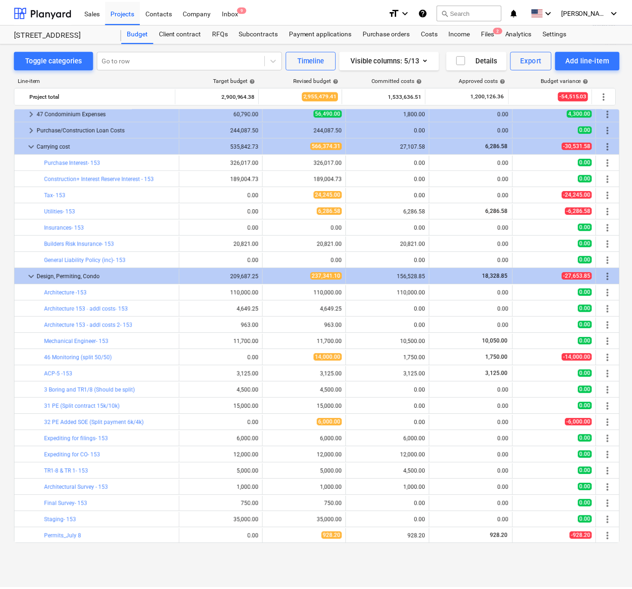
scroll to position [0, 0]
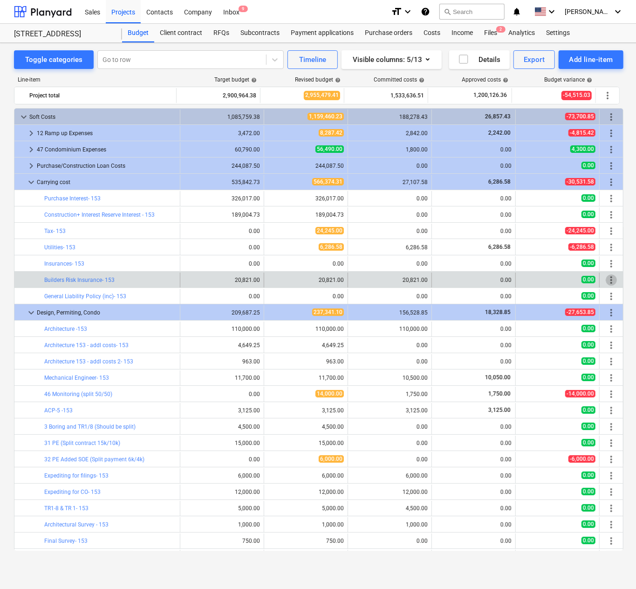
click at [425, 281] on span "more_vert" at bounding box center [611, 279] width 11 height 11
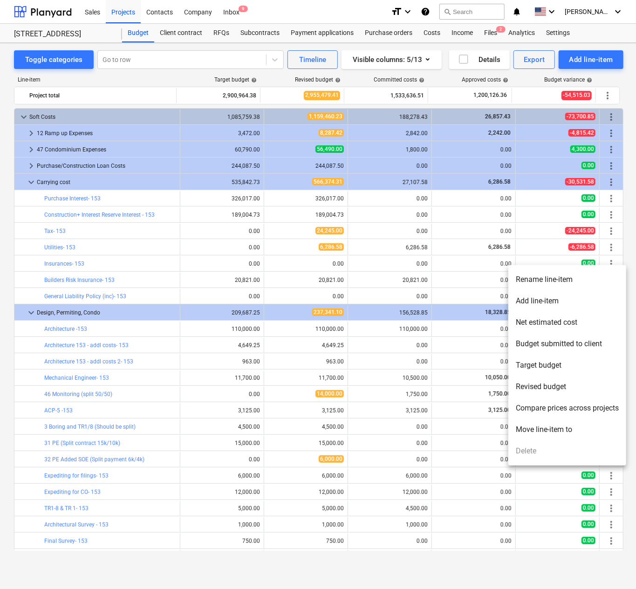
click at [425, 256] on div at bounding box center [318, 294] width 636 height 589
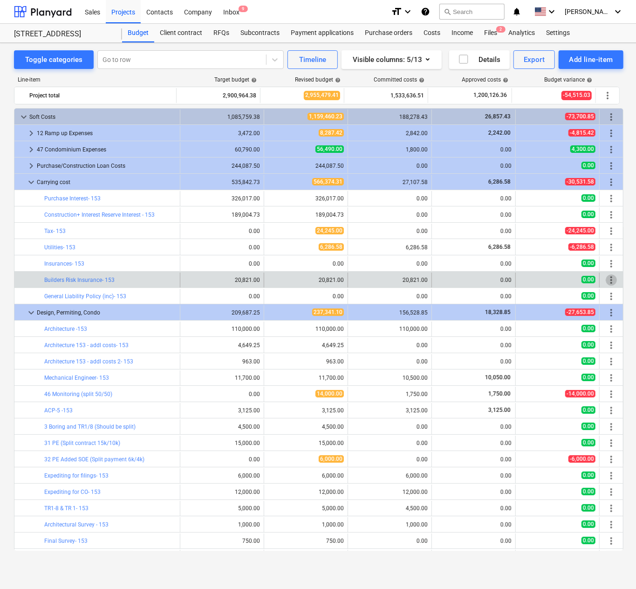
click at [425, 280] on span "more_vert" at bounding box center [611, 279] width 11 height 11
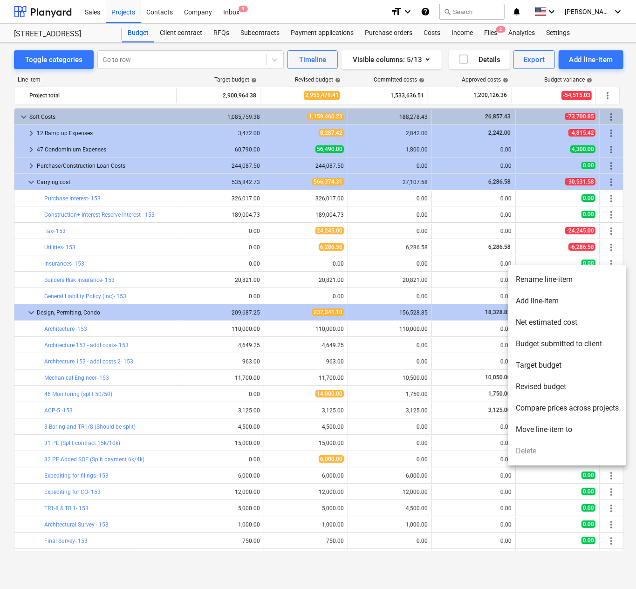
click at [425, 426] on li "Move line-item to" at bounding box center [567, 429] width 118 height 21
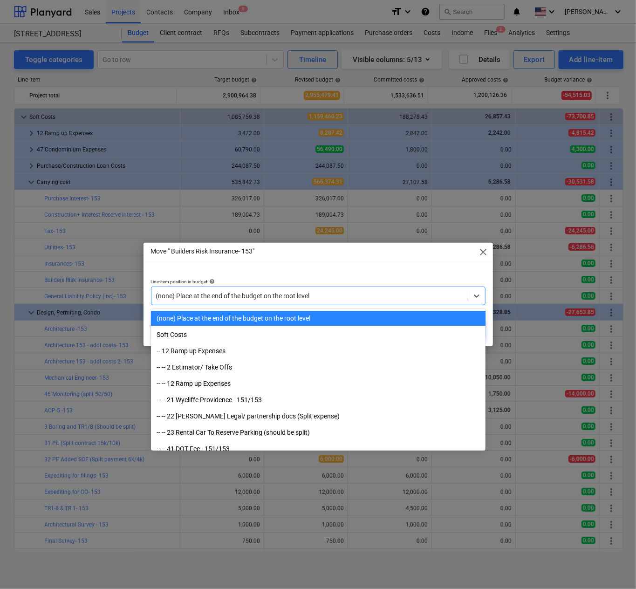
click at [330, 293] on div at bounding box center [309, 295] width 307 height 9
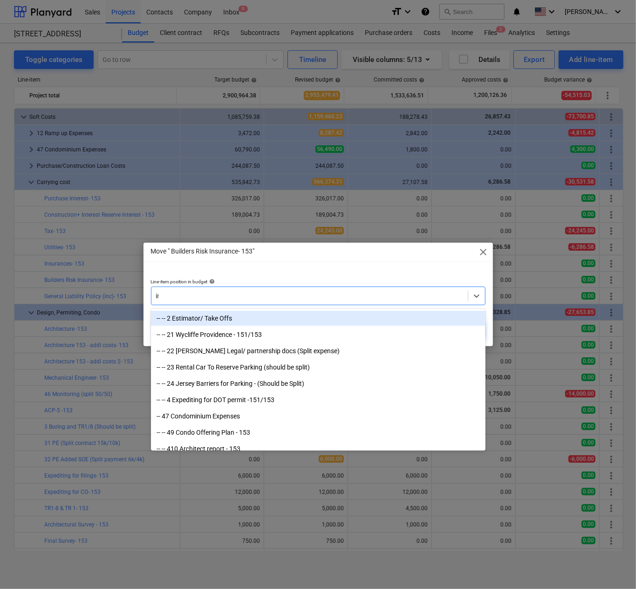
type input "ins"
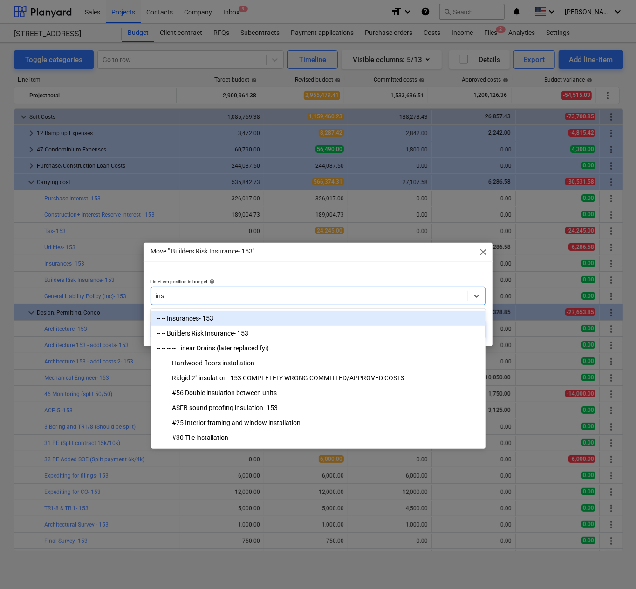
click at [293, 318] on div "-- -- Insurances- 153" at bounding box center [318, 318] width 335 height 15
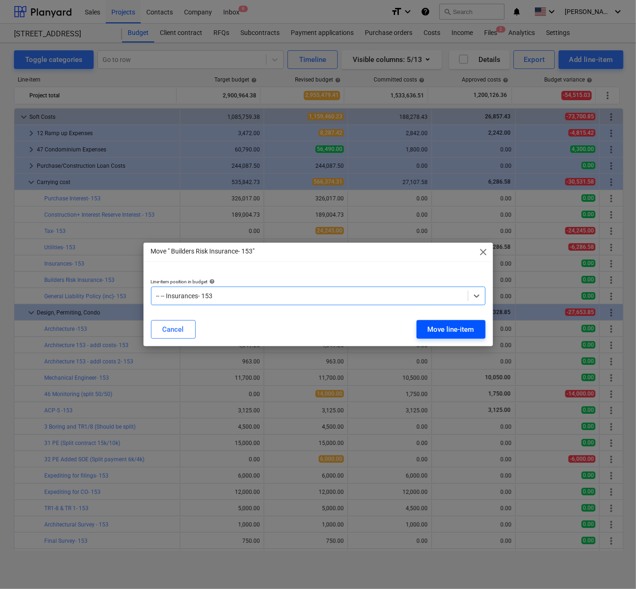
click at [425, 324] on div "Move line-item" at bounding box center [451, 329] width 47 height 12
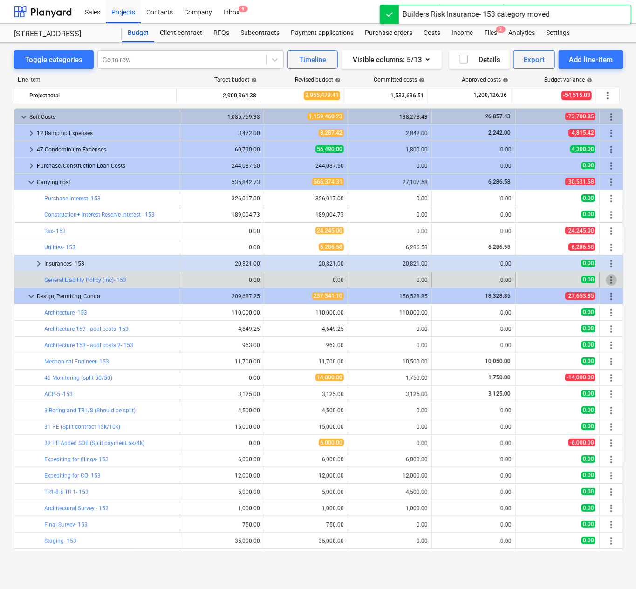
click at [425, 277] on span "more_vert" at bounding box center [611, 279] width 11 height 11
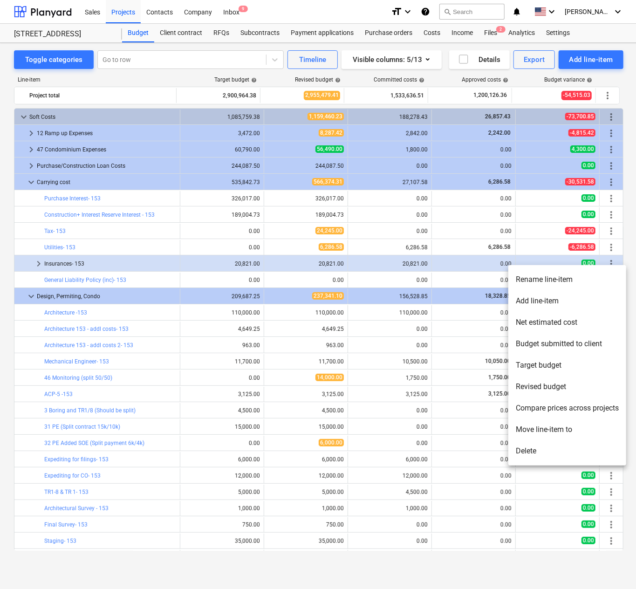
click at [425, 277] on div at bounding box center [318, 294] width 636 height 589
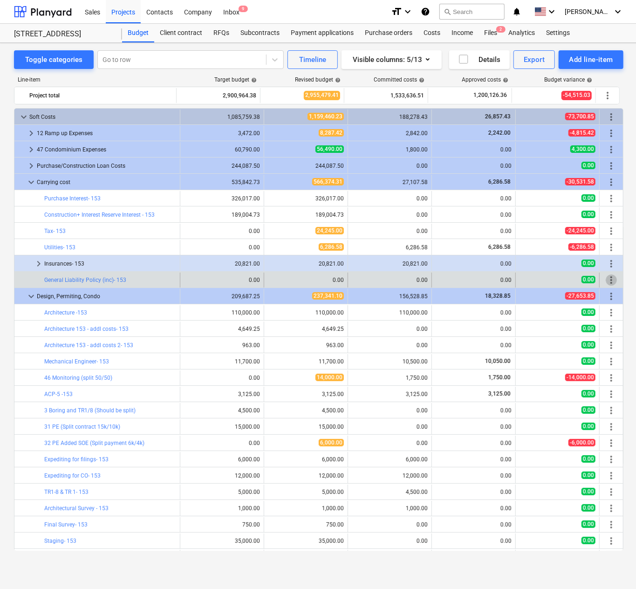
click at [425, 279] on span "more_vert" at bounding box center [611, 279] width 11 height 11
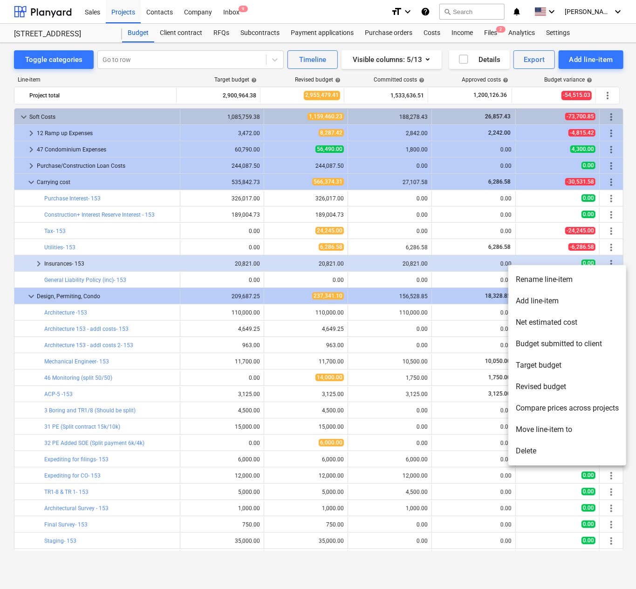
click at [425, 431] on li "Move line-item to" at bounding box center [567, 429] width 118 height 21
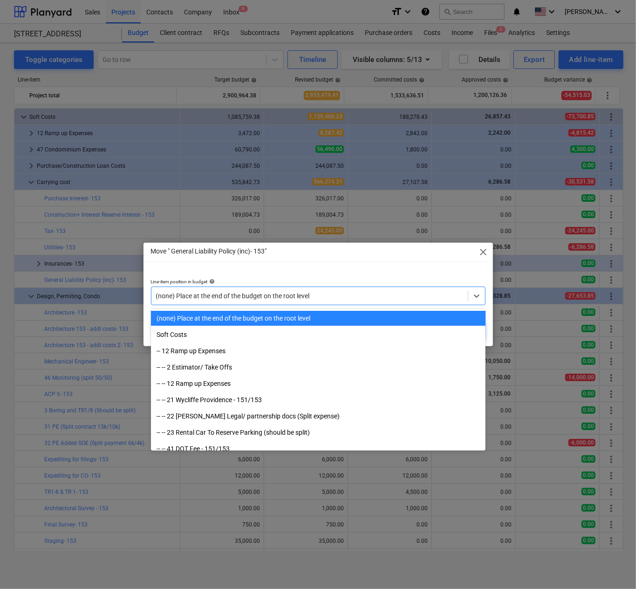
click at [335, 289] on div "(none) Place at the end of the budget on the root level" at bounding box center [309, 295] width 316 height 13
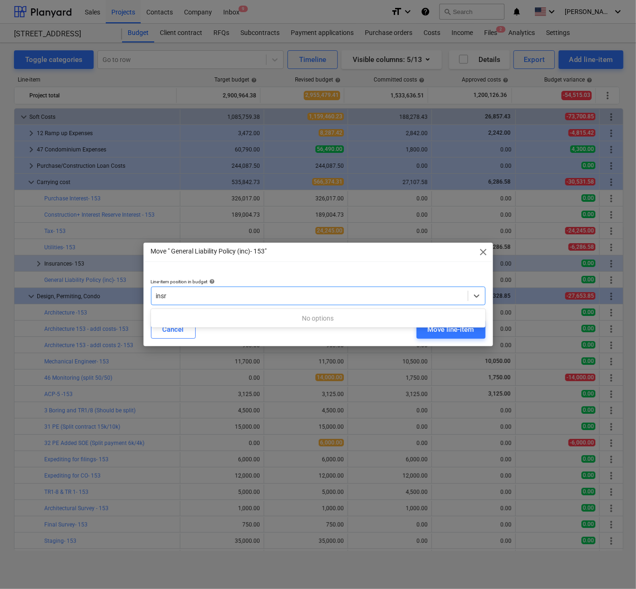
type input "ins"
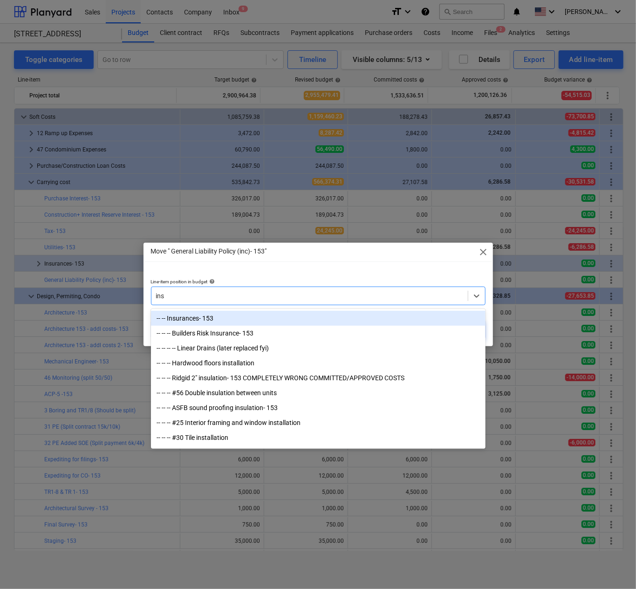
click at [207, 313] on div "-- -- Insurances- 153" at bounding box center [318, 318] width 335 height 15
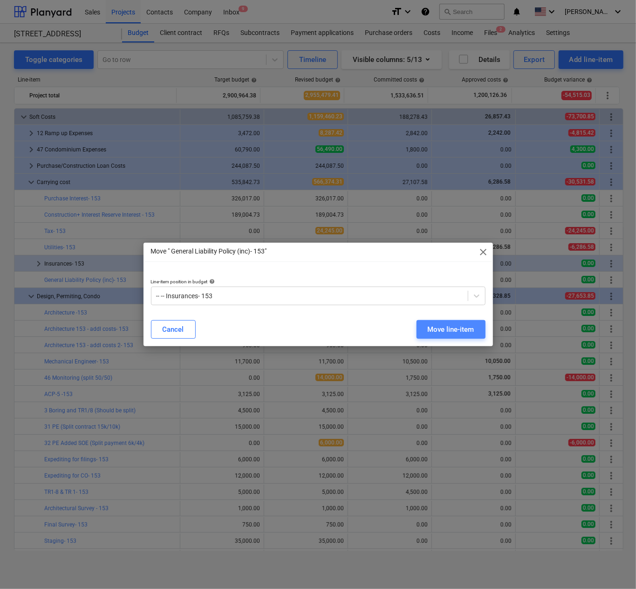
click at [425, 323] on div "Move line-item" at bounding box center [451, 329] width 47 height 12
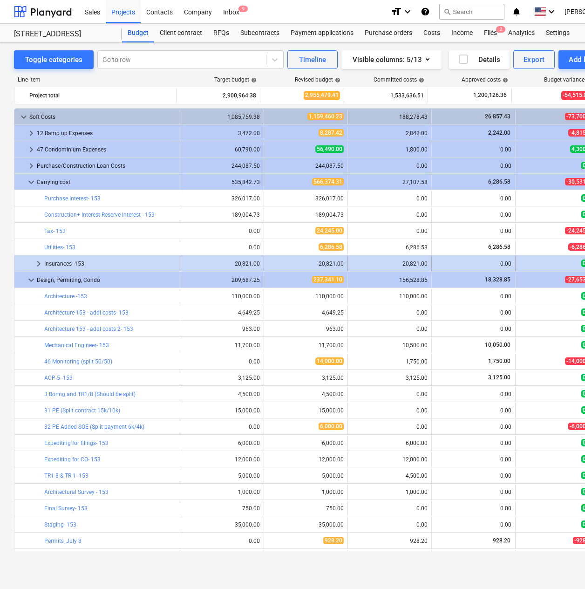
click at [40, 263] on span "keyboard_arrow_right" at bounding box center [38, 263] width 11 height 11
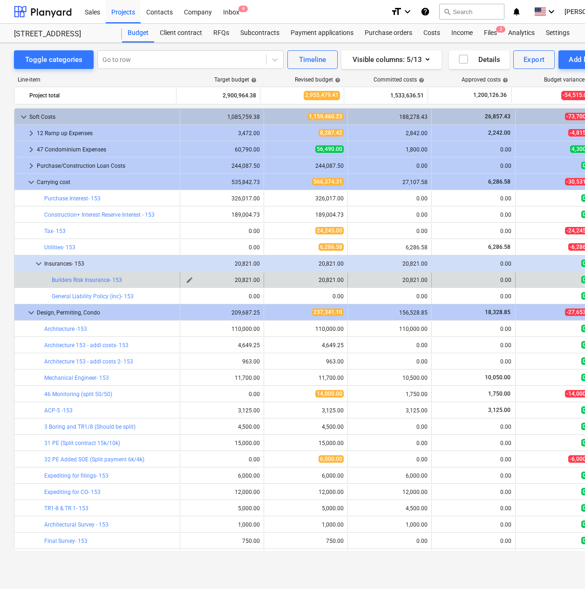
click at [186, 278] on span "edit" at bounding box center [189, 279] width 7 height 7
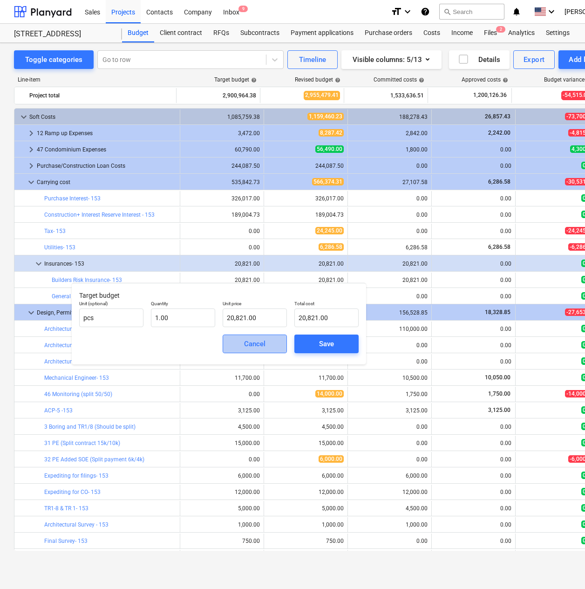
click at [243, 345] on span "Cancel" at bounding box center [254, 344] width 41 height 12
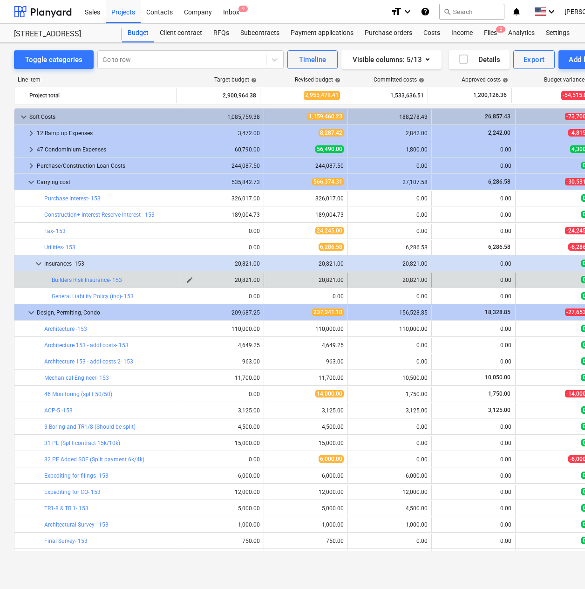
click at [186, 278] on span "edit" at bounding box center [189, 279] width 7 height 7
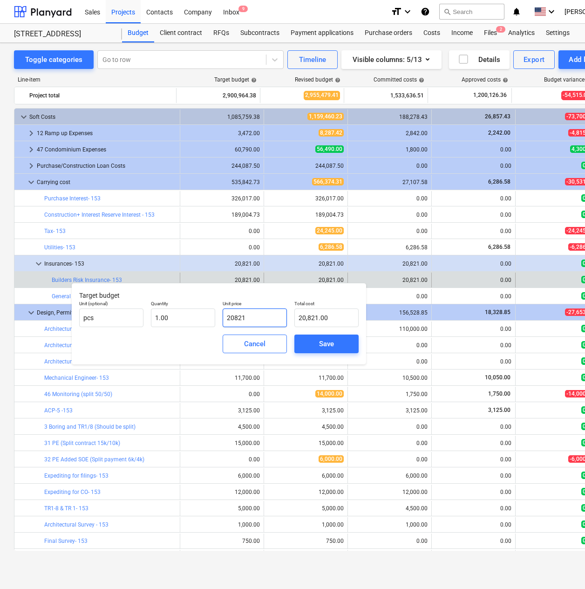
drag, startPoint x: 256, startPoint y: 317, endPoint x: 217, endPoint y: 320, distance: 39.2
click at [217, 320] on div "Unit (optional) pcs Quantity 1.00 Unit price 20821 Total cost 20,821.00" at bounding box center [218, 314] width 287 height 34
type input "2"
type input "2.00"
type input "26"
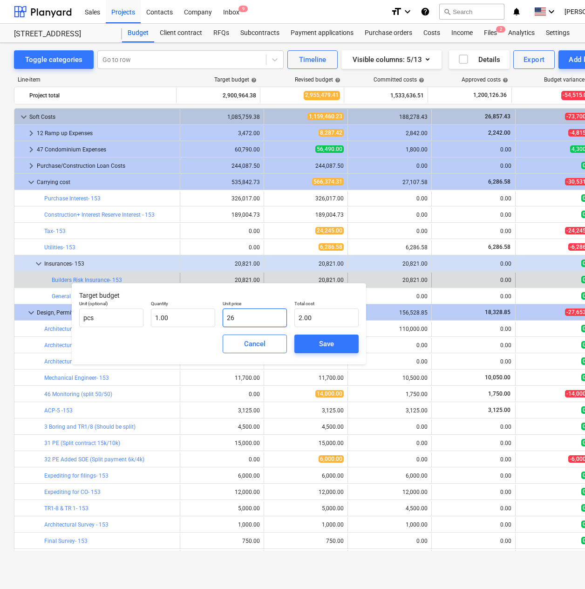
type input "26.00"
type input "260"
type input "260.00"
type input "2600"
type input "2,600.00"
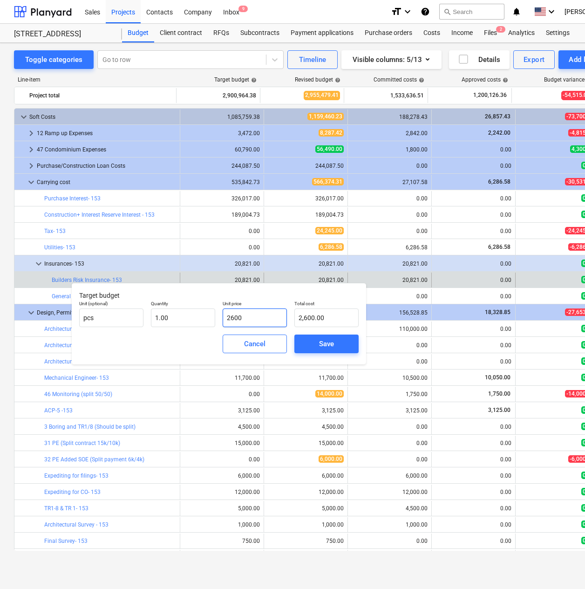
type input "26000"
type input "26,000.00"
click at [326, 350] on div "Save" at bounding box center [326, 344] width 15 height 12
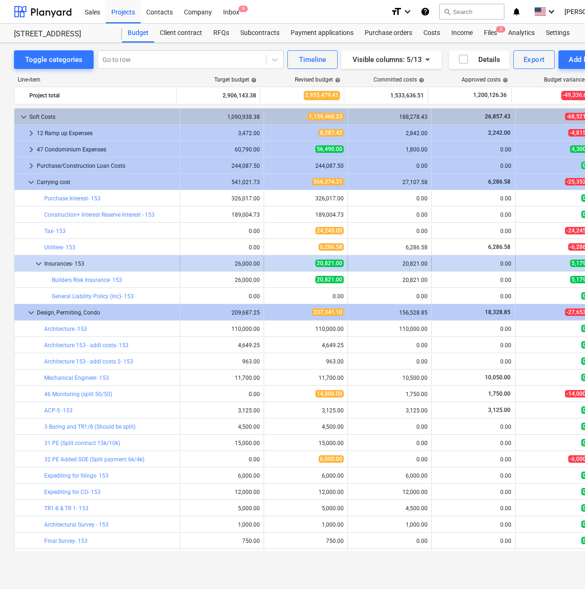
click at [33, 262] on span "keyboard_arrow_down" at bounding box center [38, 263] width 11 height 11
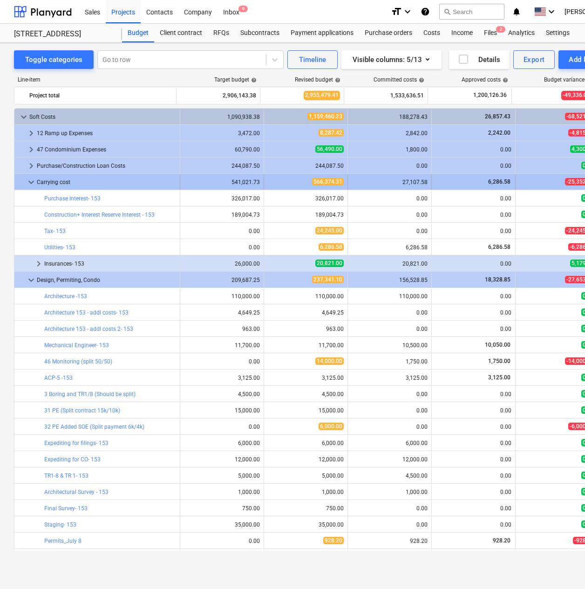
click at [33, 179] on span "keyboard_arrow_down" at bounding box center [31, 182] width 11 height 11
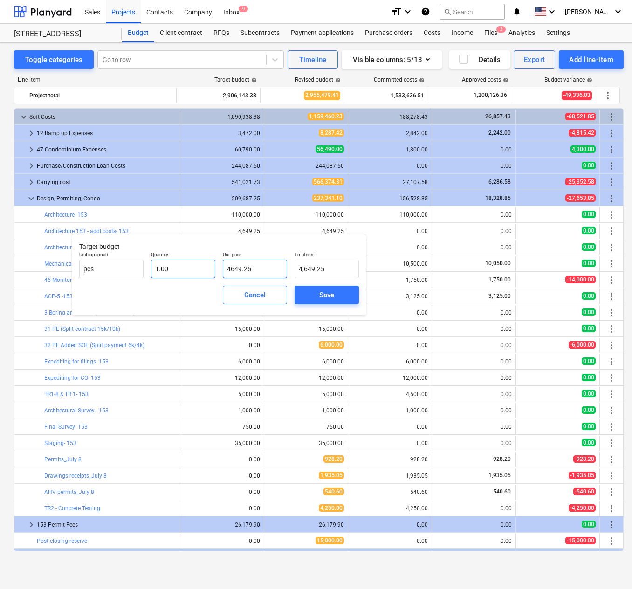
drag, startPoint x: 259, startPoint y: 269, endPoint x: 208, endPoint y: 266, distance: 50.9
click at [208, 266] on div "Unit (optional) pcs Quantity 1.00 Unit price 4649.25 Total cost 4,649.25" at bounding box center [218, 265] width 287 height 34
type input "0"
type input "0.00"
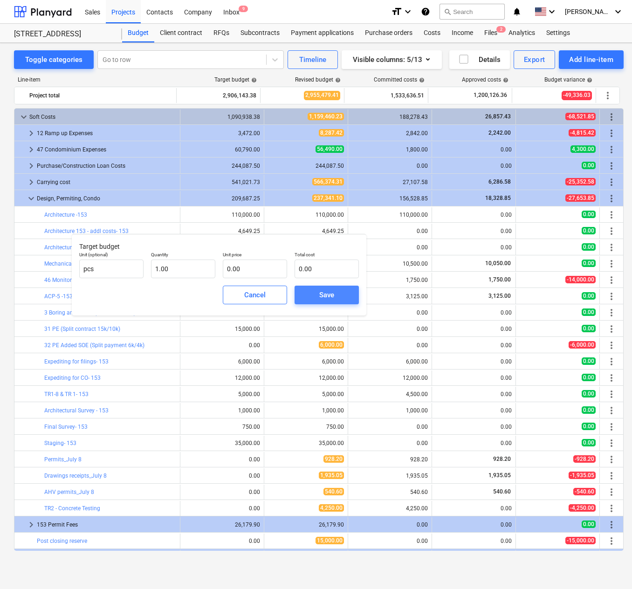
click at [318, 292] on span "Save" at bounding box center [327, 295] width 42 height 12
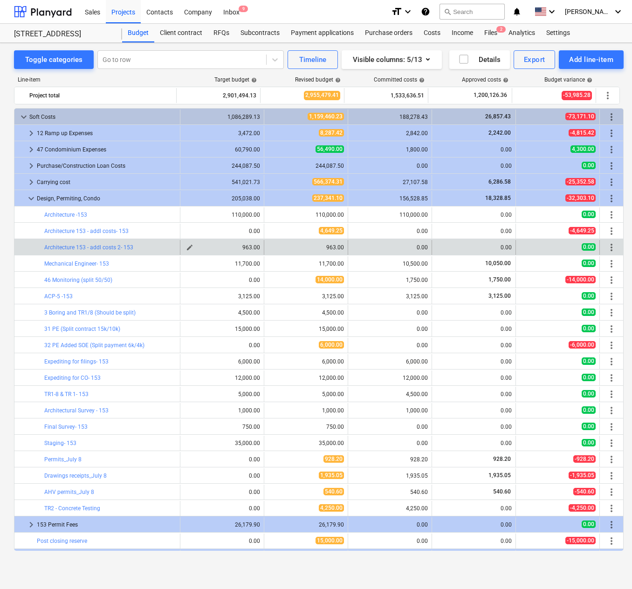
click at [186, 246] on span "edit" at bounding box center [189, 247] width 7 height 7
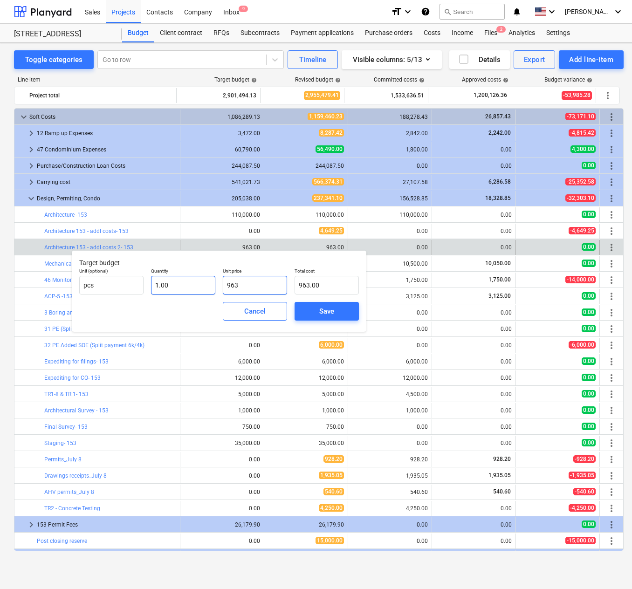
drag, startPoint x: 257, startPoint y: 285, endPoint x: 181, endPoint y: 284, distance: 76.0
click at [181, 284] on div "Unit (optional) pcs Quantity 1.00 Unit price 963 Total cost 963.00" at bounding box center [218, 281] width 287 height 34
type input "0"
type input "0.00"
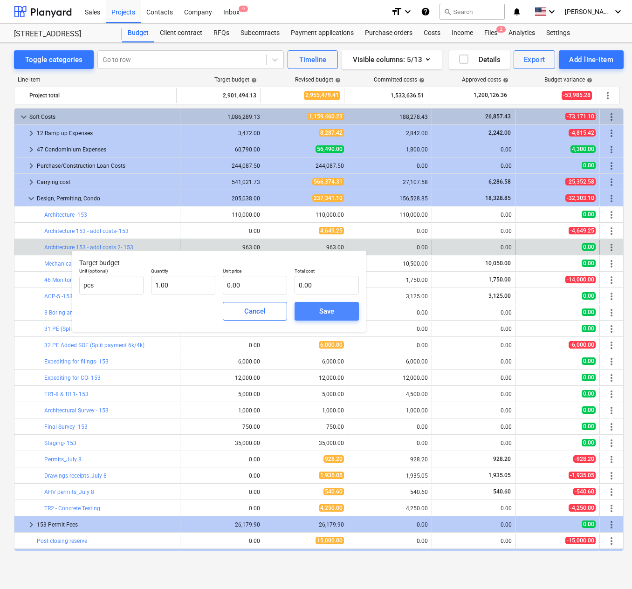
click at [337, 308] on span "Save" at bounding box center [327, 311] width 42 height 12
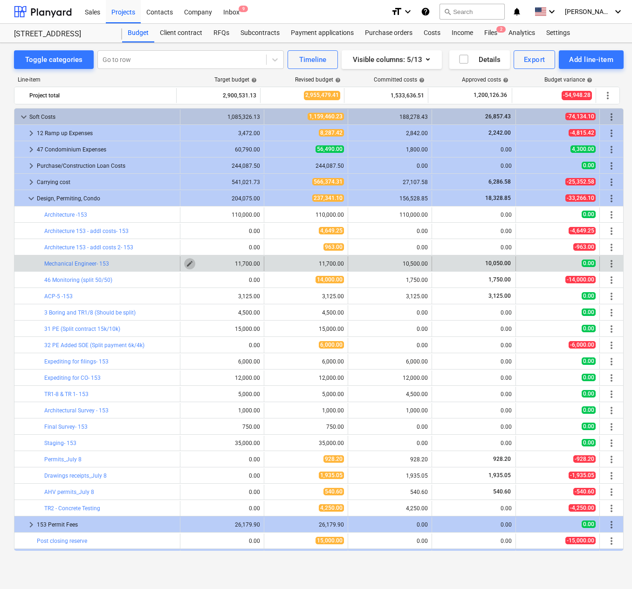
click at [186, 261] on span "edit" at bounding box center [189, 263] width 7 height 7
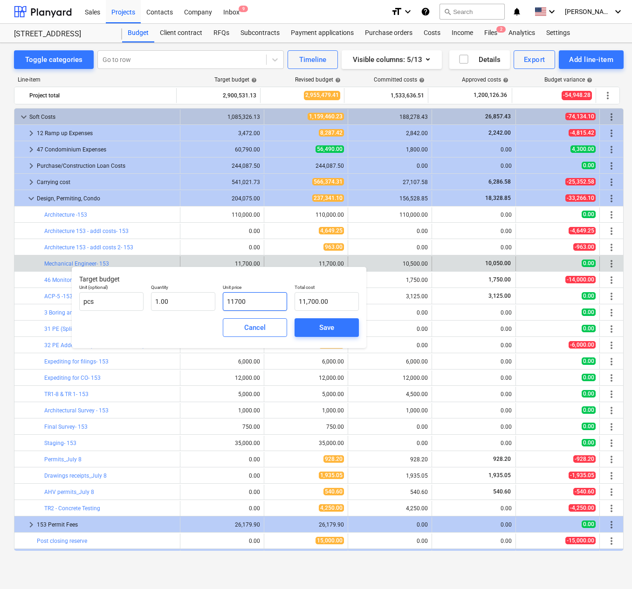
drag, startPoint x: 255, startPoint y: 300, endPoint x: 197, endPoint y: 313, distance: 60.2
click at [197, 313] on div "Unit (optional) pcs Quantity 1.00 Unit price 11700 Total cost 11,700.00" at bounding box center [218, 298] width 287 height 34
type input "8"
type input "8.00"
type input "85"
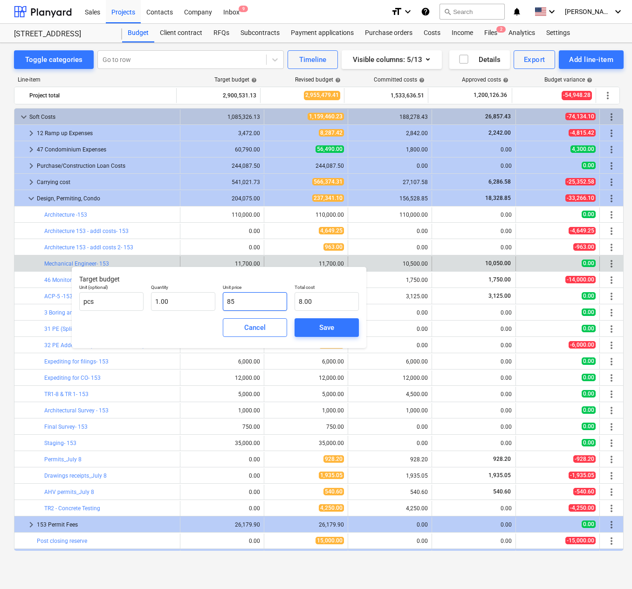
type input "85.00"
type input "850"
type input "850.00"
type input "8500"
type input "8,500.00"
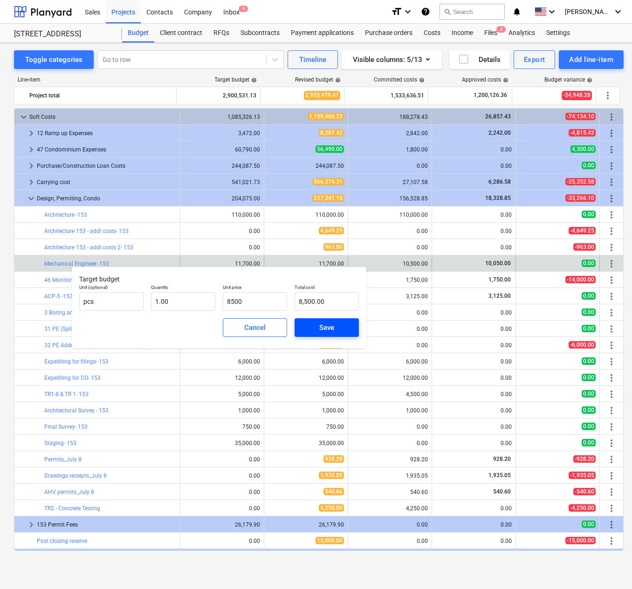
type input "8,500.00"
click at [317, 332] on span "Save" at bounding box center [327, 328] width 42 height 12
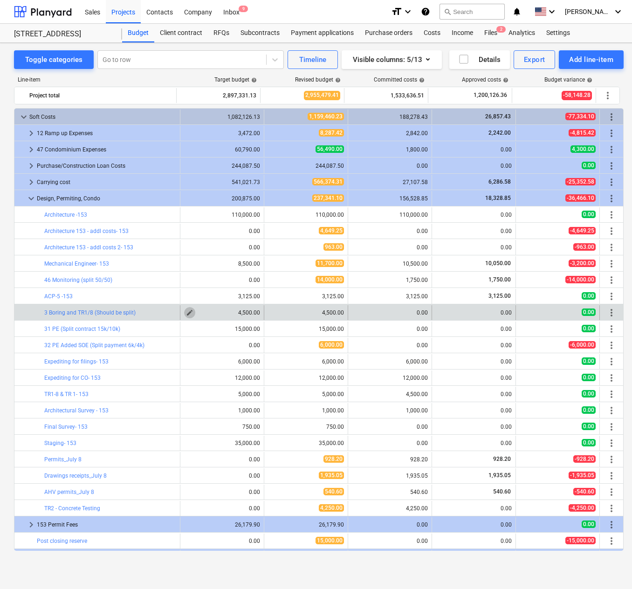
click at [186, 313] on span "edit" at bounding box center [189, 312] width 7 height 7
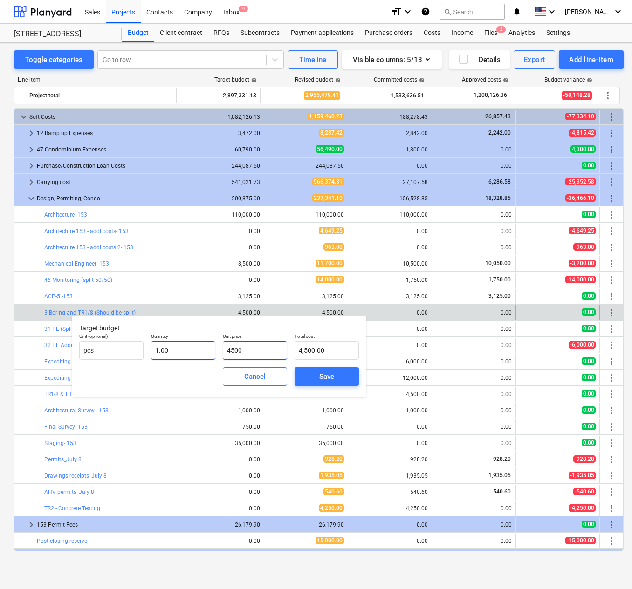
drag, startPoint x: 263, startPoint y: 346, endPoint x: 185, endPoint y: 352, distance: 77.6
click at [185, 352] on div "Unit (optional) pcs Quantity 1.00 Unit price 4500 Total cost 4,500.00" at bounding box center [218, 346] width 287 height 34
type input "0"
type input "0.00"
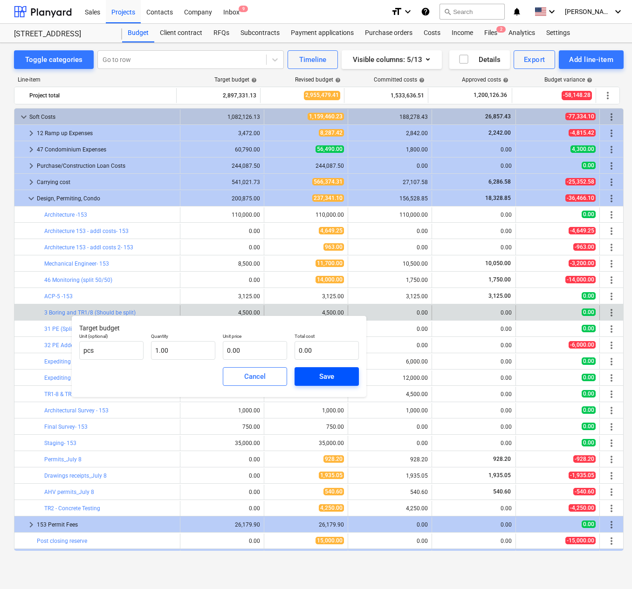
click at [316, 375] on span "Save" at bounding box center [327, 376] width 42 height 12
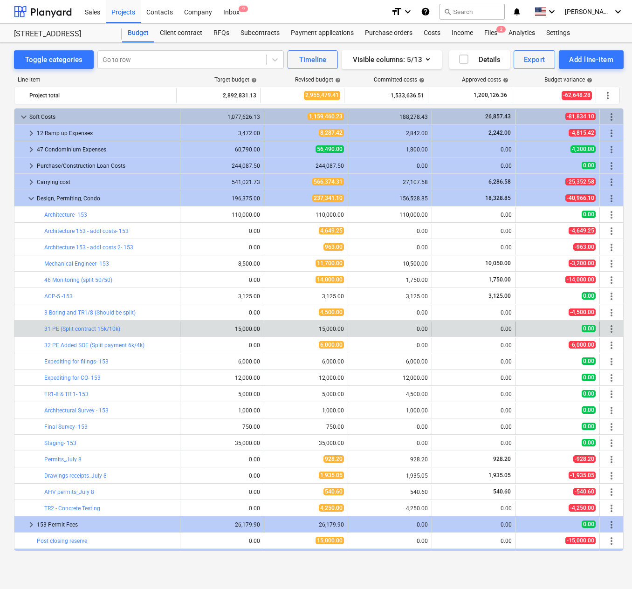
drag, startPoint x: 178, startPoint y: 329, endPoint x: 387, endPoint y: 321, distance: 209.4
click at [387, 322] on div "0.00" at bounding box center [390, 329] width 76 height 15
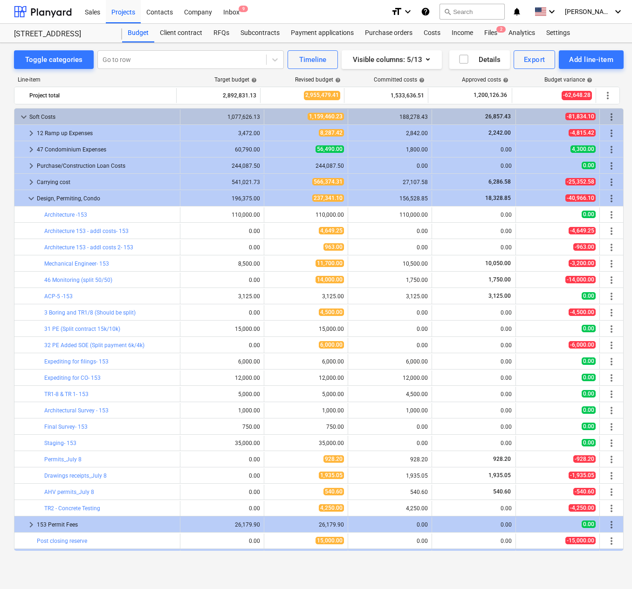
click at [187, 263] on span "edit" at bounding box center [189, 263] width 7 height 7
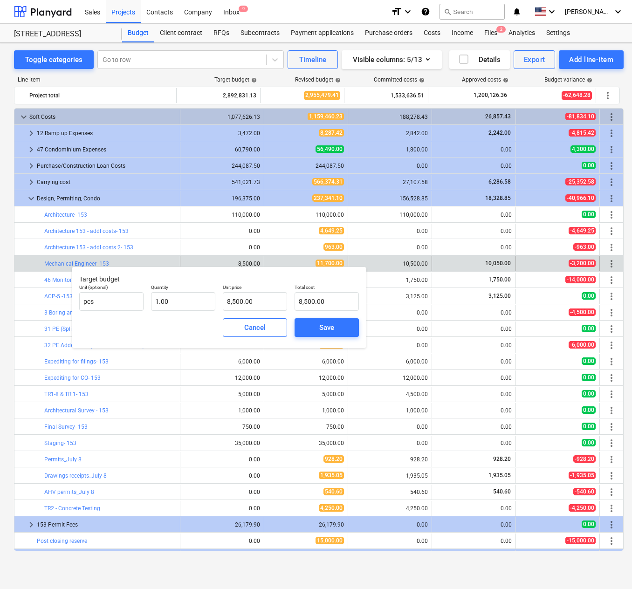
click at [220, 261] on div "8,500.00" at bounding box center [222, 264] width 76 height 7
drag, startPoint x: 225, startPoint y: 259, endPoint x: 278, endPoint y: 265, distance: 53.0
click at [278, 265] on div "bar_chart Mechanical Engineer- 153 8,500.00 edit 11,700.00 10,500.00 10,050.00 …" at bounding box center [318, 263] width 609 height 15
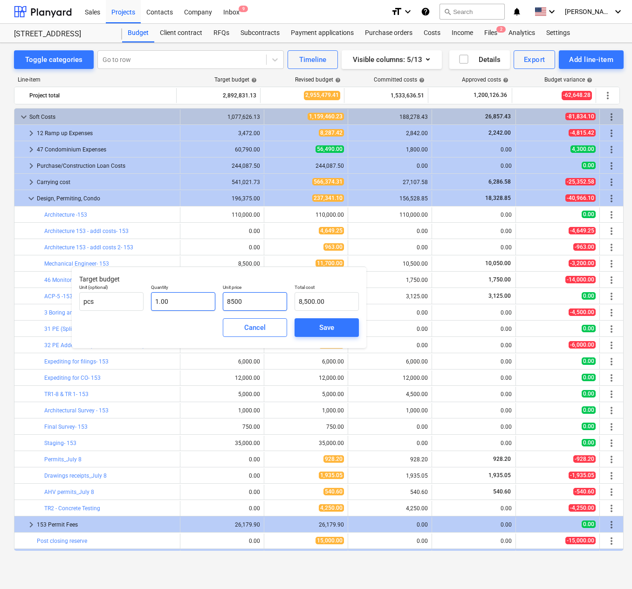
drag, startPoint x: 278, startPoint y: 265, endPoint x: 213, endPoint y: 303, distance: 74.8
click at [213, 303] on div "Unit (optional) pcs Quantity 1.00 Unit price 8500 Total cost 8,500.00" at bounding box center [218, 298] width 287 height 34
type input "1"
type input "1.00"
type input "11"
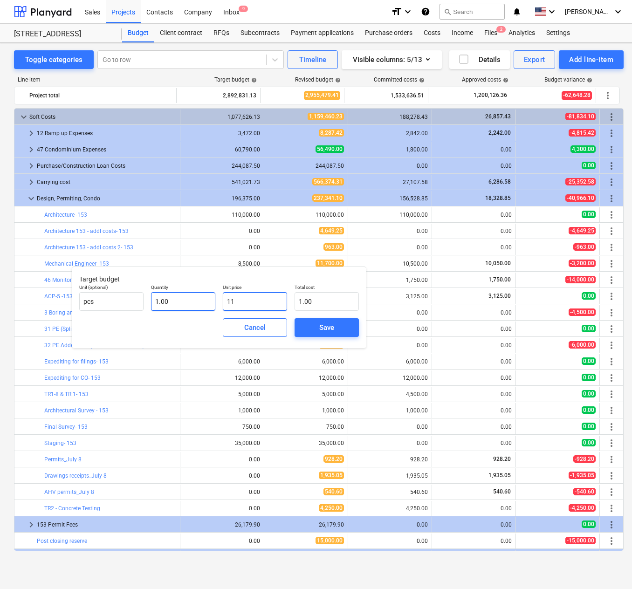
type input "11.00"
type input "117"
type input "117.00"
type input "1170"
type input "1,170.00"
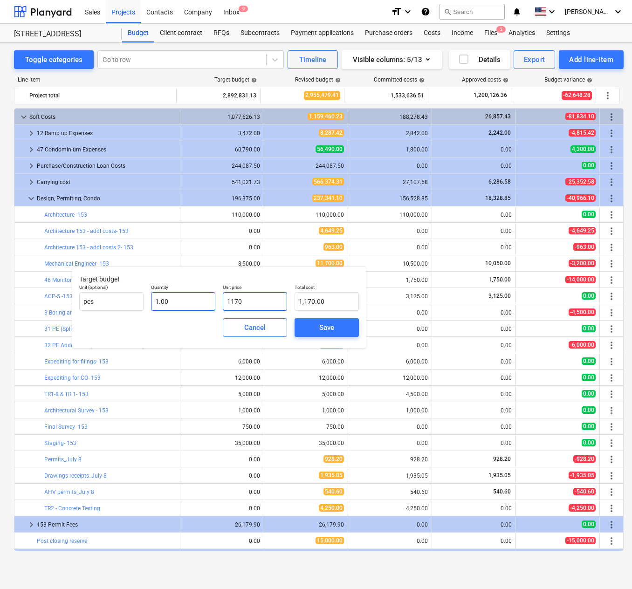
type input "11700"
type input "11,700.00"
click at [329, 331] on div "Save" at bounding box center [326, 328] width 15 height 12
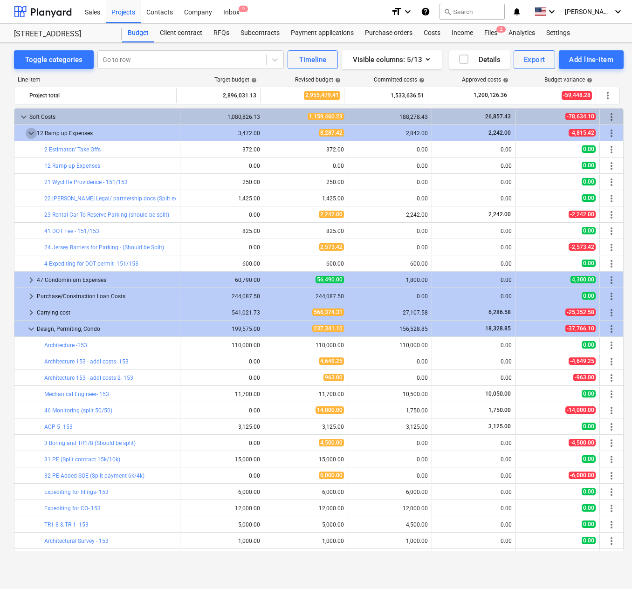
click at [27, 133] on span "keyboard_arrow_down" at bounding box center [31, 133] width 11 height 11
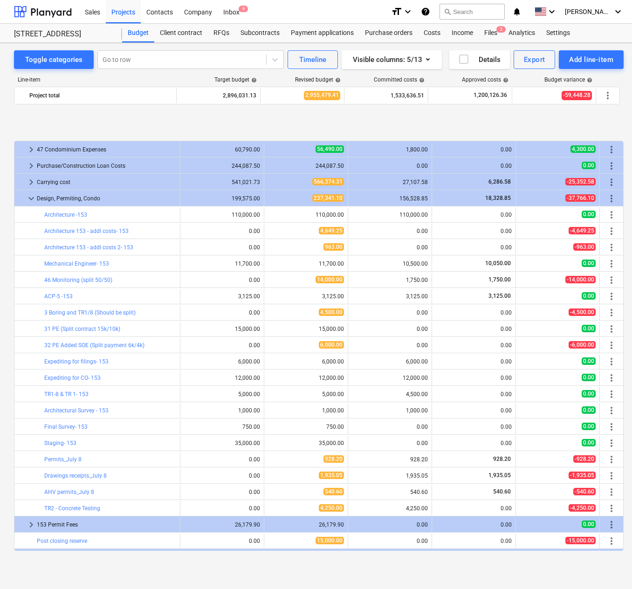
scroll to position [63, 0]
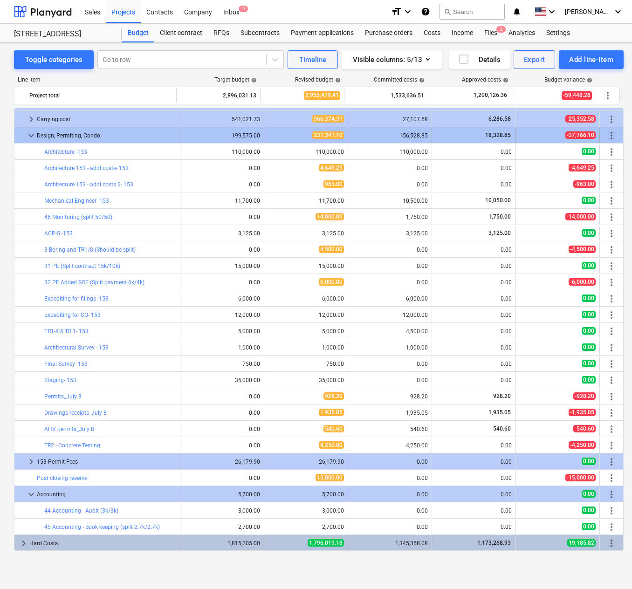
click at [27, 137] on span "keyboard_arrow_down" at bounding box center [31, 135] width 11 height 11
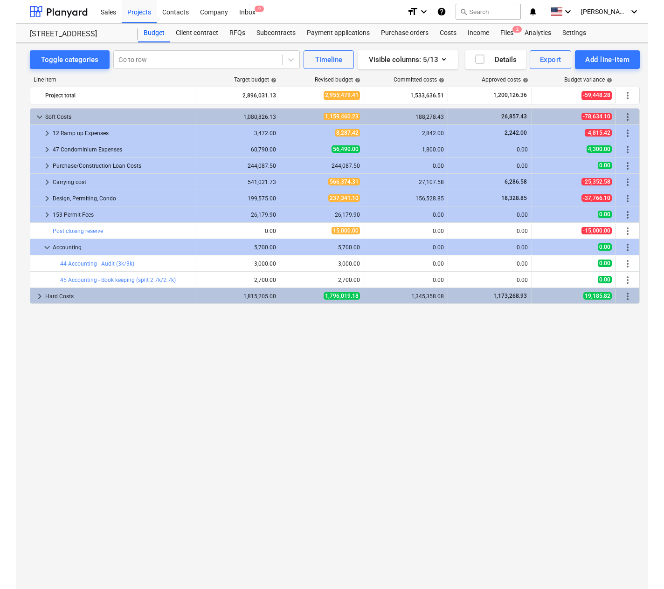
scroll to position [0, 0]
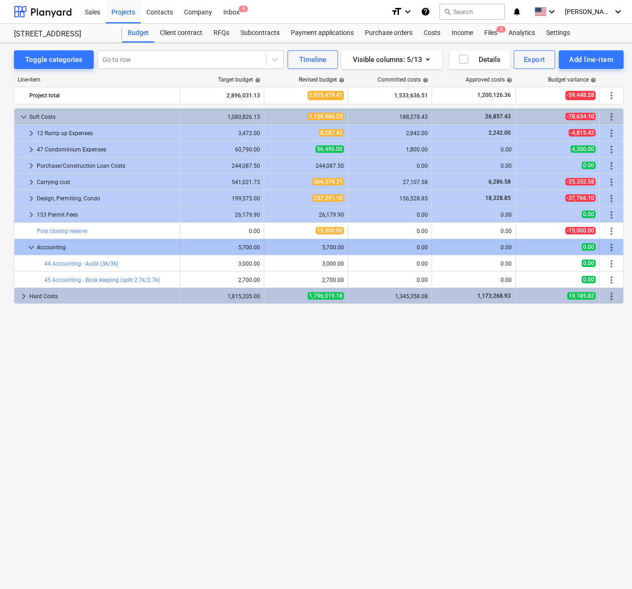
click at [30, 247] on span "keyboard_arrow_down" at bounding box center [31, 247] width 11 height 11
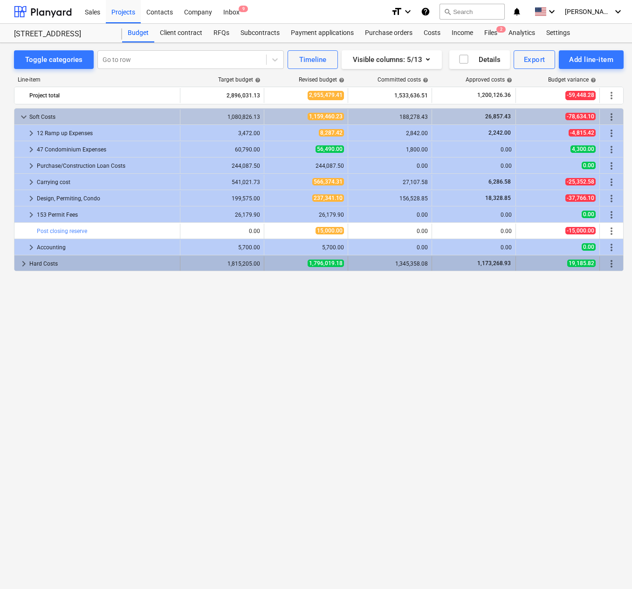
click at [22, 264] on span "keyboard_arrow_right" at bounding box center [23, 263] width 11 height 11
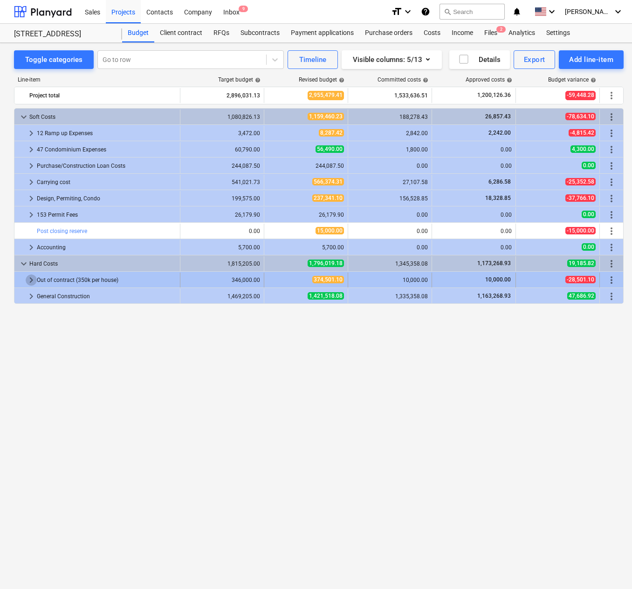
click at [32, 277] on span "keyboard_arrow_right" at bounding box center [31, 279] width 11 height 11
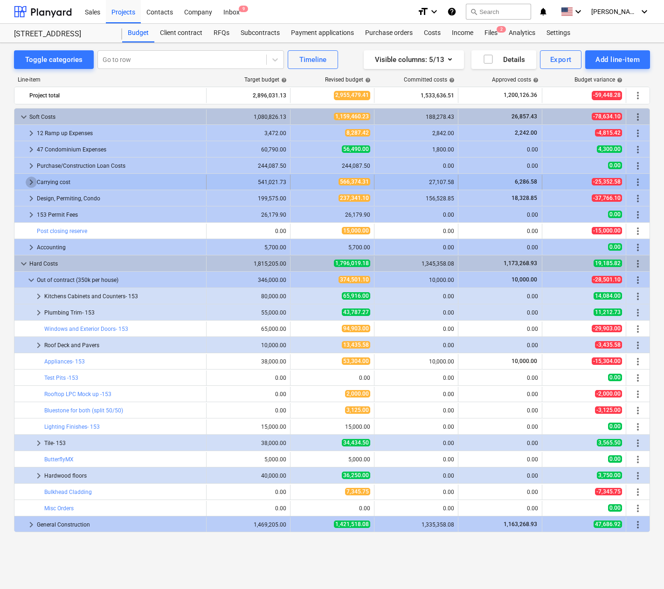
click at [30, 179] on span "keyboard_arrow_right" at bounding box center [31, 182] width 11 height 11
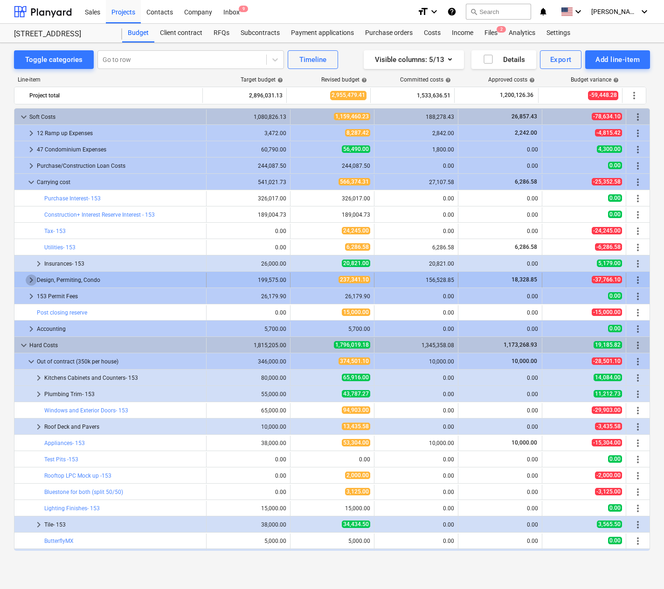
click at [27, 277] on span "keyboard_arrow_right" at bounding box center [31, 279] width 11 height 11
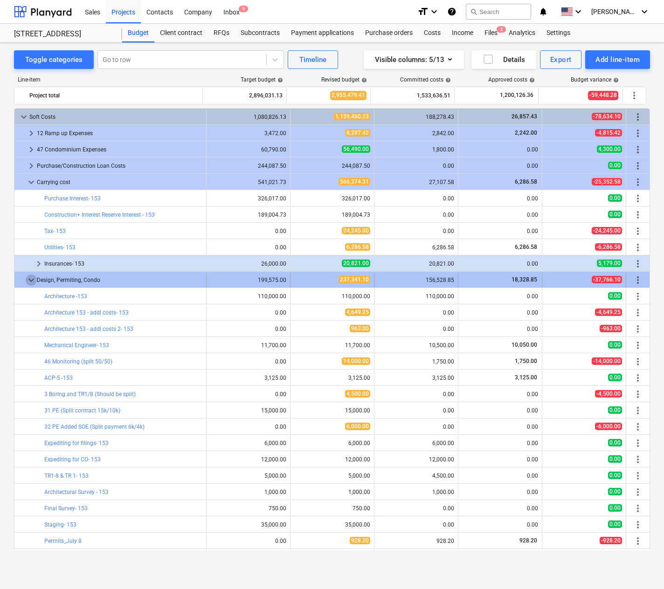
click at [30, 282] on span "keyboard_arrow_down" at bounding box center [31, 279] width 11 height 11
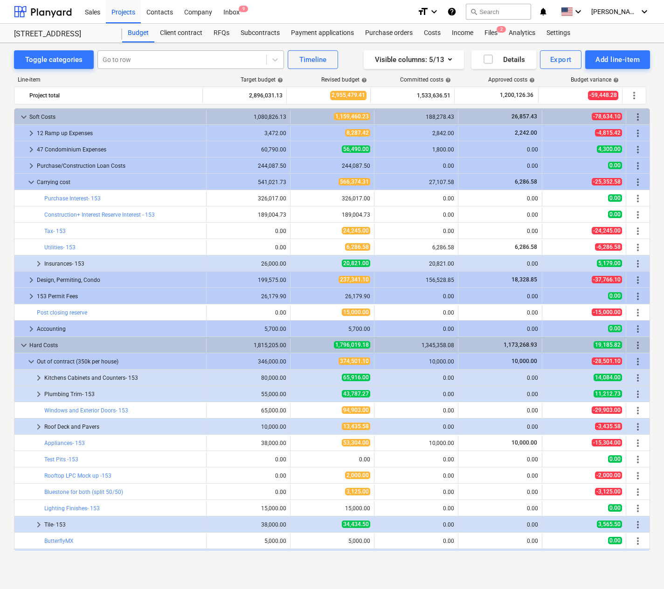
click at [159, 57] on div at bounding box center [182, 59] width 159 height 9
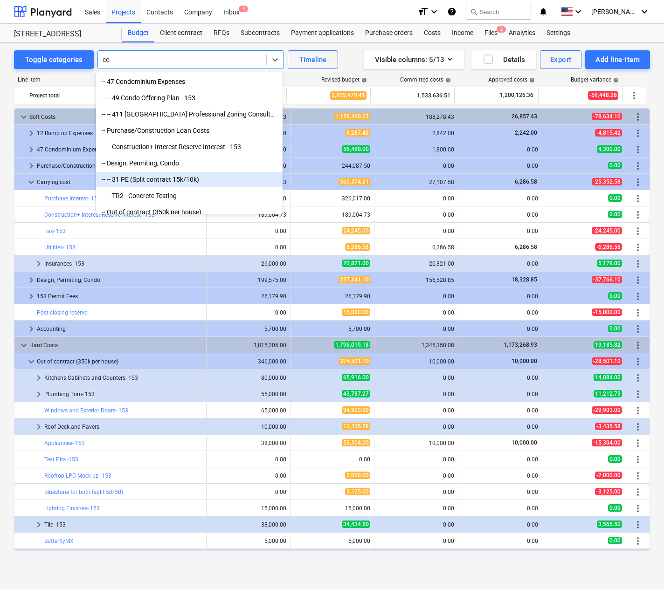
type input "c"
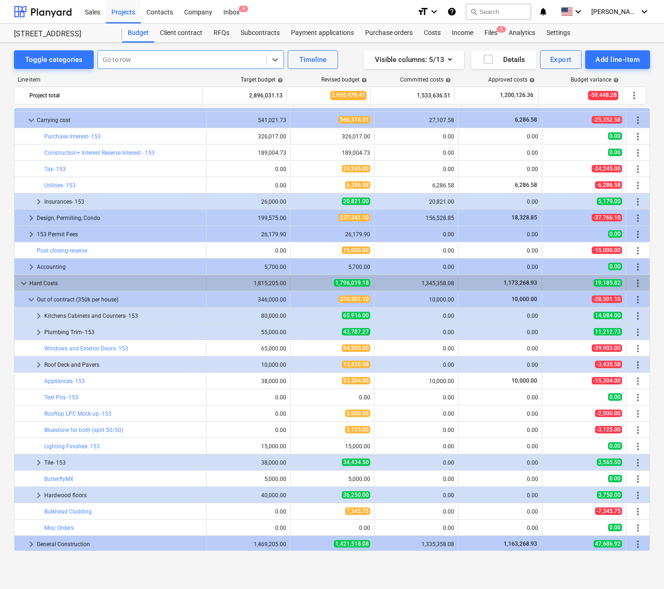
scroll to position [63, 0]
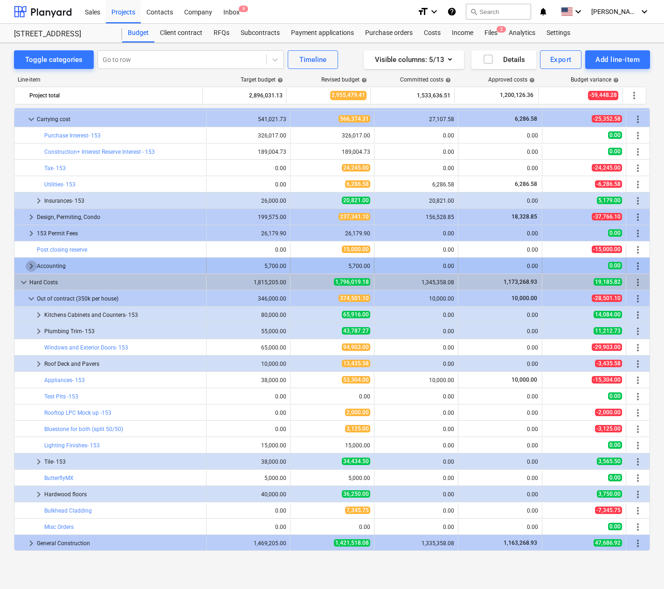
click at [30, 266] on span "keyboard_arrow_right" at bounding box center [31, 266] width 11 height 11
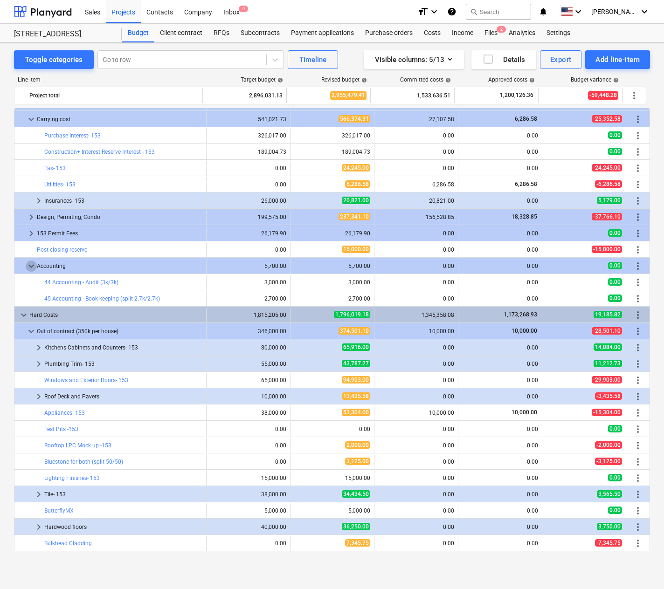
click at [30, 266] on span "keyboard_arrow_down" at bounding box center [31, 266] width 11 height 11
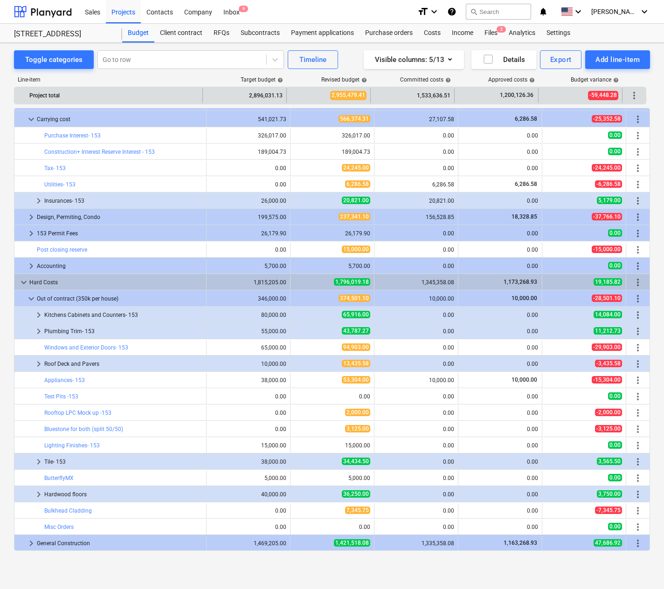
click at [265, 96] on div "2,896,031.13" at bounding box center [244, 95] width 76 height 15
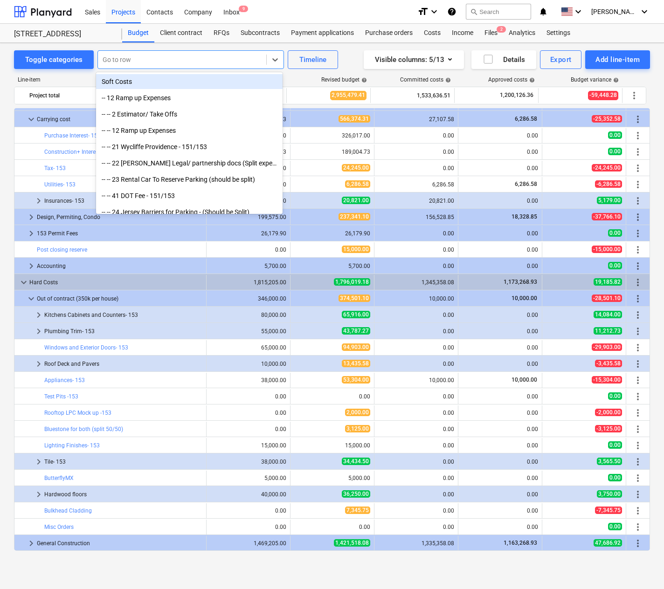
click at [154, 56] on div at bounding box center [182, 59] width 159 height 9
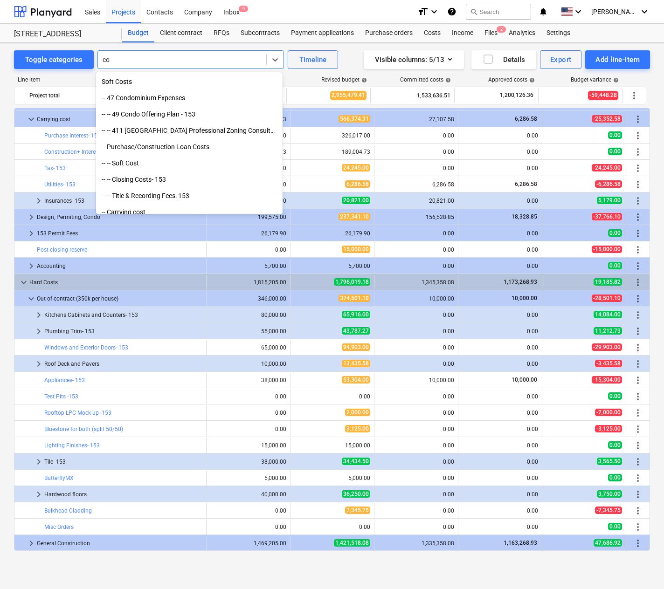
type input "c"
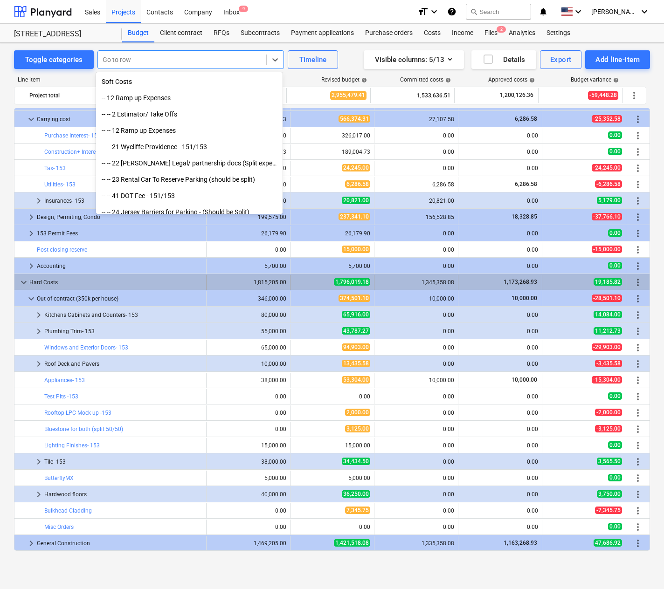
click at [425, 279] on span "more_vert" at bounding box center [637, 282] width 11 height 11
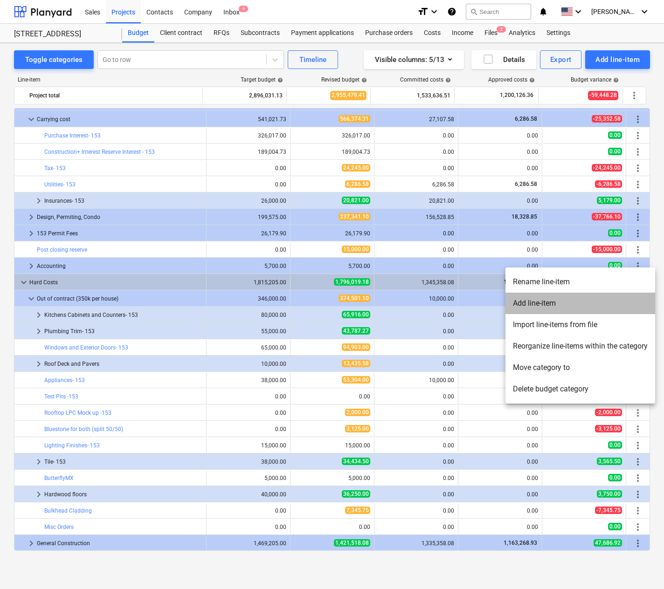
click at [425, 304] on li "Add line-item" at bounding box center [580, 303] width 150 height 21
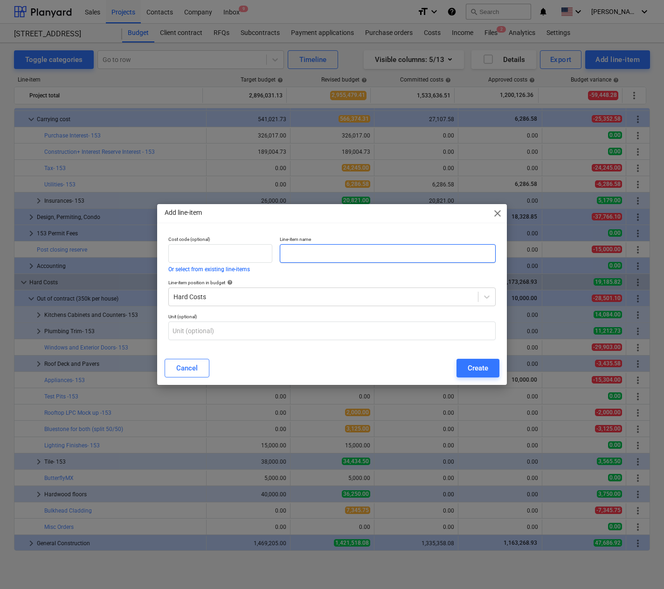
click at [364, 252] on input "text" at bounding box center [388, 253] width 216 height 19
type input "Contingency Budget"
click at [425, 366] on div "Create" at bounding box center [477, 368] width 21 height 12
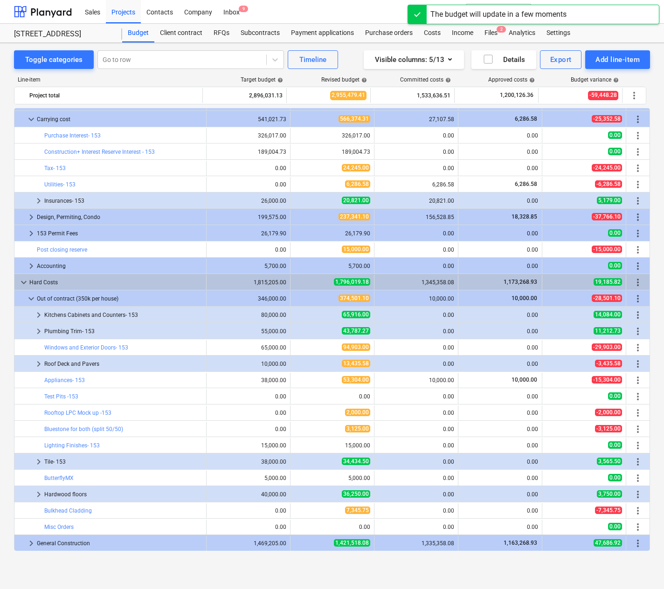
scroll to position [79, 0]
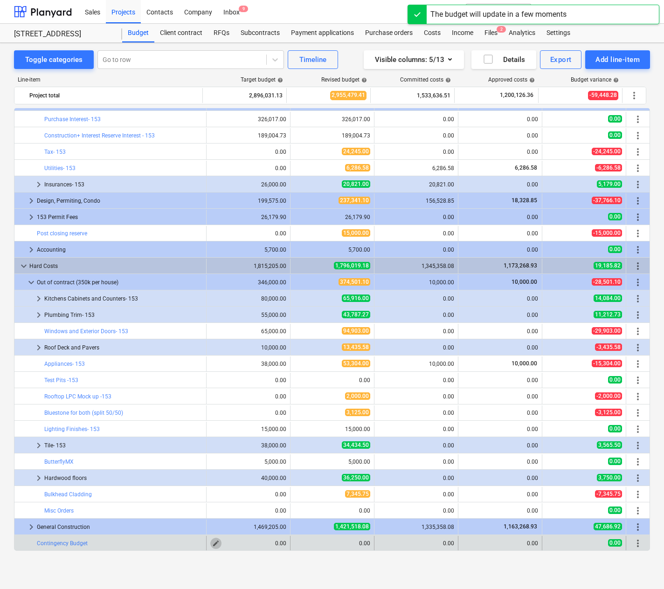
click at [212, 540] on span "edit" at bounding box center [215, 543] width 7 height 7
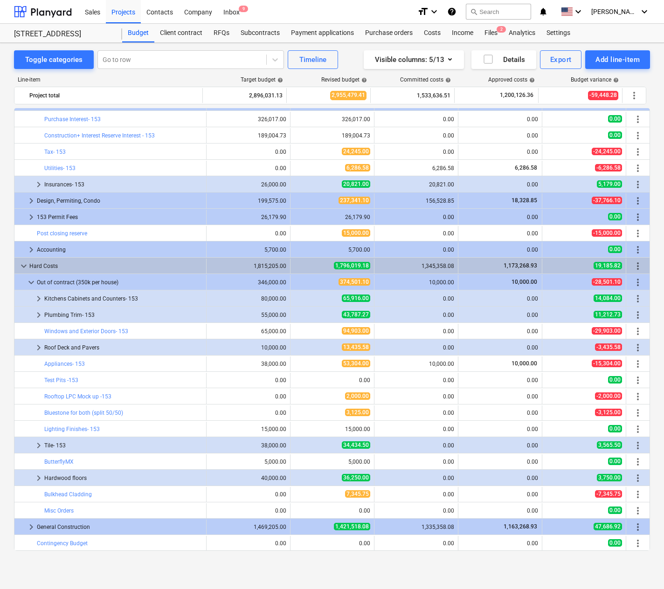
type input "0.00"
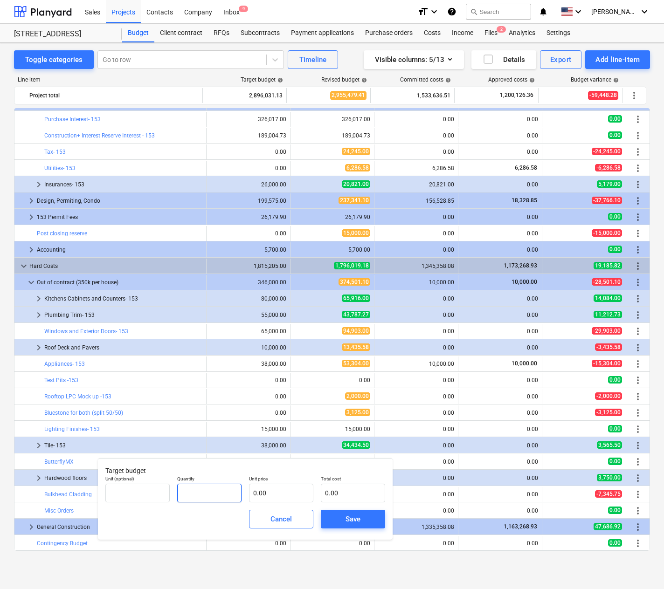
click at [201, 493] on input "text" at bounding box center [209, 493] width 64 height 19
type input "1.00"
click at [276, 495] on input "text" at bounding box center [281, 493] width 64 height 19
type input "1"
type input "1.00"
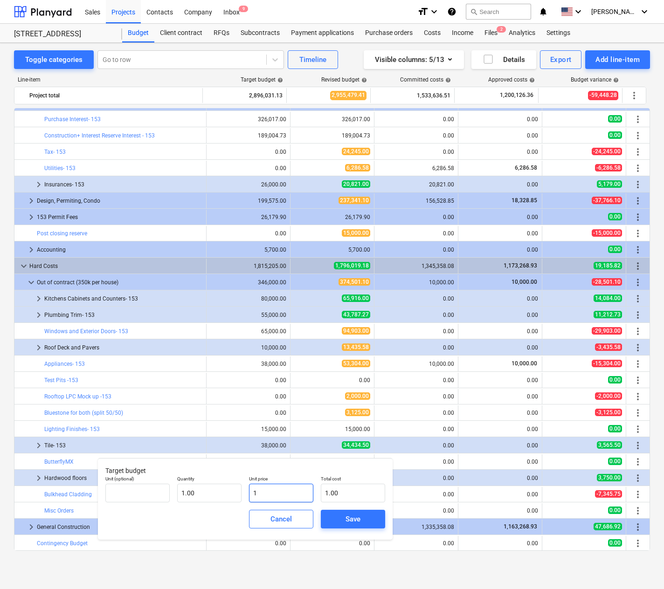
type input "17"
type input "17.00"
type input "178"
type input "178.00"
type input "1780"
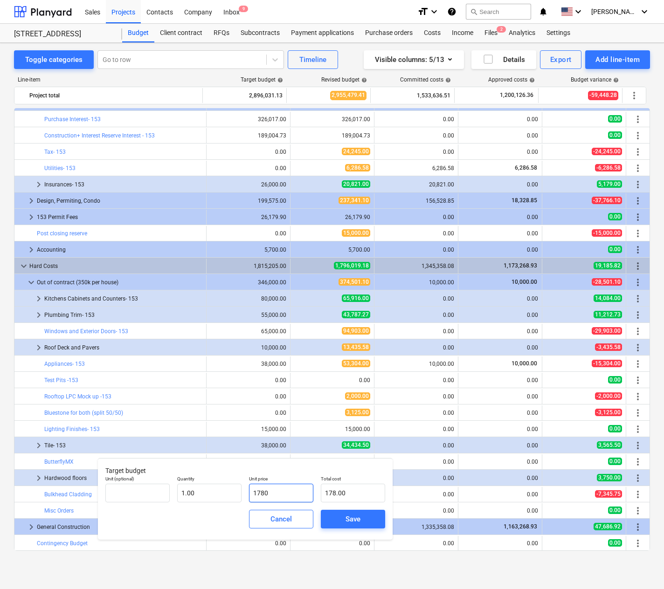
type input "1,780.00"
type input "17800"
type input "17,800.00"
type input "178000"
type input "178,000.00"
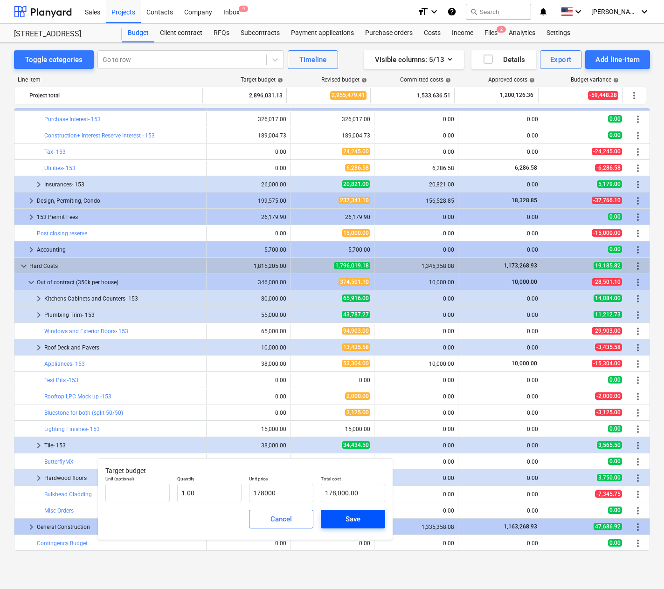
type input "178,000.00"
click at [361, 517] on span "Save" at bounding box center [353, 519] width 42 height 12
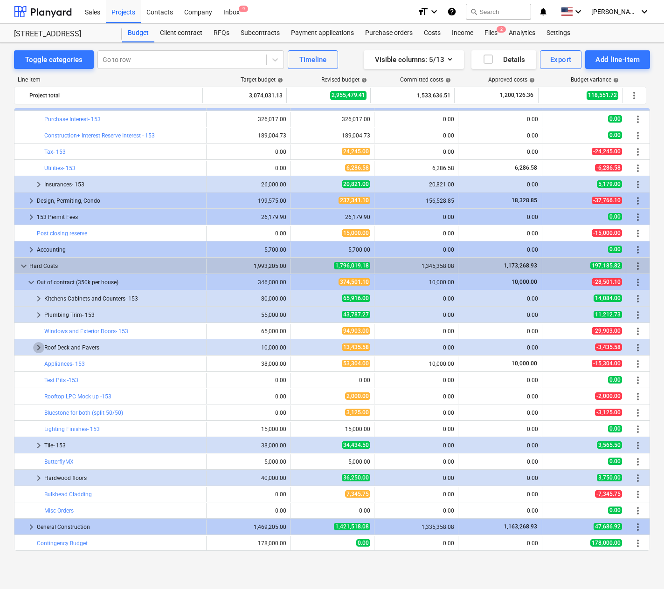
click at [37, 343] on span "keyboard_arrow_right" at bounding box center [38, 347] width 11 height 11
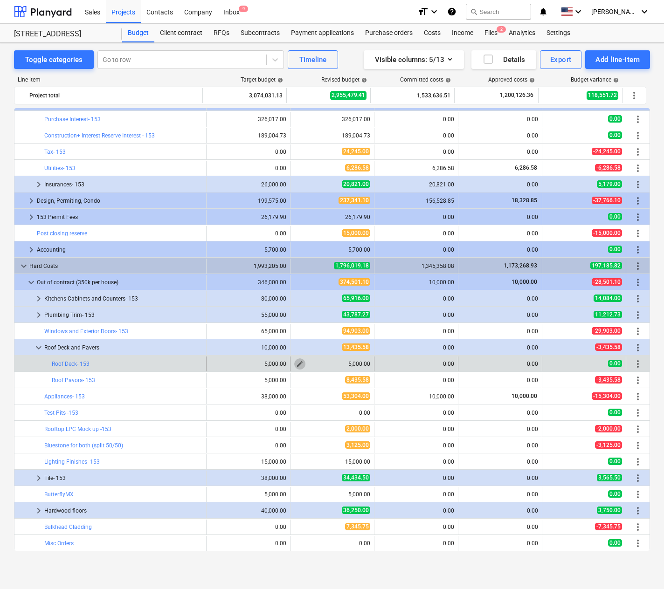
click at [296, 362] on span "edit" at bounding box center [299, 363] width 7 height 7
type textarea "x"
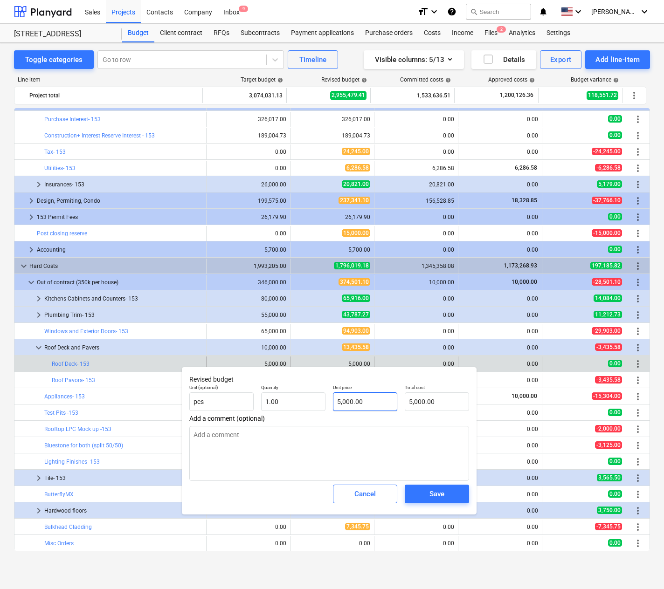
type input "5000"
drag, startPoint x: 369, startPoint y: 407, endPoint x: 312, endPoint y: 394, distance: 58.8
click at [312, 394] on div "Unit (optional) pcs Quantity 1.00 Unit price 5000 Total cost 5,000.00" at bounding box center [328, 398] width 287 height 34
type textarea "x"
type input "0"
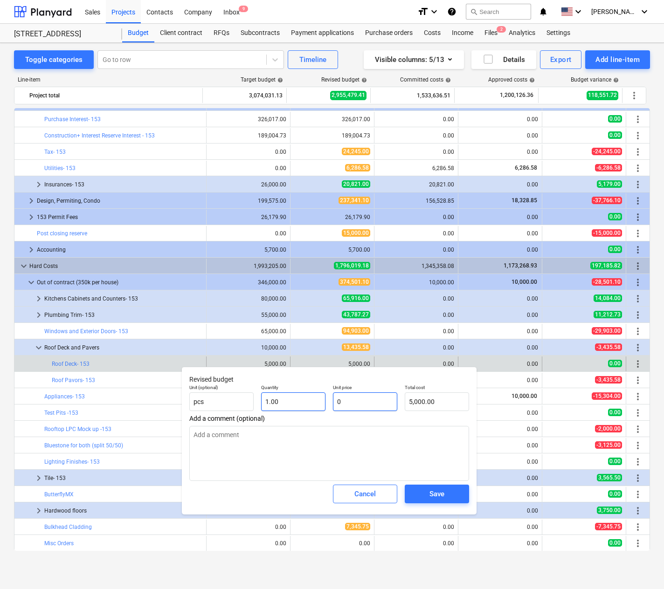
type input "0.00"
type input "0"
type textarea "x"
type input "0.00"
click at [425, 494] on div "Save" at bounding box center [436, 494] width 15 height 12
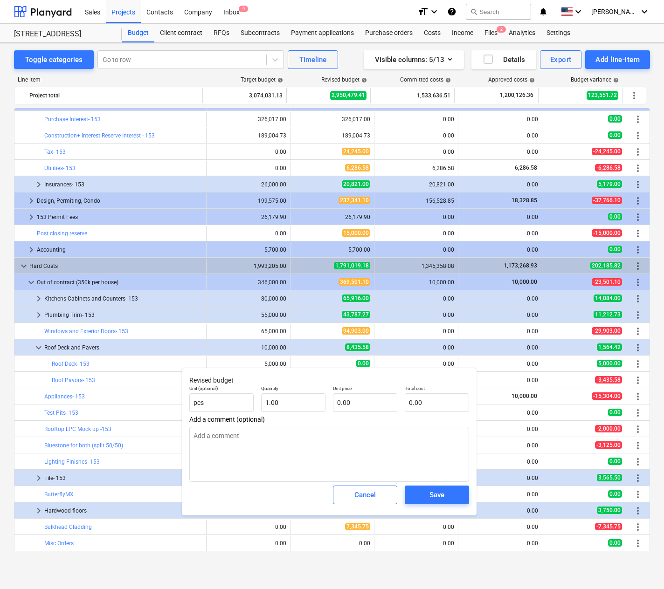
type textarea "x"
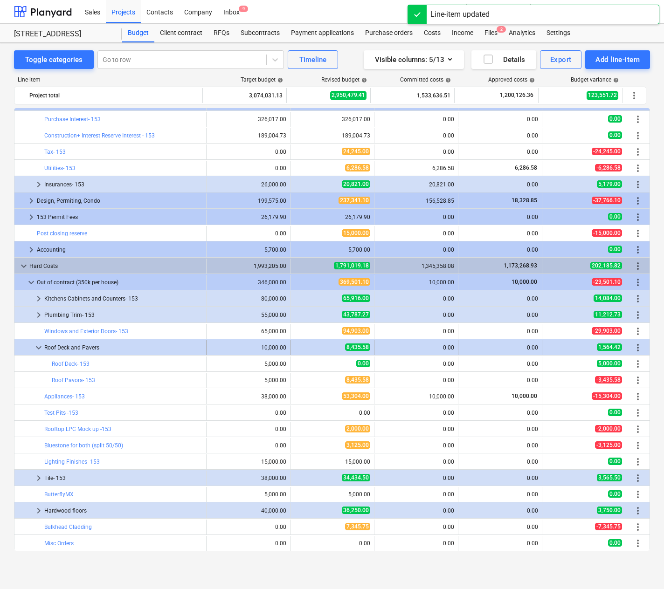
click at [36, 346] on span "keyboard_arrow_down" at bounding box center [38, 347] width 11 height 11
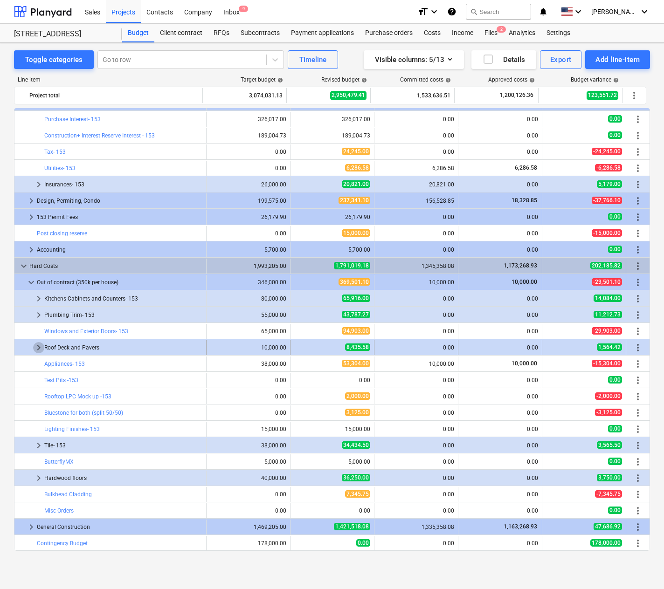
click at [36, 349] on span "keyboard_arrow_right" at bounding box center [38, 347] width 11 height 11
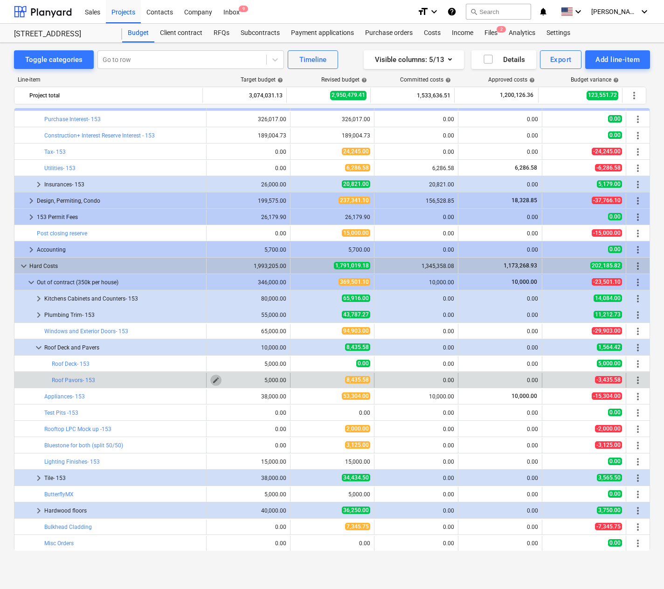
click at [212, 378] on span "edit" at bounding box center [215, 380] width 7 height 7
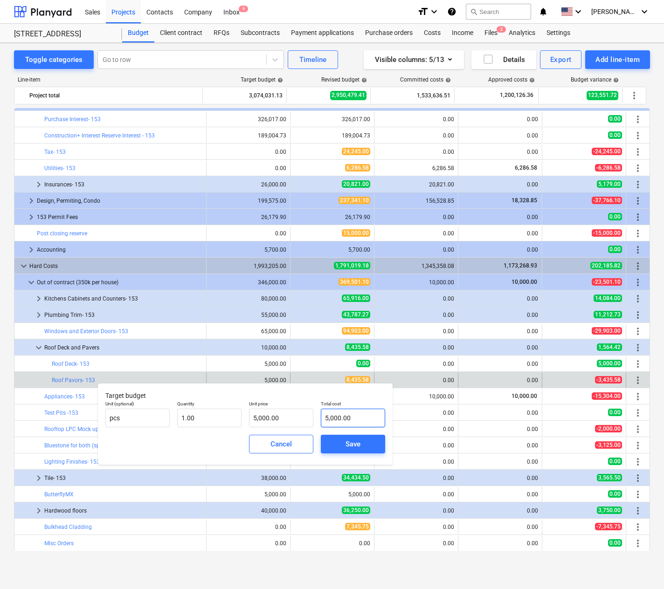
type input "5000"
drag, startPoint x: 362, startPoint y: 416, endPoint x: 306, endPoint y: 405, distance: 56.9
click at [310, 407] on div "Unit (optional) pcs Quantity 1.00 Unit price 5,000.00 Total cost 5000" at bounding box center [245, 414] width 287 height 34
type input "5000"
type input "5,000.00"
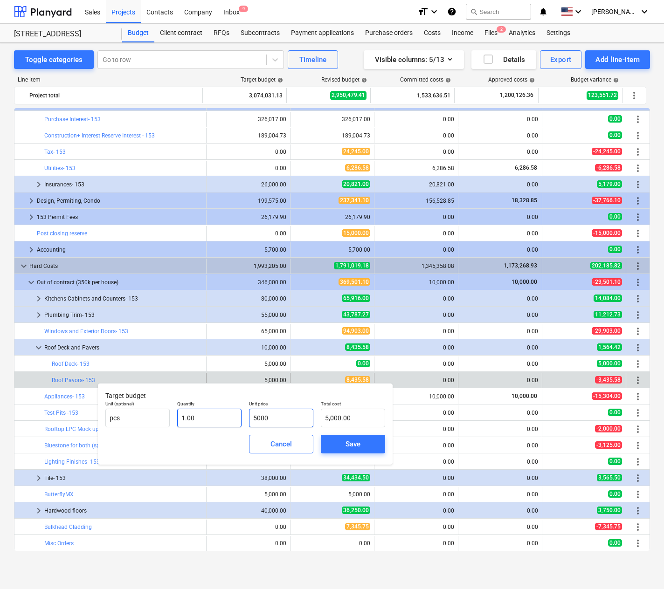
drag, startPoint x: 285, startPoint y: 421, endPoint x: 203, endPoint y: 418, distance: 82.1
click at [205, 418] on div "Unit (optional) pcs Quantity 1.00 Unit price 5000 Total cost 5,000.00" at bounding box center [245, 414] width 287 height 34
type input "0"
type input "0.00"
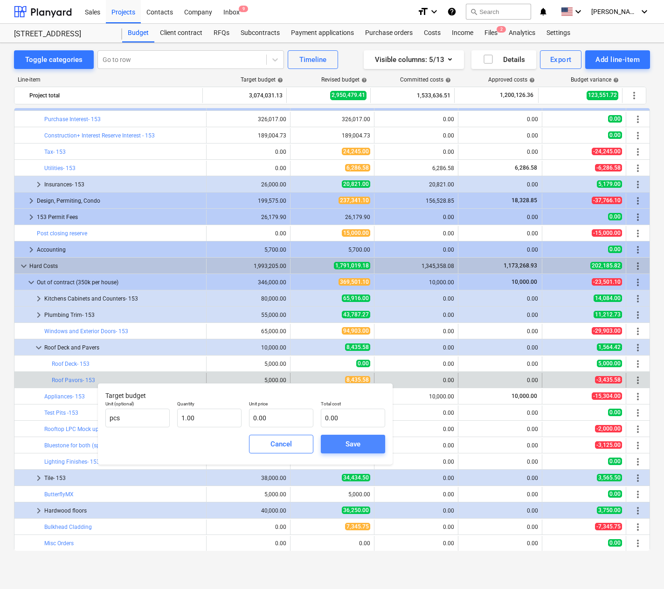
click at [346, 440] on div "Save" at bounding box center [352, 444] width 15 height 12
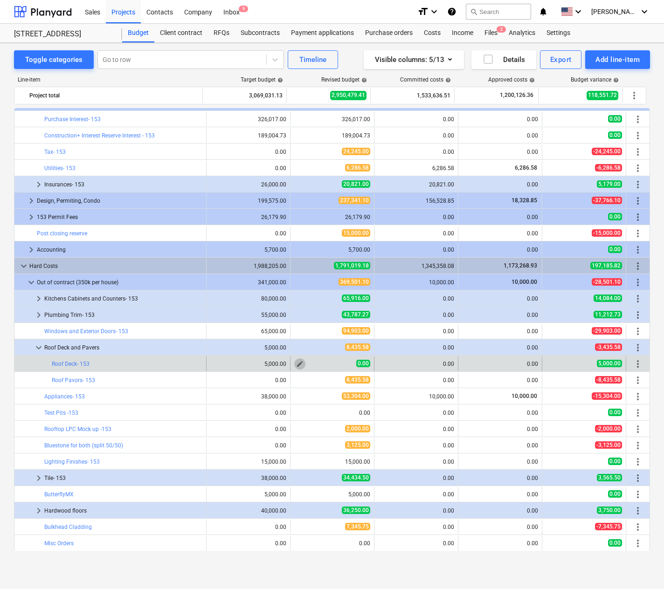
click at [296, 363] on span "edit" at bounding box center [299, 363] width 7 height 7
type textarea "x"
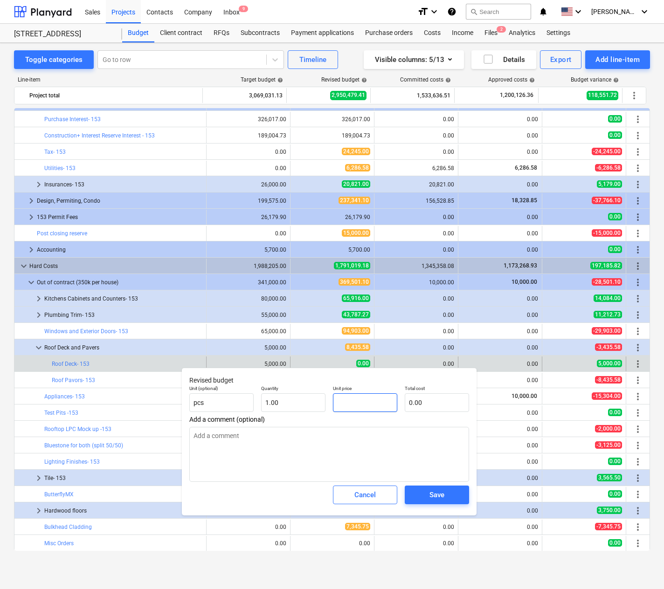
drag, startPoint x: 362, startPoint y: 408, endPoint x: 295, endPoint y: 390, distance: 69.4
click at [291, 398] on div "Unit (optional) pcs Quantity 1.00 Unit price Total cost 0.00" at bounding box center [328, 399] width 287 height 34
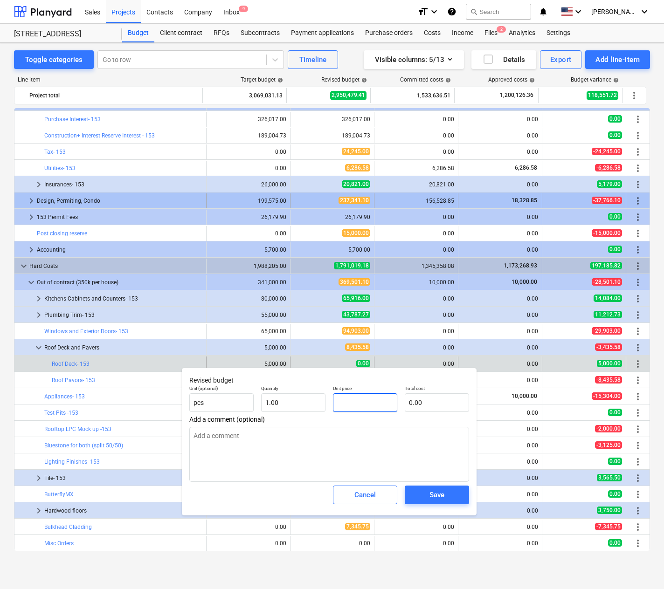
type textarea "x"
type input "8"
type input "8.00"
type textarea "x"
type input "84"
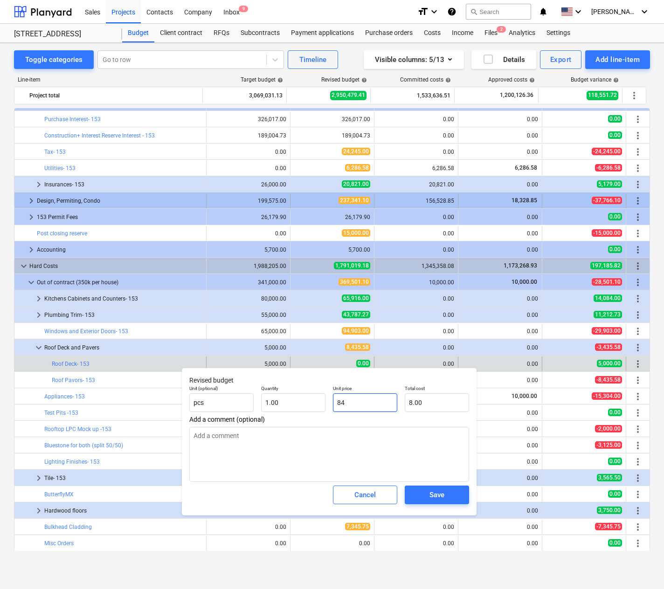
type input "84.00"
type textarea "x"
type input "843"
type input "843.00"
type textarea "x"
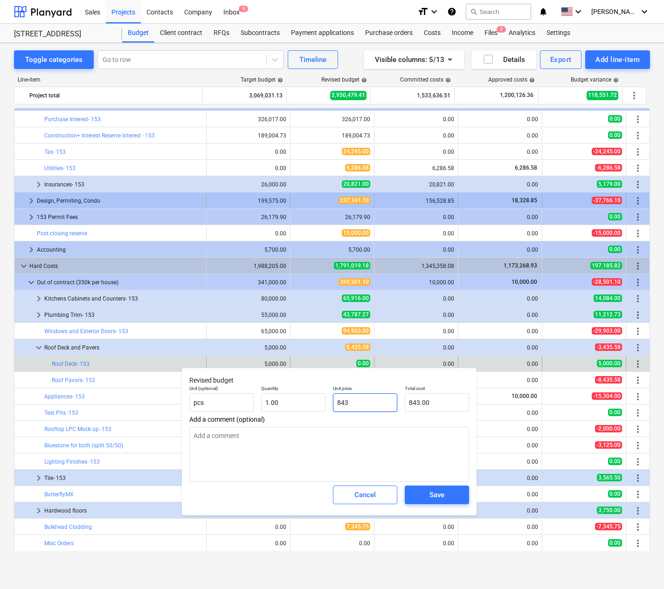
type input "8435"
type input "8,435.00"
type textarea "x"
type input "8435."
type textarea "x"
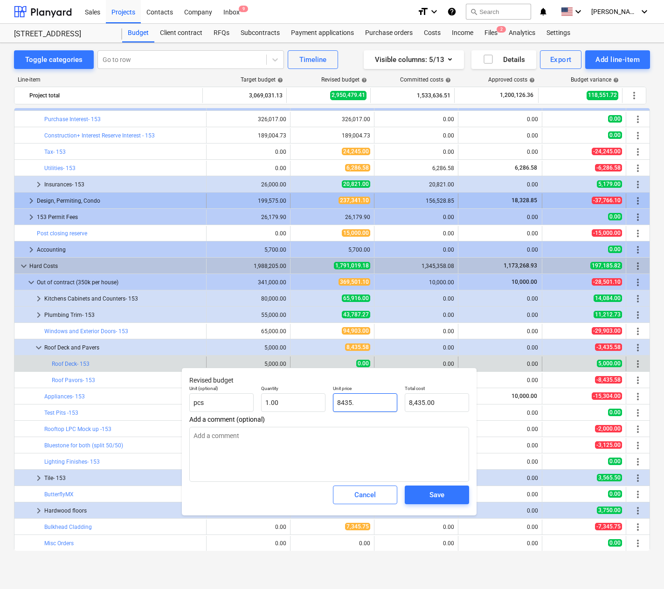
type input "8435.5"
type input "8,435.50"
type textarea "x"
type input "8435.58"
type input "8,435.58"
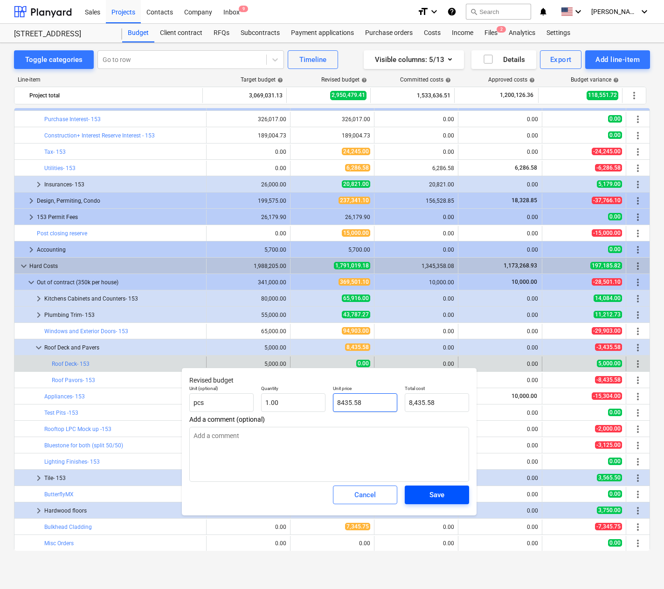
type input "8435.58"
type textarea "x"
type input "8,435.58"
click at [425, 490] on div "Save" at bounding box center [436, 495] width 15 height 12
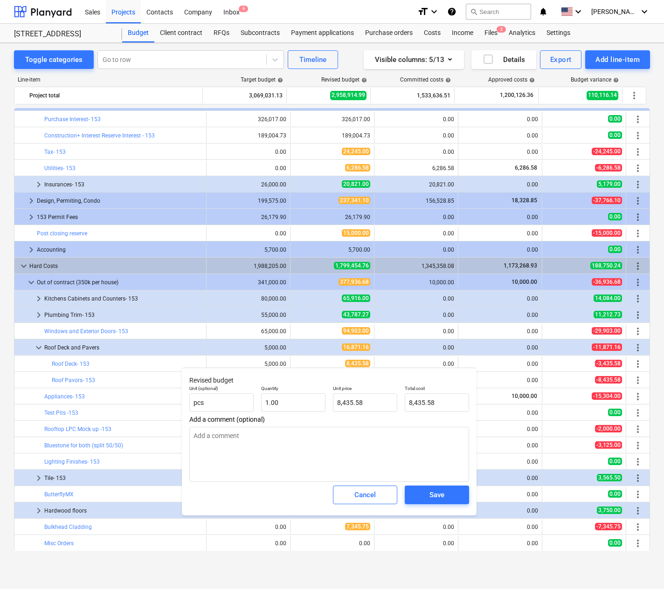
type textarea "x"
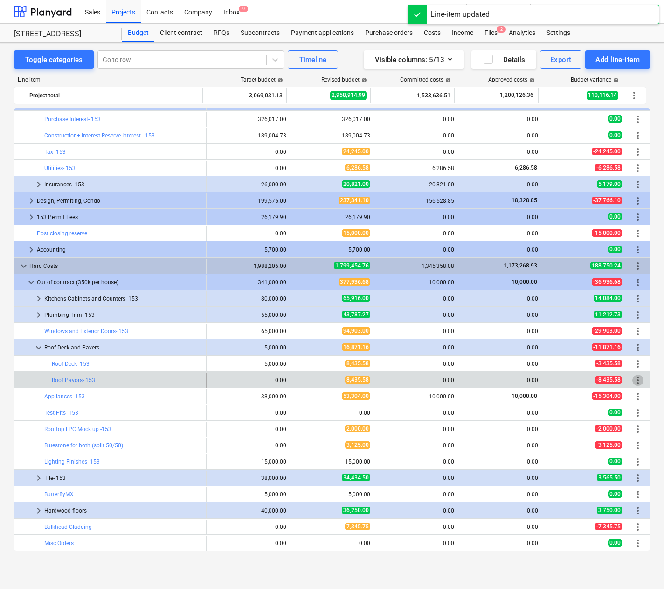
click at [425, 377] on span "more_vert" at bounding box center [637, 380] width 11 height 11
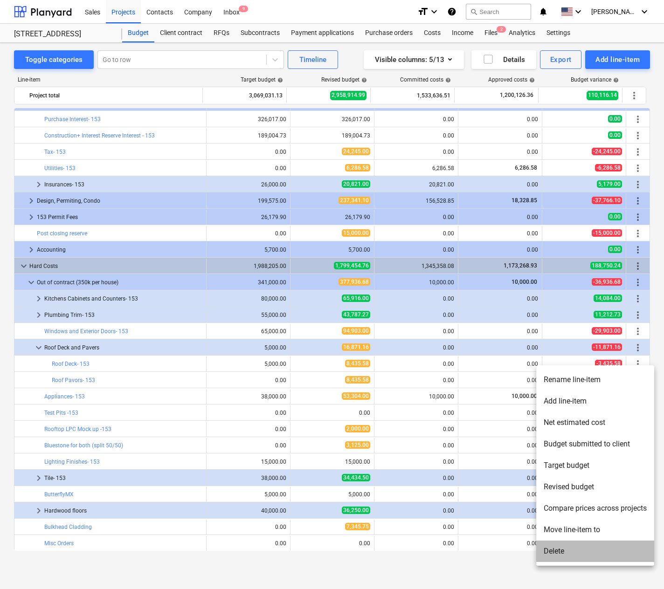
click at [425, 551] on li "Delete" at bounding box center [595, 551] width 118 height 21
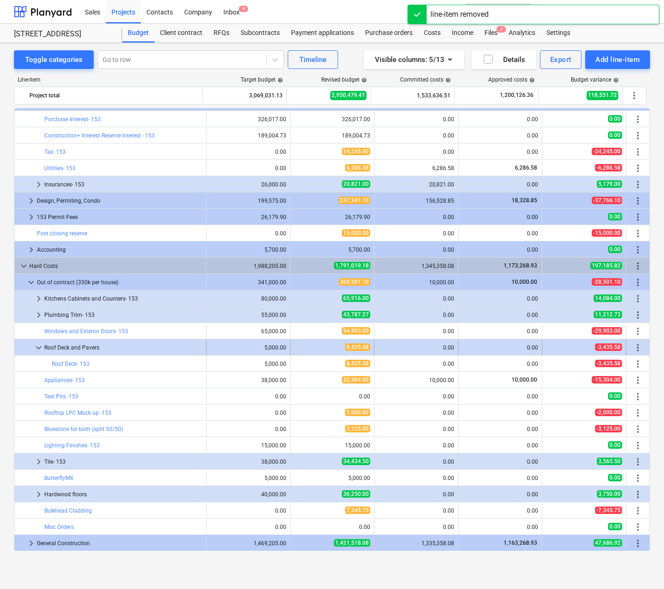
click at [37, 346] on span "keyboard_arrow_down" at bounding box center [38, 347] width 11 height 11
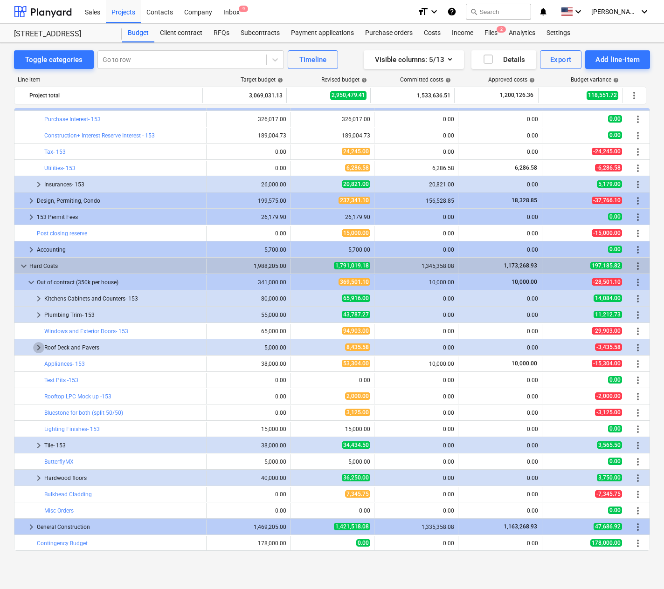
click at [38, 348] on span "keyboard_arrow_right" at bounding box center [38, 347] width 11 height 11
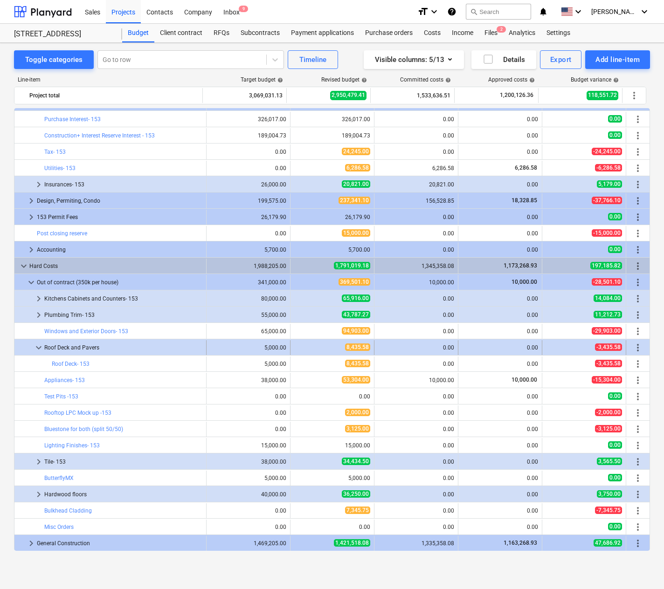
click at [34, 343] on span "keyboard_arrow_down" at bounding box center [38, 347] width 11 height 11
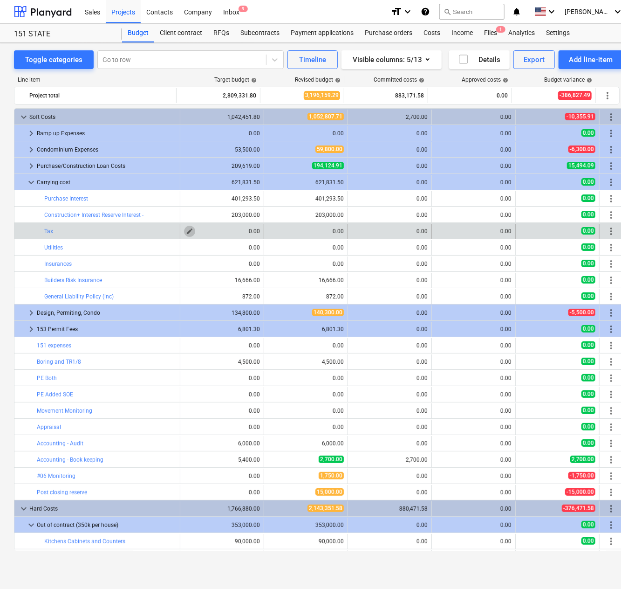
click at [186, 228] on span "edit" at bounding box center [189, 230] width 7 height 7
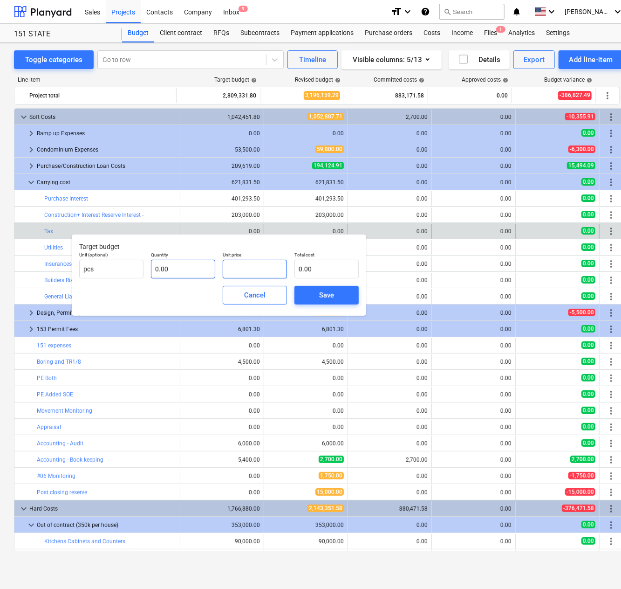
drag, startPoint x: 253, startPoint y: 269, endPoint x: 171, endPoint y: 268, distance: 82.0
click at [171, 268] on div "Unit (optional) pcs Quantity 0.00 Unit price Total cost 0.00" at bounding box center [218, 265] width 287 height 34
type input "44,000.00"
click at [338, 294] on span "Save" at bounding box center [327, 295] width 42 height 12
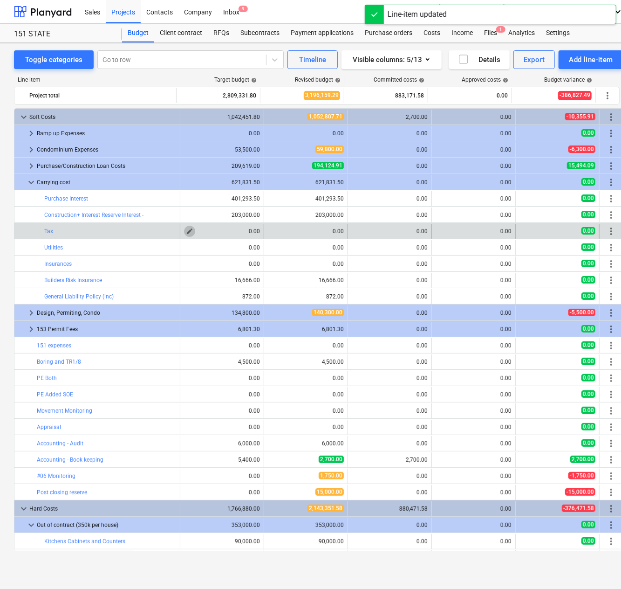
click at [186, 232] on span "edit" at bounding box center [189, 230] width 7 height 7
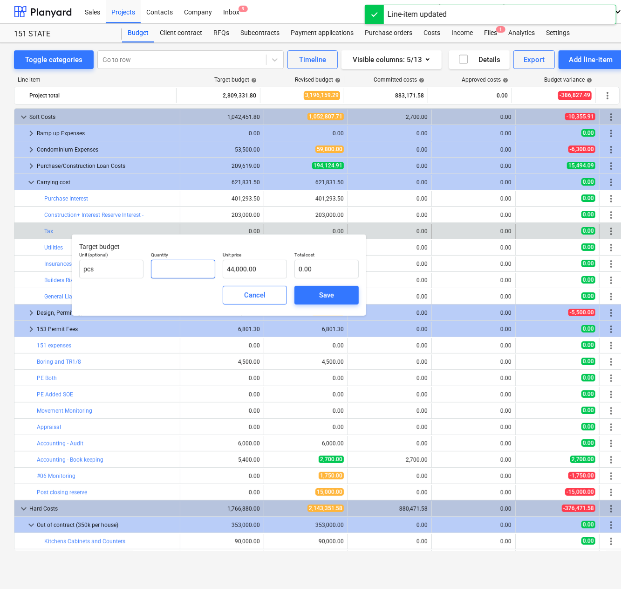
click at [192, 265] on input "text" at bounding box center [183, 269] width 64 height 19
type input "1"
type input "44,000.00"
type input "1.00"
click at [324, 295] on div "Save" at bounding box center [326, 295] width 15 height 12
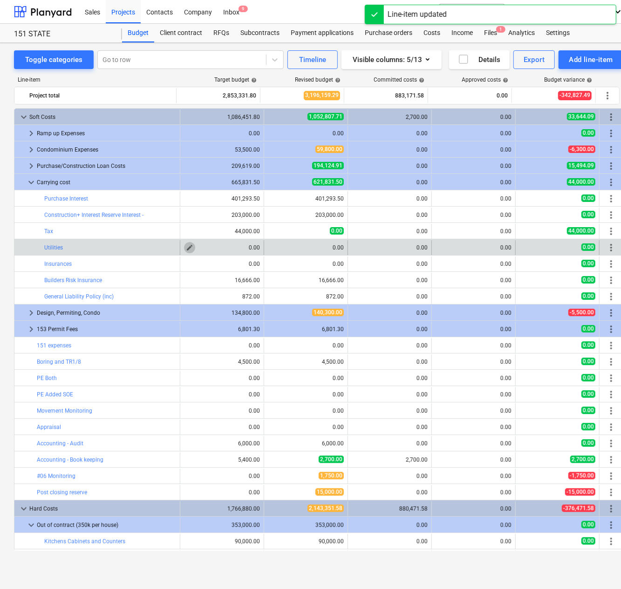
click at [186, 247] on span "edit" at bounding box center [189, 247] width 7 height 7
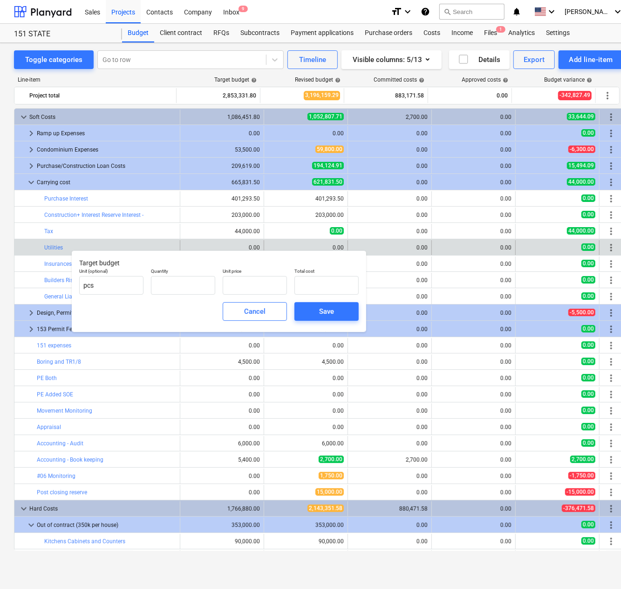
type input "0.00"
click at [184, 281] on input "text" at bounding box center [183, 285] width 64 height 19
type input "1.00"
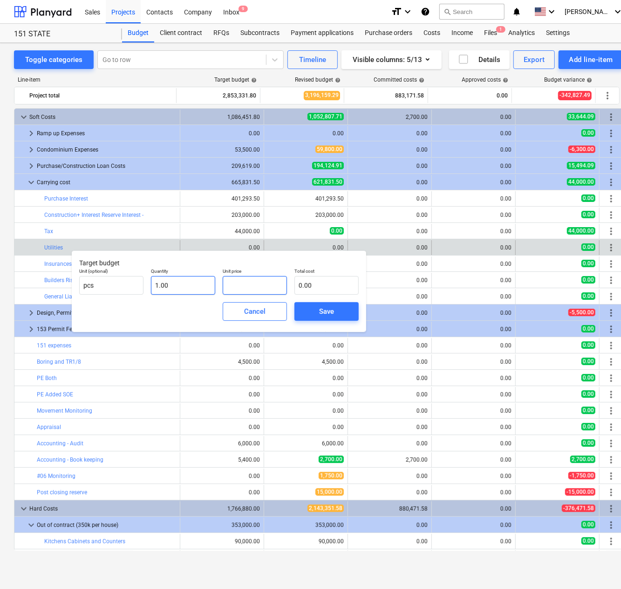
drag, startPoint x: 247, startPoint y: 285, endPoint x: 194, endPoint y: 288, distance: 53.2
click at [194, 288] on div "Unit (optional) pcs Quantity 1.00 Unit price Total cost 0.00" at bounding box center [218, 281] width 287 height 34
type input "1"
type input "1.00"
type input "10"
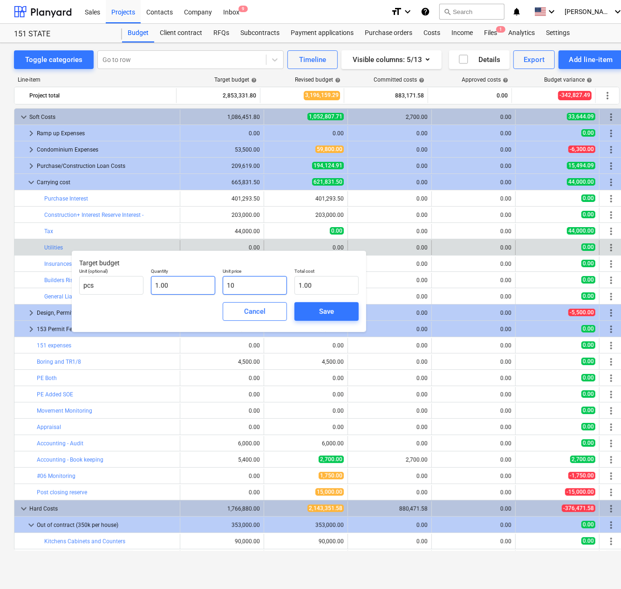
type input "10.00"
type input "100"
type input "100.00"
type input "1000"
type input "1,000.00"
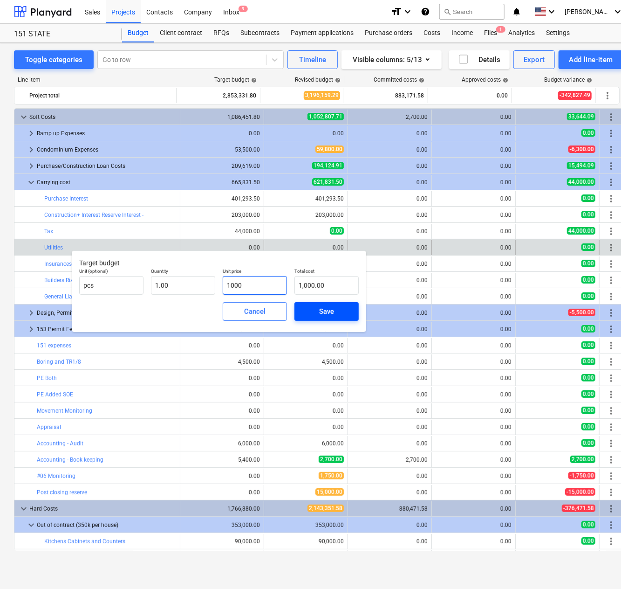
type input "10000"
type input "10,000.00"
click at [322, 310] on div "Save" at bounding box center [326, 311] width 15 height 12
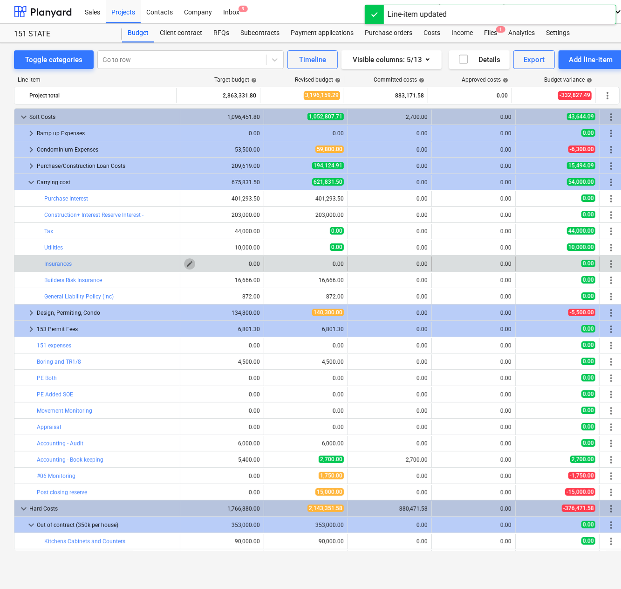
click at [186, 261] on span "edit" at bounding box center [189, 263] width 7 height 7
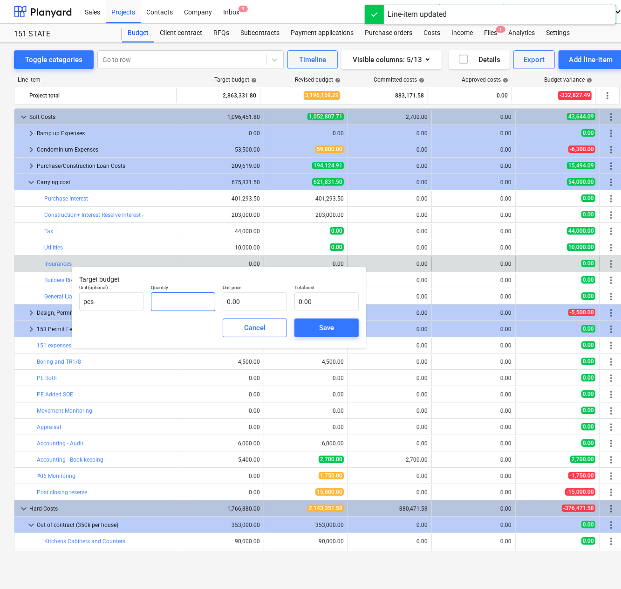
click at [188, 297] on input "text" at bounding box center [183, 301] width 64 height 19
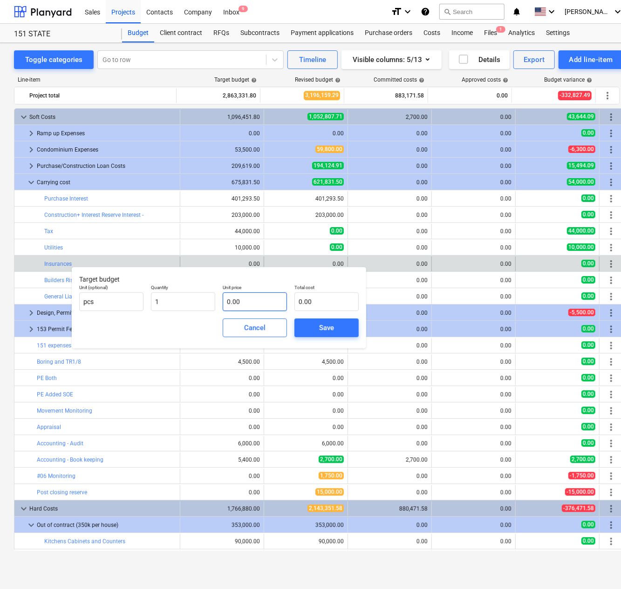
type input "1.00"
drag, startPoint x: 257, startPoint y: 307, endPoint x: 145, endPoint y: 301, distance: 112.0
click at [145, 302] on div "Unit (optional) pcs Quantity 1.00 Unit price Total cost 0.00" at bounding box center [218, 298] width 287 height 34
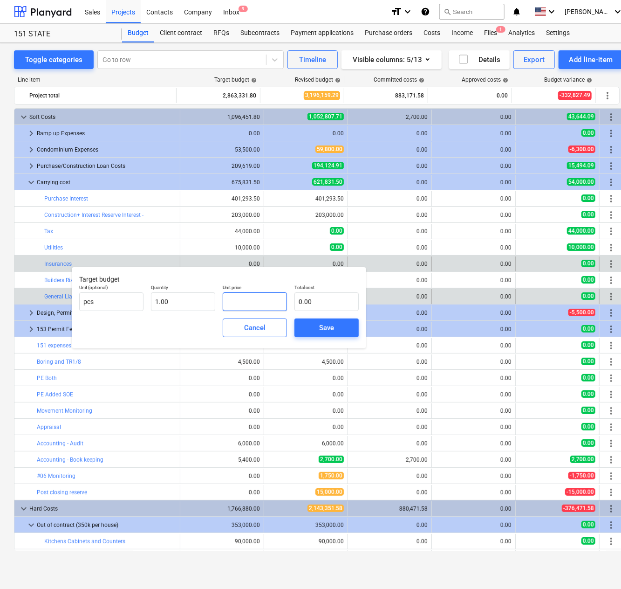
type input "5"
type input "5.00"
type input "52"
type input "52.00"
type input "520"
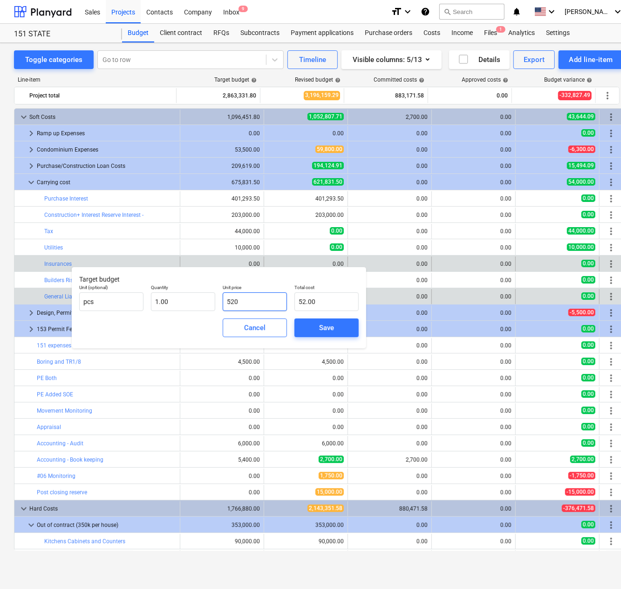
type input "520.00"
type input "5200"
type input "5,200.00"
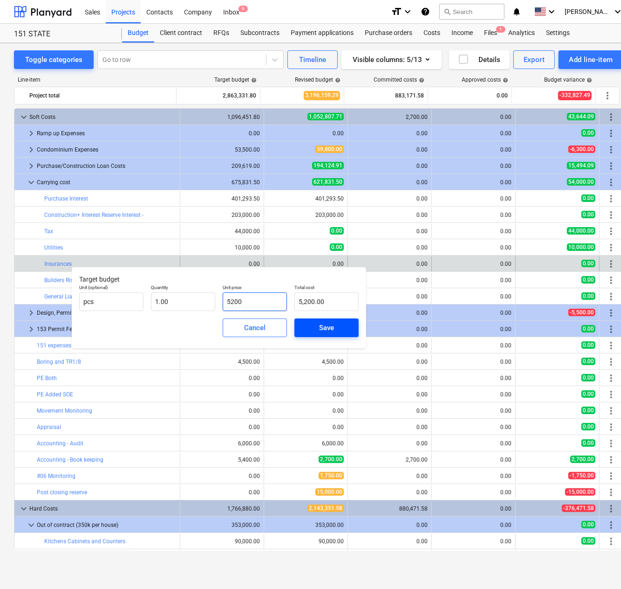
type input "52000"
type input "52,000.00"
type input "520000"
type input "520,000.00"
type input "5200000"
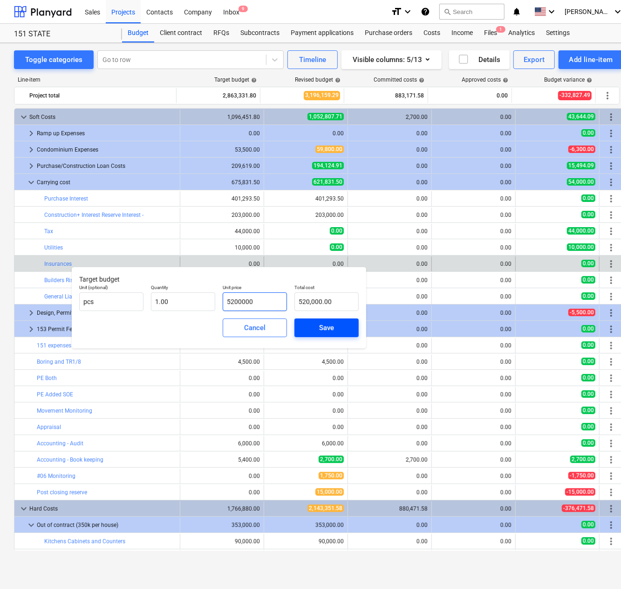
type input "5,200,000.00"
click at [334, 325] on span "Save" at bounding box center [327, 328] width 42 height 12
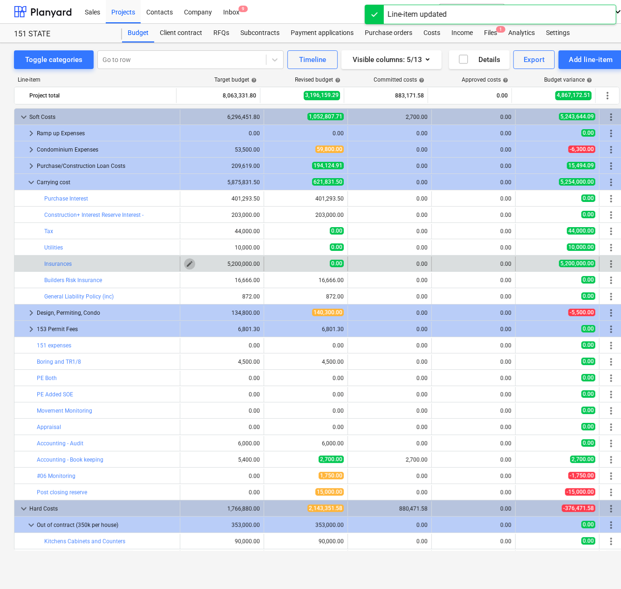
click at [186, 262] on span "edit" at bounding box center [189, 263] width 7 height 7
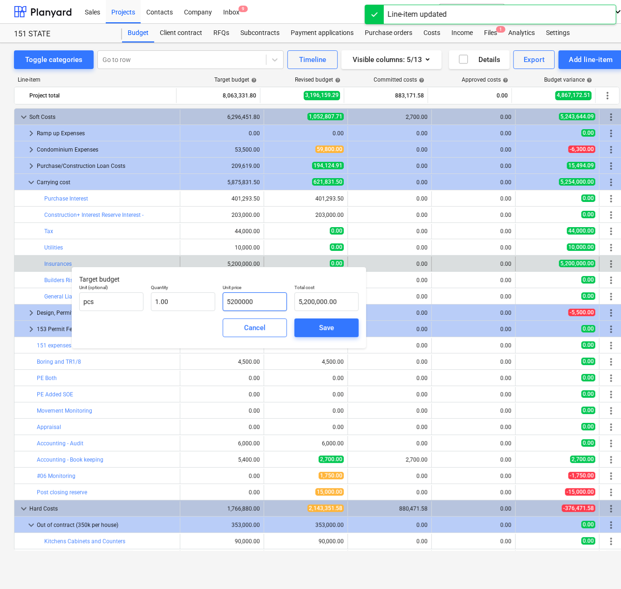
click at [275, 302] on input "5200000" at bounding box center [255, 301] width 64 height 19
type input "520000"
type input "520,000.00"
type input "52000"
type input "52,000.00"
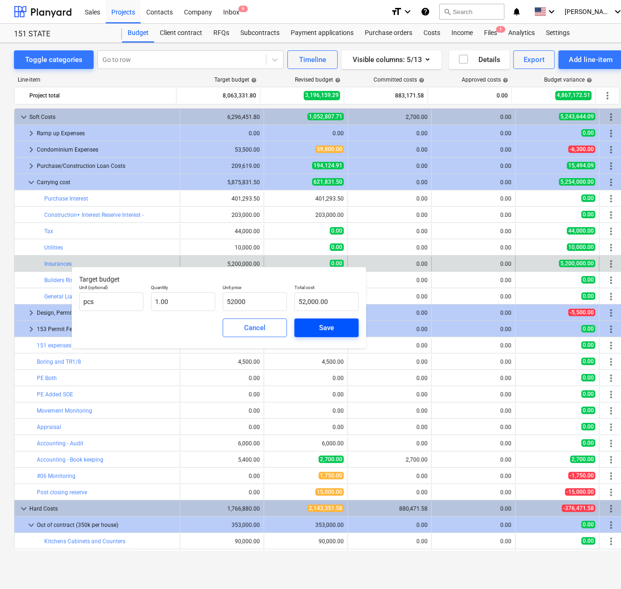
type input "52,000.00"
click at [324, 329] on div "Save" at bounding box center [326, 328] width 15 height 12
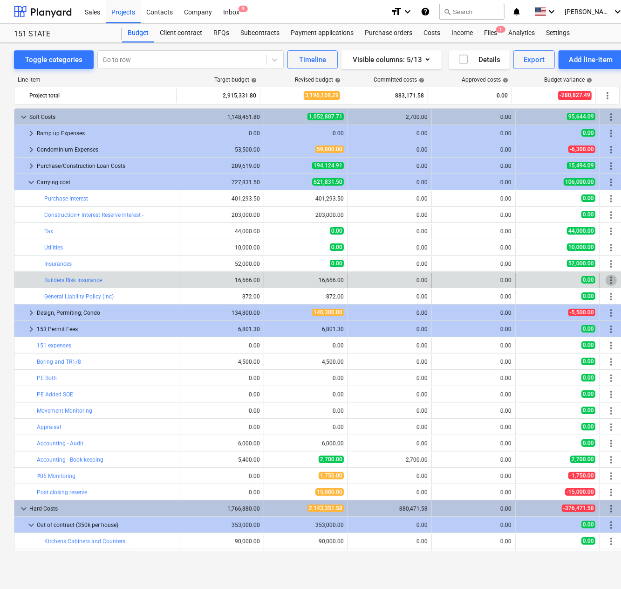
click at [606, 278] on span "more_vert" at bounding box center [611, 279] width 11 height 11
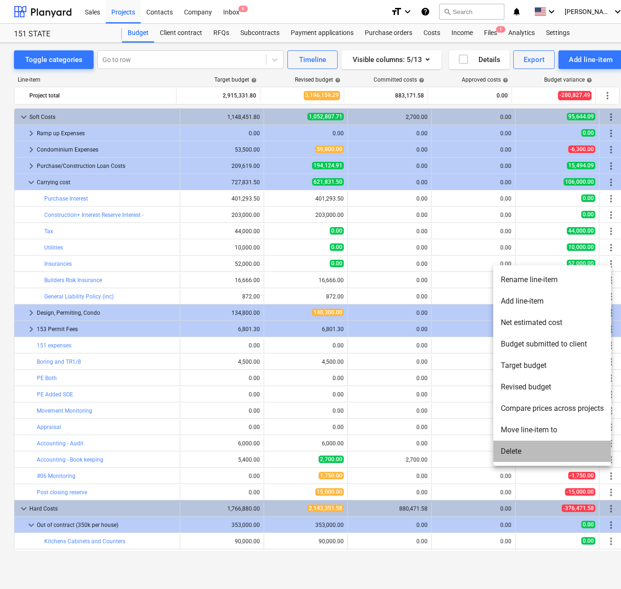
click at [527, 451] on li "Delete" at bounding box center [553, 450] width 118 height 21
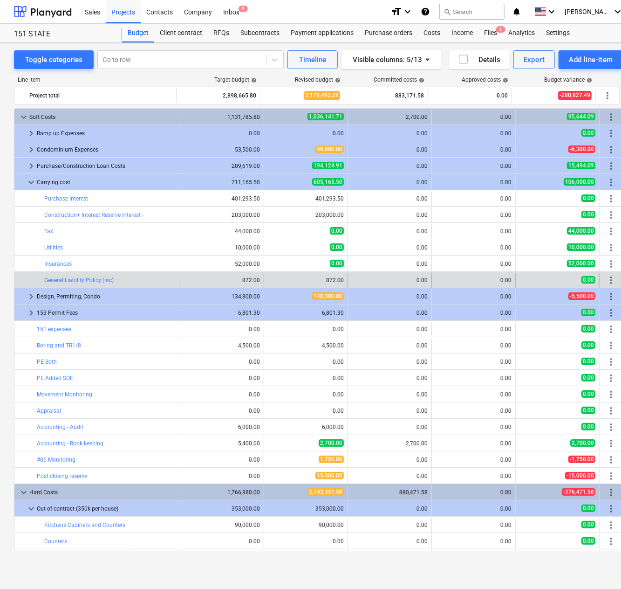
click at [606, 277] on span "more_vert" at bounding box center [611, 279] width 11 height 11
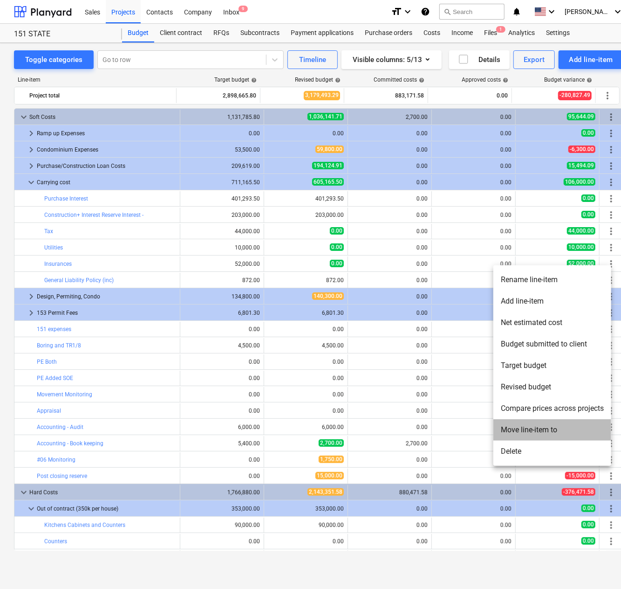
click at [525, 427] on li "Move line-item to" at bounding box center [553, 429] width 118 height 21
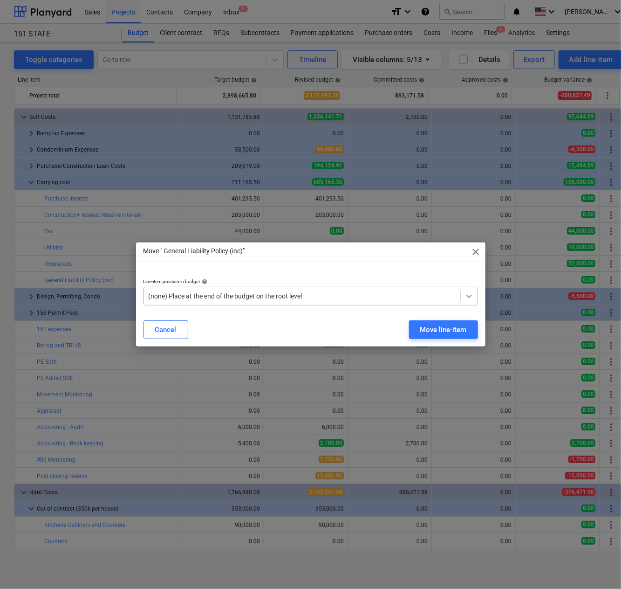
click at [467, 295] on icon at bounding box center [469, 296] width 6 height 3
type input "ins"
click at [437, 330] on div "Move line-item" at bounding box center [443, 329] width 47 height 12
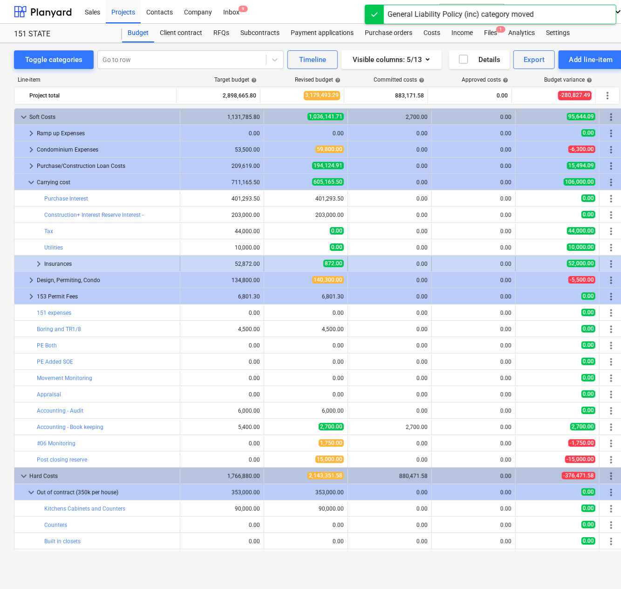
click at [37, 261] on span "keyboard_arrow_right" at bounding box center [38, 263] width 11 height 11
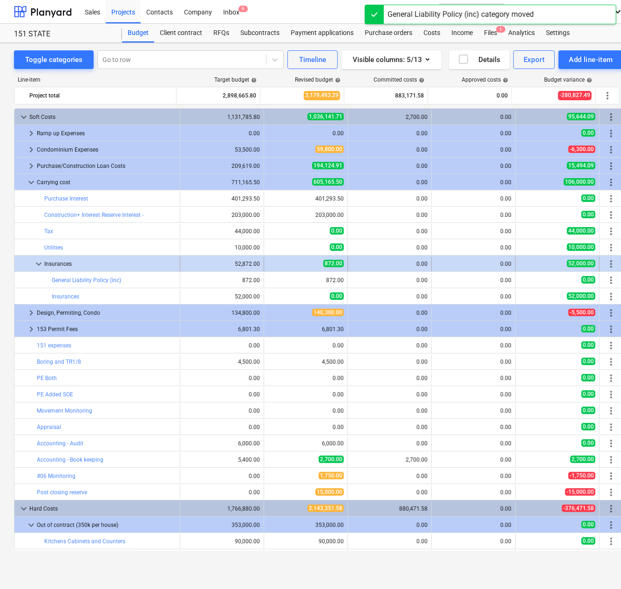
click at [606, 263] on span "more_vert" at bounding box center [611, 263] width 11 height 11
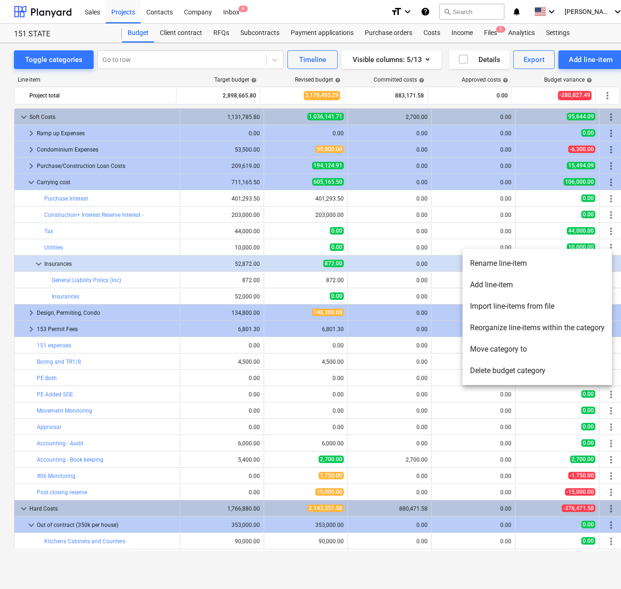
click at [498, 283] on li "Add line-item" at bounding box center [538, 284] width 150 height 21
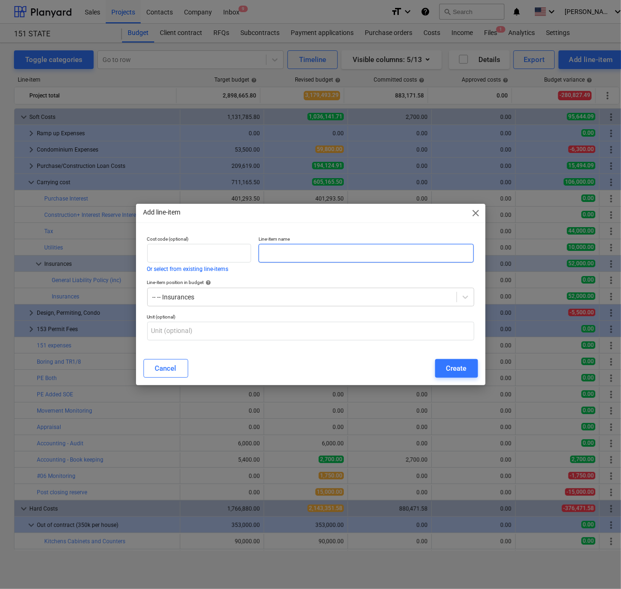
click at [290, 256] on input "text" at bounding box center [367, 253] width 216 height 19
type input "Builders Risk Insurance"
click at [466, 369] on div "Create" at bounding box center [456, 368] width 21 height 12
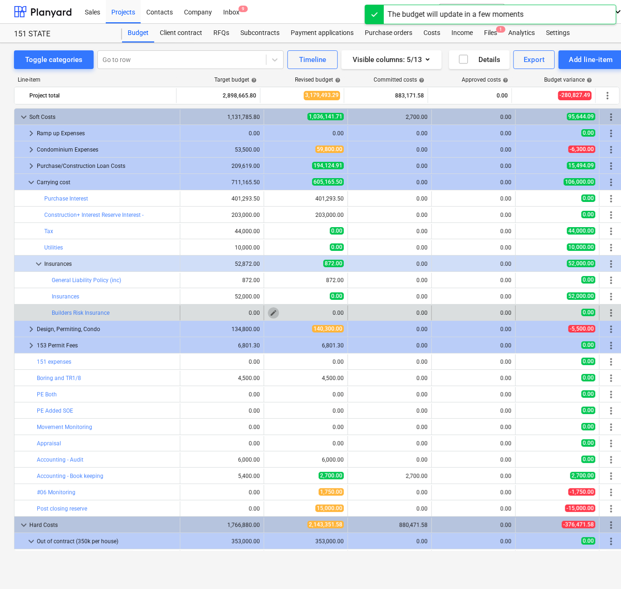
click at [273, 311] on span "edit" at bounding box center [273, 312] width 7 height 7
type textarea "x"
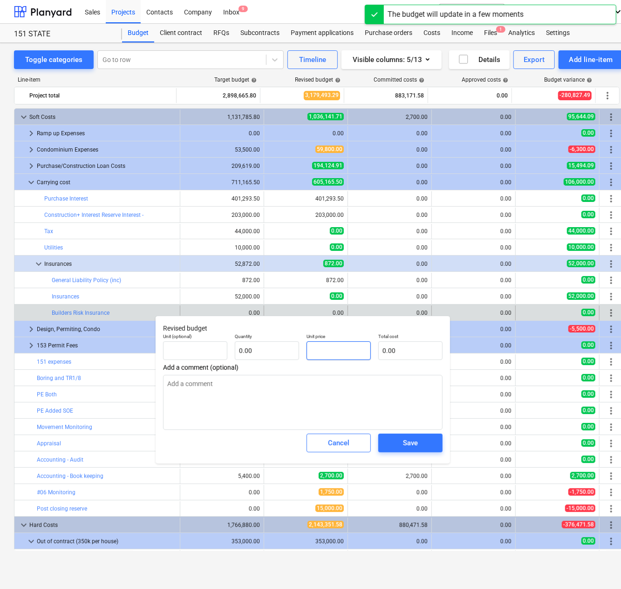
click at [329, 348] on input "text" at bounding box center [339, 350] width 64 height 19
type textarea "x"
type input "0.00"
click at [273, 350] on input "text" at bounding box center [267, 350] width 64 height 19
type textarea "x"
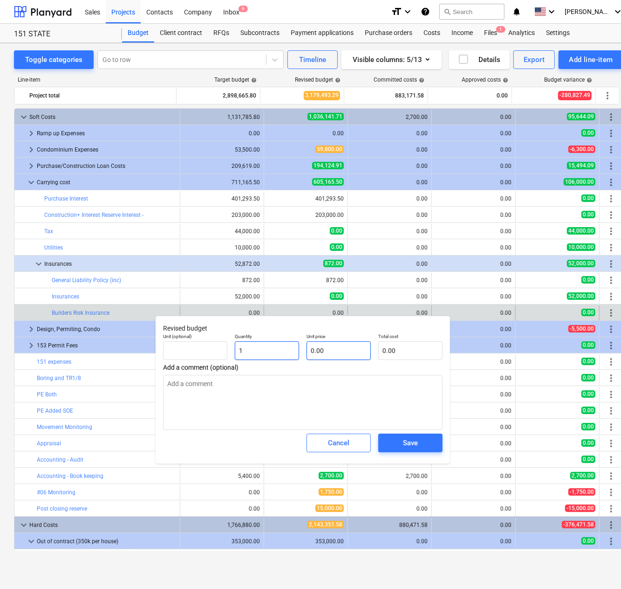
type input "1"
type textarea "x"
type input "1.00"
click at [337, 350] on input "text" at bounding box center [339, 350] width 64 height 19
type textarea "x"
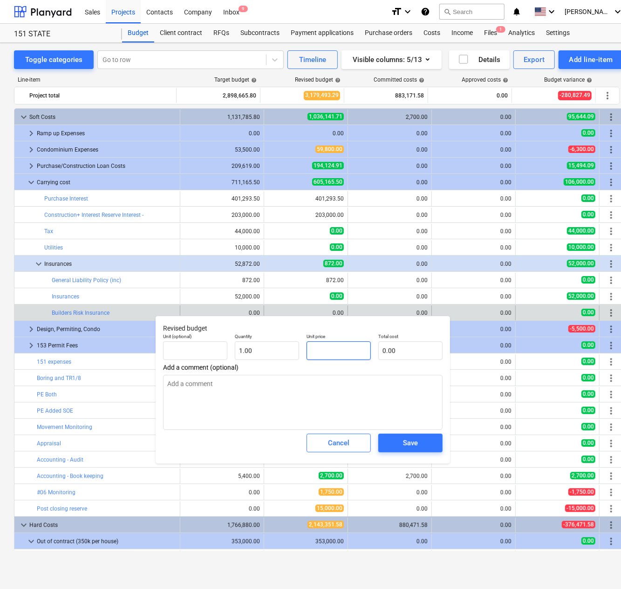
type input "1"
type input "1.00"
type textarea "x"
type input "16"
type input "16.00"
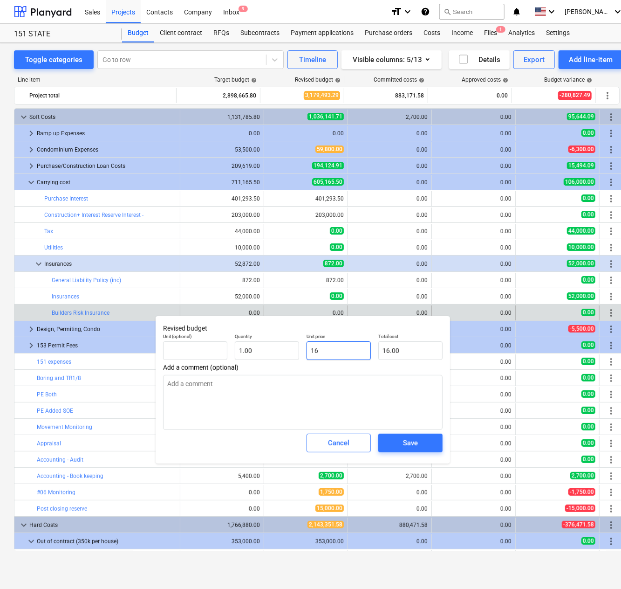
type textarea "x"
type input "166"
type input "166.00"
type textarea "x"
type input "1666"
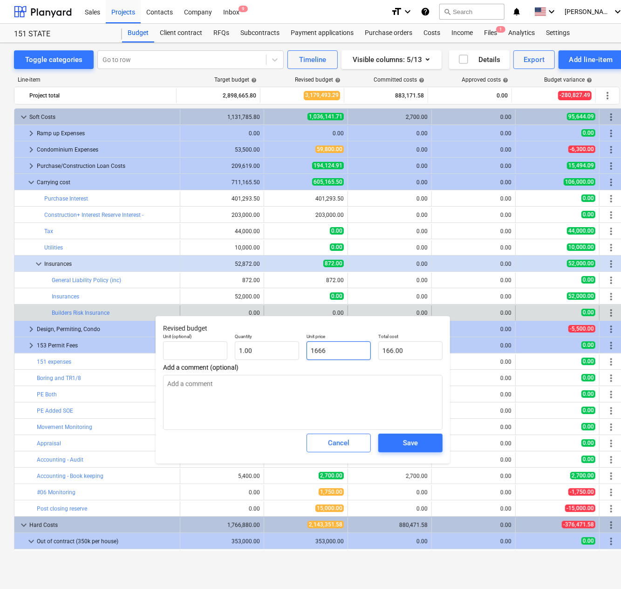
type input "1,666.00"
type textarea "x"
type input "16666"
type input "16,666.00"
type input "16666"
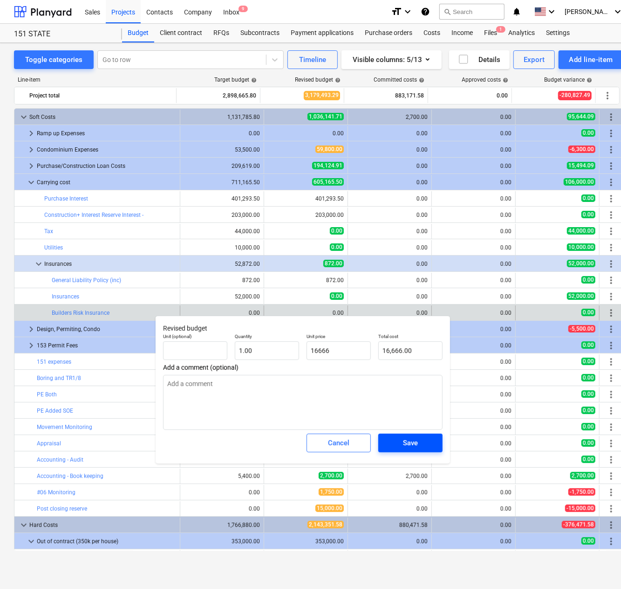
type textarea "x"
type input "16,666.00"
click at [435, 446] on button "Save" at bounding box center [410, 442] width 64 height 19
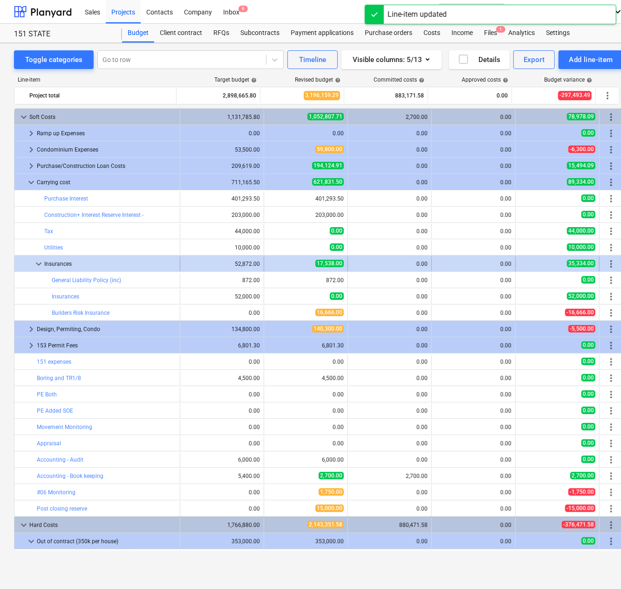
click at [35, 263] on span "keyboard_arrow_down" at bounding box center [38, 263] width 11 height 11
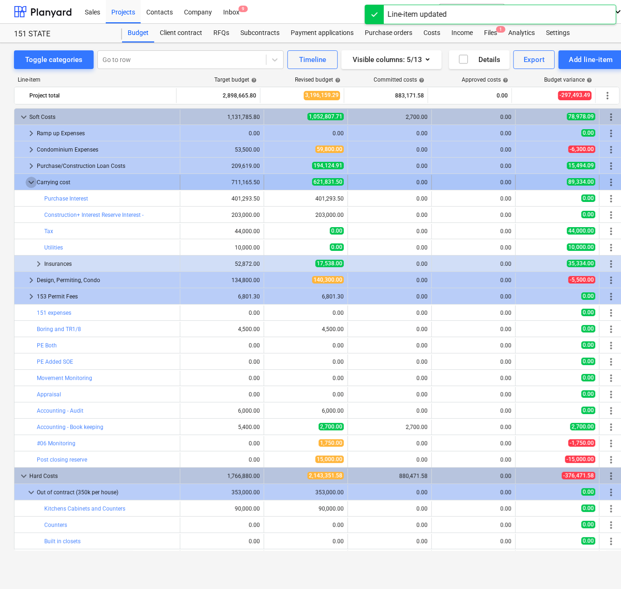
click at [27, 182] on span "keyboard_arrow_down" at bounding box center [31, 182] width 11 height 11
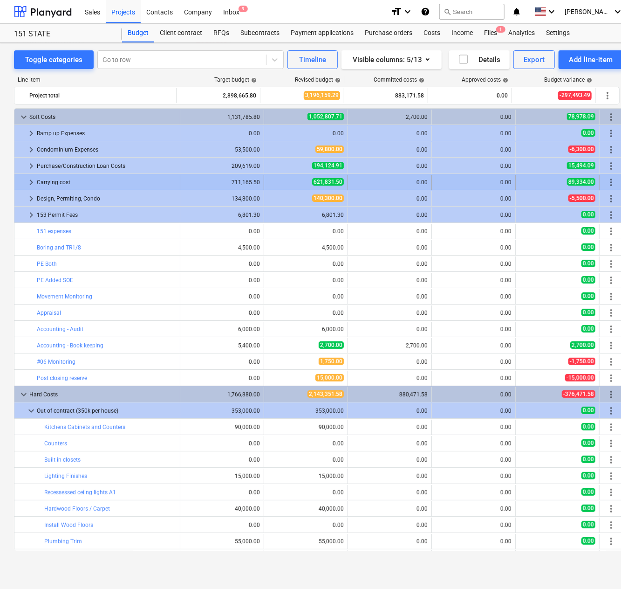
click at [30, 180] on span "keyboard_arrow_right" at bounding box center [31, 182] width 11 height 11
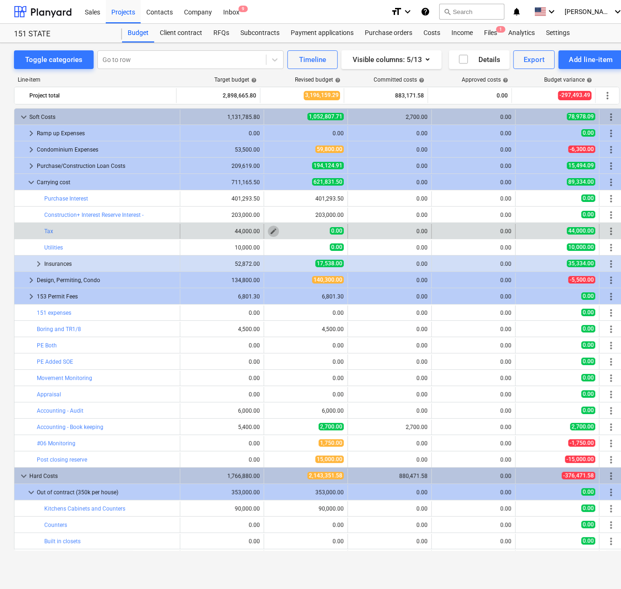
click at [270, 230] on span "edit" at bounding box center [273, 230] width 7 height 7
type textarea "x"
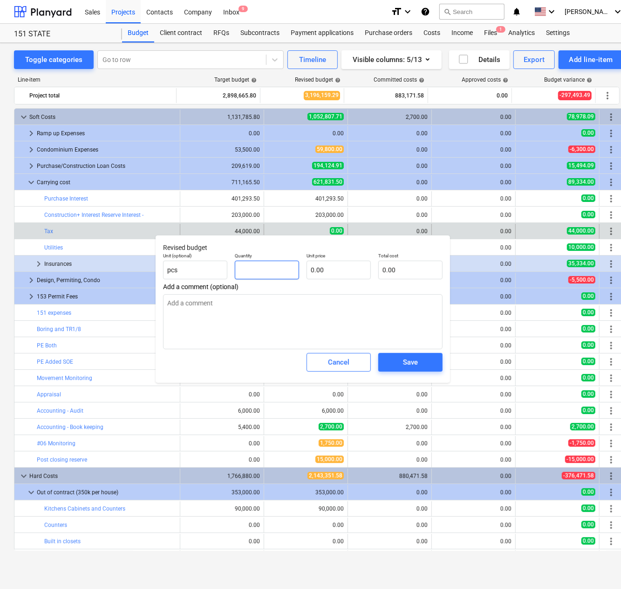
click at [276, 271] on input "text" at bounding box center [267, 270] width 64 height 19
type textarea "x"
type input "1"
type textarea "x"
type input "1.00"
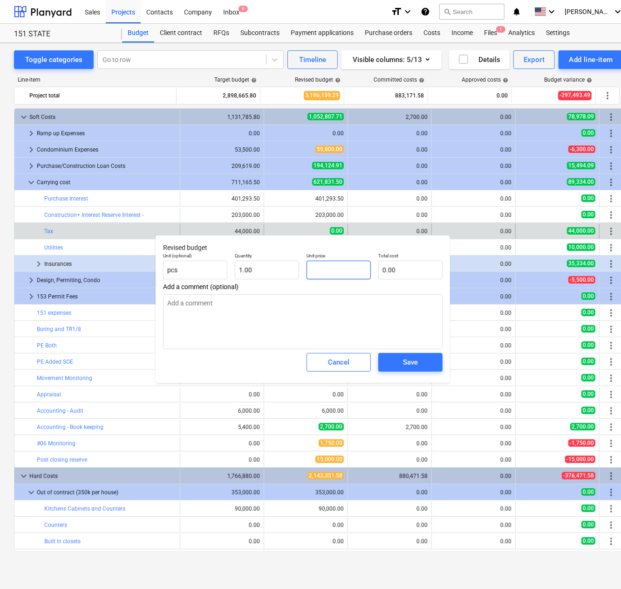
click at [338, 273] on input "text" at bounding box center [339, 270] width 64 height 19
type textarea "x"
type input "4"
type input "4.00"
type textarea "x"
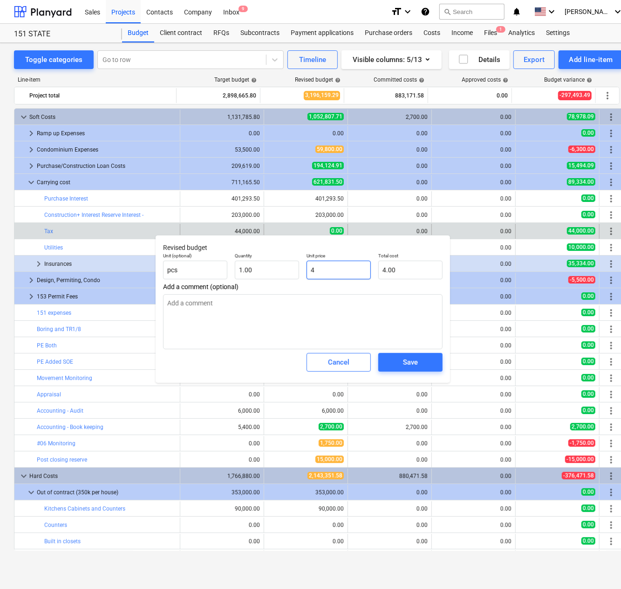
type input "48"
type input "48.00"
type textarea "x"
type input "487"
type input "487.00"
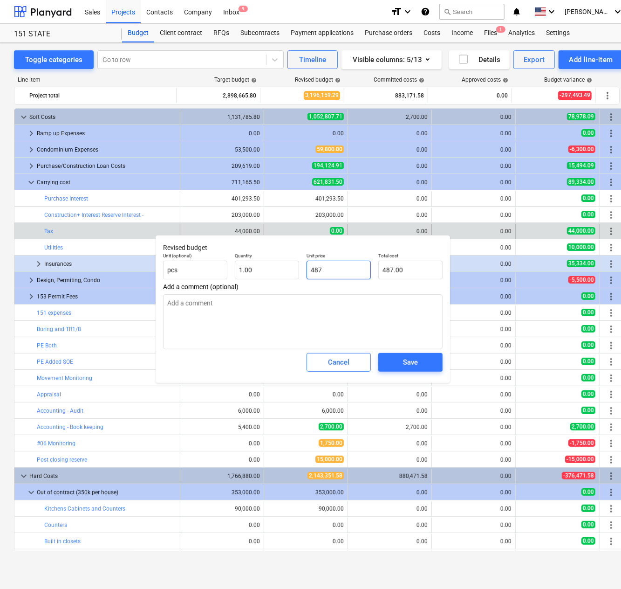
type textarea "x"
type input "4879"
type input "4,879.00"
type textarea "x"
type input "48794"
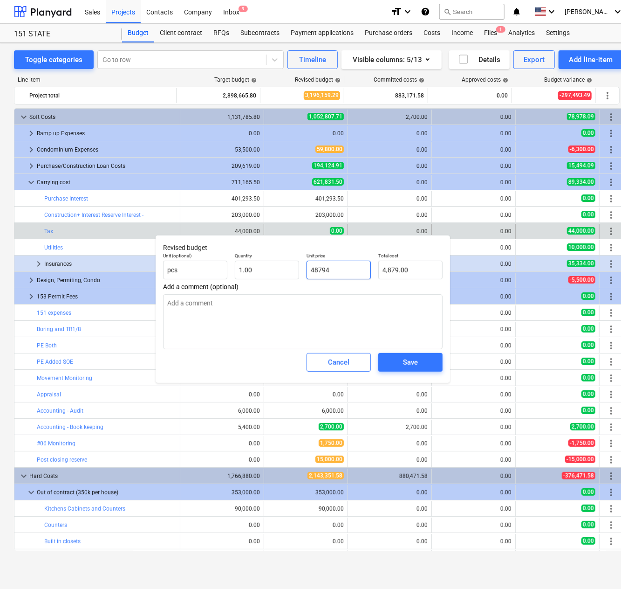
type input "48,794.00"
type input "48794"
type textarea "x"
type input "48,794.00"
click at [409, 361] on div "Save" at bounding box center [410, 362] width 15 height 12
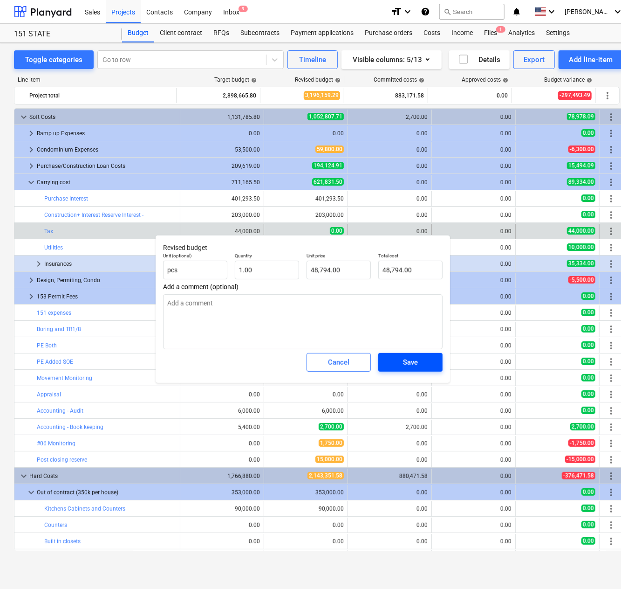
type textarea "x"
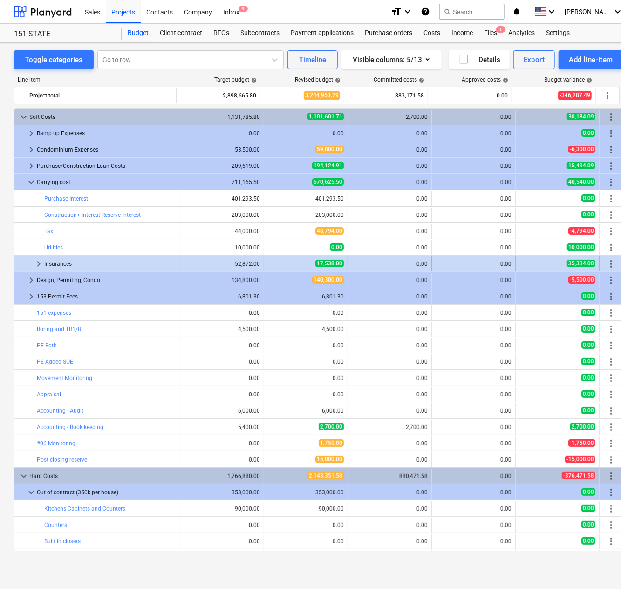
click at [39, 263] on span "keyboard_arrow_right" at bounding box center [38, 263] width 11 height 11
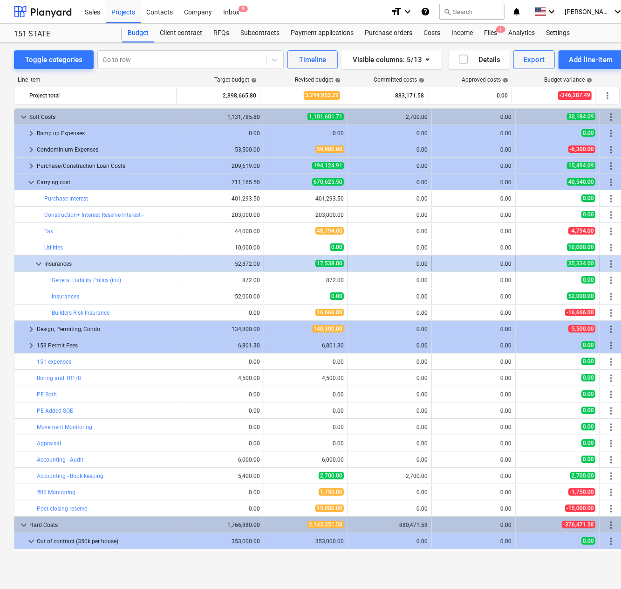
click at [608, 261] on span "more_vert" at bounding box center [611, 263] width 11 height 11
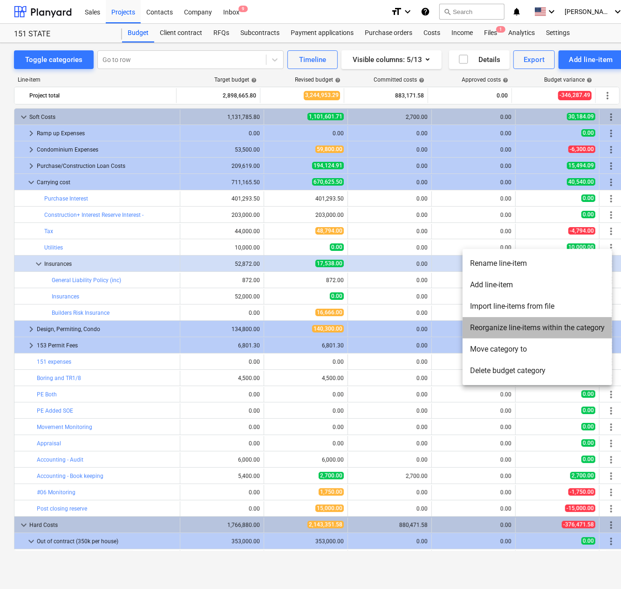
click at [522, 327] on li "Reorganize line-items within the category" at bounding box center [538, 327] width 150 height 21
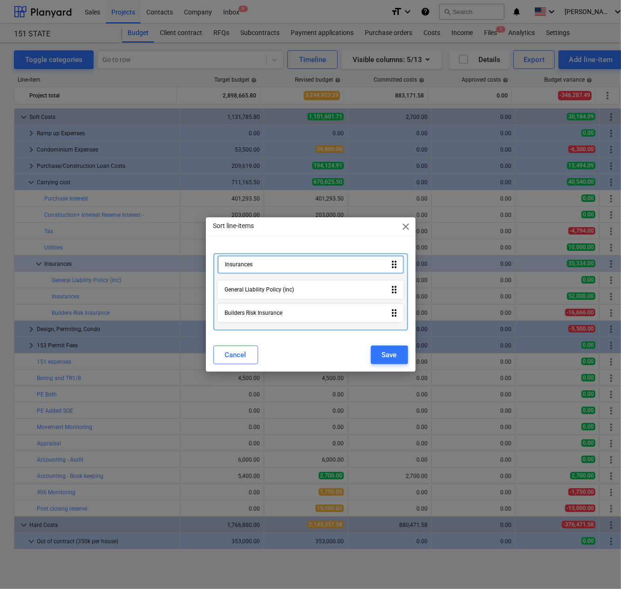
drag, startPoint x: 394, startPoint y: 289, endPoint x: 394, endPoint y: 260, distance: 28.9
click at [394, 260] on div "General Liability Policy (inc) drag_indicator Insurances drag_indicator Builder…" at bounding box center [310, 291] width 195 height 77
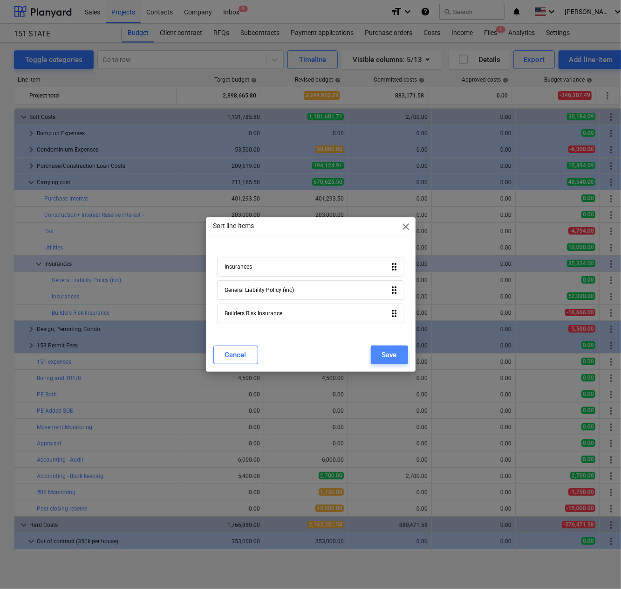
click at [393, 362] on button "Save" at bounding box center [389, 354] width 37 height 19
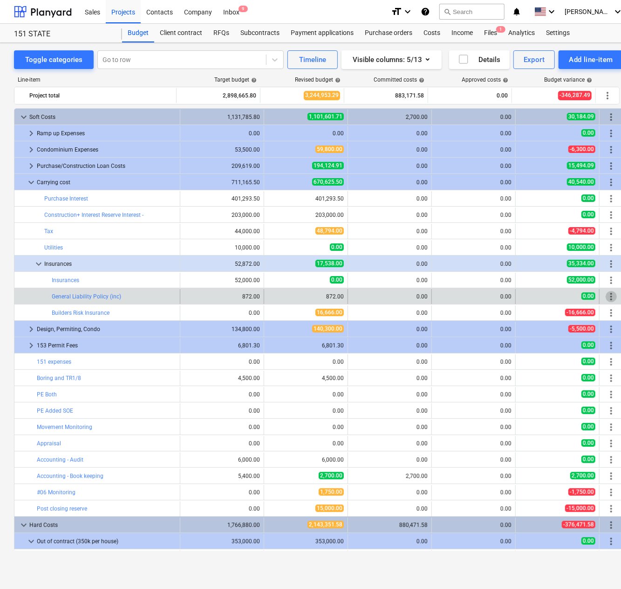
click at [608, 293] on span "more_vert" at bounding box center [611, 296] width 11 height 11
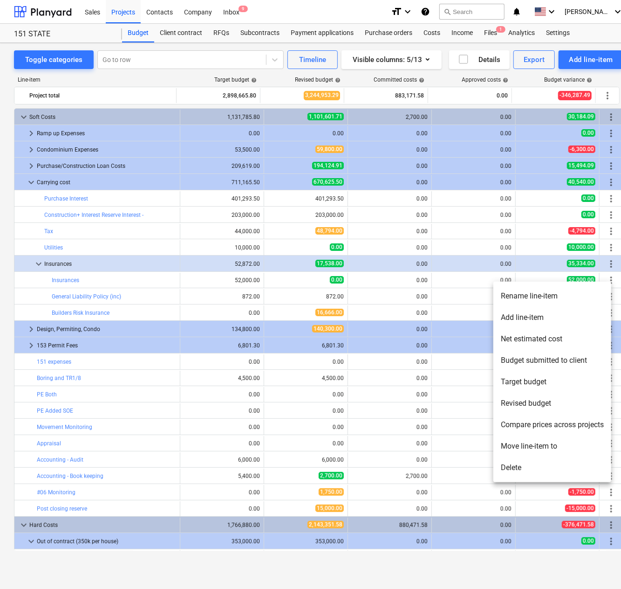
click at [234, 290] on div at bounding box center [310, 294] width 621 height 589
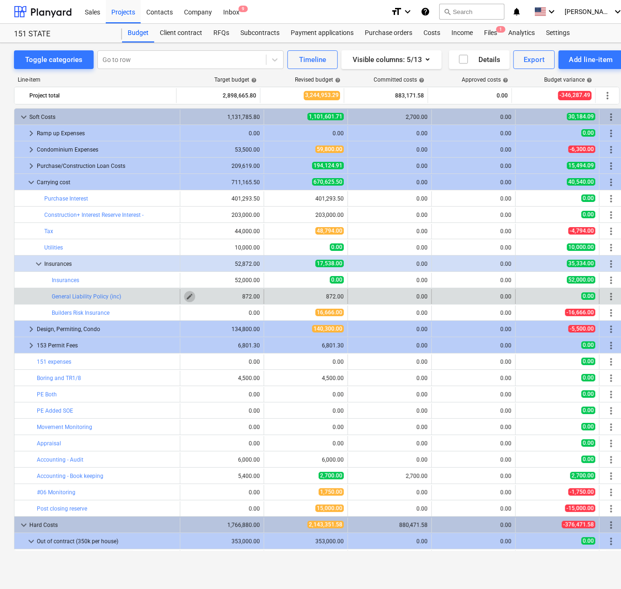
click at [187, 294] on span "edit" at bounding box center [189, 296] width 7 height 7
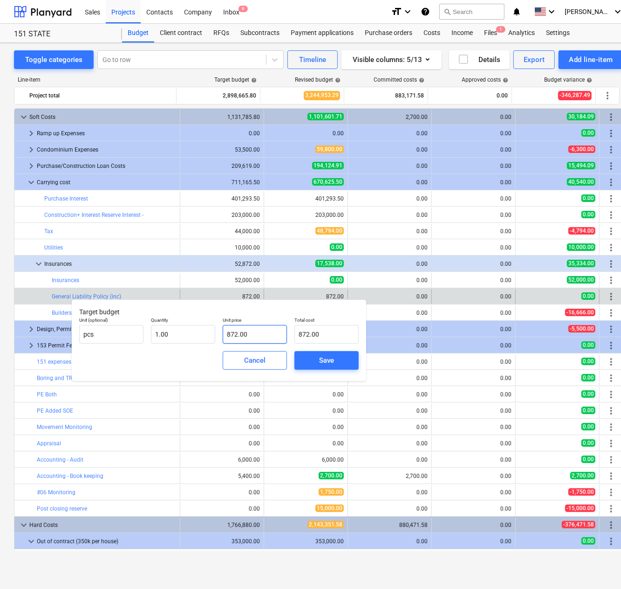
type input "872"
drag, startPoint x: 249, startPoint y: 335, endPoint x: 207, endPoint y: 334, distance: 42.4
click at [207, 334] on div "Unit (optional) pcs Quantity 1.00 Unit price 872 Total cost 872.00" at bounding box center [218, 330] width 287 height 34
type input "0.00"
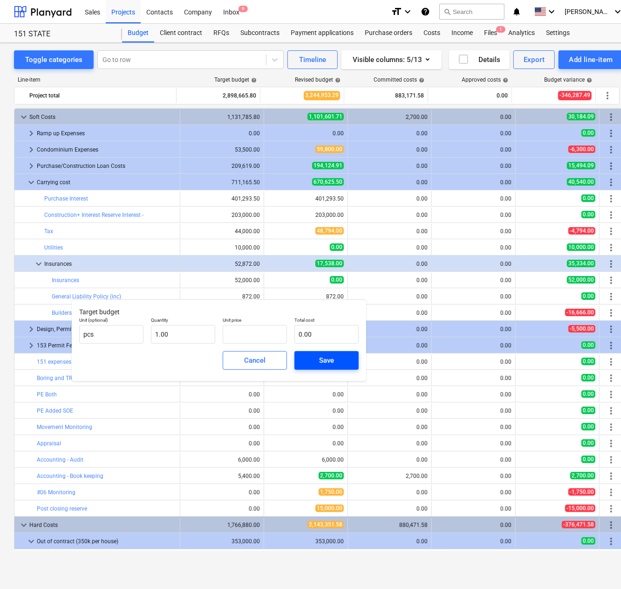
type input "0.00"
click at [328, 363] on div "Save" at bounding box center [326, 360] width 15 height 12
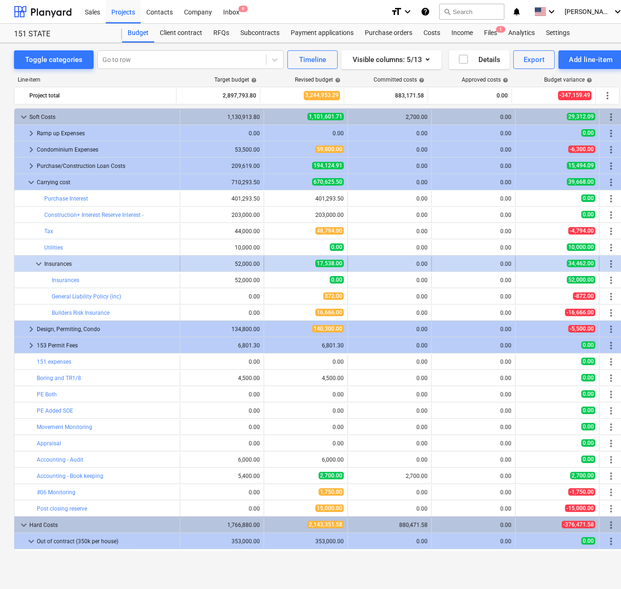
click at [232, 261] on div "52,000.00" at bounding box center [222, 264] width 76 height 7
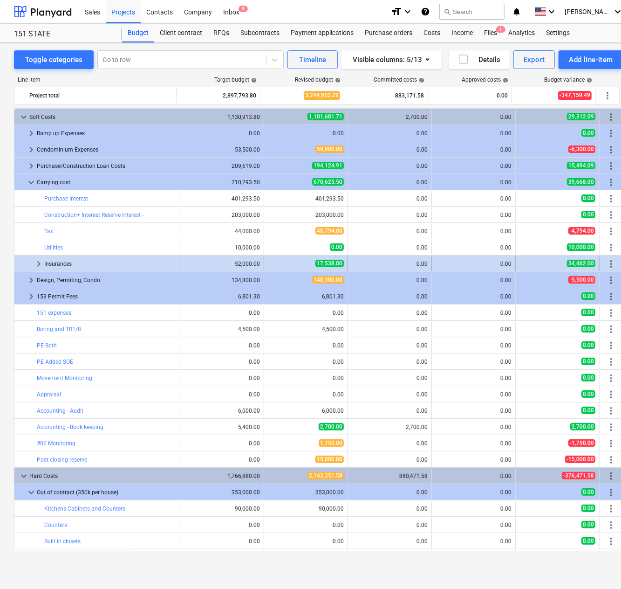
click at [238, 261] on div "52,000.00" at bounding box center [222, 264] width 76 height 7
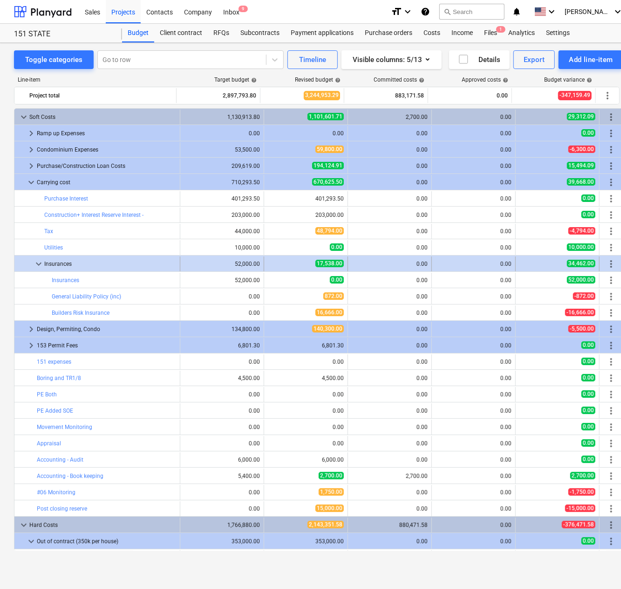
click at [607, 260] on span "more_vert" at bounding box center [611, 263] width 11 height 11
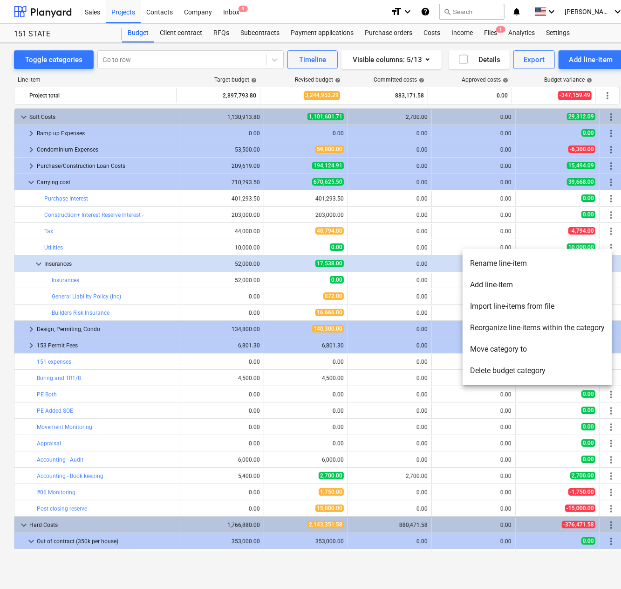
click at [221, 264] on div at bounding box center [310, 294] width 621 height 589
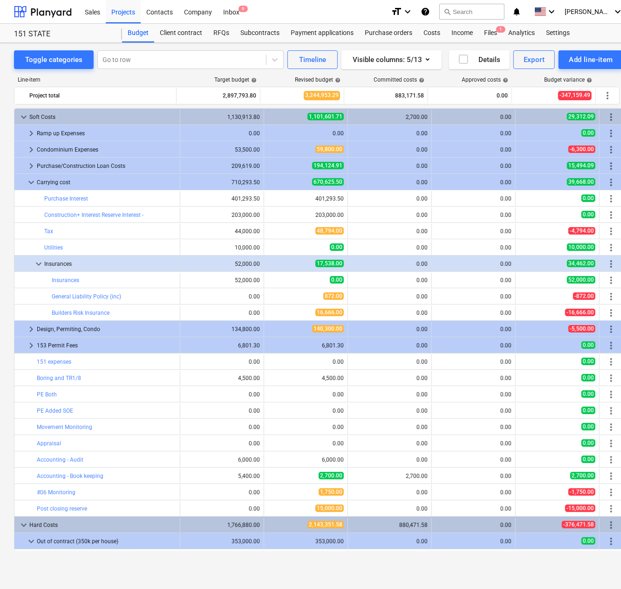
click at [220, 279] on div "52,000.00" at bounding box center [222, 280] width 76 height 7
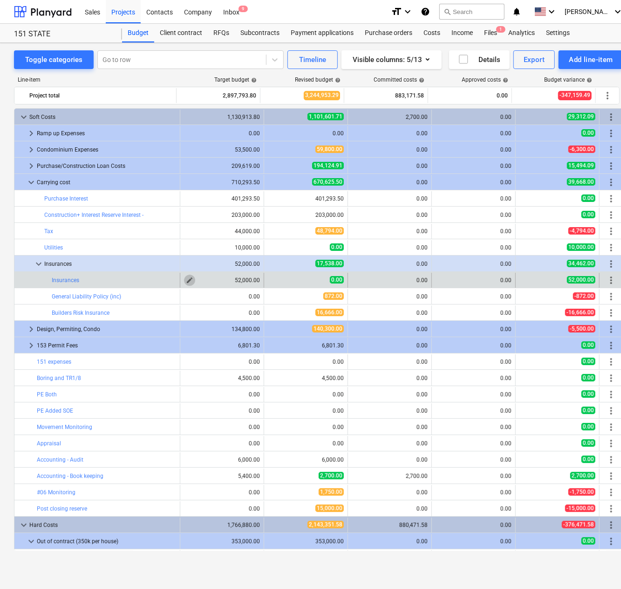
click at [186, 277] on span "edit" at bounding box center [189, 279] width 7 height 7
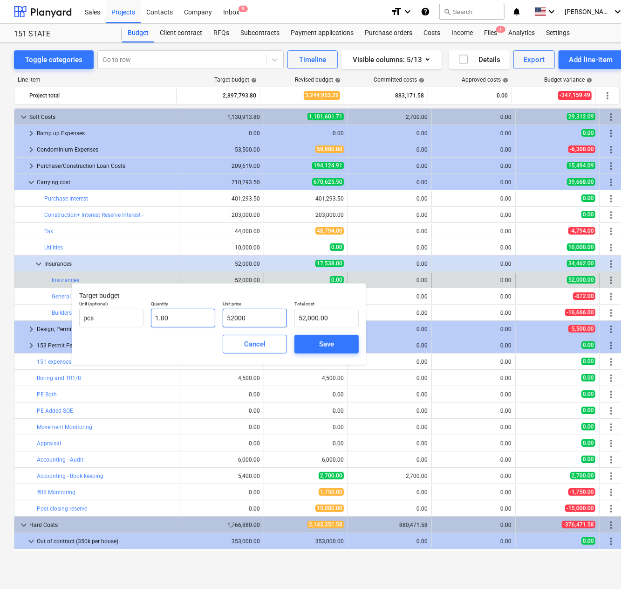
drag, startPoint x: 262, startPoint y: 319, endPoint x: 196, endPoint y: 319, distance: 66.2
click at [195, 319] on div "Unit (optional) pcs Quantity 1.00 Unit price 52000 Total cost 52,000.00" at bounding box center [218, 314] width 287 height 34
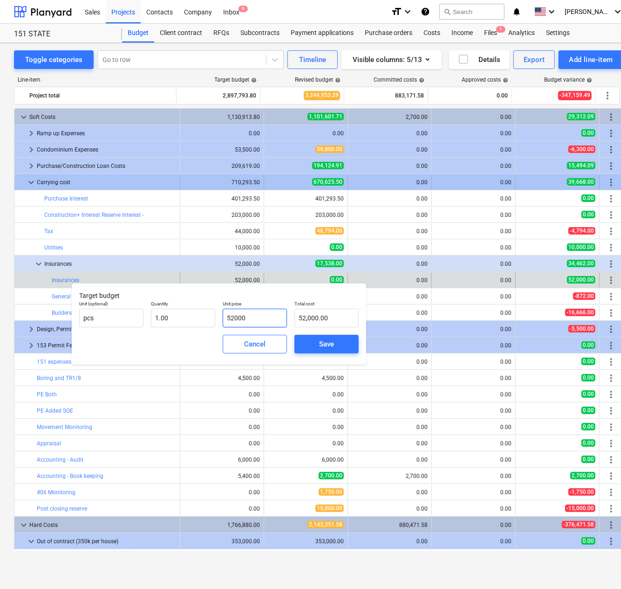
type input "2"
type input "2.00"
type input "26"
type input "26.00"
type input "260"
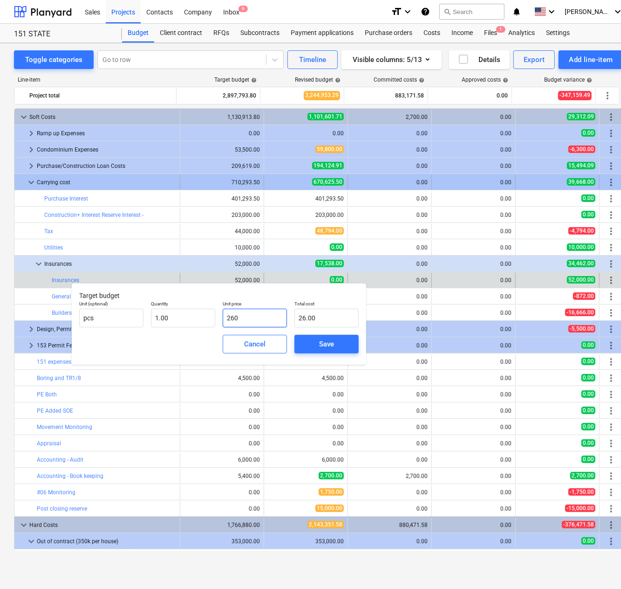
type input "260.00"
type input "2600"
type input "2,600.00"
type input "26000"
type input "26,000.00"
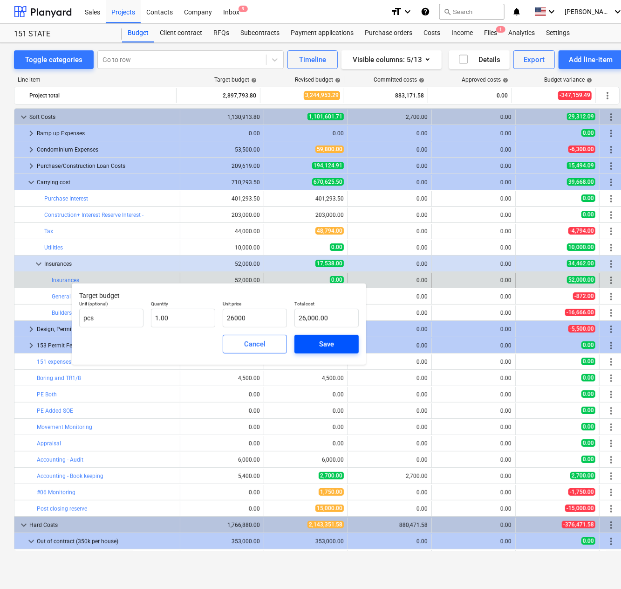
type input "26,000.00"
click at [329, 343] on div "Save" at bounding box center [326, 344] width 15 height 12
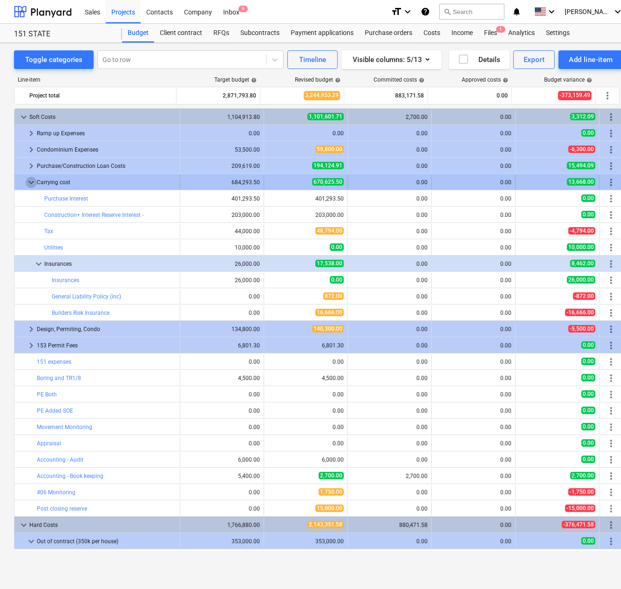
click at [29, 182] on span "keyboard_arrow_down" at bounding box center [31, 182] width 11 height 11
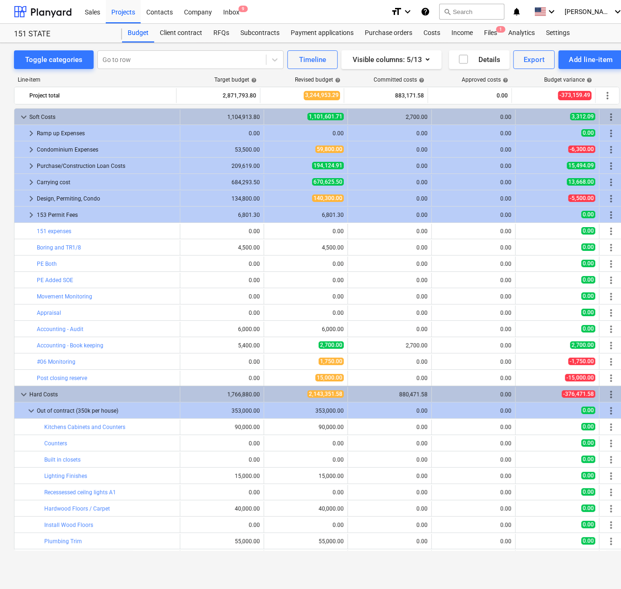
click at [29, 182] on span "keyboard_arrow_right" at bounding box center [31, 182] width 11 height 11
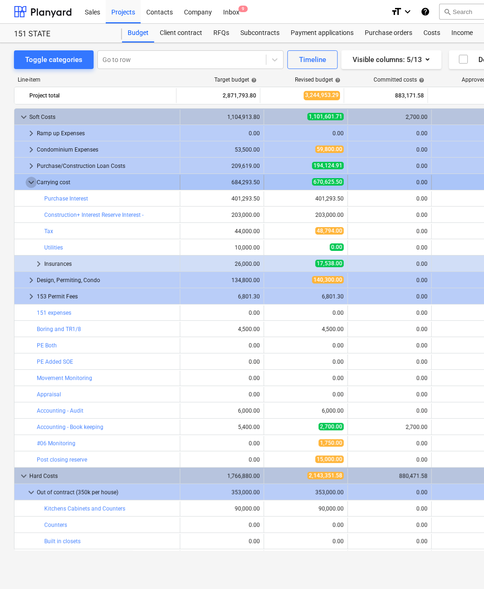
click at [30, 180] on span "keyboard_arrow_down" at bounding box center [31, 182] width 11 height 11
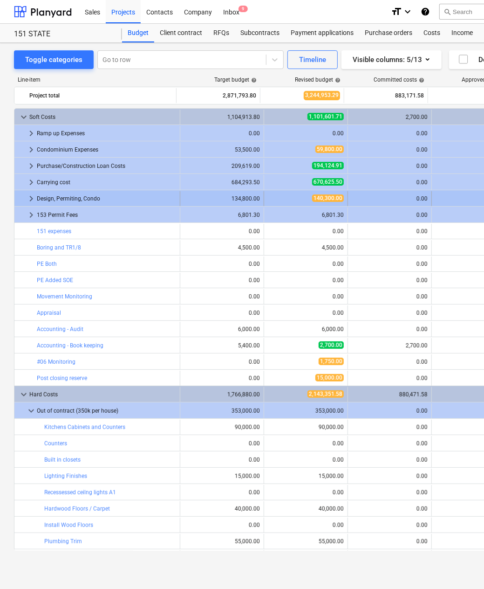
click at [29, 196] on span "keyboard_arrow_right" at bounding box center [31, 198] width 11 height 11
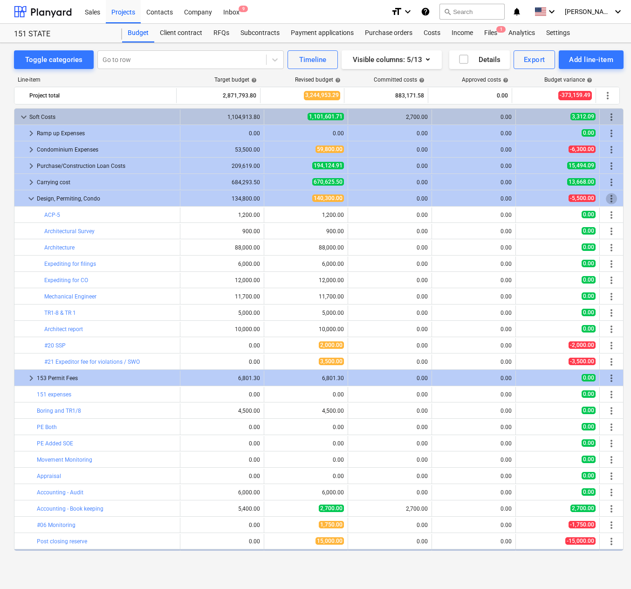
click at [611, 194] on span "more_vert" at bounding box center [611, 198] width 11 height 11
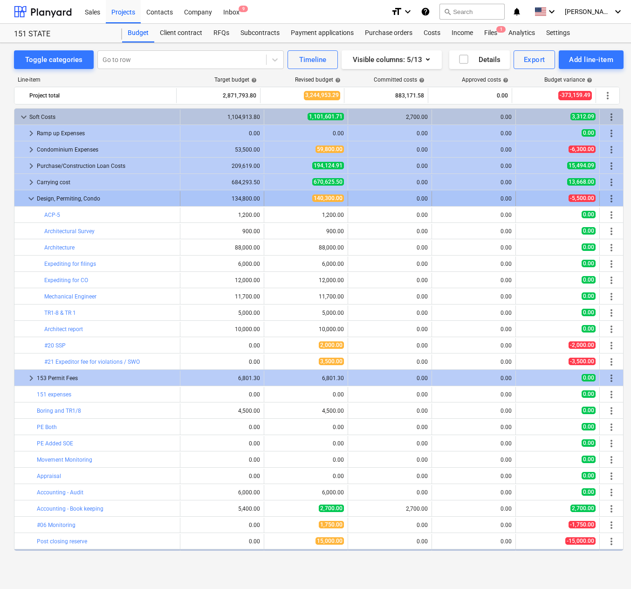
click at [606, 199] on span "more_vert" at bounding box center [611, 198] width 11 height 11
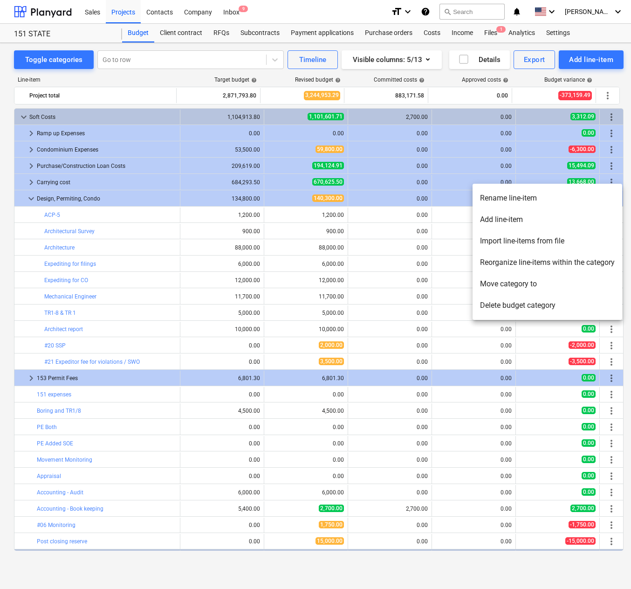
click at [494, 261] on li "Reorganize line-items within the category" at bounding box center [548, 262] width 150 height 21
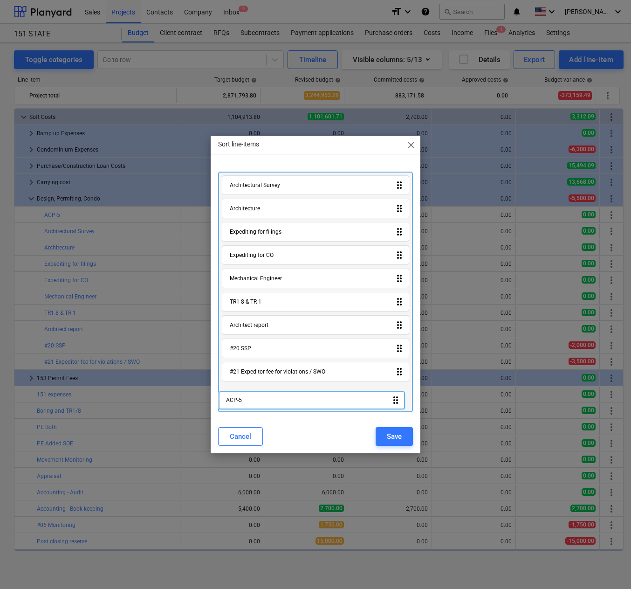
drag, startPoint x: 398, startPoint y: 186, endPoint x: 395, endPoint y: 402, distance: 216.3
click at [395, 402] on div "ACP-5 drag_indicator Architectural Survey drag_indicator Architecture drag_indi…" at bounding box center [315, 291] width 195 height 240
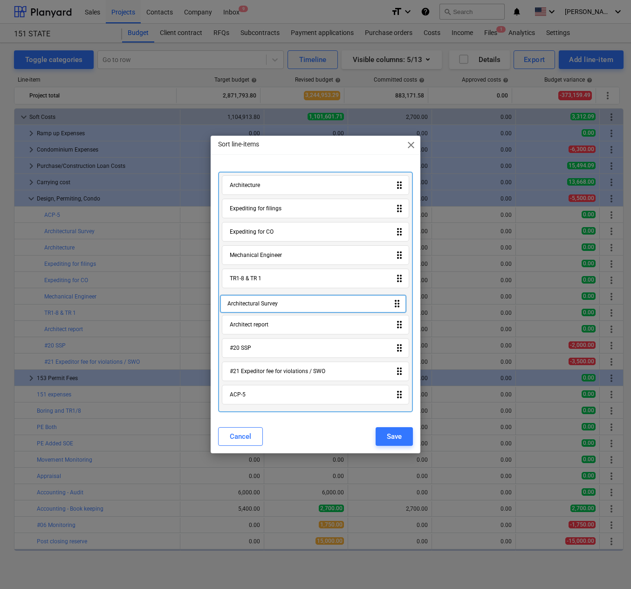
drag, startPoint x: 400, startPoint y: 185, endPoint x: 398, endPoint y: 307, distance: 121.7
click at [398, 307] on div "Architectural Survey drag_indicator Architecture drag_indicator Expediting for …" at bounding box center [315, 291] width 195 height 240
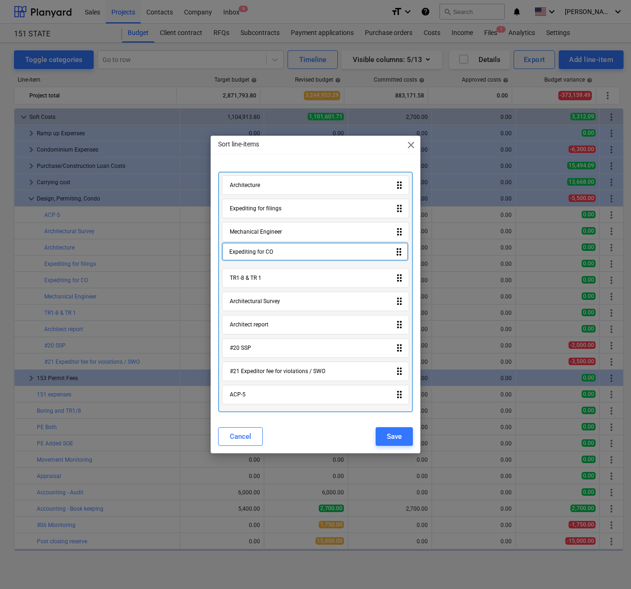
drag, startPoint x: 404, startPoint y: 231, endPoint x: 403, endPoint y: 253, distance: 21.9
click at [403, 253] on div "Architecture drag_indicator Expediting for filings drag_indicator Expediting fo…" at bounding box center [315, 291] width 195 height 240
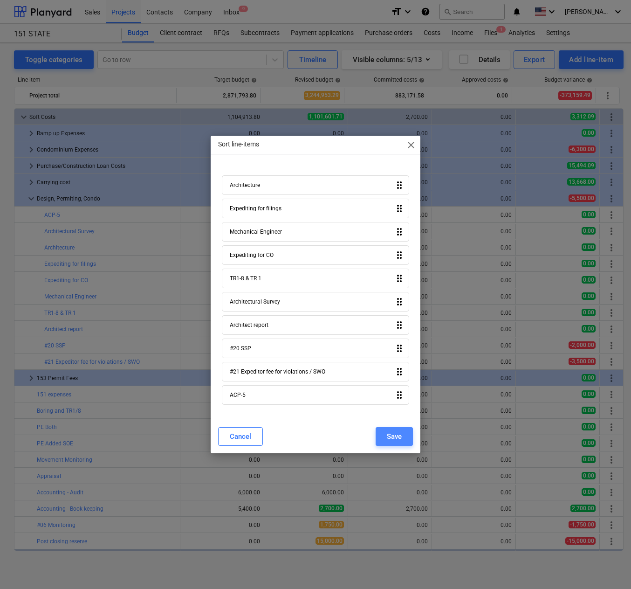
click at [393, 431] on div "Save" at bounding box center [394, 436] width 15 height 12
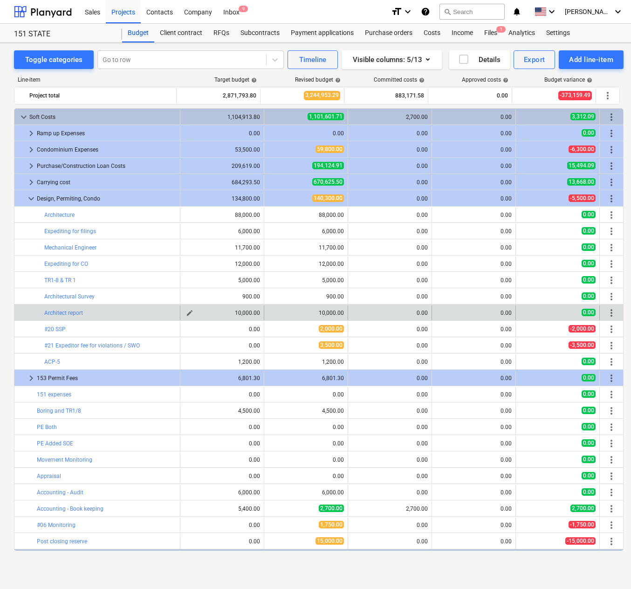
click at [190, 310] on button "edit" at bounding box center [189, 312] width 11 height 11
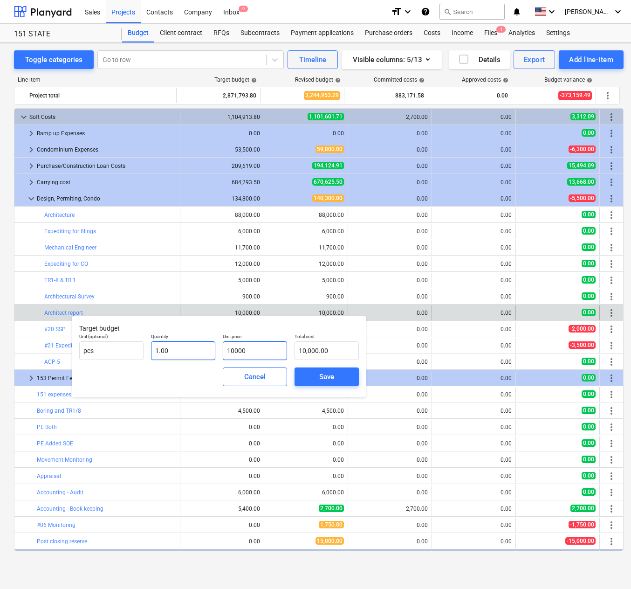
drag, startPoint x: 265, startPoint y: 349, endPoint x: 213, endPoint y: 347, distance: 52.2
click at [213, 347] on div "Unit (optional) pcs Quantity 1.00 Unit price 10000 Total cost 10,000.00" at bounding box center [218, 346] width 287 height 34
type input "1"
type input "1.00"
type input "12"
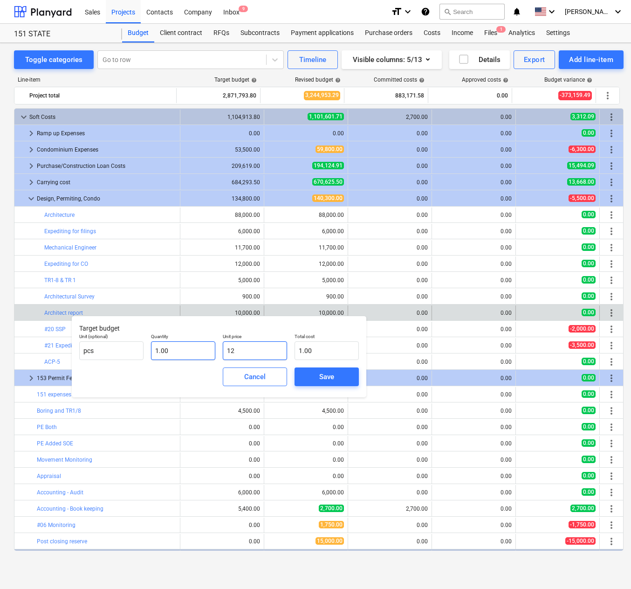
type input "12.00"
type input "120"
type input "120.00"
type input "1200"
type input "1,200.00"
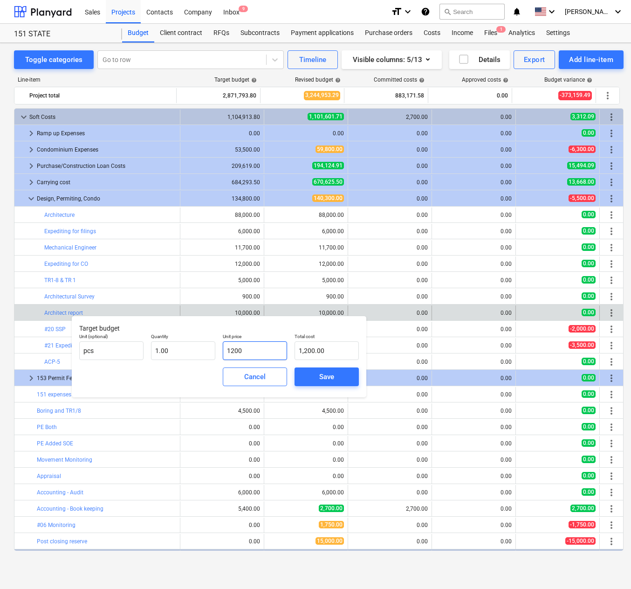
type input "12000"
type input "12,000.00"
click at [326, 379] on div "Save" at bounding box center [326, 376] width 15 height 12
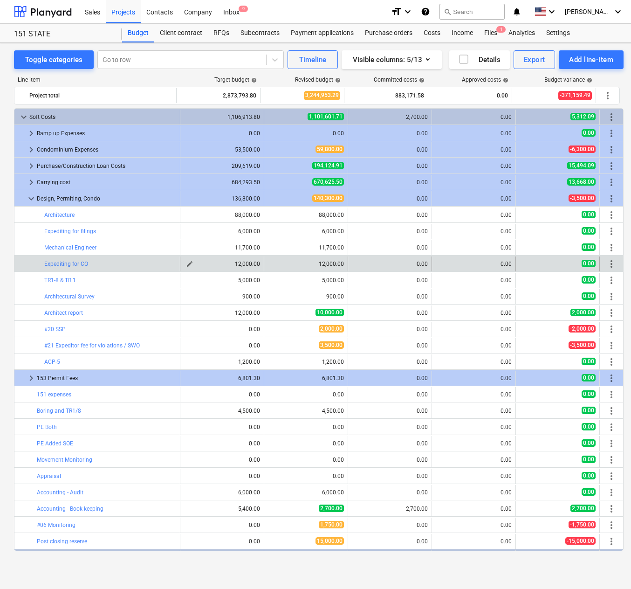
click at [221, 261] on div "12,000.00" at bounding box center [222, 264] width 76 height 7
click at [186, 263] on span "edit" at bounding box center [189, 263] width 7 height 7
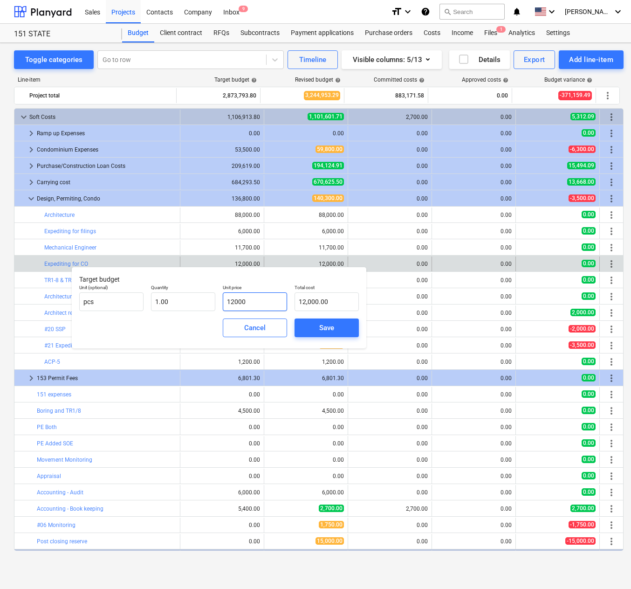
drag, startPoint x: 233, startPoint y: 301, endPoint x: 219, endPoint y: 301, distance: 14.4
click at [219, 301] on div "Unit price 12000" at bounding box center [255, 298] width 72 height 34
type input "8000"
type input "8,000.00"
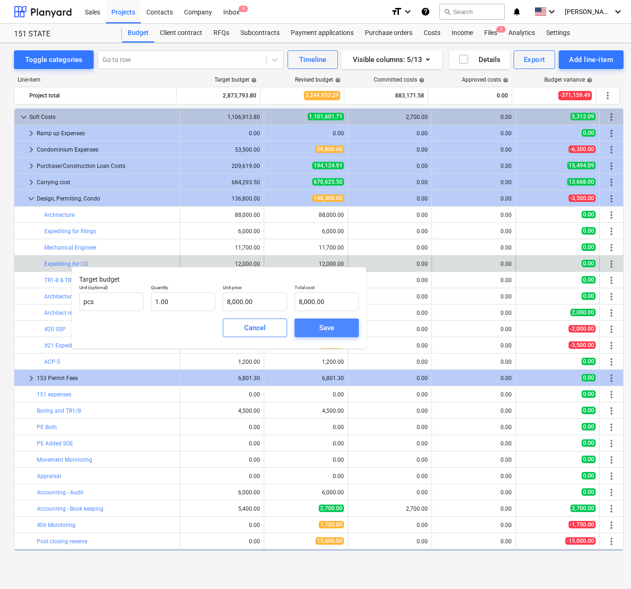
click at [325, 328] on div "Save" at bounding box center [326, 328] width 15 height 12
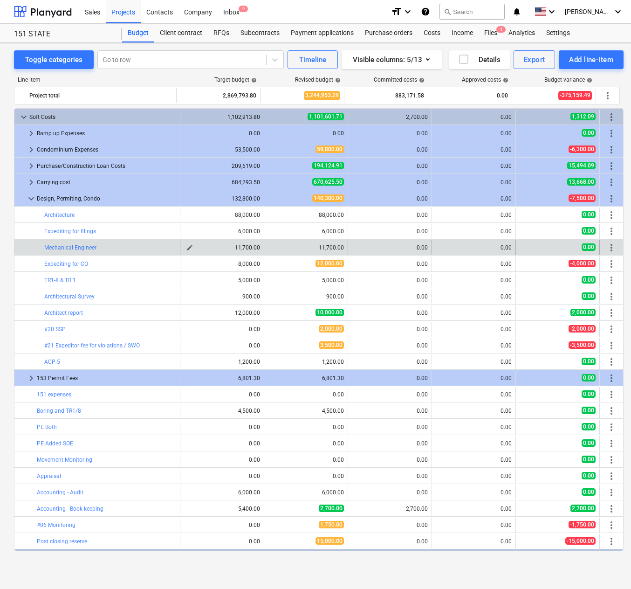
click at [186, 246] on span "edit" at bounding box center [189, 247] width 7 height 7
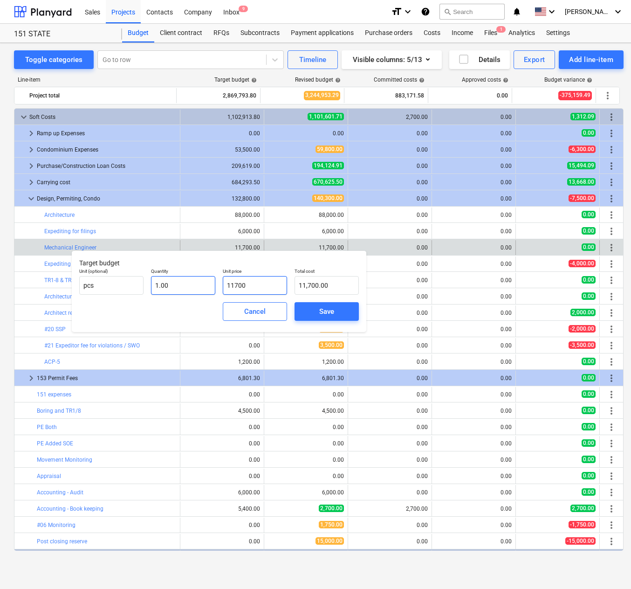
drag, startPoint x: 255, startPoint y: 291, endPoint x: 210, endPoint y: 289, distance: 45.7
click at [210, 290] on div "Unit (optional) pcs Quantity 1.00 Unit price 11700 Total cost 11,700.00" at bounding box center [218, 281] width 287 height 34
type input "8"
type input "8.00"
type input "85"
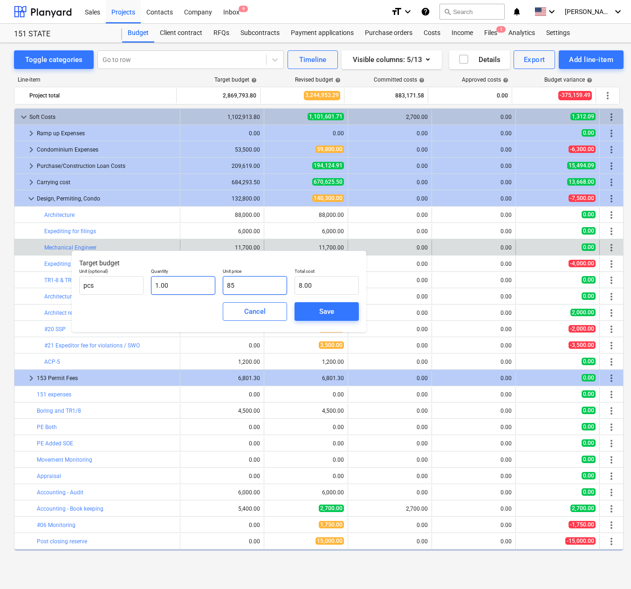
type input "85.00"
type input "850"
type input "850.00"
type input "8500"
type input "8,500.00"
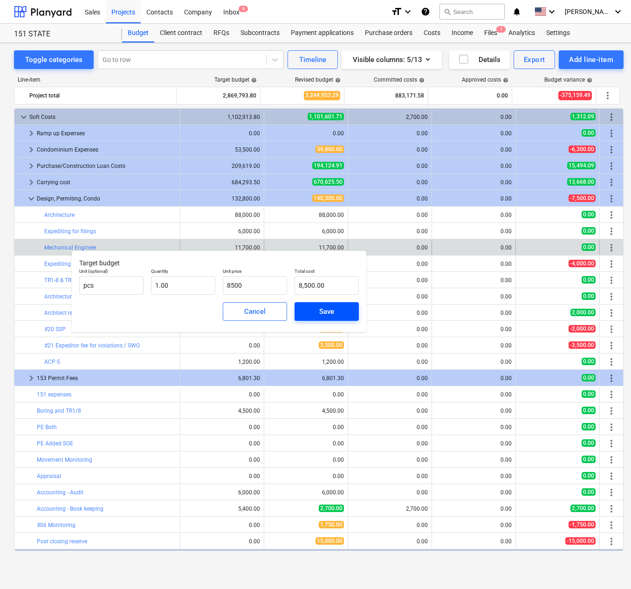
type input "8,500.00"
click at [331, 307] on div "Save" at bounding box center [326, 311] width 15 height 12
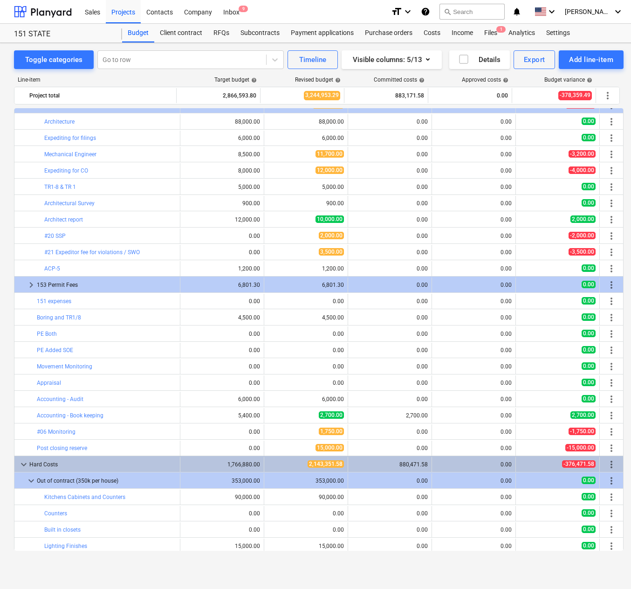
scroll to position [47, 0]
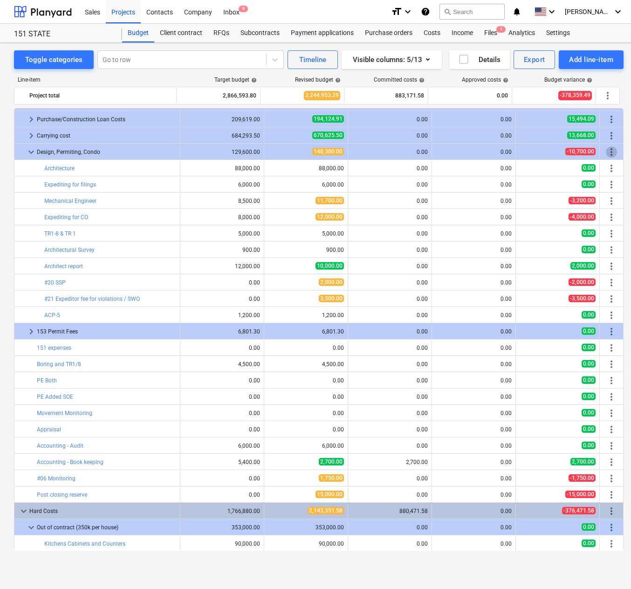
click at [609, 151] on span "more_vert" at bounding box center [611, 151] width 11 height 11
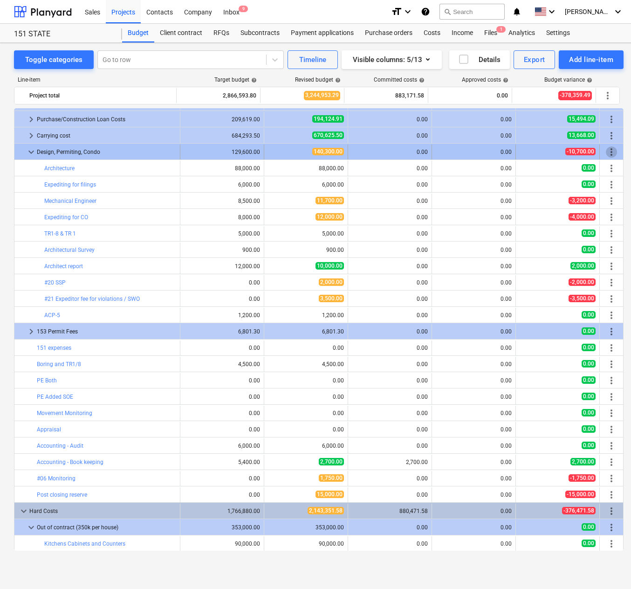
click at [606, 151] on span "more_vert" at bounding box center [611, 151] width 11 height 11
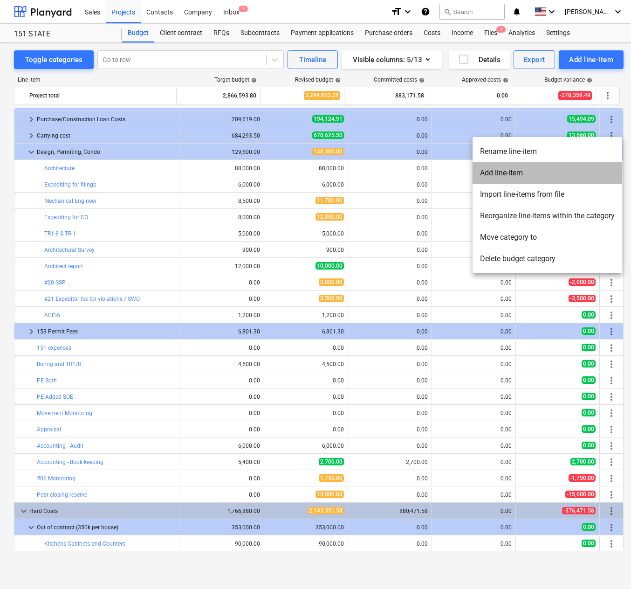
click at [509, 170] on li "Add line-item" at bounding box center [548, 172] width 150 height 21
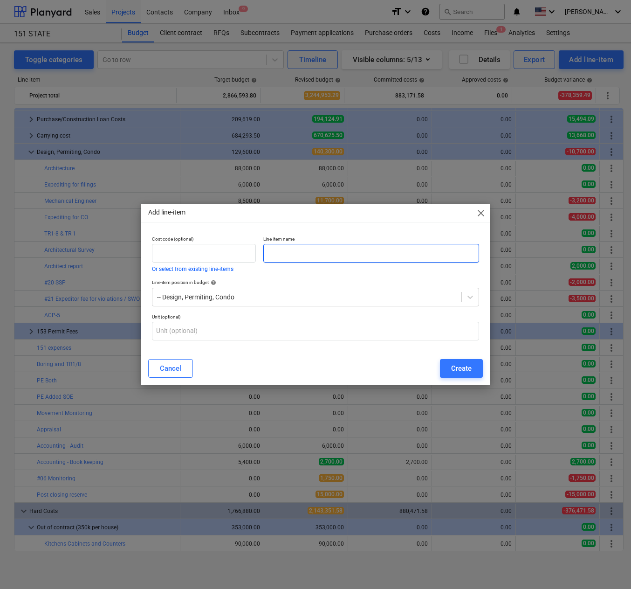
click at [293, 250] on input "text" at bounding box center [371, 253] width 216 height 19
type input "PE"
click at [463, 370] on div "Create" at bounding box center [461, 368] width 21 height 12
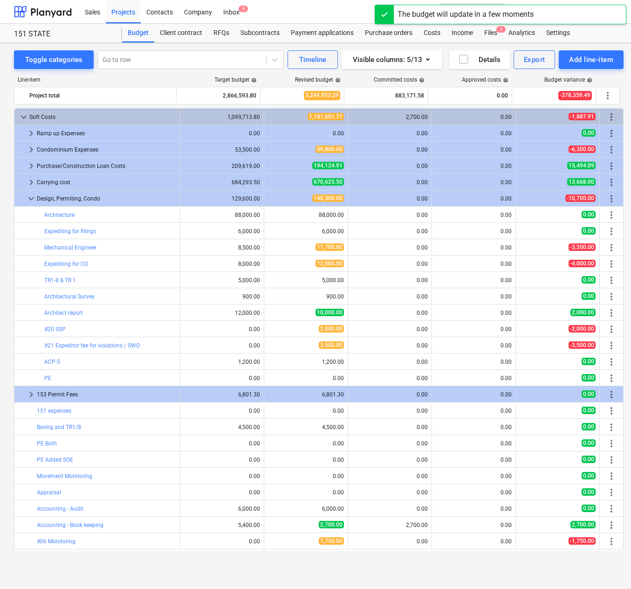
scroll to position [47, 0]
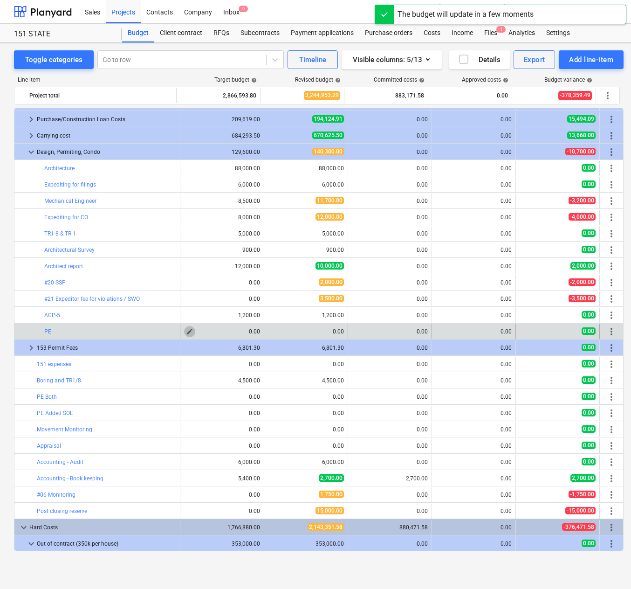
click at [186, 329] on span "edit" at bounding box center [189, 331] width 7 height 7
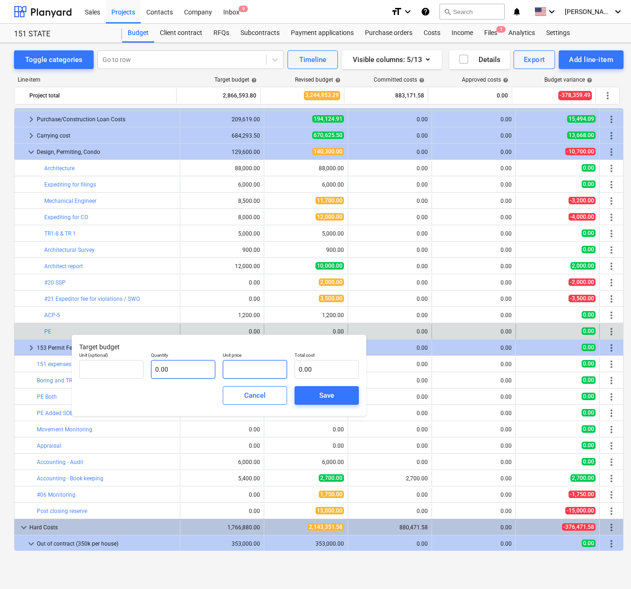
drag, startPoint x: 259, startPoint y: 371, endPoint x: 207, endPoint y: 369, distance: 51.3
click at [207, 369] on div "Unit (optional) Quantity 0.00 Unit price Total cost 0.00" at bounding box center [218, 365] width 287 height 34
type input "pcs"
type input "1"
type input "1.00"
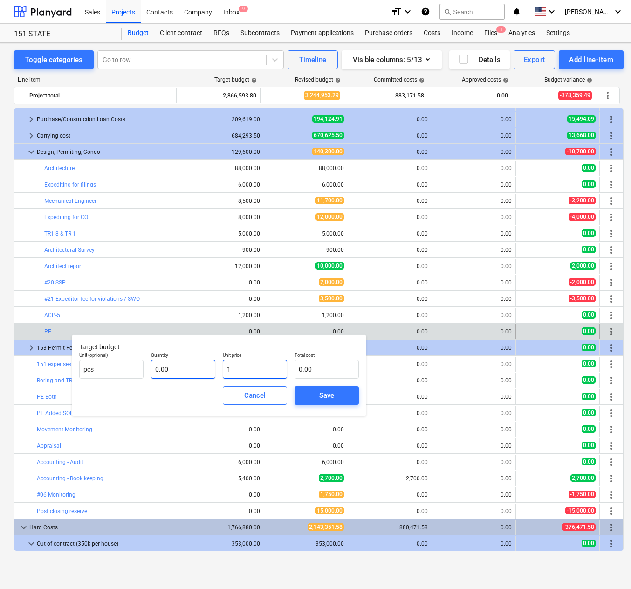
type input "1.00"
type input "10"
type input "10.00"
type input "100"
type input "100.00"
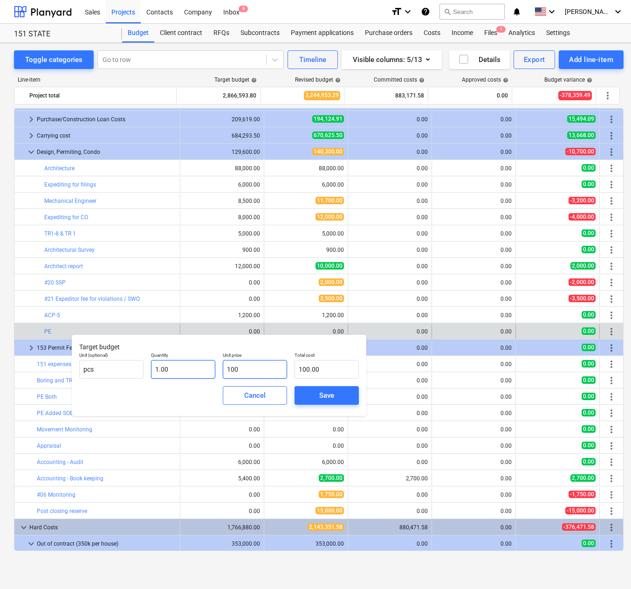
type input "1000"
type input "1,000.00"
type input "10000"
type input "10,000.00"
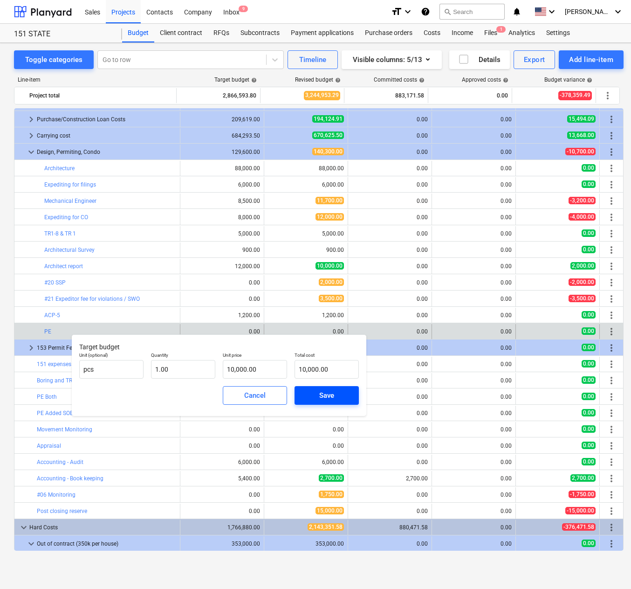
click at [324, 396] on div "Save" at bounding box center [326, 395] width 15 height 12
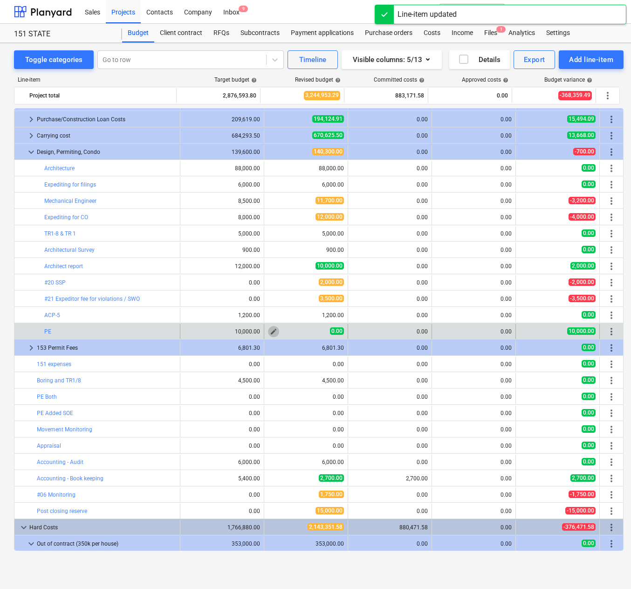
click at [272, 329] on span "edit" at bounding box center [273, 331] width 7 height 7
type textarea "x"
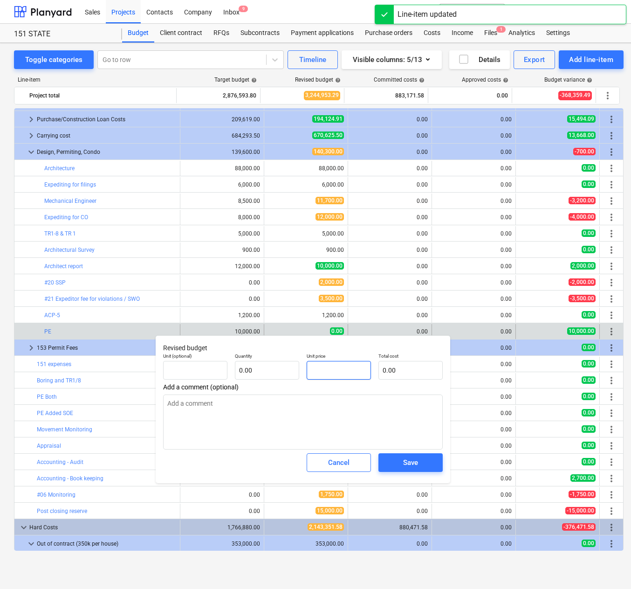
drag, startPoint x: 339, startPoint y: 371, endPoint x: 301, endPoint y: 381, distance: 39.8
click at [296, 377] on div "Unit (optional) Quantity 0.00 Unit price Total cost 0.00" at bounding box center [302, 366] width 287 height 34
type textarea "x"
type input "pcs"
type input "1"
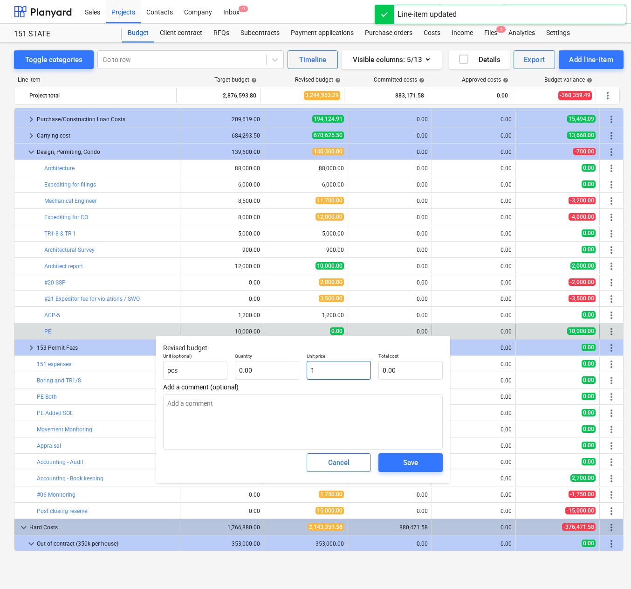
type input "1.00"
type textarea "x"
type input "10"
type input "10.00"
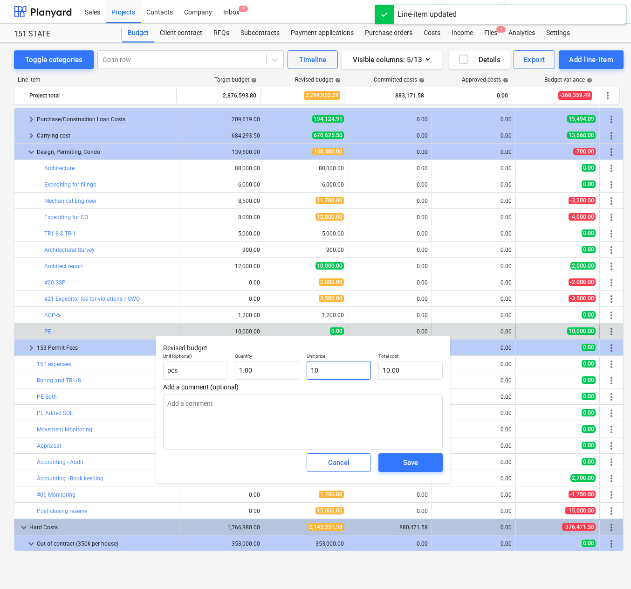
type textarea "x"
type input "100"
type input "100.00"
type textarea "x"
type input "1000"
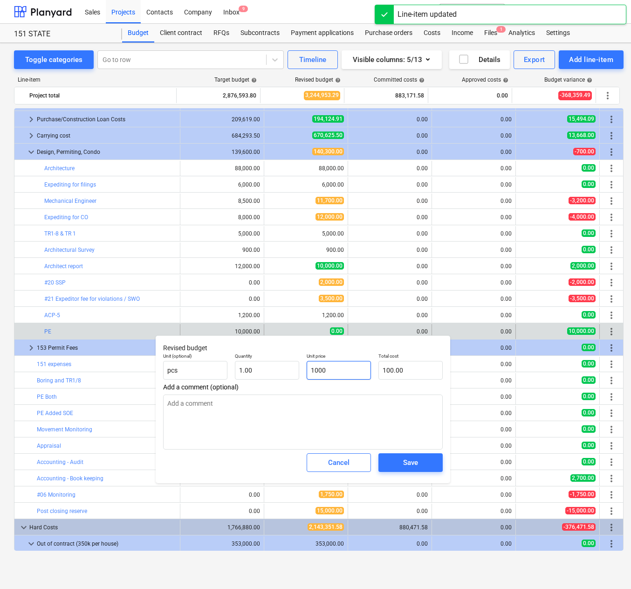
type input "1,000.00"
type textarea "x"
type input "10000"
type input "10,000.00"
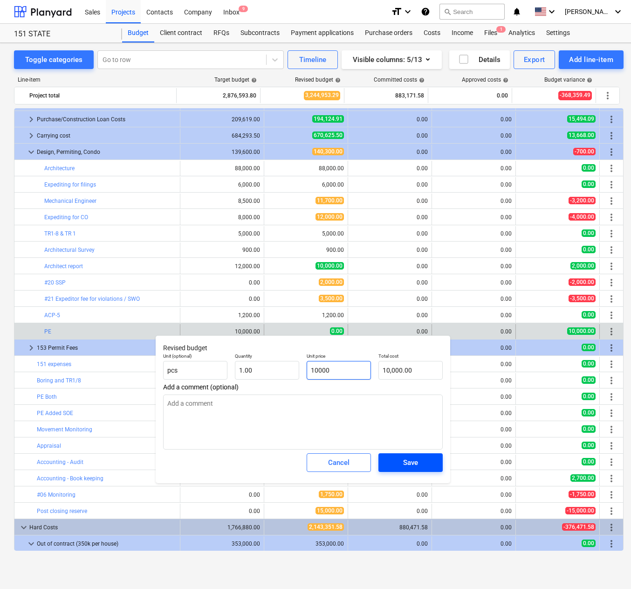
type input "10000"
type textarea "x"
type input "10,000.00"
click at [410, 467] on div "Save" at bounding box center [410, 462] width 15 height 12
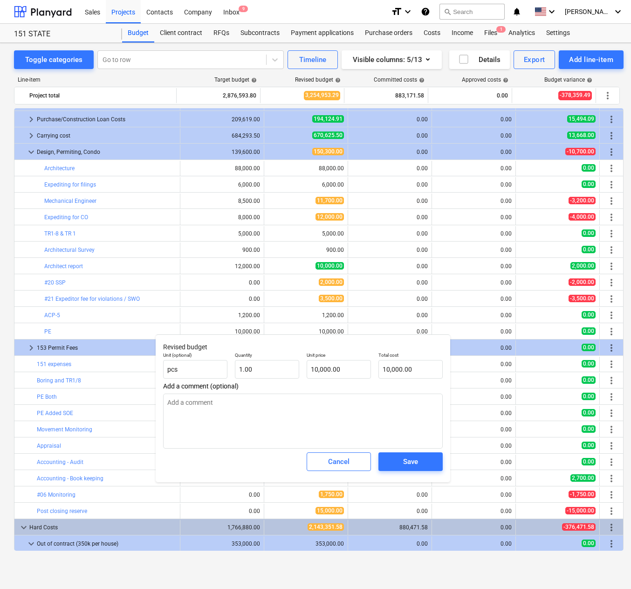
type textarea "x"
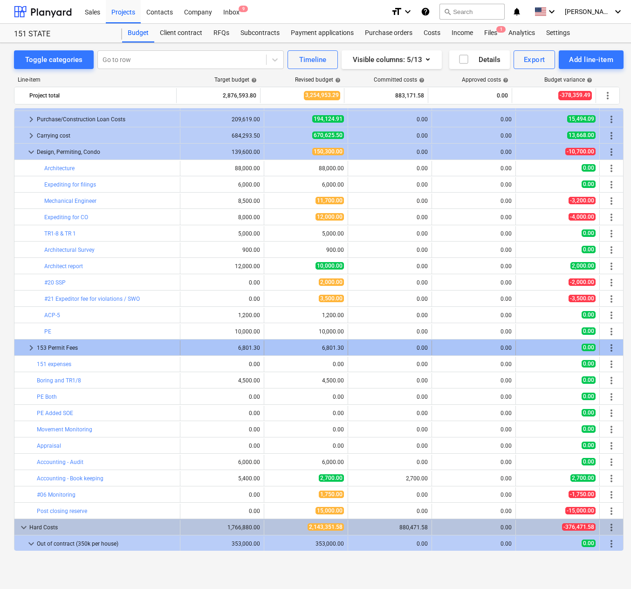
click at [606, 345] on span "more_vert" at bounding box center [611, 347] width 11 height 11
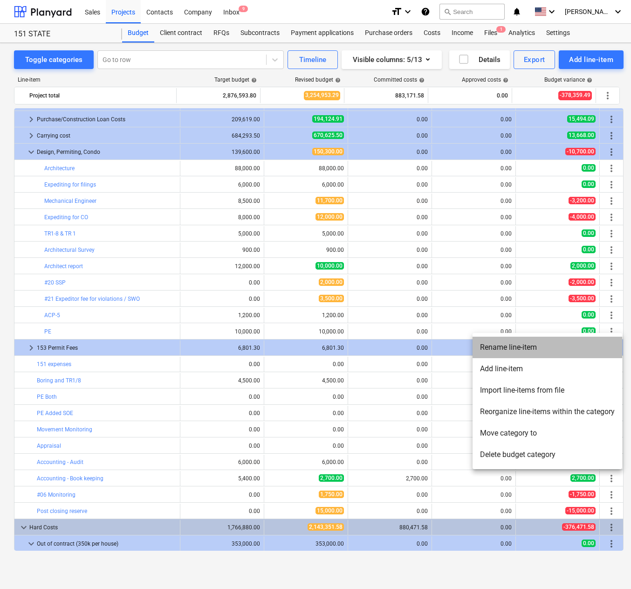
click at [562, 350] on li "Rename line-item" at bounding box center [548, 346] width 150 height 21
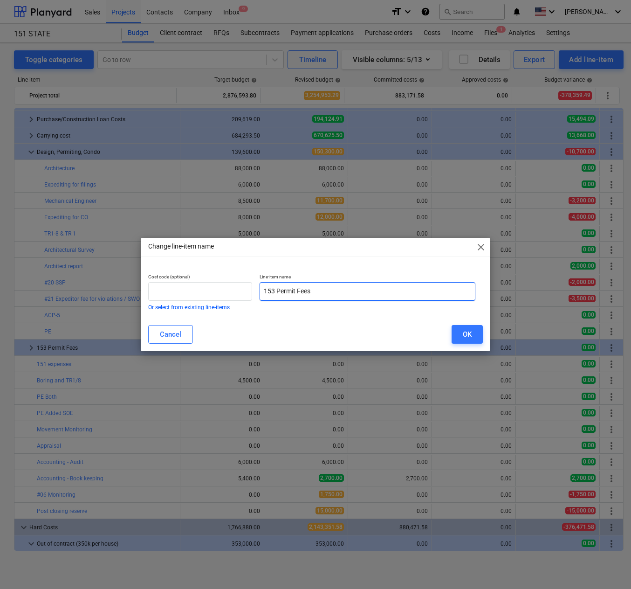
drag, startPoint x: 278, startPoint y: 292, endPoint x: 223, endPoint y: 274, distance: 57.6
click at [226, 285] on div "Cost code (optional) Or select from existing line-items Line-item name 153 Perm…" at bounding box center [311, 291] width 335 height 43
type input "Permit Fees"
click at [446, 336] on div "Cancel OK" at bounding box center [315, 334] width 335 height 19
click at [461, 334] on button "OK" at bounding box center [467, 334] width 31 height 19
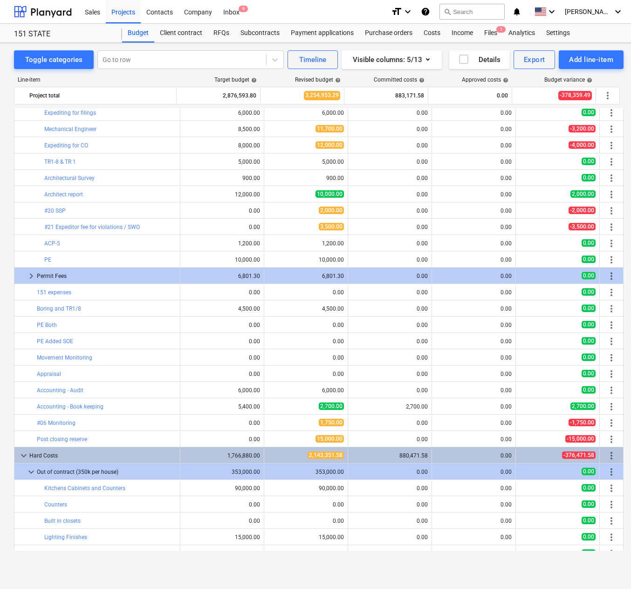
scroll to position [140, 0]
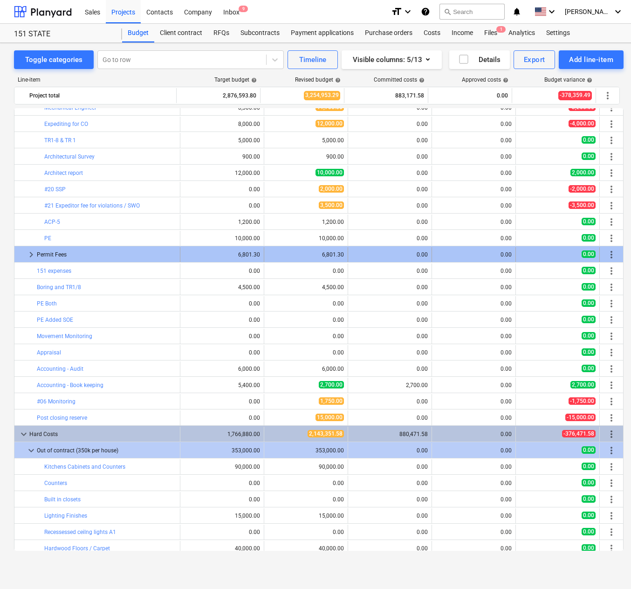
click at [29, 253] on span "keyboard_arrow_right" at bounding box center [31, 254] width 11 height 11
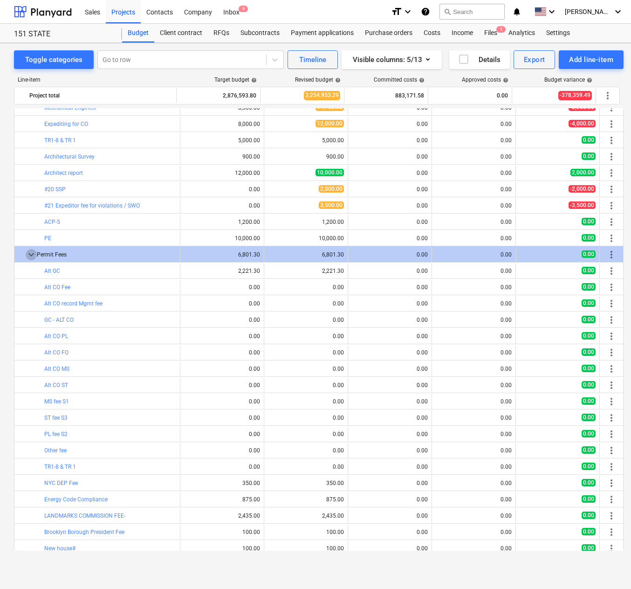
click at [29, 253] on span "keyboard_arrow_down" at bounding box center [31, 254] width 11 height 11
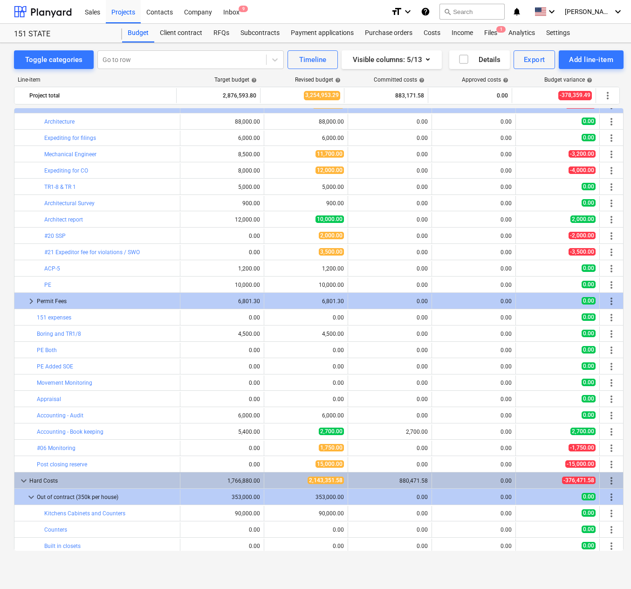
scroll to position [47, 0]
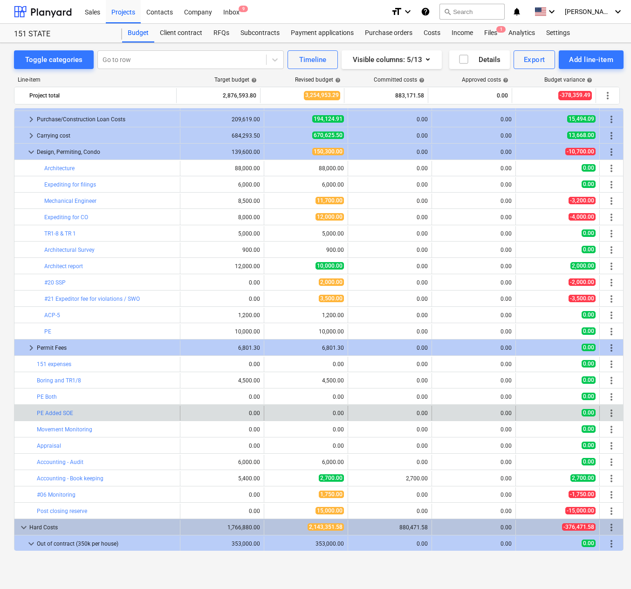
click at [611, 413] on span "more_vert" at bounding box center [611, 412] width 11 height 11
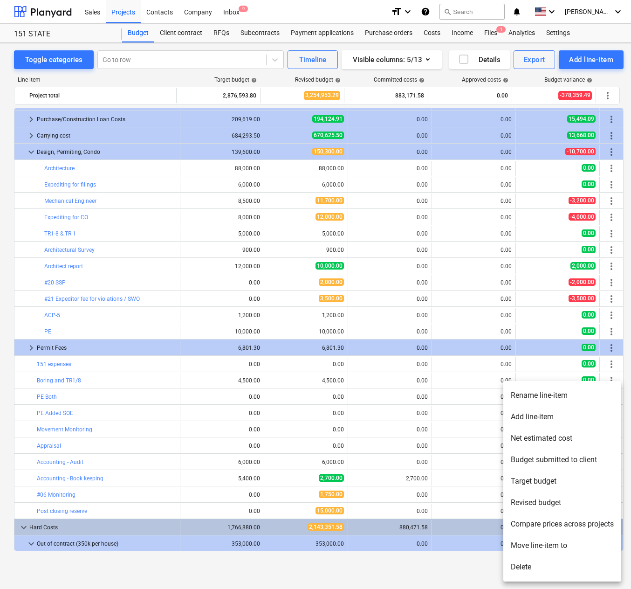
click at [609, 153] on div at bounding box center [315, 294] width 631 height 589
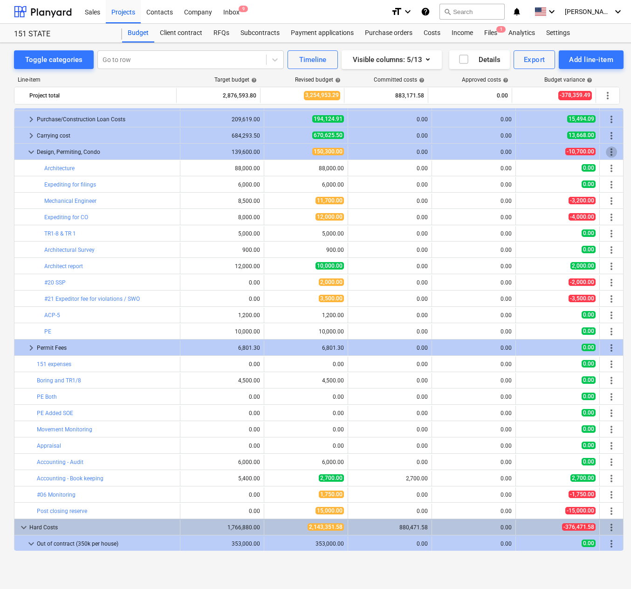
click at [609, 151] on span "more_vert" at bounding box center [611, 151] width 11 height 11
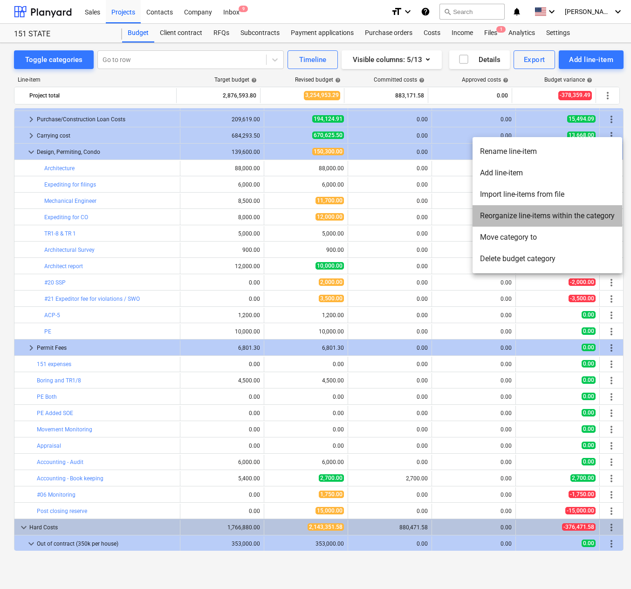
click at [499, 218] on li "Reorganize line-items within the category" at bounding box center [548, 215] width 150 height 21
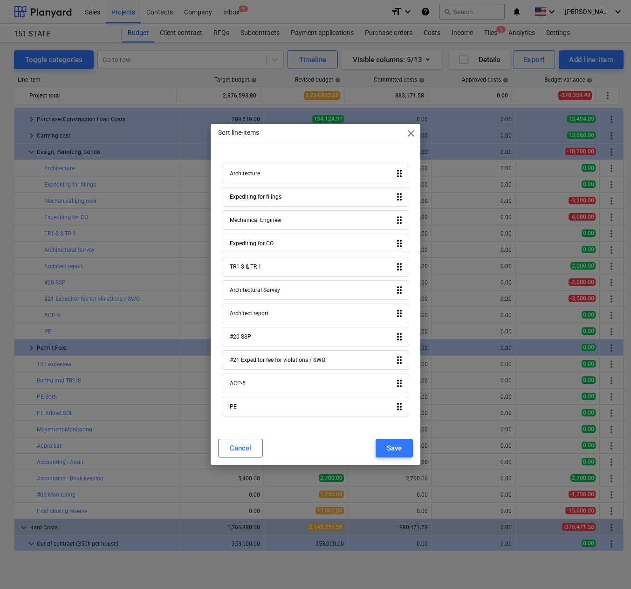
click at [405, 133] on span "close" at bounding box center [410, 133] width 11 height 11
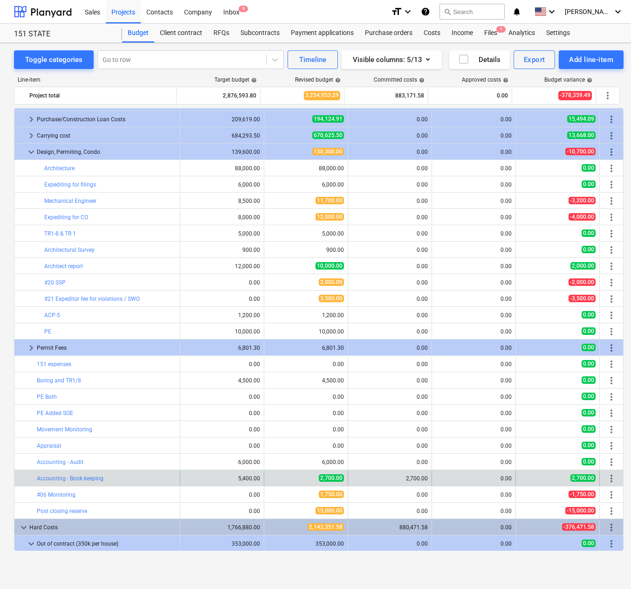
click at [606, 478] on span "more_vert" at bounding box center [611, 478] width 11 height 11
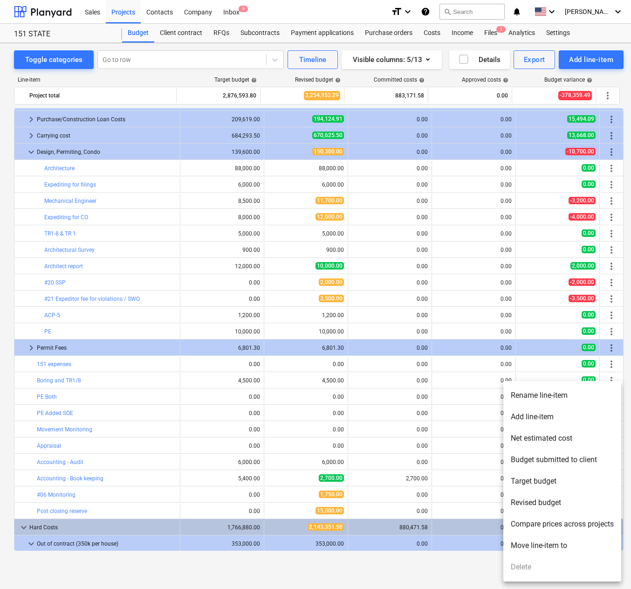
click at [581, 541] on li "Move line-item to" at bounding box center [562, 545] width 118 height 21
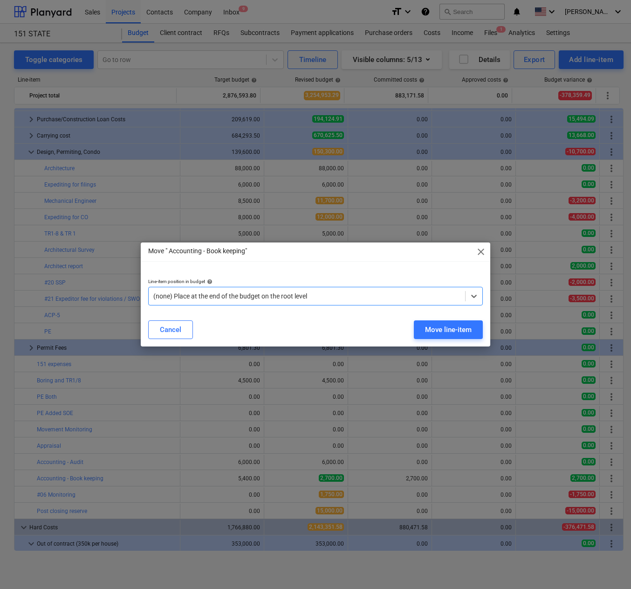
click at [298, 289] on div "(none) Place at the end of the budget on the root level" at bounding box center [307, 295] width 316 height 13
type input "des"
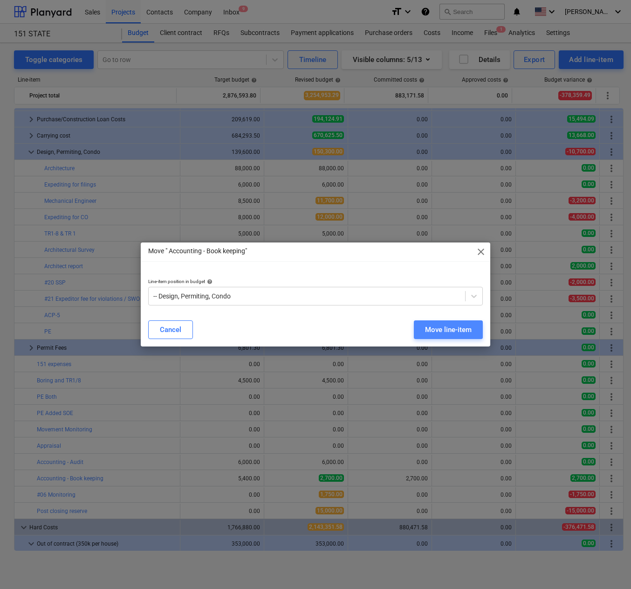
click at [460, 330] on div "Move line-item" at bounding box center [448, 329] width 47 height 12
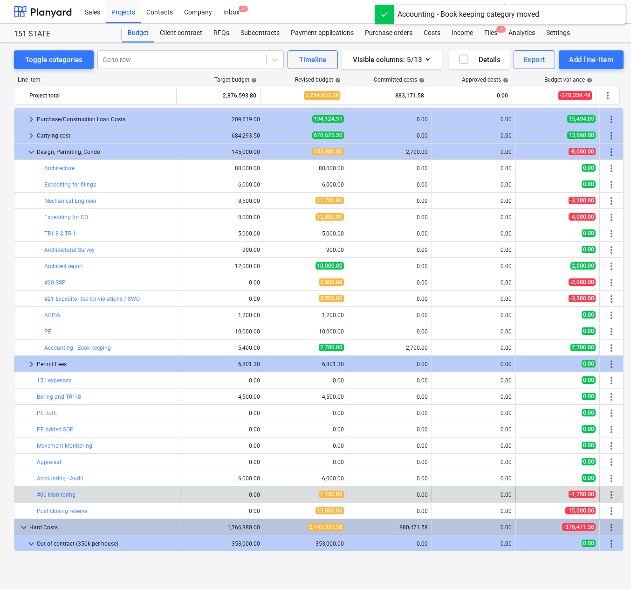
click at [610, 494] on span "more_vert" at bounding box center [611, 494] width 11 height 11
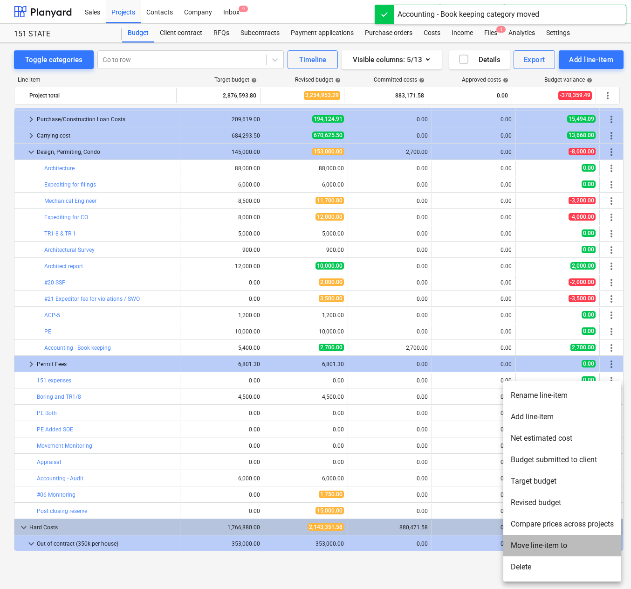
click at [551, 544] on li "Move line-item to" at bounding box center [562, 545] width 118 height 21
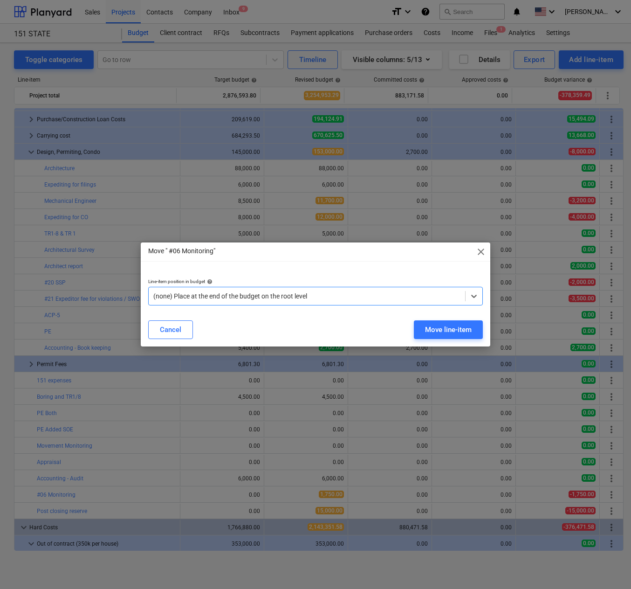
click at [325, 293] on div at bounding box center [306, 295] width 307 height 9
type input "des"
click at [457, 325] on div "Move line-item" at bounding box center [448, 329] width 47 height 12
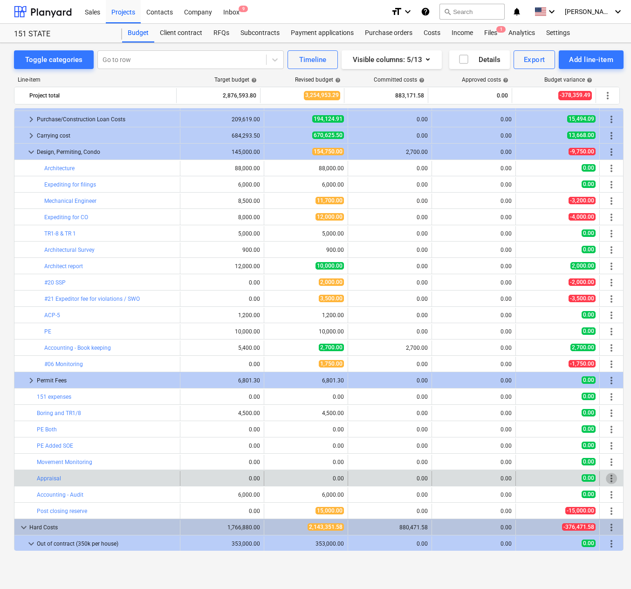
click at [609, 478] on span "more_vert" at bounding box center [611, 478] width 11 height 11
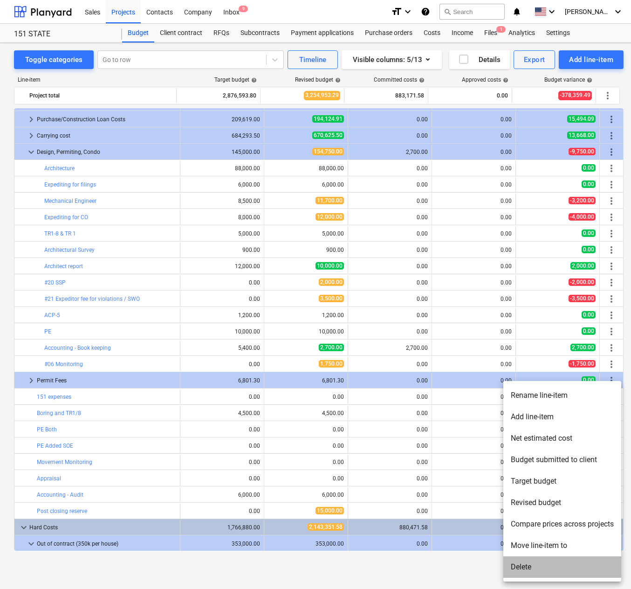
click at [541, 563] on li "Delete" at bounding box center [562, 566] width 118 height 21
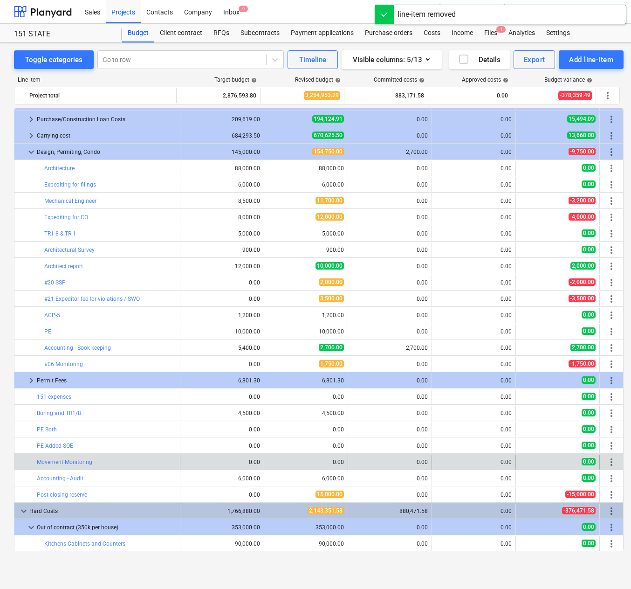
click at [608, 459] on span "more_vert" at bounding box center [611, 461] width 11 height 11
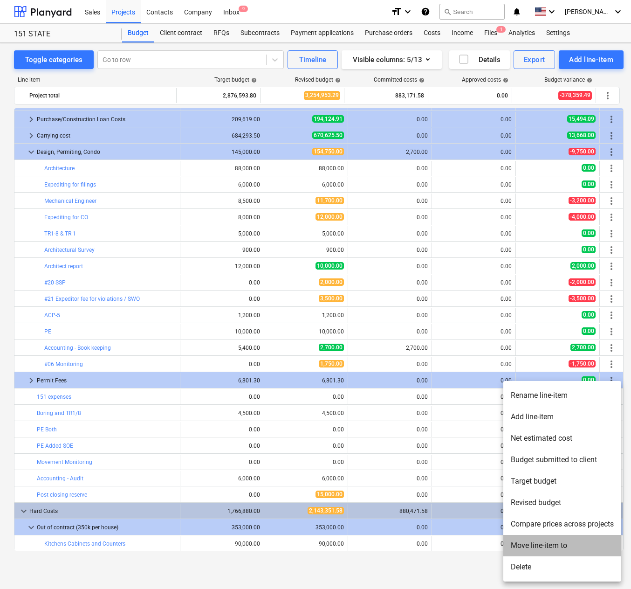
click at [554, 547] on li "Move line-item to" at bounding box center [562, 545] width 118 height 21
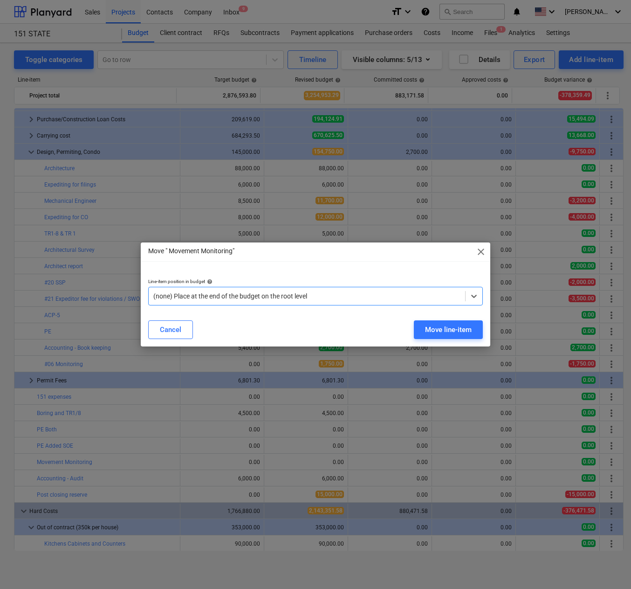
click at [400, 302] on div "(none) Place at the end of the budget on the root level" at bounding box center [307, 295] width 316 height 13
type input "des"
click at [457, 326] on div "Move line-item" at bounding box center [448, 329] width 47 height 12
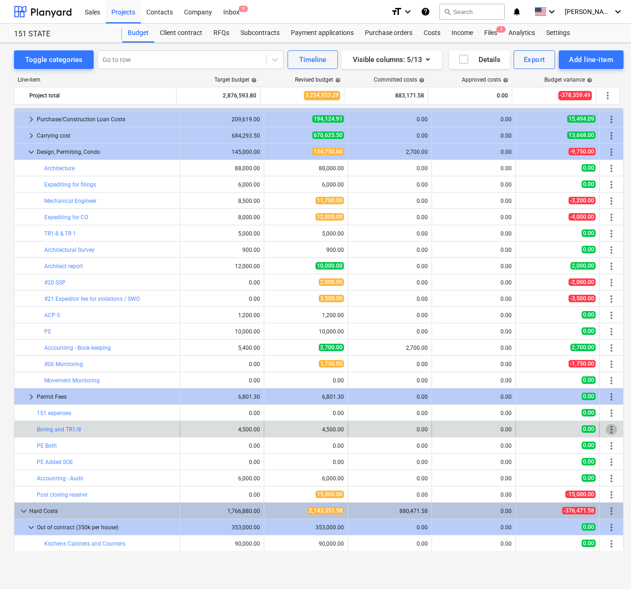
click at [611, 428] on span "more_vert" at bounding box center [611, 429] width 11 height 11
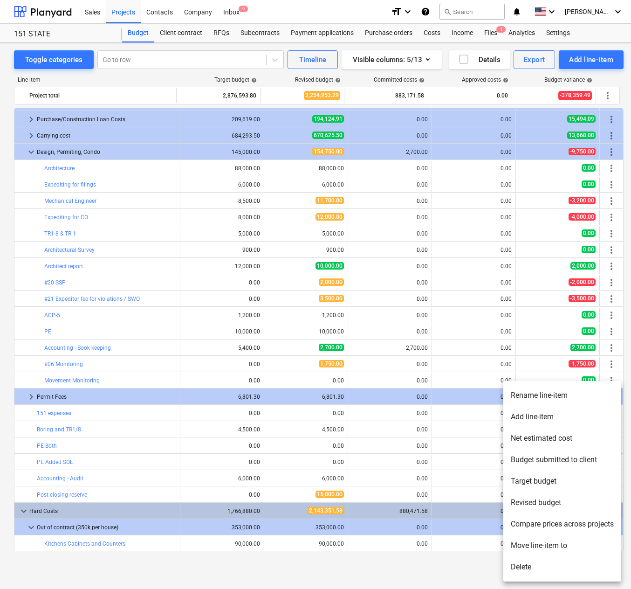
click at [558, 539] on li "Move line-item to" at bounding box center [562, 545] width 118 height 21
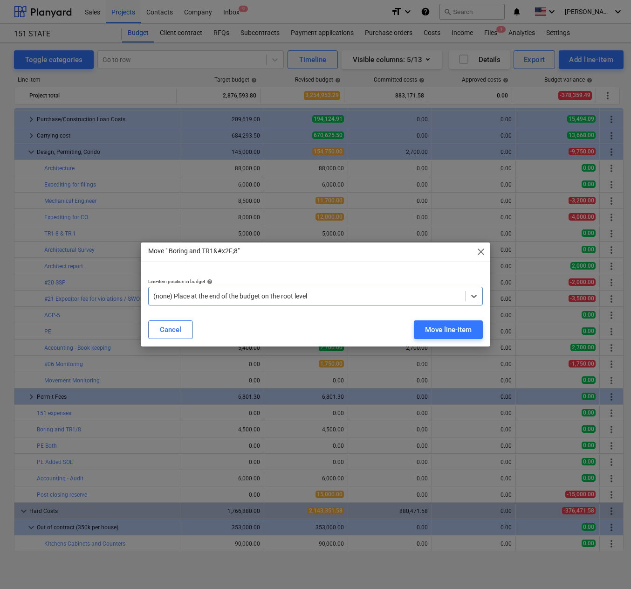
click at [304, 292] on div at bounding box center [306, 295] width 307 height 9
type input "des"
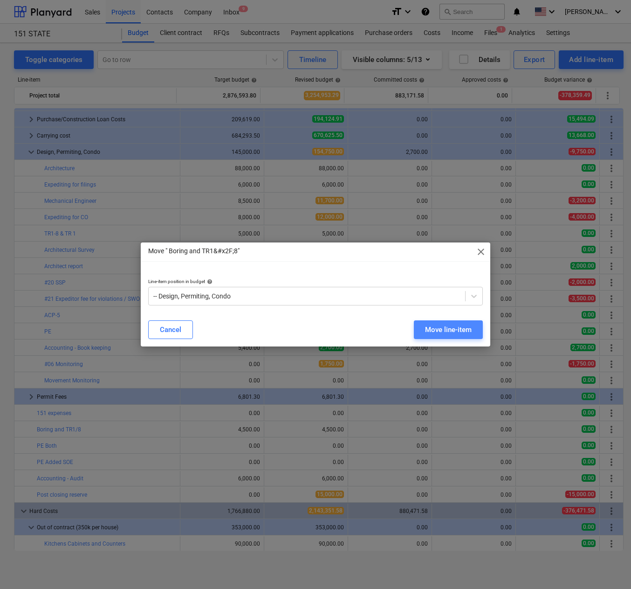
click at [456, 326] on div "Move line-item" at bounding box center [448, 329] width 47 height 12
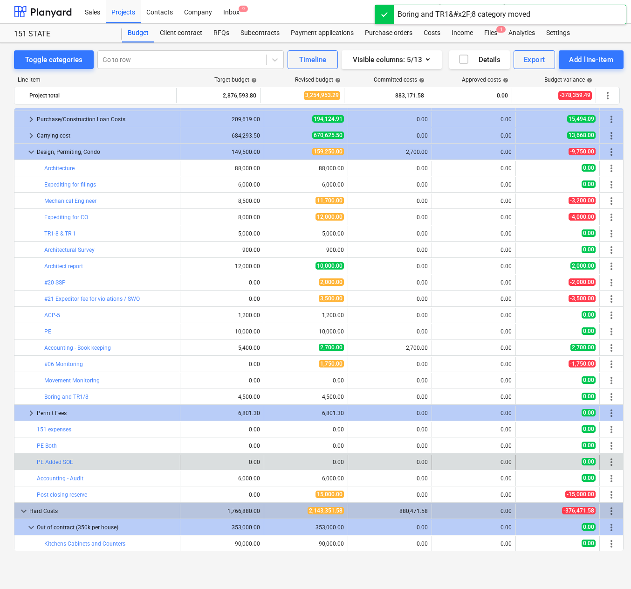
click at [608, 459] on span "more_vert" at bounding box center [611, 461] width 11 height 11
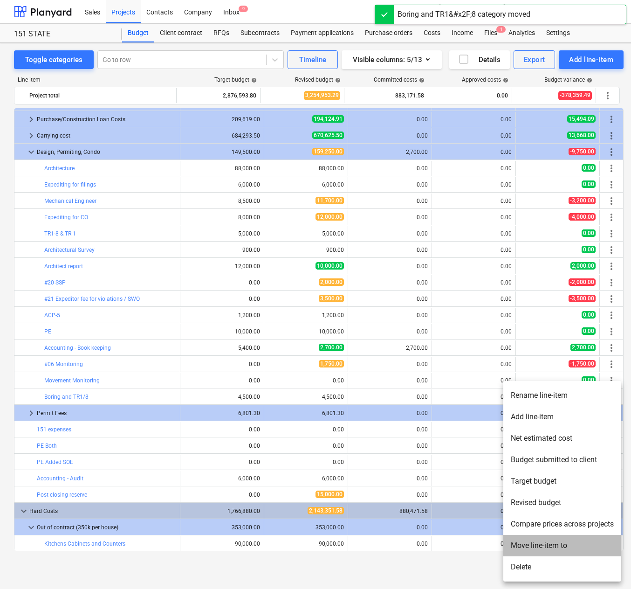
click at [551, 546] on li "Move line-item to" at bounding box center [562, 545] width 118 height 21
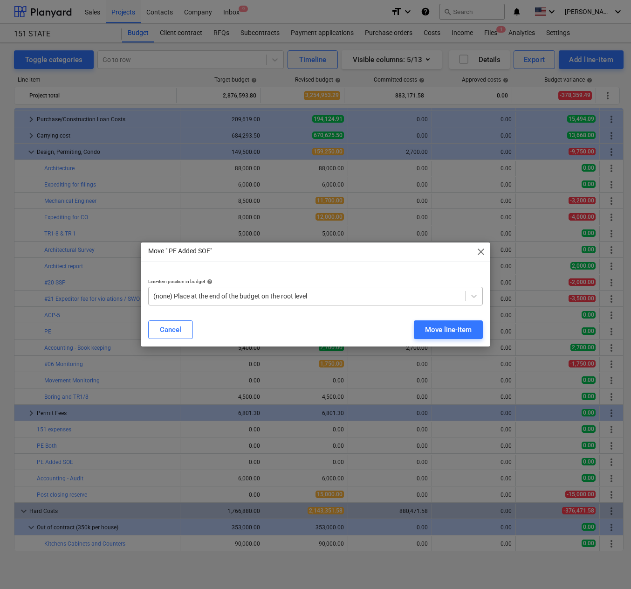
click at [308, 292] on div at bounding box center [306, 295] width 307 height 9
type input "des"
click at [438, 328] on div "Move line-item" at bounding box center [448, 329] width 47 height 12
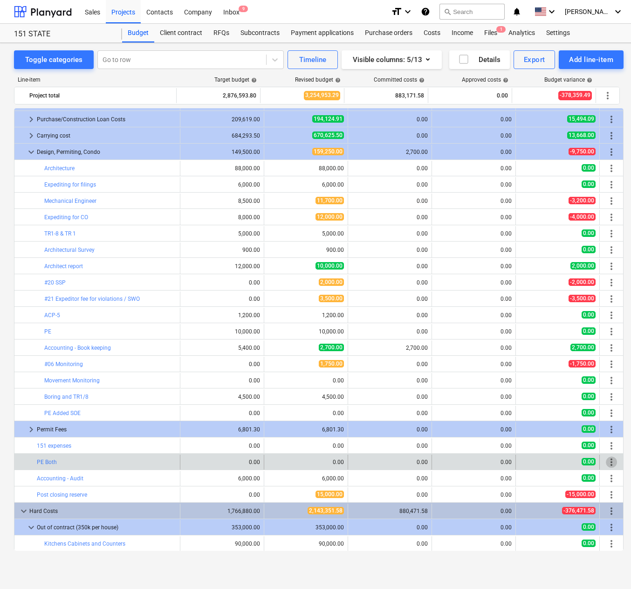
click at [607, 458] on span "more_vert" at bounding box center [611, 461] width 11 height 11
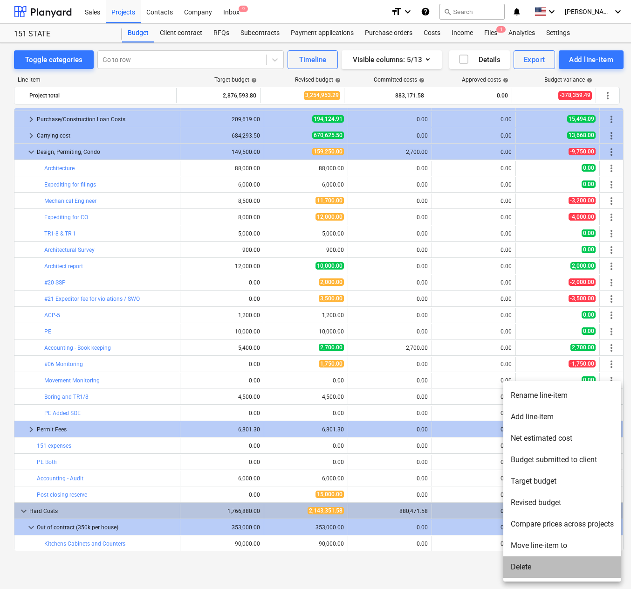
click at [531, 564] on li "Delete" at bounding box center [562, 566] width 118 height 21
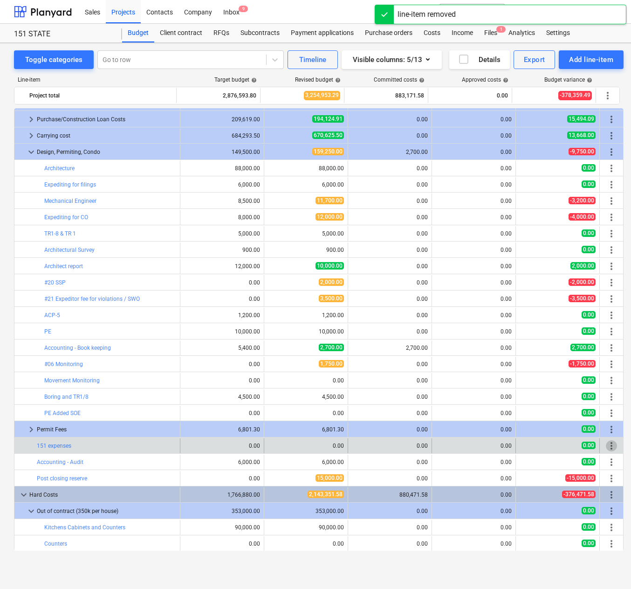
click at [606, 443] on span "more_vert" at bounding box center [611, 445] width 11 height 11
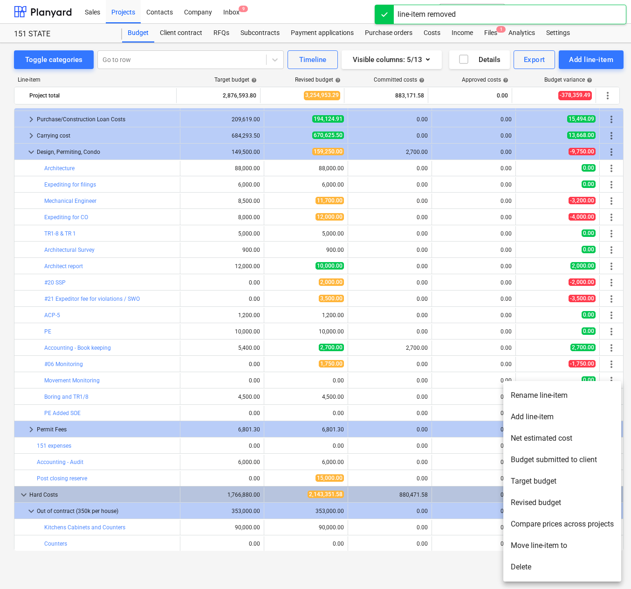
click at [544, 562] on li "Delete" at bounding box center [562, 566] width 118 height 21
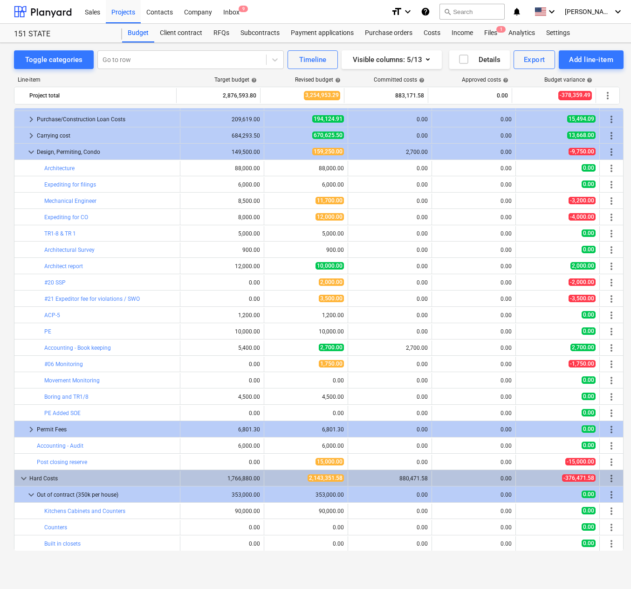
scroll to position [0, 0]
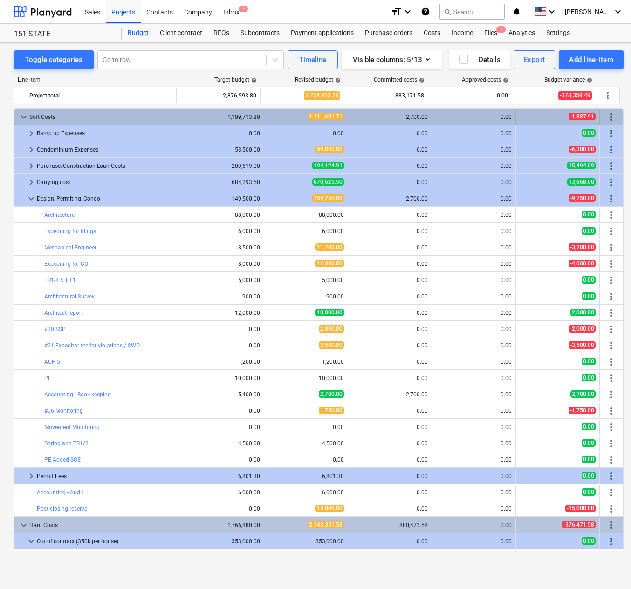
click at [604, 110] on div "more_vert" at bounding box center [611, 117] width 16 height 15
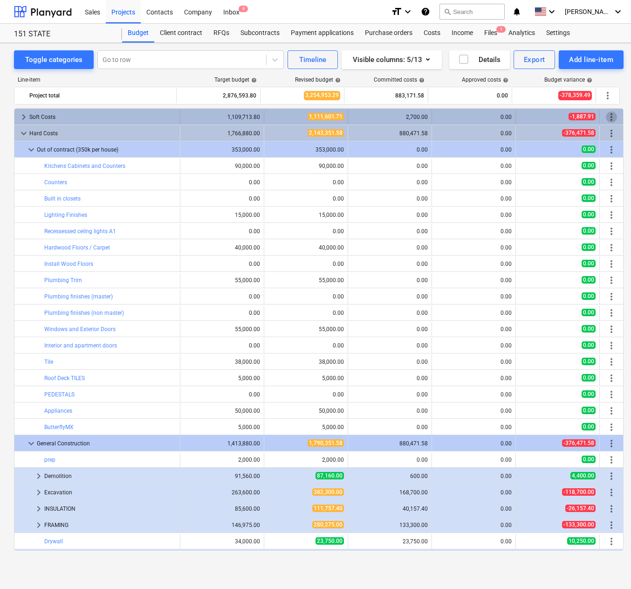
click at [608, 114] on span "more_vert" at bounding box center [611, 116] width 11 height 11
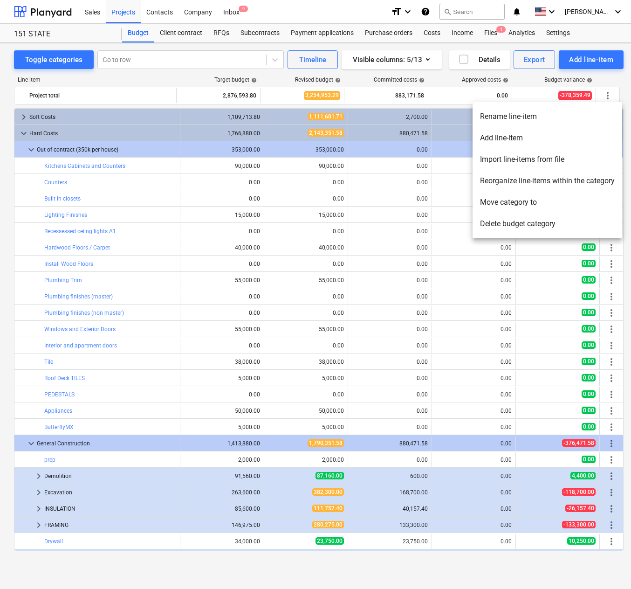
click at [508, 137] on li "Add line-item" at bounding box center [548, 137] width 150 height 21
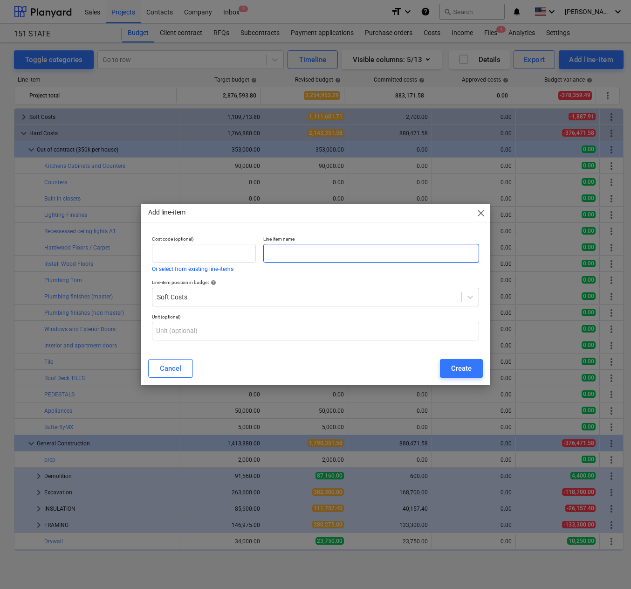
click at [333, 254] on input "text" at bounding box center [371, 253] width 216 height 19
type input "Accounting"
click at [461, 369] on div "Create" at bounding box center [461, 368] width 21 height 12
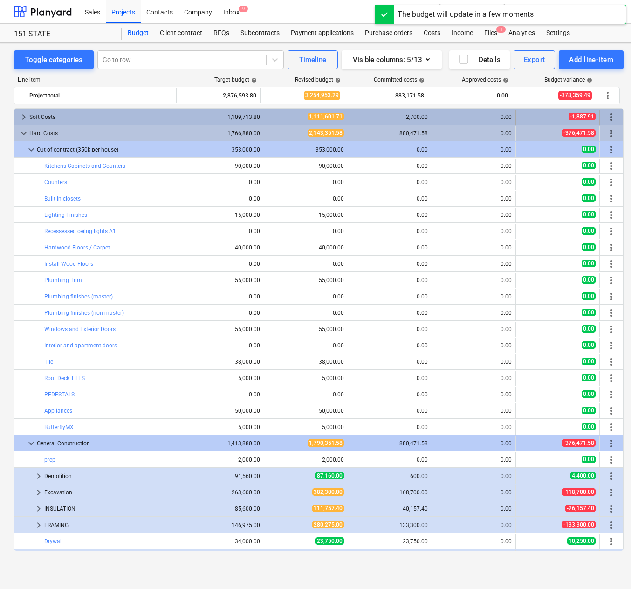
click at [23, 116] on span "keyboard_arrow_right" at bounding box center [23, 116] width 11 height 11
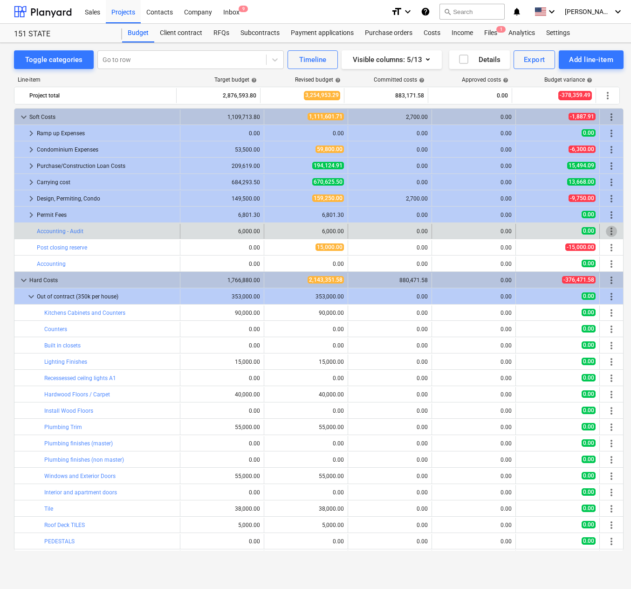
click at [606, 228] on span "more_vert" at bounding box center [611, 231] width 11 height 11
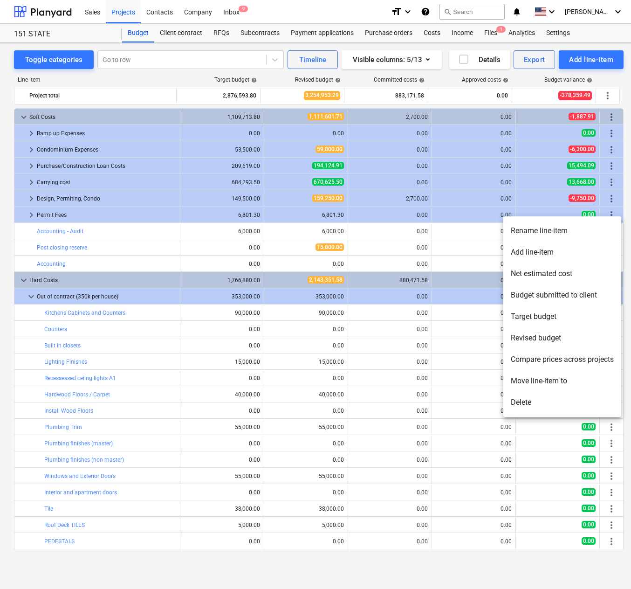
click at [568, 381] on li "Move line-item to" at bounding box center [562, 380] width 118 height 21
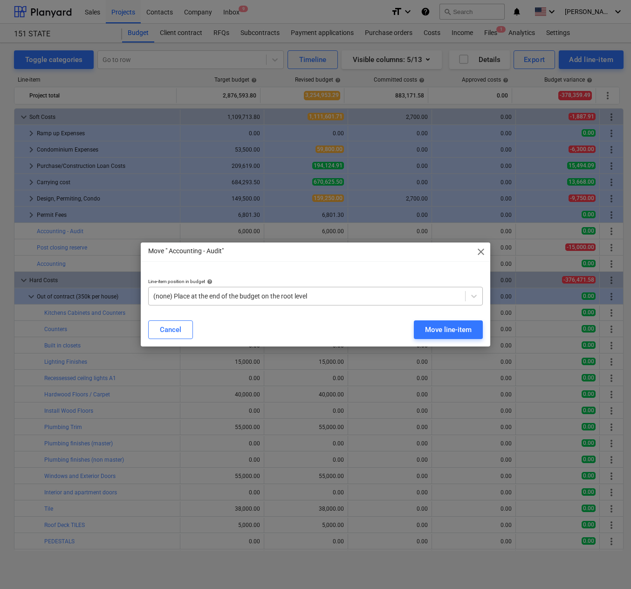
click at [286, 295] on div at bounding box center [306, 295] width 307 height 9
type input "acc"
click at [444, 329] on div "Move line-item" at bounding box center [448, 329] width 47 height 12
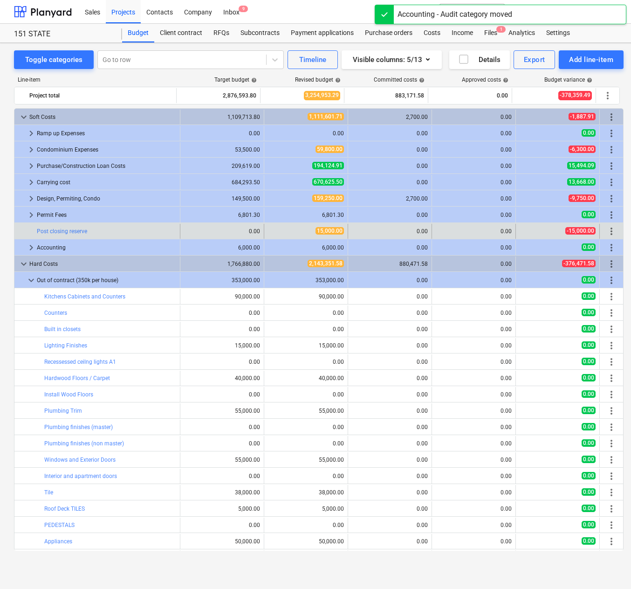
click at [610, 231] on span "more_vert" at bounding box center [611, 231] width 11 height 11
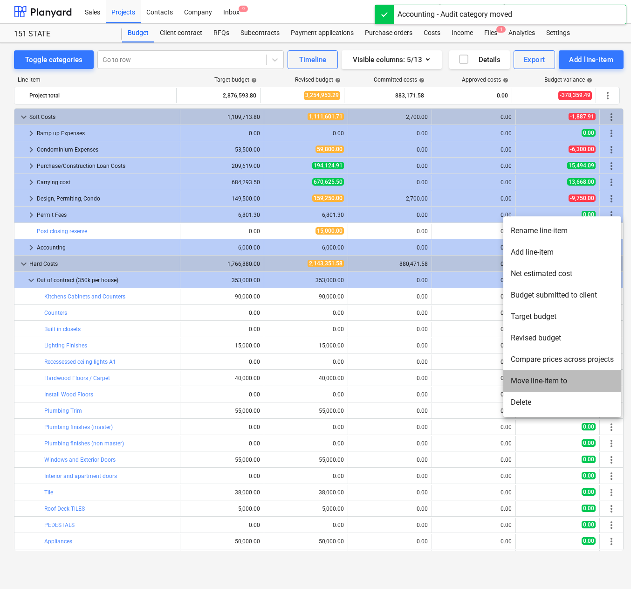
click at [555, 377] on li "Move line-item to" at bounding box center [562, 380] width 118 height 21
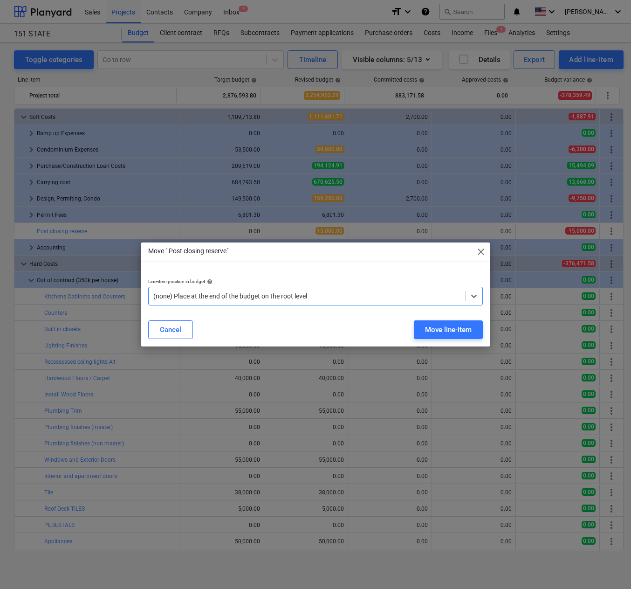
click at [383, 296] on div at bounding box center [306, 295] width 307 height 9
type input "acc"
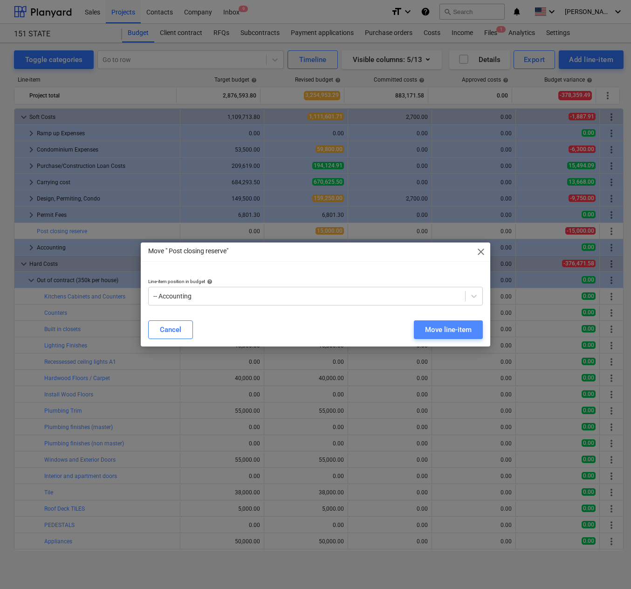
click at [450, 320] on button "Move line-item" at bounding box center [448, 329] width 69 height 19
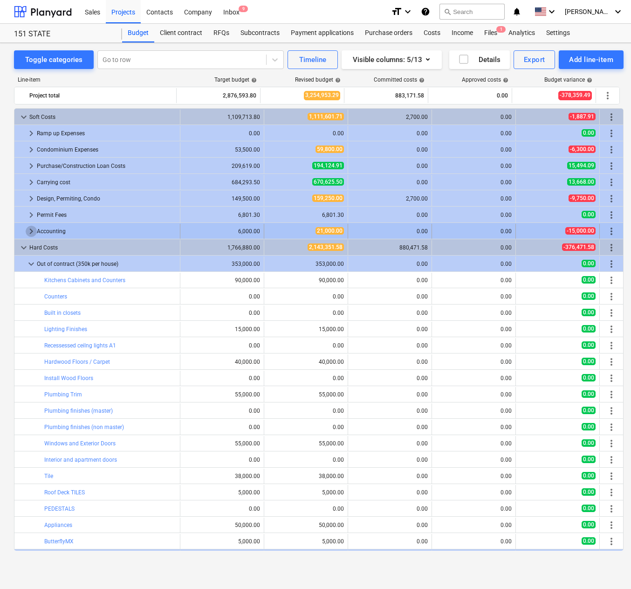
click at [30, 231] on span "keyboard_arrow_right" at bounding box center [31, 231] width 11 height 11
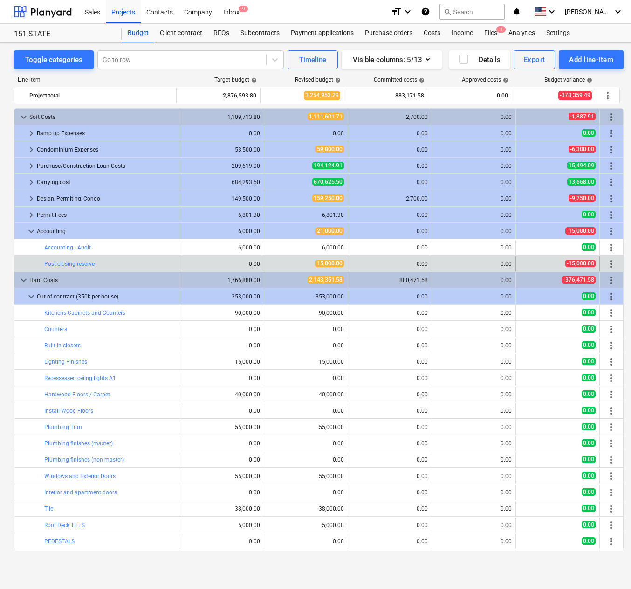
click at [607, 265] on span "more_vert" at bounding box center [611, 263] width 11 height 11
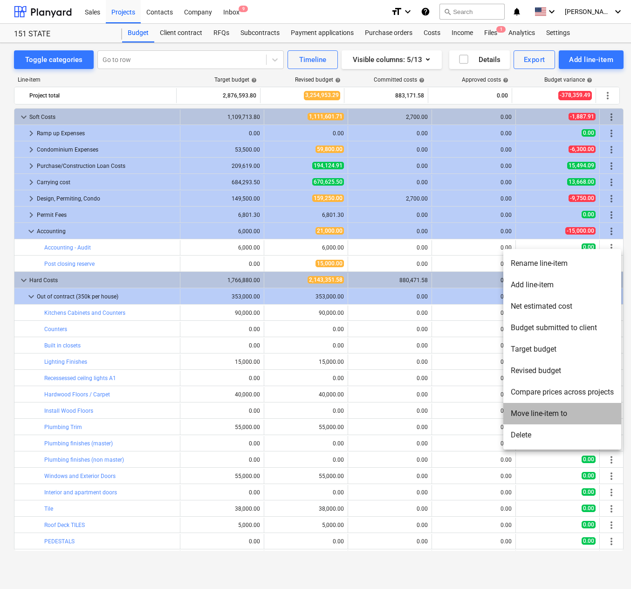
click at [545, 417] on li "Move line-item to" at bounding box center [562, 413] width 118 height 21
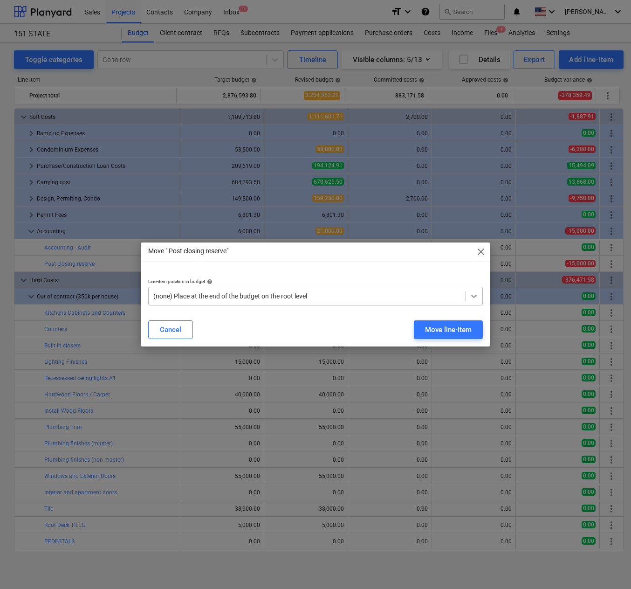
click at [474, 295] on icon at bounding box center [473, 295] width 9 height 9
click at [459, 328] on div "Move line-item" at bounding box center [448, 329] width 47 height 12
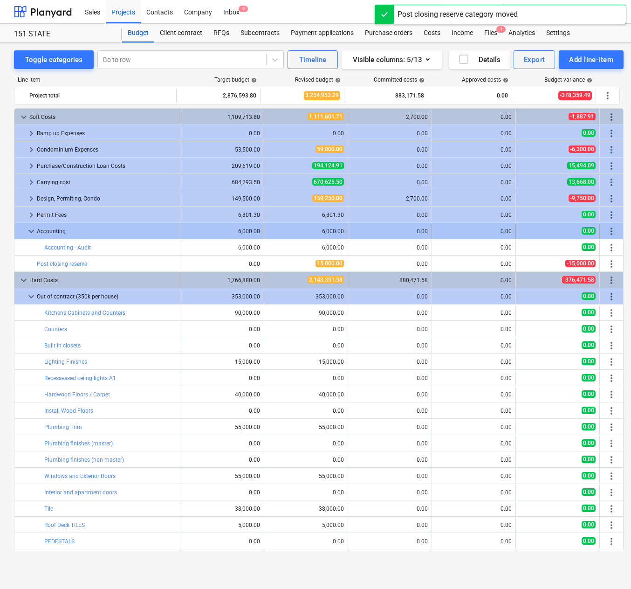
click at [608, 232] on span "more_vert" at bounding box center [611, 231] width 11 height 11
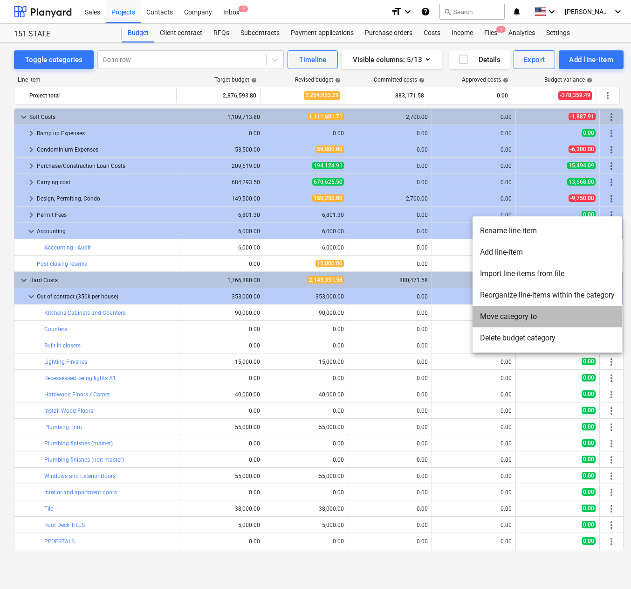
click at [519, 313] on li "Move category to" at bounding box center [548, 316] width 150 height 21
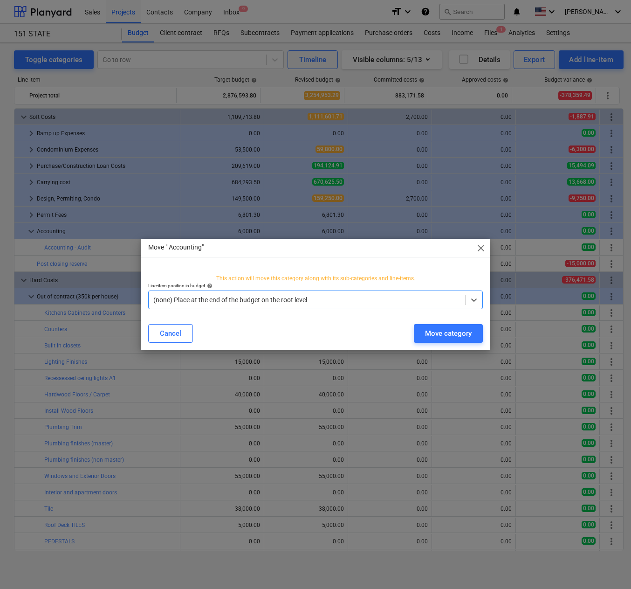
click at [258, 302] on div at bounding box center [306, 299] width 307 height 9
drag, startPoint x: 181, startPoint y: 336, endPoint x: 502, endPoint y: 249, distance: 333.1
click at [506, 251] on body "Sales Projects Contacts Company Inbox 9 format_size keyboard_arrow_down help se…" at bounding box center [315, 294] width 631 height 589
type input "acc"
click at [483, 248] on span "close" at bounding box center [480, 247] width 11 height 11
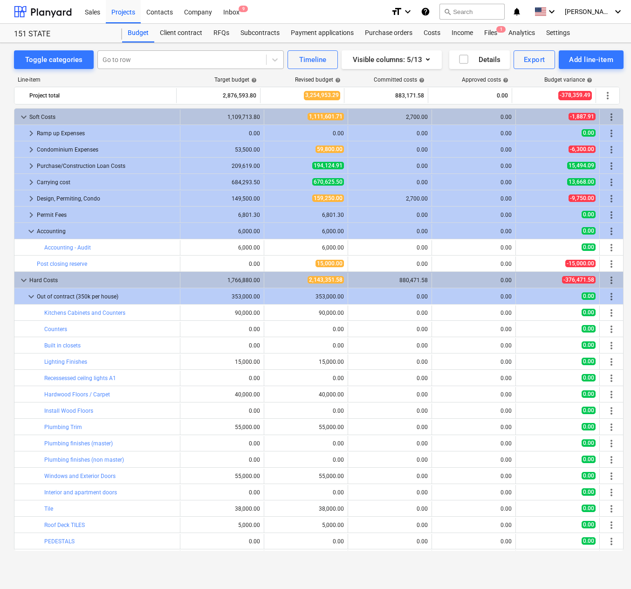
click at [149, 62] on div "Go to row" at bounding box center [182, 59] width 168 height 13
type input "book"
click at [139, 78] on div "-- -- Accounting - Book keeping" at bounding box center [189, 81] width 186 height 15
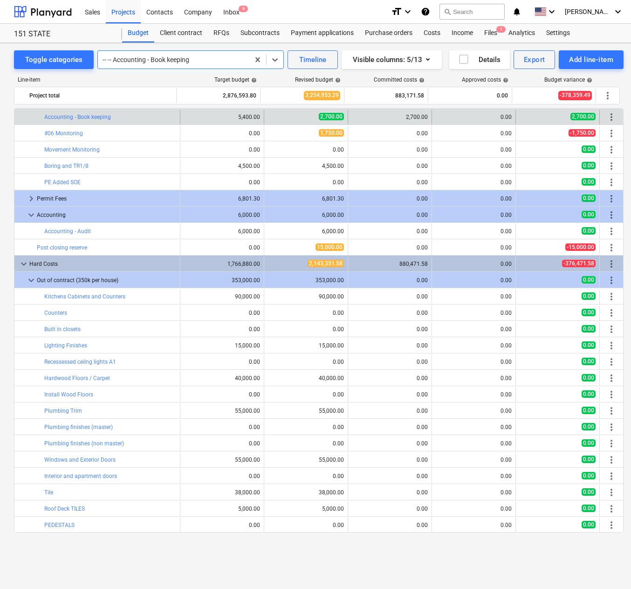
scroll to position [231, 0]
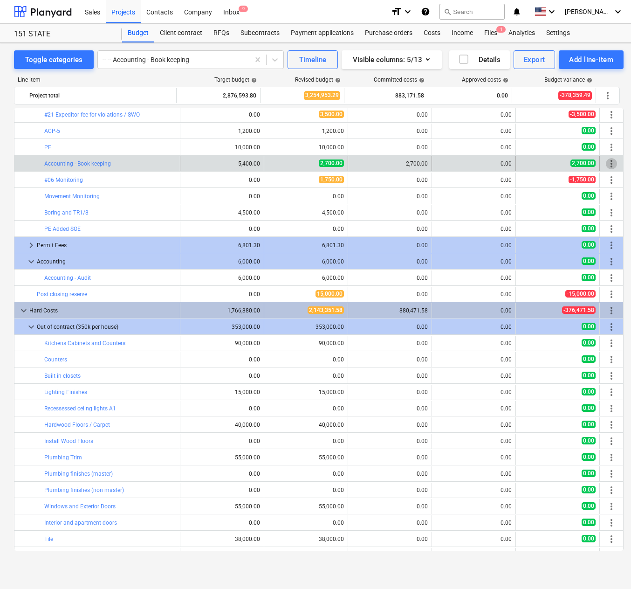
click at [608, 162] on span "more_vert" at bounding box center [611, 163] width 11 height 11
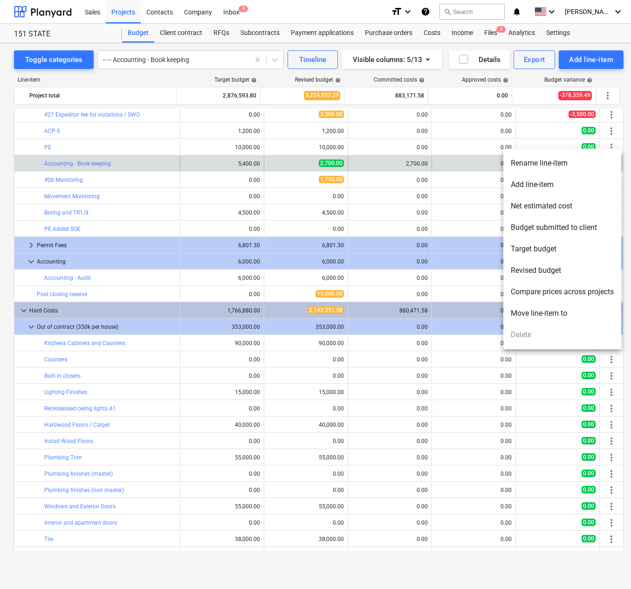
click at [535, 313] on li "Move line-item to" at bounding box center [562, 312] width 118 height 21
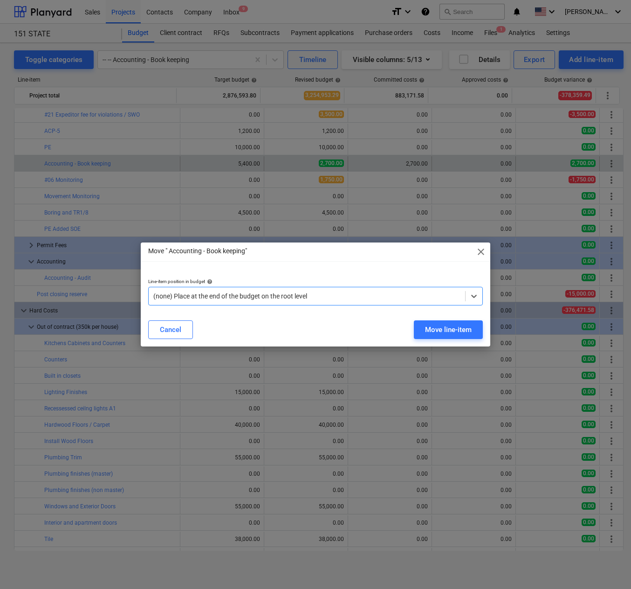
click at [333, 293] on div at bounding box center [306, 295] width 307 height 9
type input "acc"
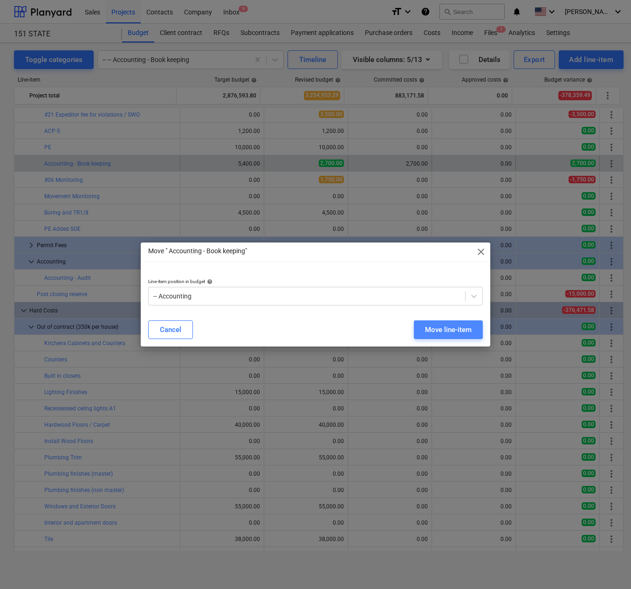
click at [449, 324] on div "Move line-item" at bounding box center [448, 329] width 47 height 12
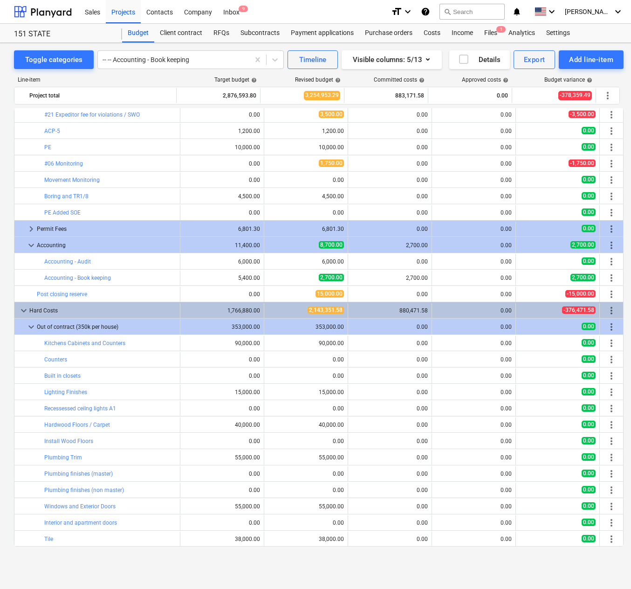
scroll to position [44, 0]
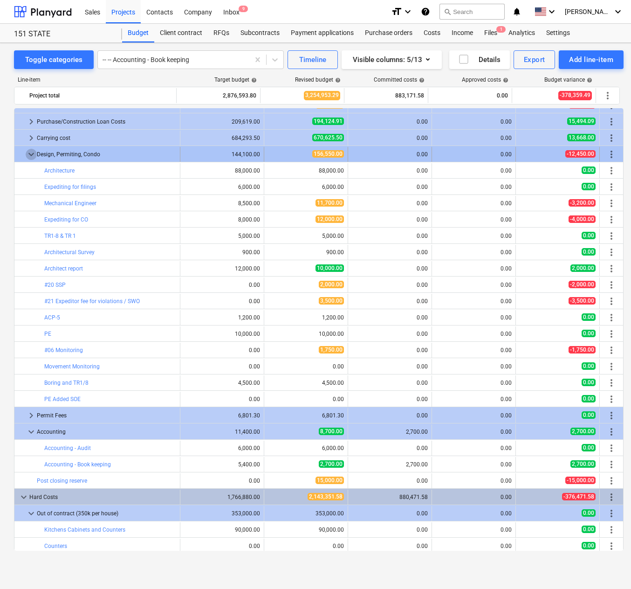
click at [29, 157] on span "keyboard_arrow_down" at bounding box center [31, 154] width 11 height 11
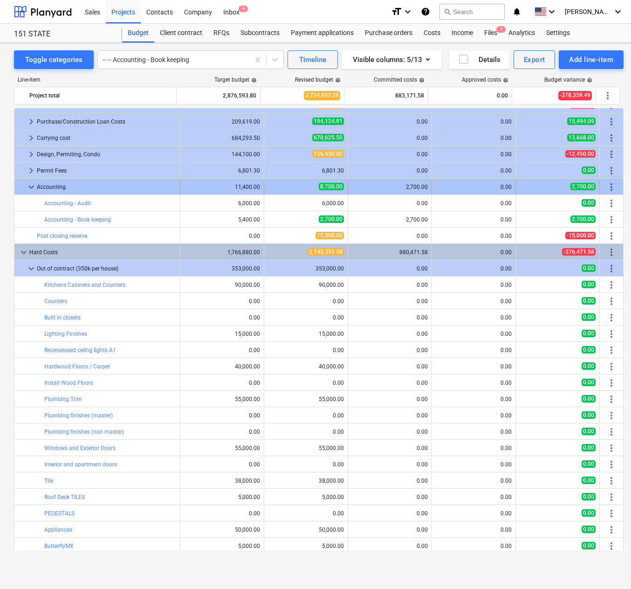
click at [26, 184] on span "keyboard_arrow_down" at bounding box center [31, 186] width 11 height 11
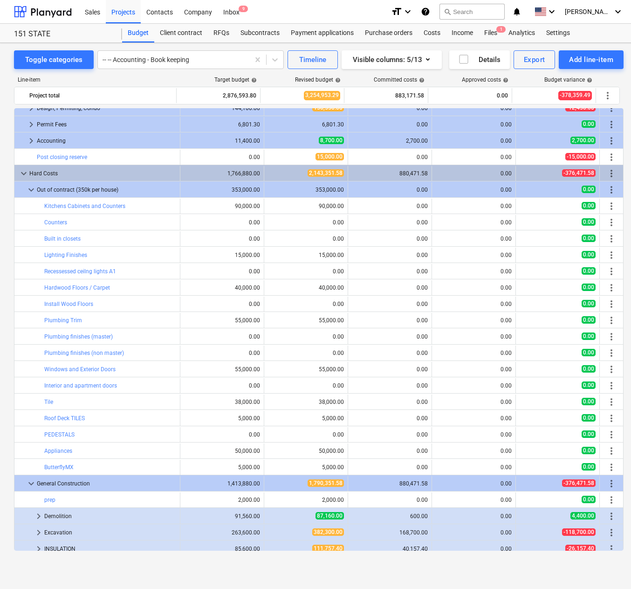
scroll to position [91, 0]
click at [611, 171] on span "more_vert" at bounding box center [611, 172] width 11 height 11
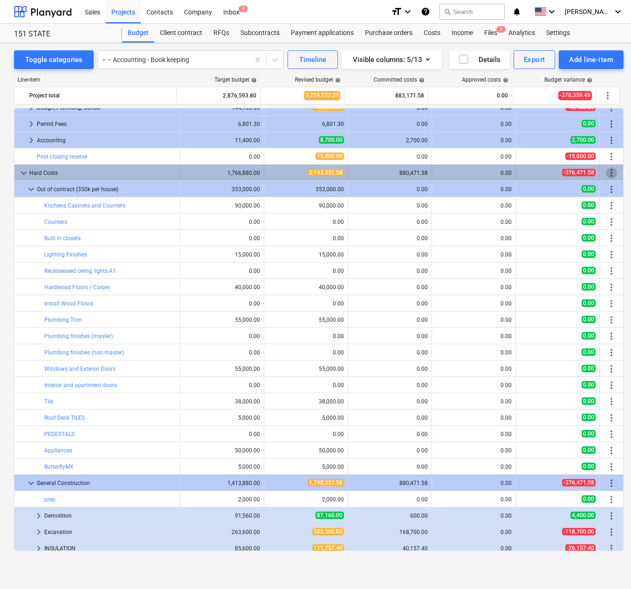
click at [609, 171] on span "more_vert" at bounding box center [611, 172] width 11 height 11
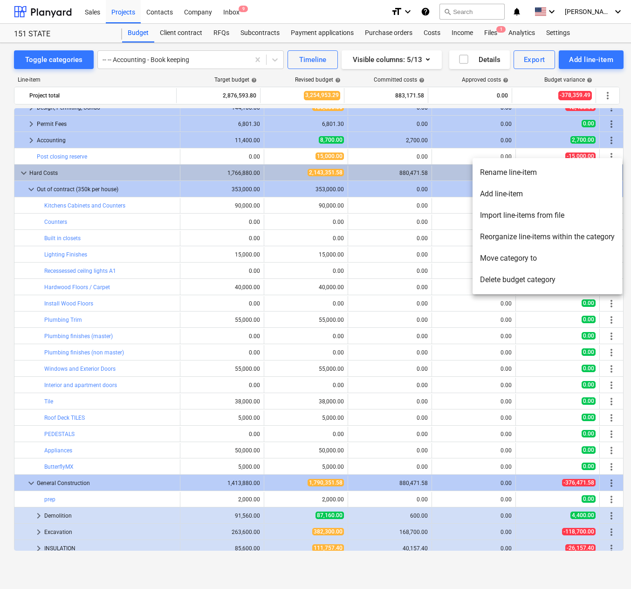
click at [514, 192] on li "Add line-item" at bounding box center [548, 193] width 150 height 21
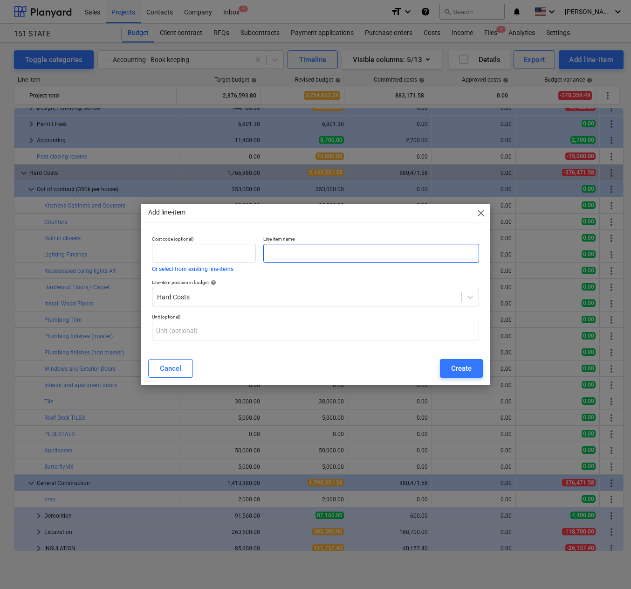
click at [338, 252] on input "text" at bounding box center [371, 253] width 216 height 19
type input "Contingency Budget"
click at [451, 363] on div "Create" at bounding box center [461, 368] width 21 height 12
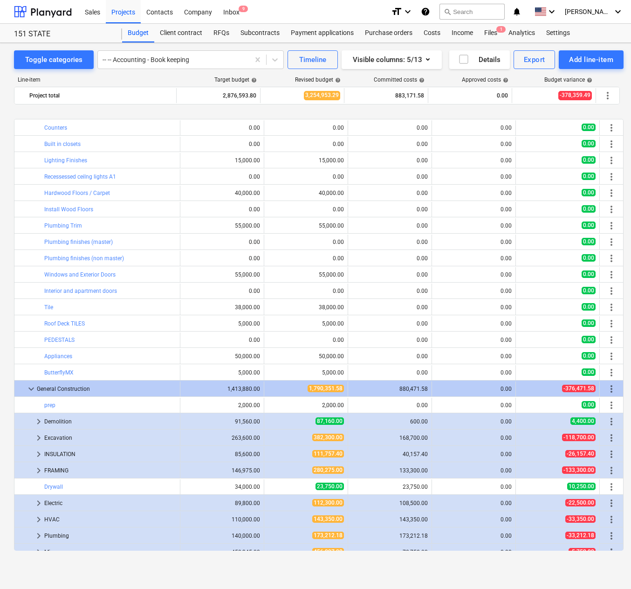
scroll to position [226, 0]
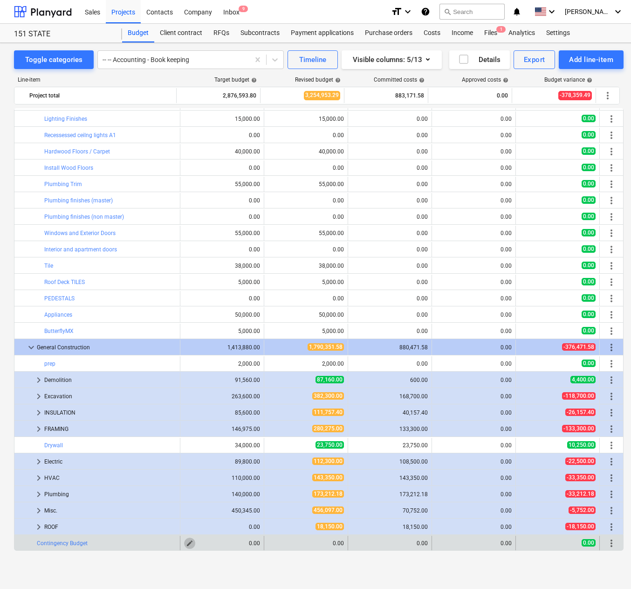
click at [186, 539] on span "edit" at bounding box center [189, 542] width 7 height 7
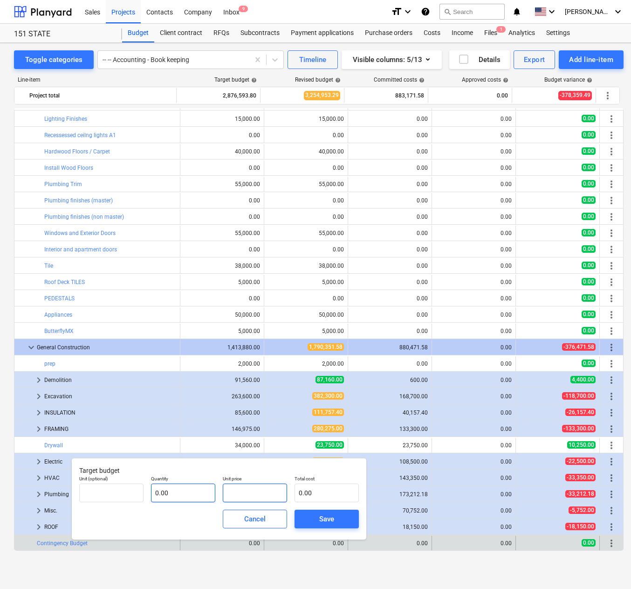
drag, startPoint x: 259, startPoint y: 495, endPoint x: 193, endPoint y: 496, distance: 65.7
click at [193, 496] on div "Unit (optional) Quantity 0.00 Unit price Total cost 0.00" at bounding box center [218, 489] width 287 height 34
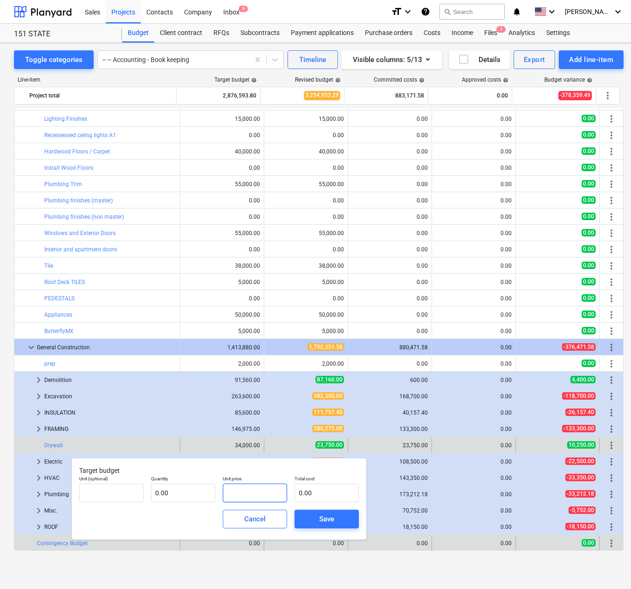
type input "pcs"
type input "1"
type input "1.00"
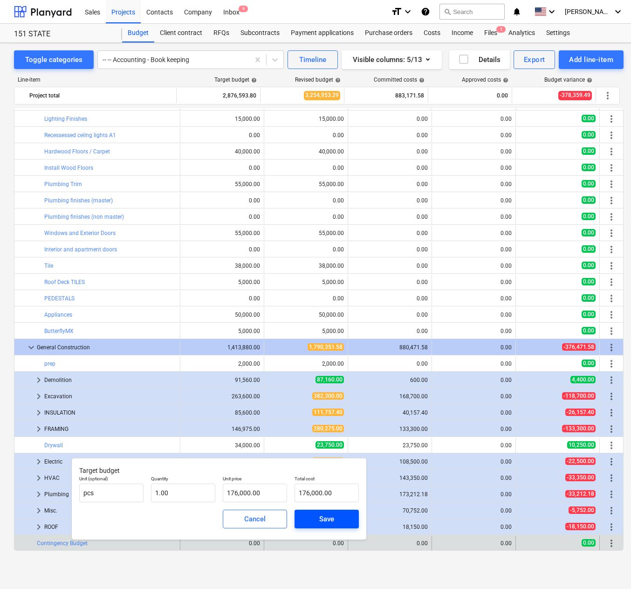
click at [332, 515] on div "Save" at bounding box center [326, 519] width 15 height 12
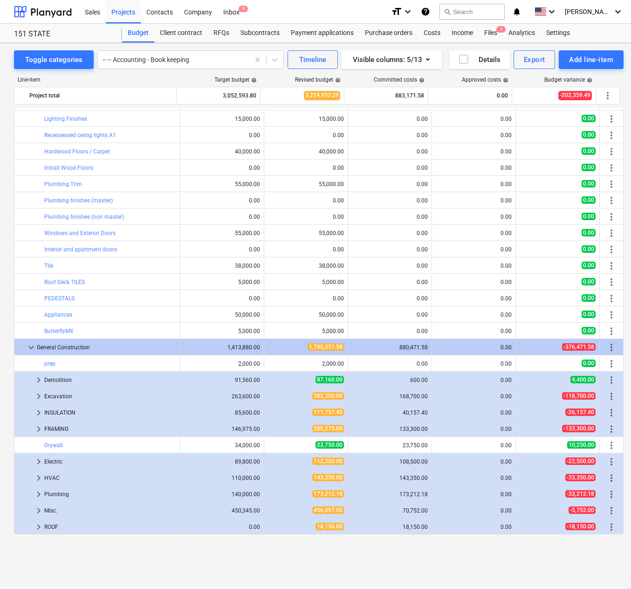
scroll to position [0, 0]
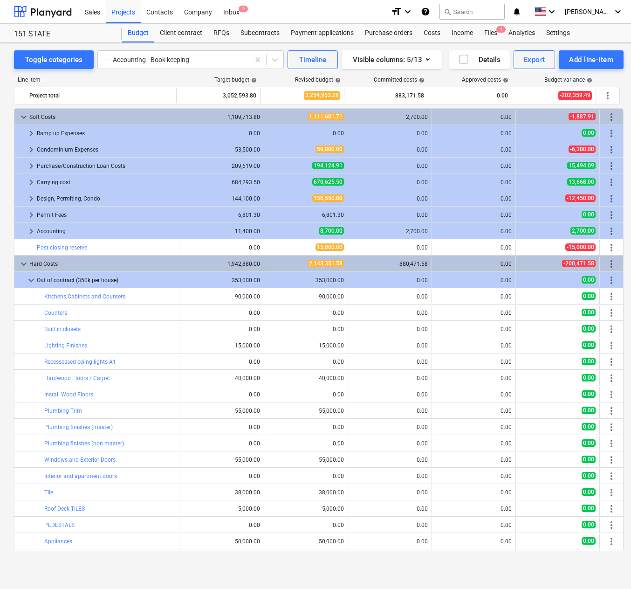
click at [292, 273] on div "353,000.00" at bounding box center [306, 280] width 76 height 15
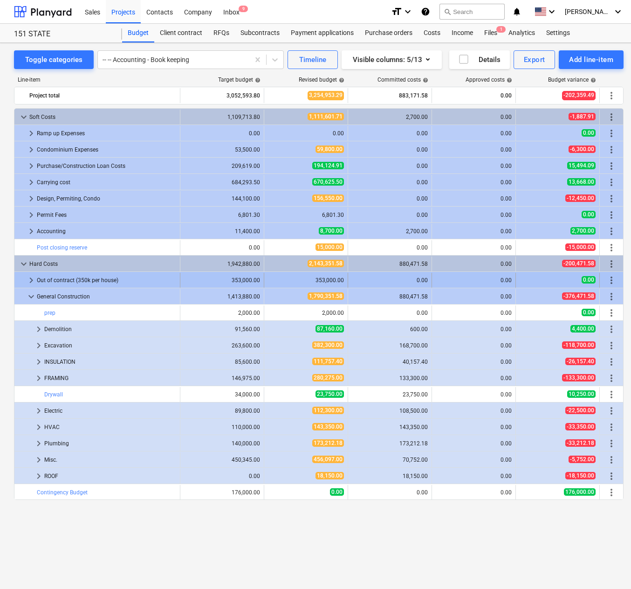
click at [295, 279] on div "353,000.00" at bounding box center [306, 280] width 76 height 7
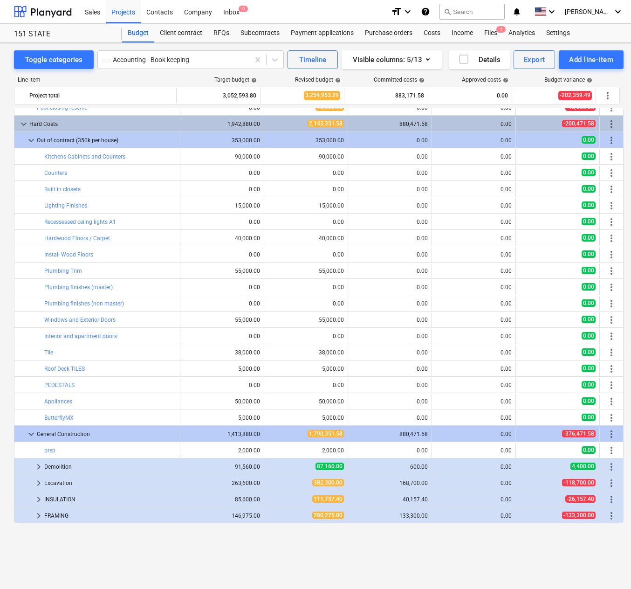
scroll to position [93, 0]
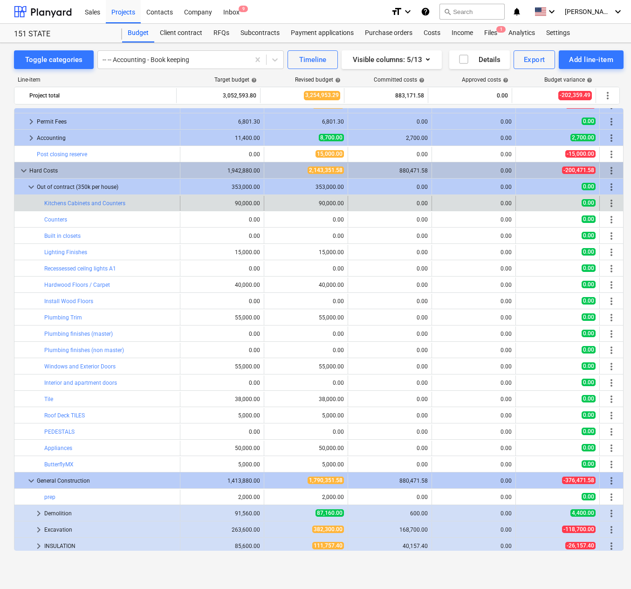
click at [608, 200] on span "more_vert" at bounding box center [611, 203] width 11 height 11
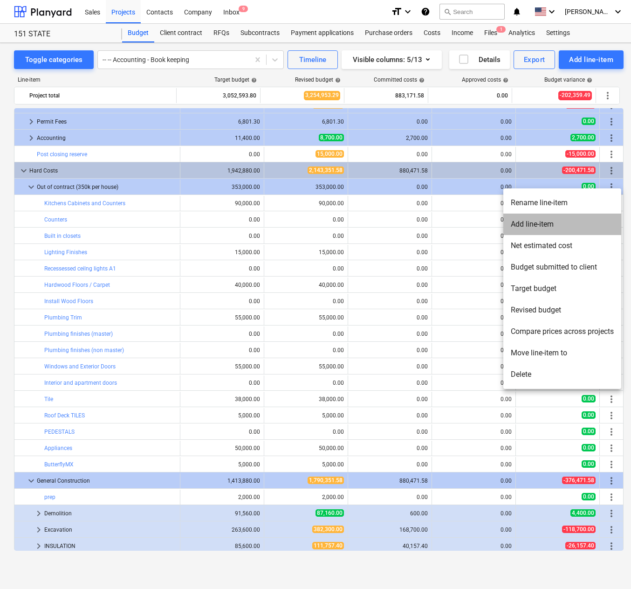
click at [537, 222] on li "Add line-item" at bounding box center [562, 223] width 118 height 21
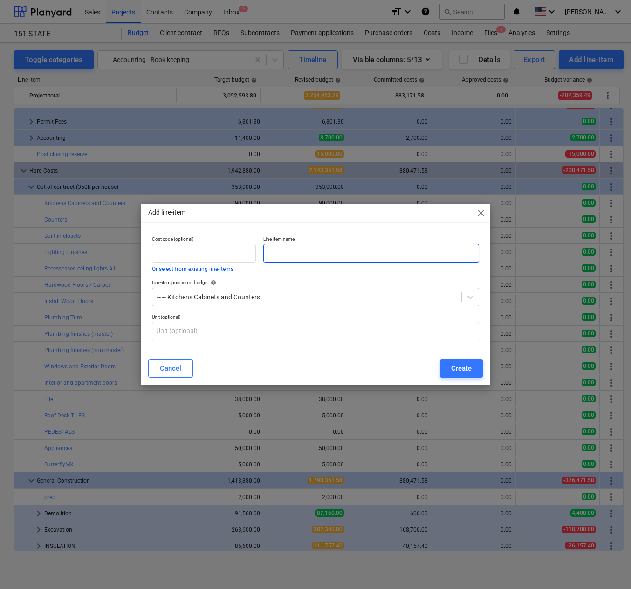
click at [334, 257] on input "text" at bounding box center [371, 253] width 216 height 19
click at [482, 210] on span "close" at bounding box center [480, 212] width 11 height 11
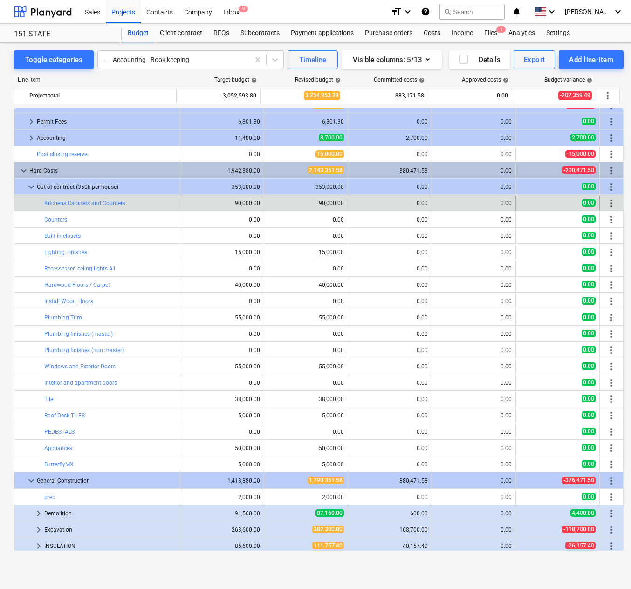
click at [608, 201] on span "more_vert" at bounding box center [611, 203] width 11 height 11
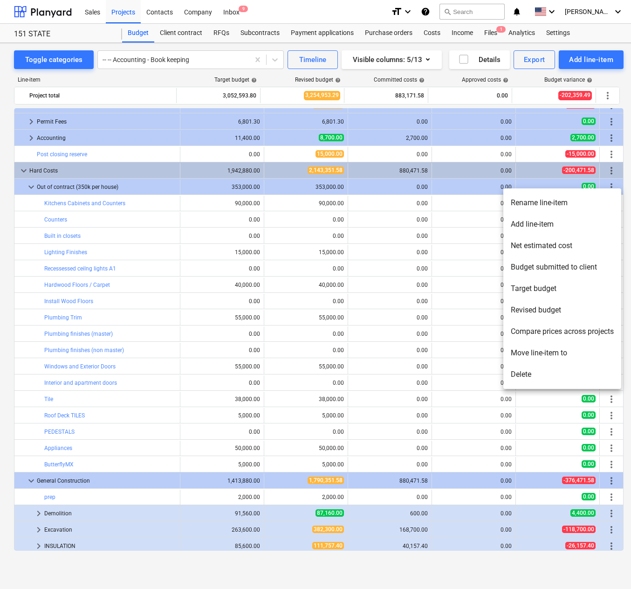
click at [610, 182] on div at bounding box center [315, 294] width 631 height 589
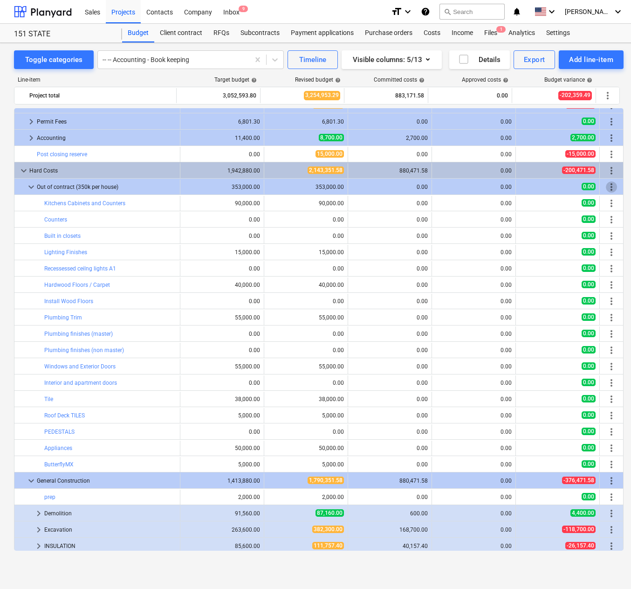
click at [608, 184] on span "more_vert" at bounding box center [611, 186] width 11 height 11
click at [153, 204] on div "bar_chart Kitchens Cabinets and Counters" at bounding box center [110, 203] width 132 height 7
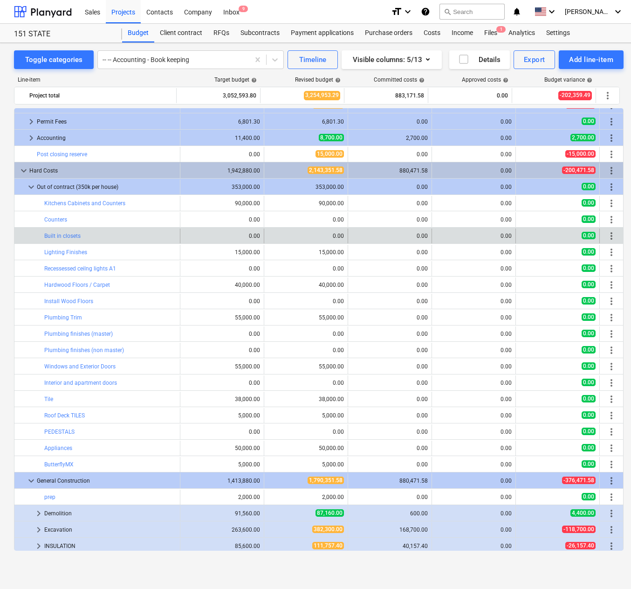
click at [606, 233] on span "more_vert" at bounding box center [611, 235] width 11 height 11
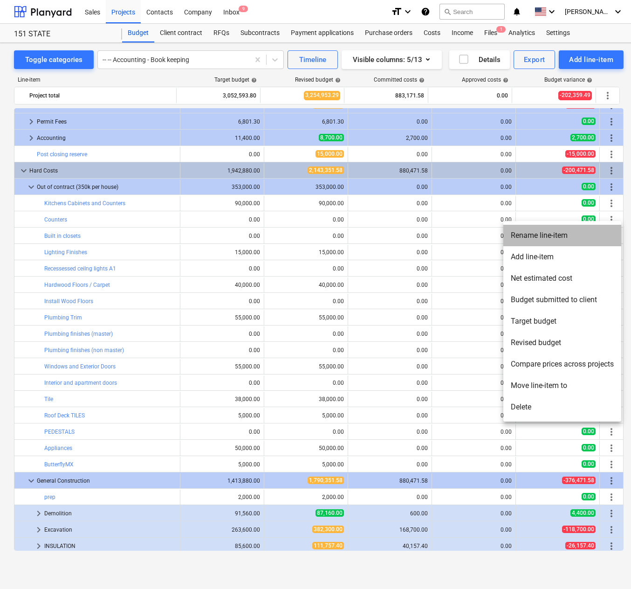
click at [549, 232] on li "Rename line-item" at bounding box center [562, 235] width 118 height 21
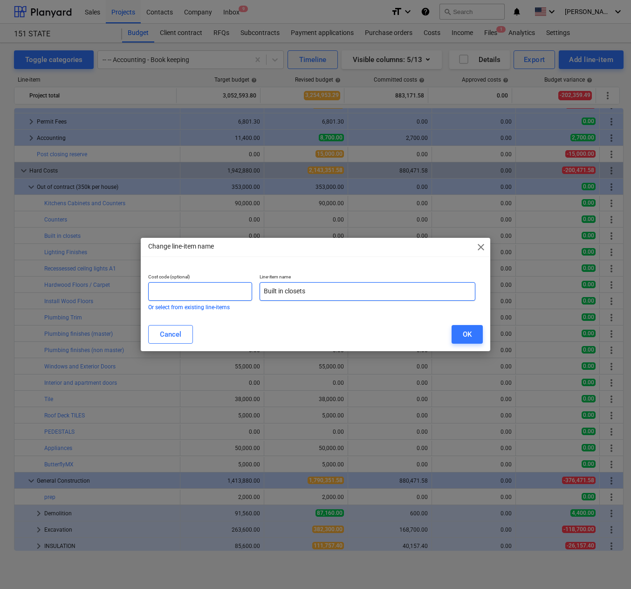
drag, startPoint x: 314, startPoint y: 289, endPoint x: 216, endPoint y: 292, distance: 97.9
click at [217, 294] on div "Cost code (optional) Or select from existing line-items Line-item name Built in…" at bounding box center [311, 291] width 335 height 43
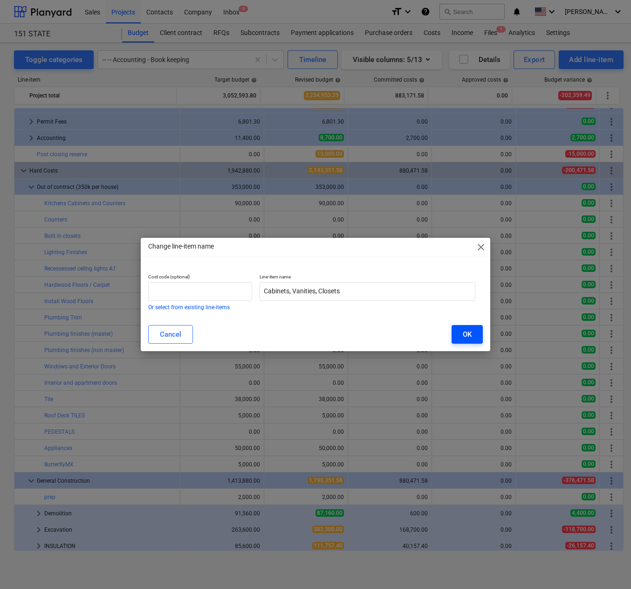
click at [461, 333] on button "OK" at bounding box center [467, 334] width 31 height 19
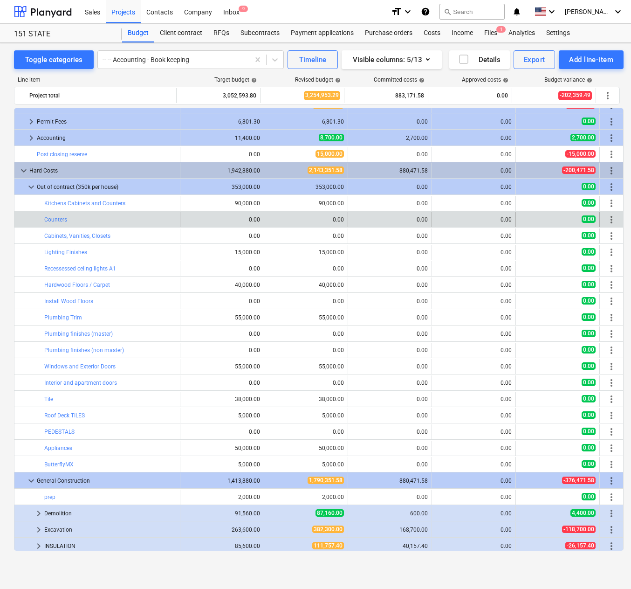
click at [607, 220] on span "more_vert" at bounding box center [611, 219] width 11 height 11
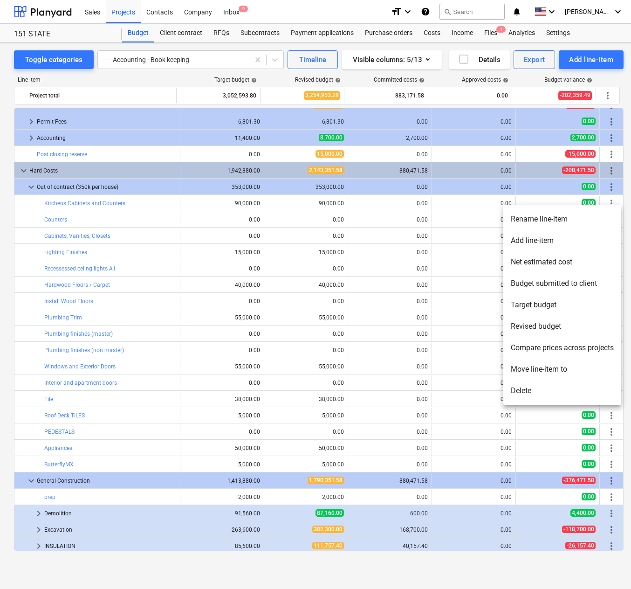
click at [563, 365] on li "Move line-item to" at bounding box center [562, 368] width 118 height 21
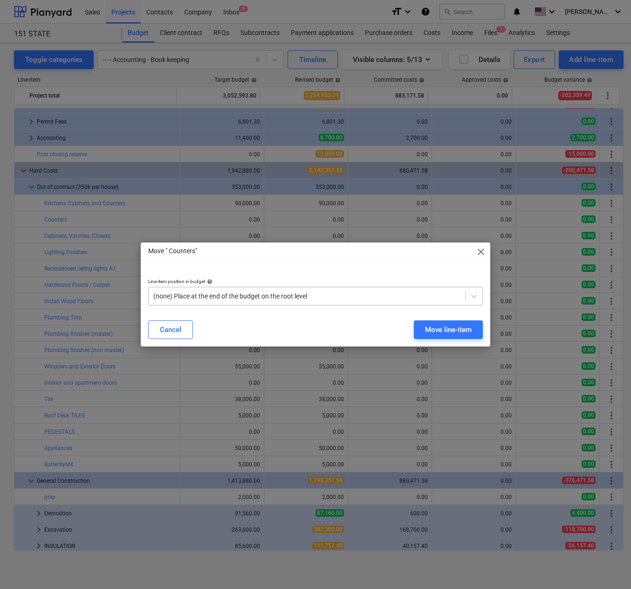
click at [342, 296] on div at bounding box center [306, 295] width 307 height 9
click at [456, 325] on div "Move line-item" at bounding box center [448, 329] width 47 height 12
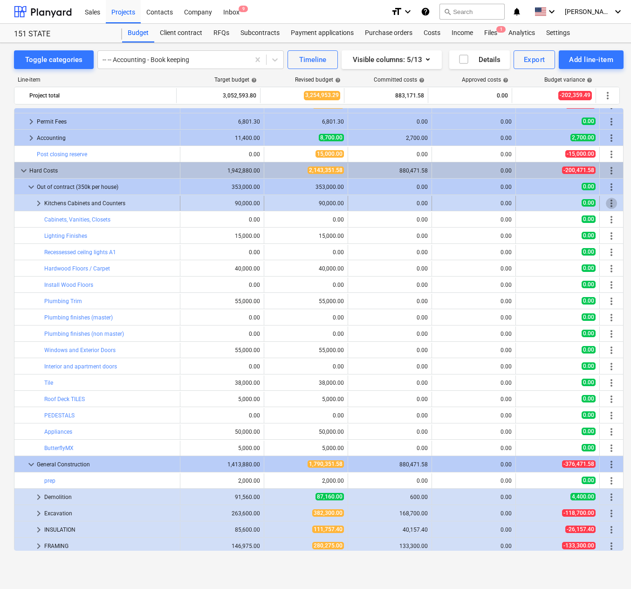
click at [608, 201] on span "more_vert" at bounding box center [611, 203] width 11 height 11
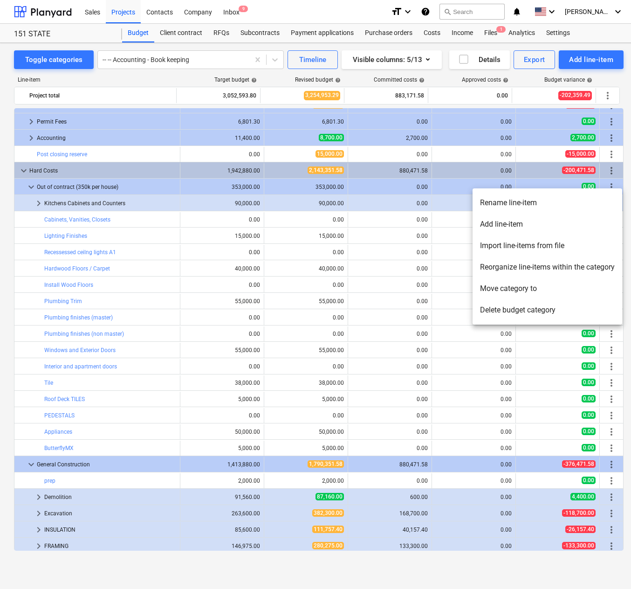
click at [36, 202] on div at bounding box center [315, 294] width 631 height 589
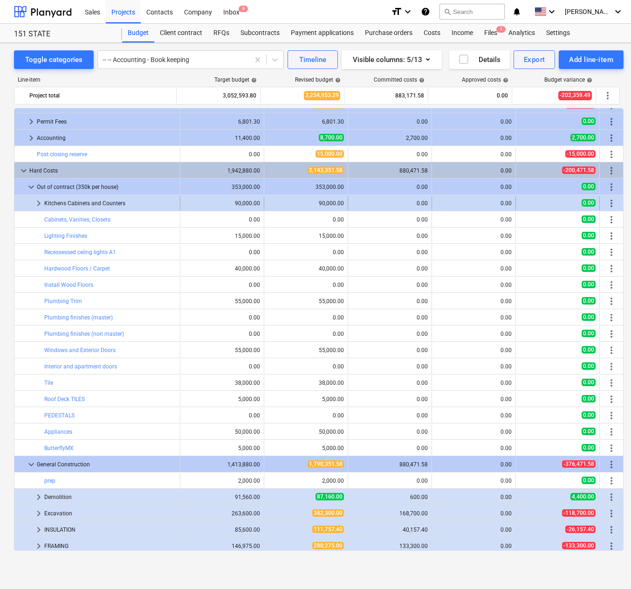
click at [34, 201] on span "keyboard_arrow_right" at bounding box center [38, 203] width 11 height 11
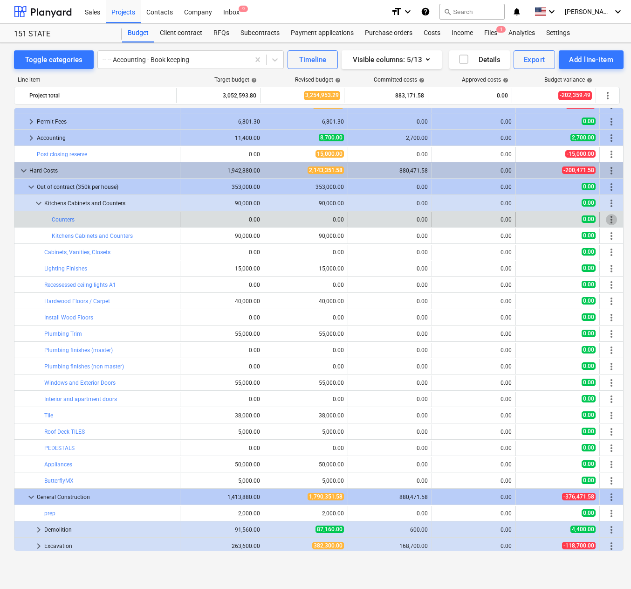
click at [609, 219] on span "more_vert" at bounding box center [611, 219] width 11 height 11
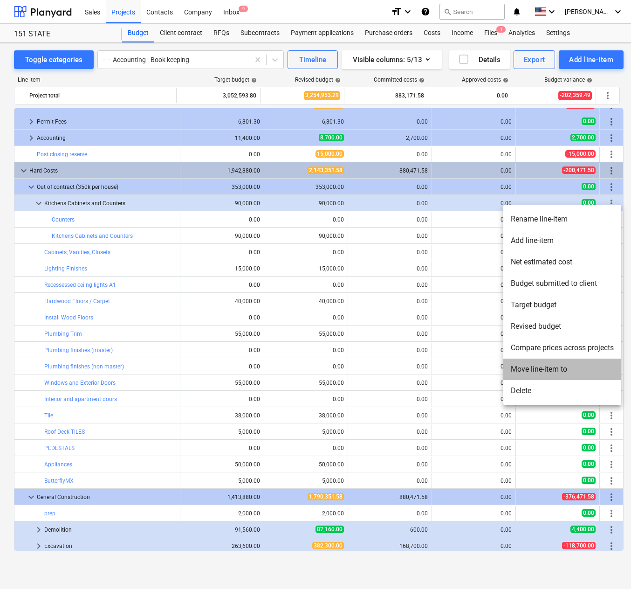
click at [547, 364] on li "Move line-item to" at bounding box center [562, 368] width 118 height 21
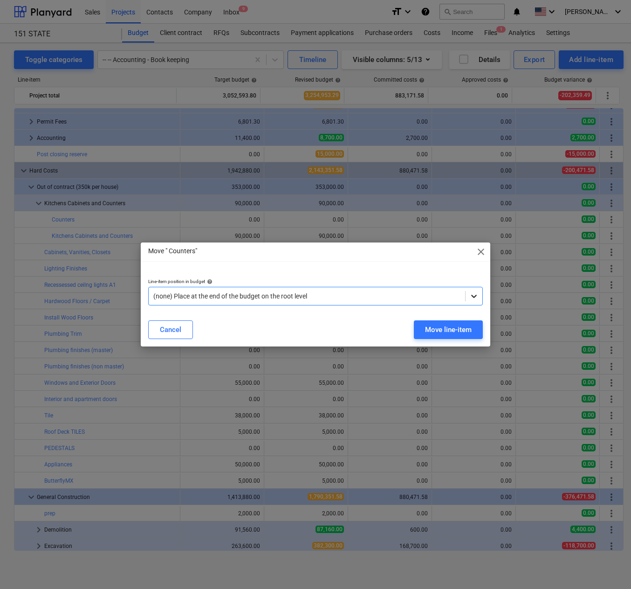
click at [475, 295] on icon at bounding box center [473, 295] width 9 height 9
click at [461, 319] on div "Cancel Move line-item" at bounding box center [316, 329] width 346 height 26
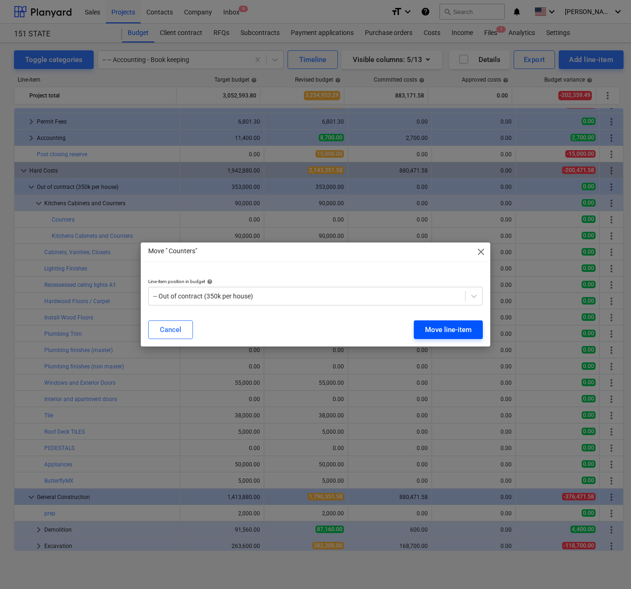
click at [463, 330] on div "Move line-item" at bounding box center [448, 329] width 47 height 12
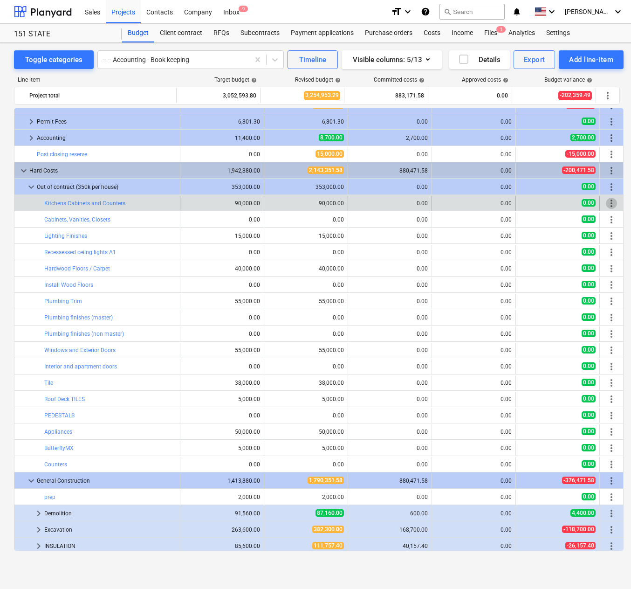
click at [607, 201] on span "more_vert" at bounding box center [611, 203] width 11 height 11
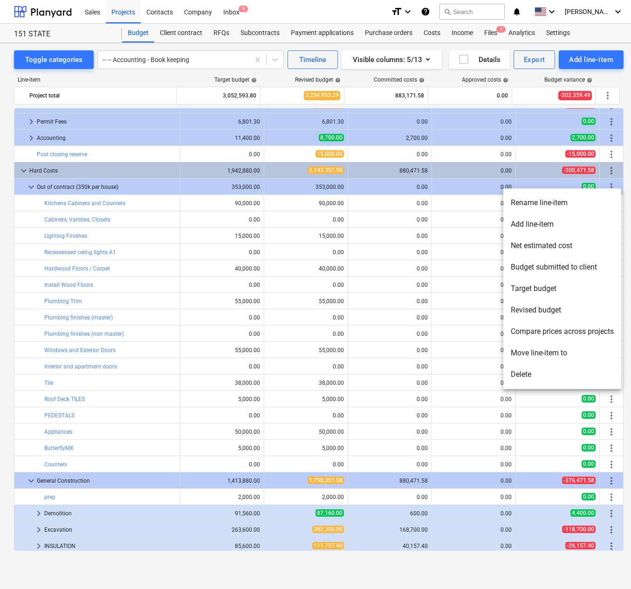
click at [621, 160] on div at bounding box center [315, 294] width 631 height 589
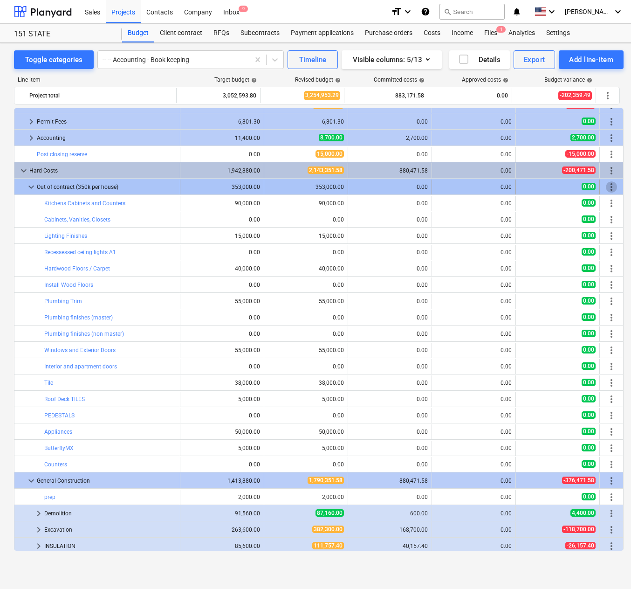
click at [609, 187] on span "more_vert" at bounding box center [611, 186] width 11 height 11
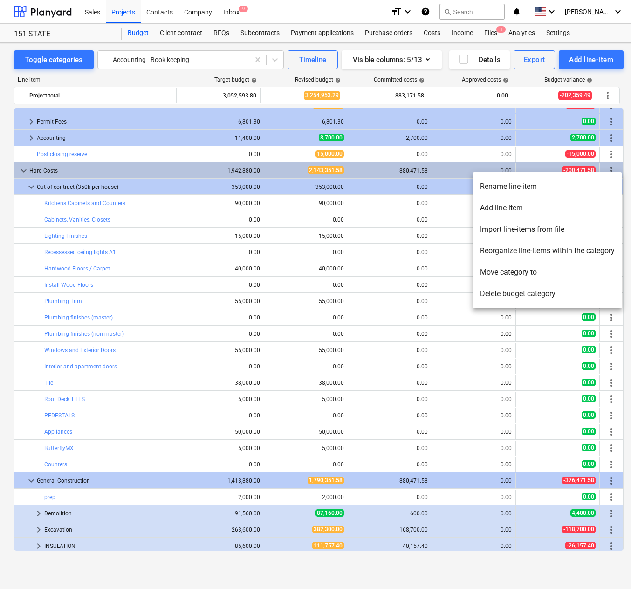
click at [323, 204] on div at bounding box center [315, 294] width 631 height 589
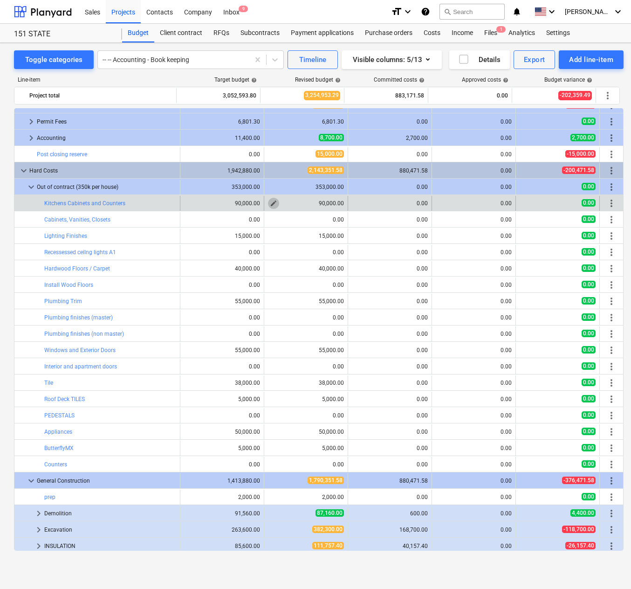
click at [270, 201] on span "edit" at bounding box center [273, 202] width 7 height 7
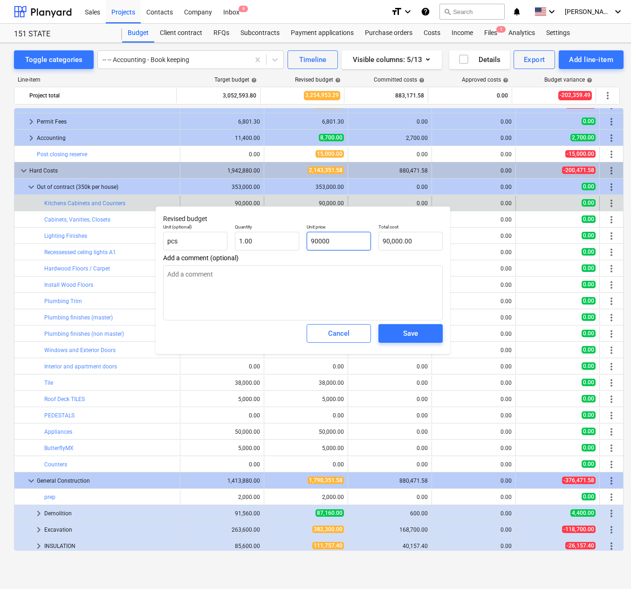
drag, startPoint x: 354, startPoint y: 245, endPoint x: 272, endPoint y: 250, distance: 81.7
click at [272, 250] on div "Unit (optional) pcs Quantity 1.00 Unit price 90000 Total cost 90,000.00" at bounding box center [302, 237] width 287 height 34
click at [407, 333] on div "Save" at bounding box center [410, 333] width 15 height 12
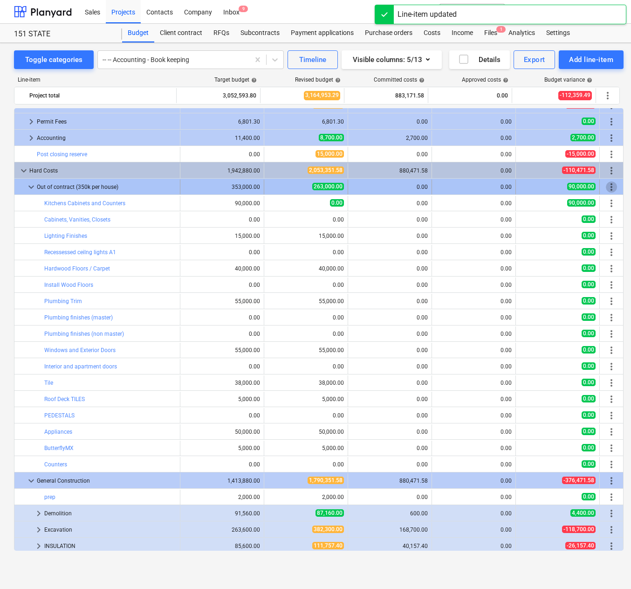
click at [610, 185] on span "more_vert" at bounding box center [611, 186] width 11 height 11
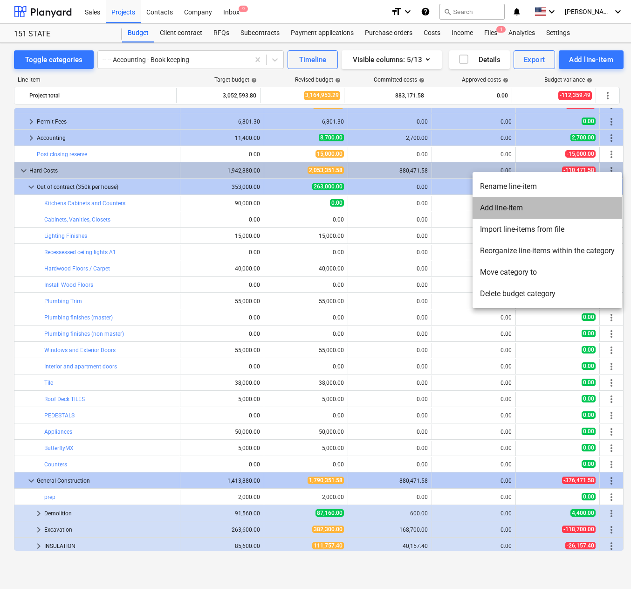
click at [522, 207] on li "Add line-item" at bounding box center [548, 207] width 150 height 21
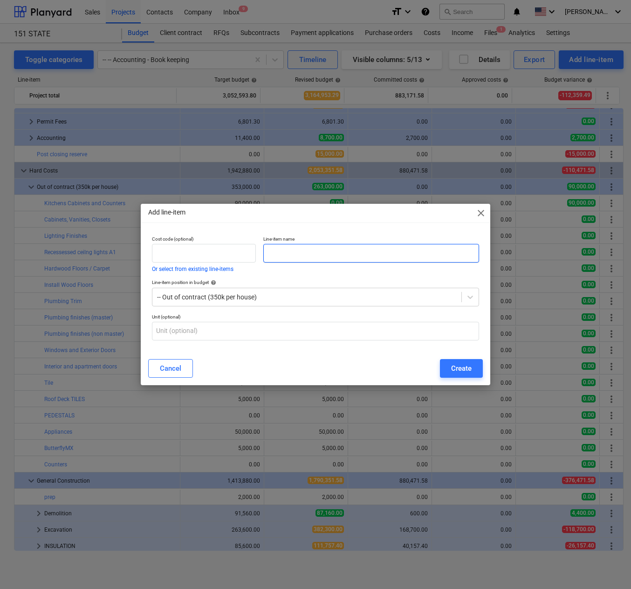
click at [308, 247] on input "text" at bounding box center [371, 253] width 216 height 19
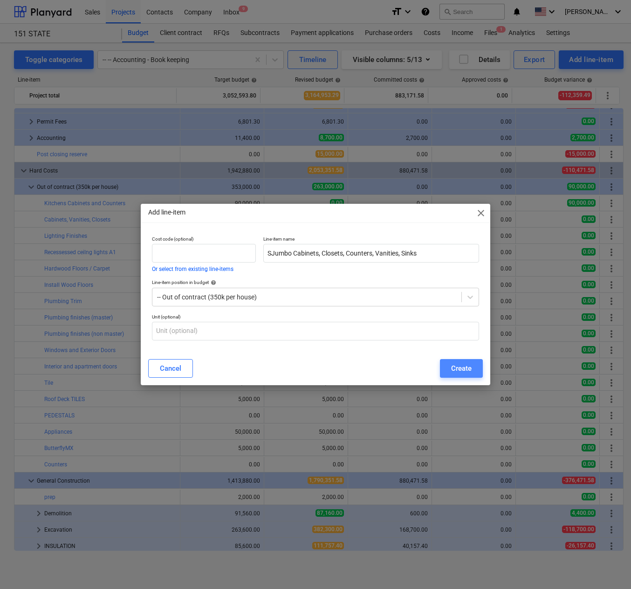
click at [457, 363] on div "Create" at bounding box center [461, 368] width 21 height 12
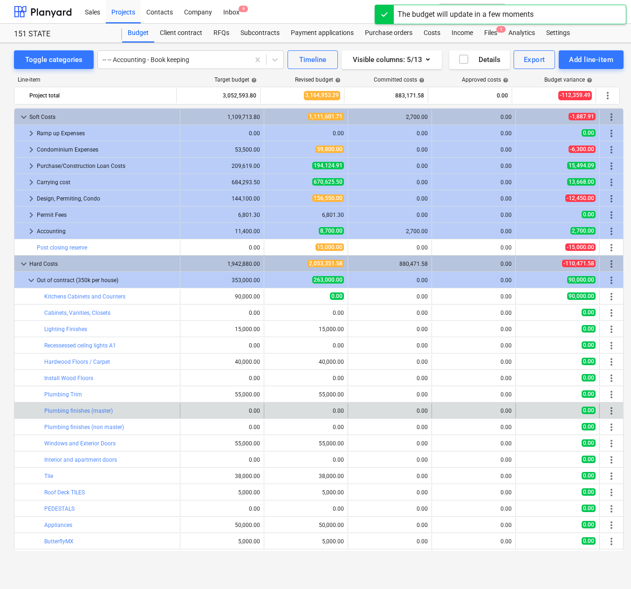
scroll to position [93, 0]
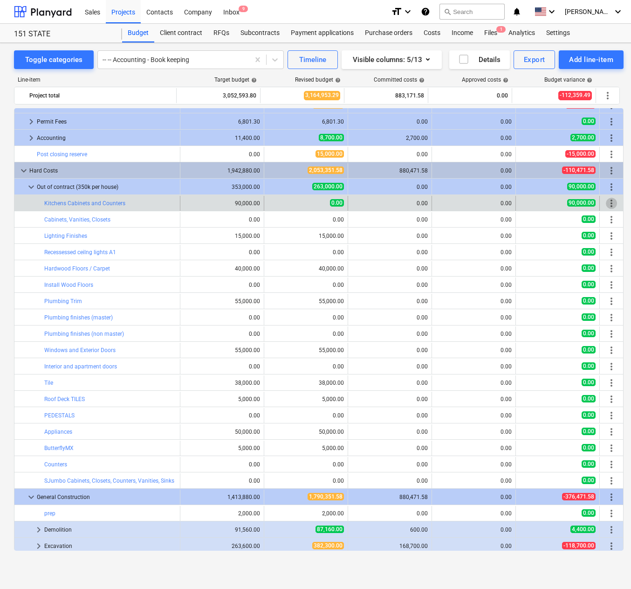
click at [607, 204] on span "more_vert" at bounding box center [611, 203] width 11 height 11
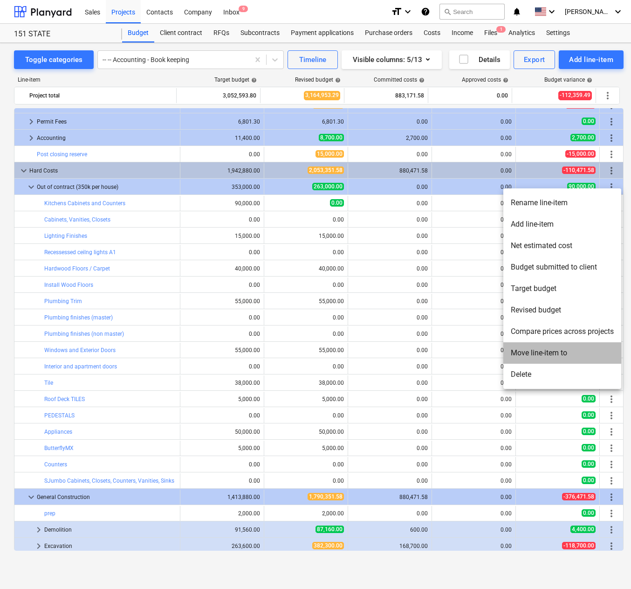
click at [548, 352] on li "Move line-item to" at bounding box center [562, 352] width 118 height 21
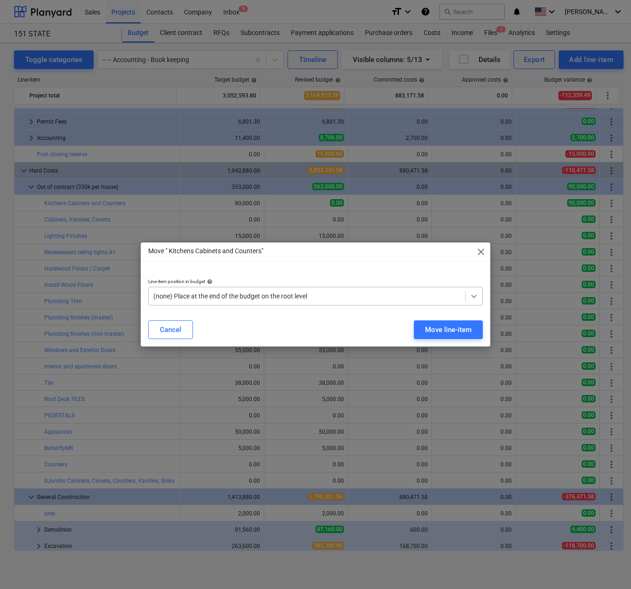
click at [473, 293] on icon at bounding box center [473, 295] width 9 height 9
click at [441, 324] on div "Move line-item" at bounding box center [448, 329] width 47 height 12
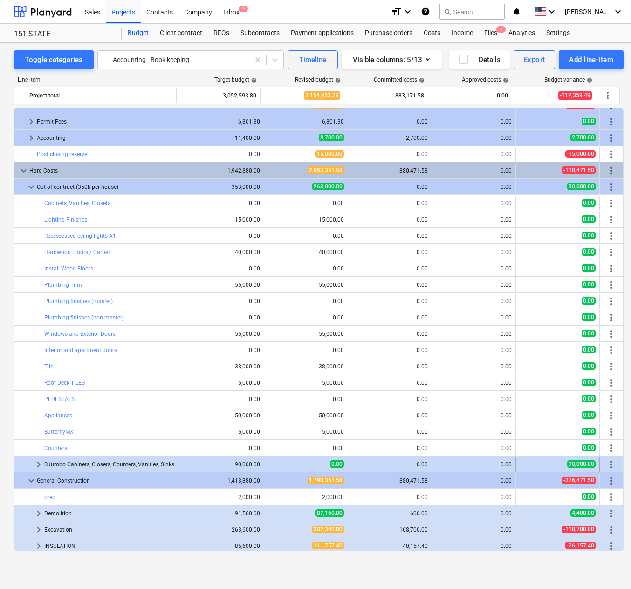
click at [40, 459] on span "keyboard_arrow_right" at bounding box center [38, 464] width 11 height 11
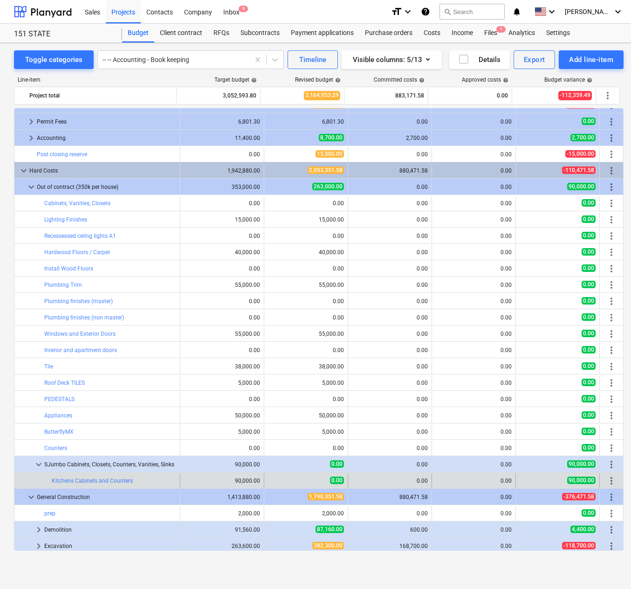
click at [606, 480] on span "more_vert" at bounding box center [611, 480] width 11 height 11
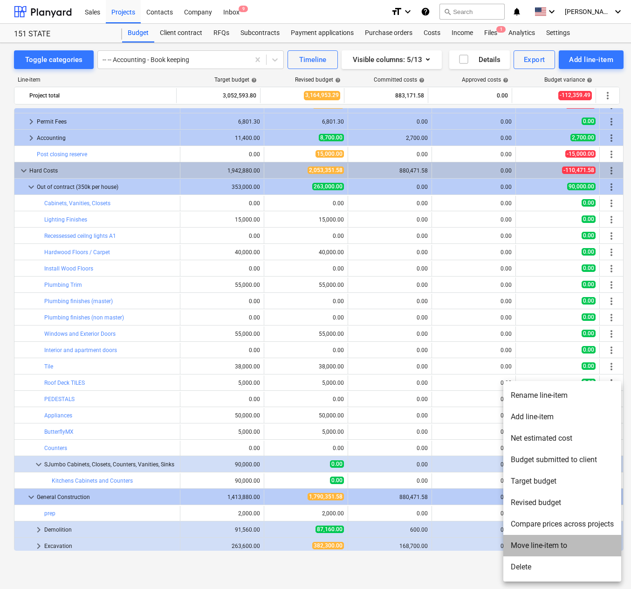
click at [543, 545] on li "Move line-item to" at bounding box center [562, 545] width 118 height 21
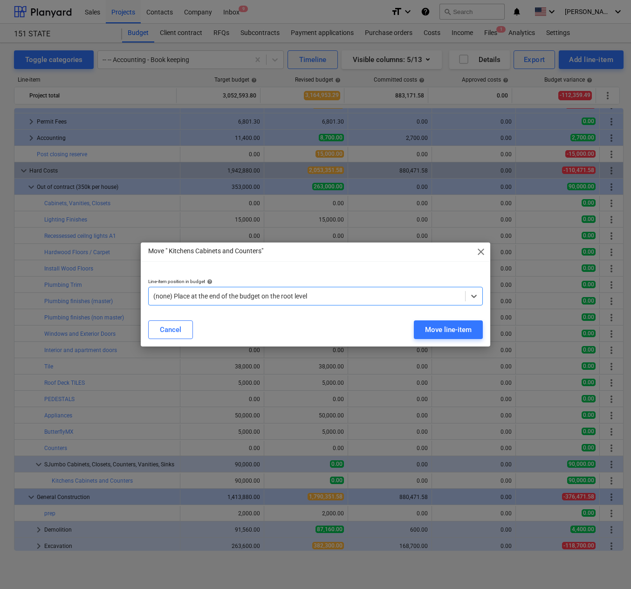
click at [432, 293] on div at bounding box center [306, 295] width 307 height 9
click at [438, 329] on div "Move line-item" at bounding box center [448, 329] width 47 height 12
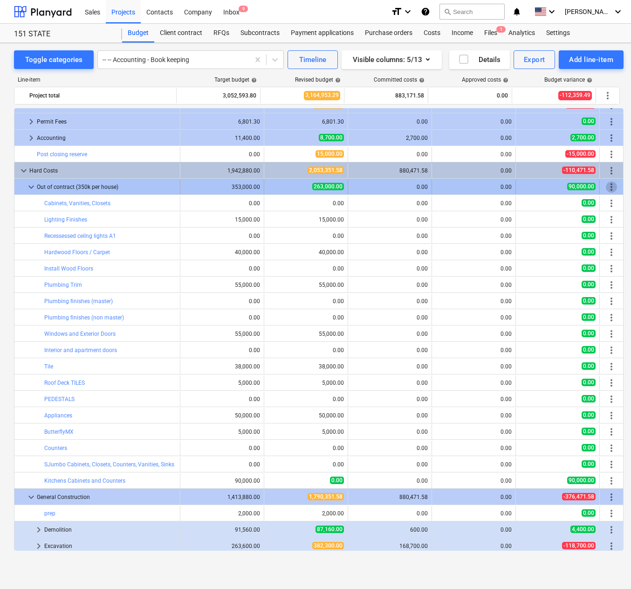
click at [608, 186] on span "more_vert" at bounding box center [611, 186] width 11 height 11
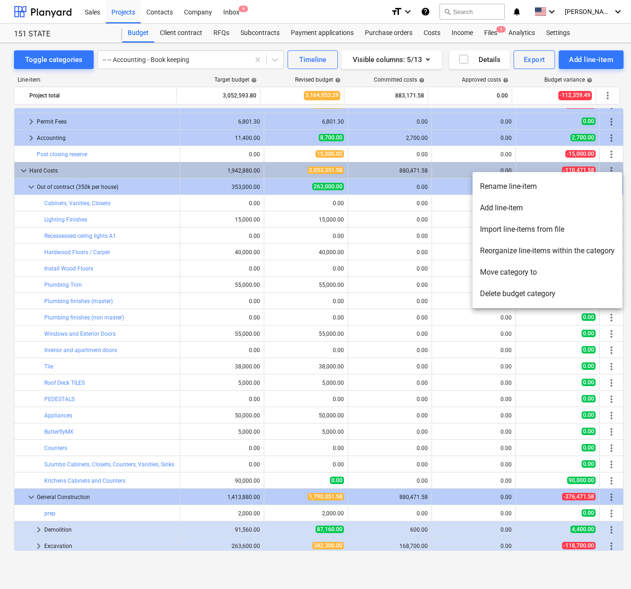
click at [522, 251] on li "Reorganize line-items within the category" at bounding box center [548, 250] width 150 height 21
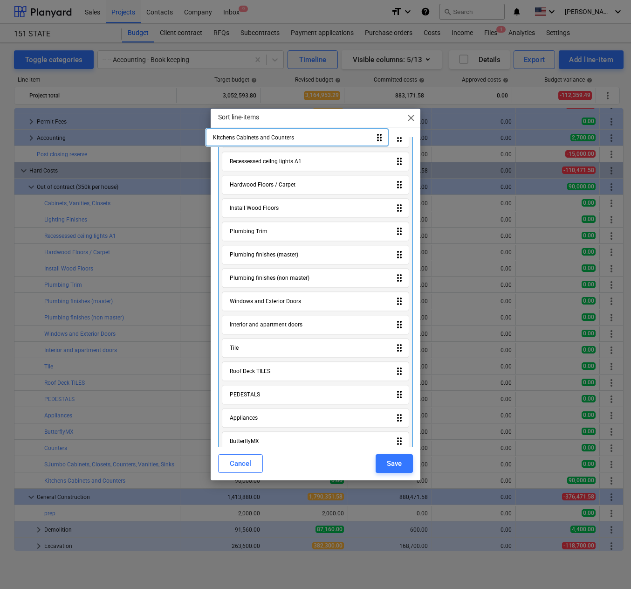
scroll to position [0, 0]
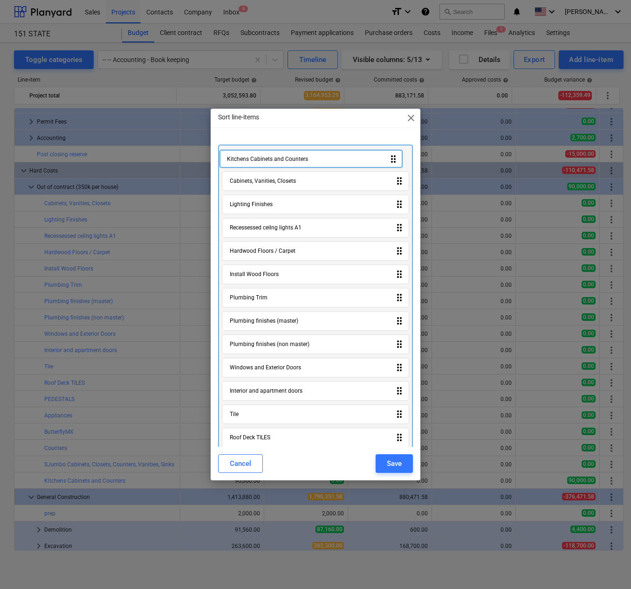
drag, startPoint x: 398, startPoint y: 432, endPoint x: 393, endPoint y: 158, distance: 274.0
click at [393, 158] on div "Cabinets, Vanities, Closets drag_indicator Lighting Finishes drag_indicator Rec…" at bounding box center [315, 357] width 195 height 426
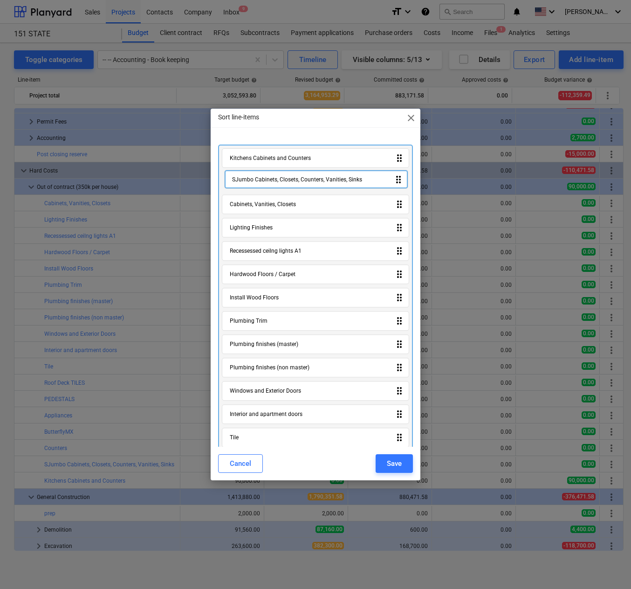
drag, startPoint x: 396, startPoint y: 431, endPoint x: 398, endPoint y: 178, distance: 253.5
click at [398, 178] on div "Kitchens Cabinets and Counters drag_indicator Cabinets, Vanities, Closets drag_…" at bounding box center [315, 357] width 195 height 426
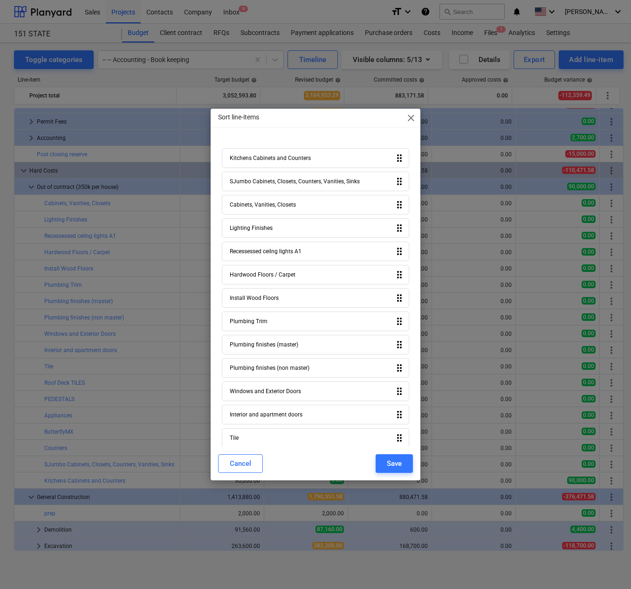
click at [395, 208] on icon "drag_indicator" at bounding box center [399, 204] width 11 height 11
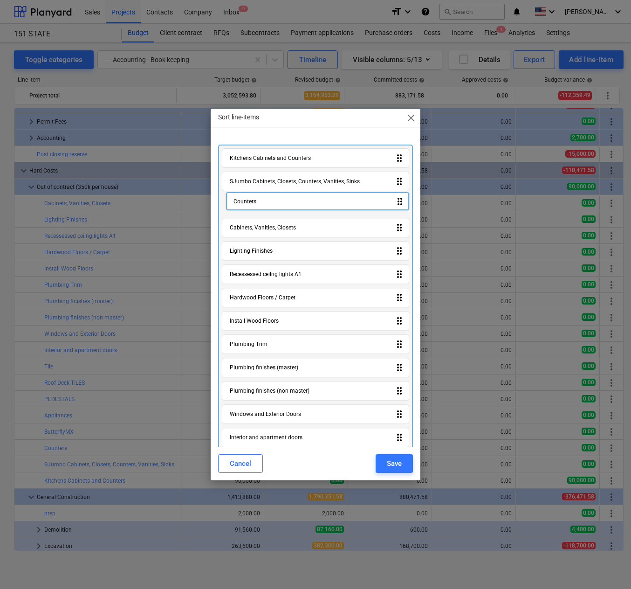
drag, startPoint x: 394, startPoint y: 431, endPoint x: 399, endPoint y: 198, distance: 233.1
click at [399, 198] on div "Kitchens Cabinets and Counters drag_indicator SJumbo Cabinets, Closets, Counter…" at bounding box center [315, 357] width 195 height 426
drag, startPoint x: 395, startPoint y: 229, endPoint x: 397, endPoint y: 203, distance: 26.6
click at [397, 203] on div "Kitchens Cabinets and Counters drag_indicator SJumbo Cabinets, Closets, Counter…" at bounding box center [315, 357] width 195 height 426
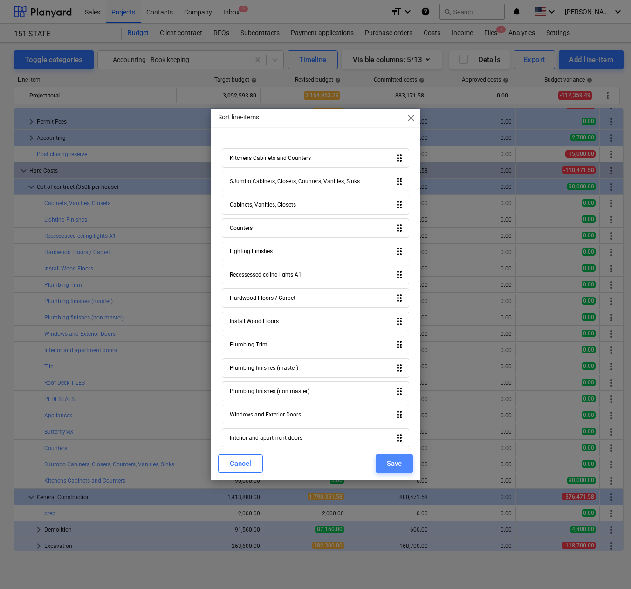
click at [384, 459] on button "Save" at bounding box center [394, 463] width 37 height 19
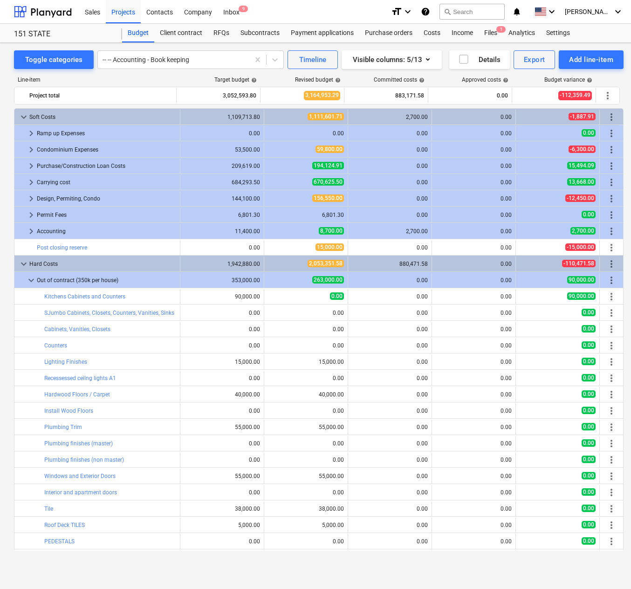
scroll to position [93, 0]
